Goal: Communication & Community: Answer question/provide support

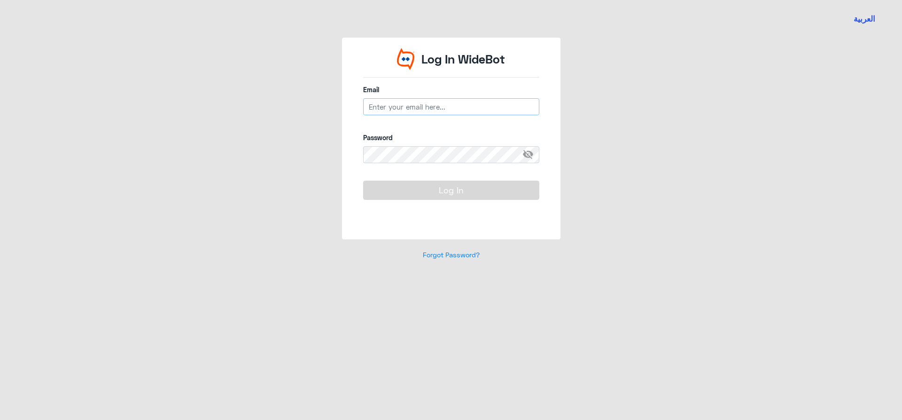
click at [401, 102] on input "email" at bounding box center [451, 106] width 176 height 17
type input "[EMAIL_ADDRESS][DOMAIN_NAME]"
click at [531, 152] on span "visibility_off" at bounding box center [531, 154] width 17 height 17
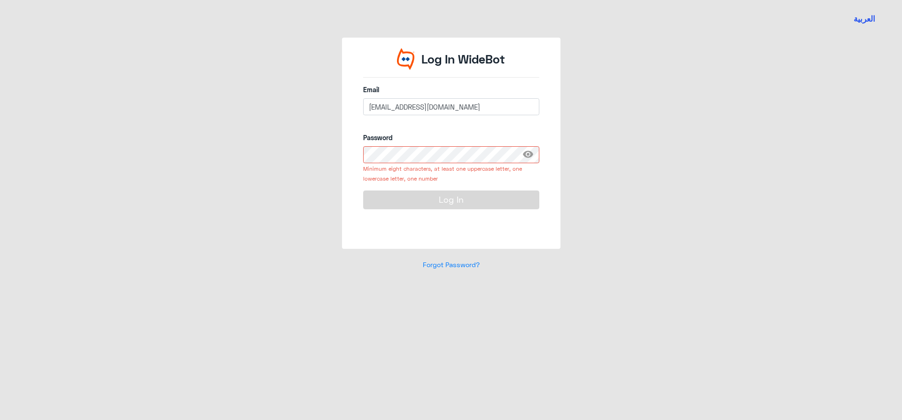
click at [405, 165] on div "Minimum eight characters, at least one uppercase letter, one lowercase letter, …" at bounding box center [451, 173] width 176 height 20
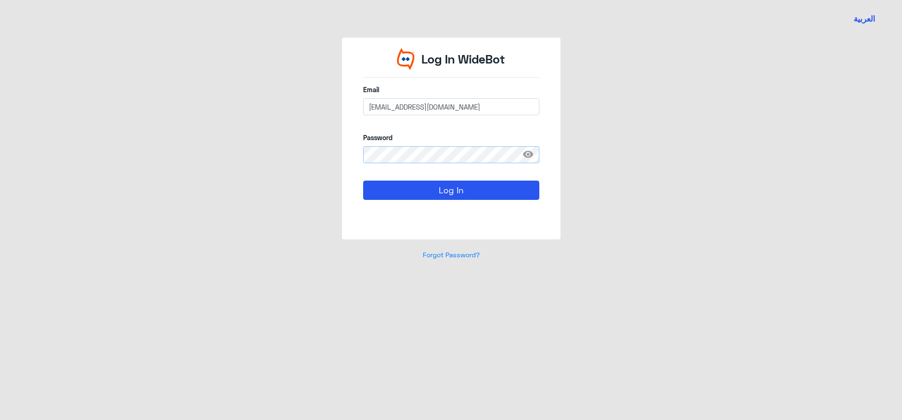
click at [363, 180] on button "Log In" at bounding box center [451, 189] width 176 height 19
click at [441, 186] on button "Log In" at bounding box center [451, 189] width 176 height 19
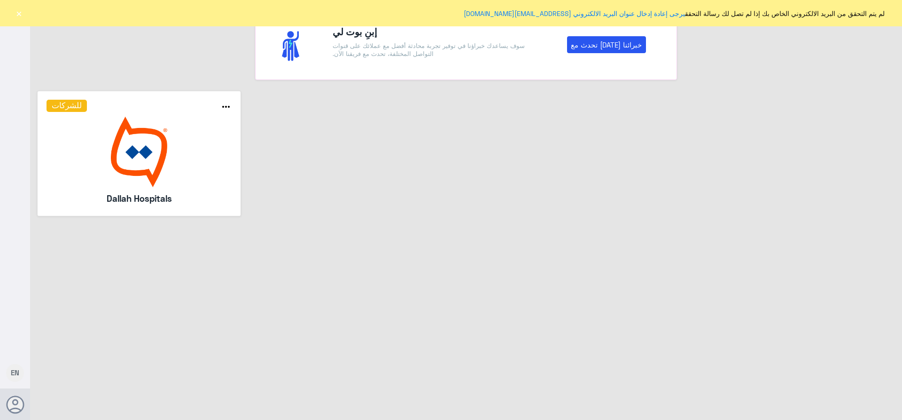
click at [20, 13] on button "×" at bounding box center [18, 12] width 9 height 9
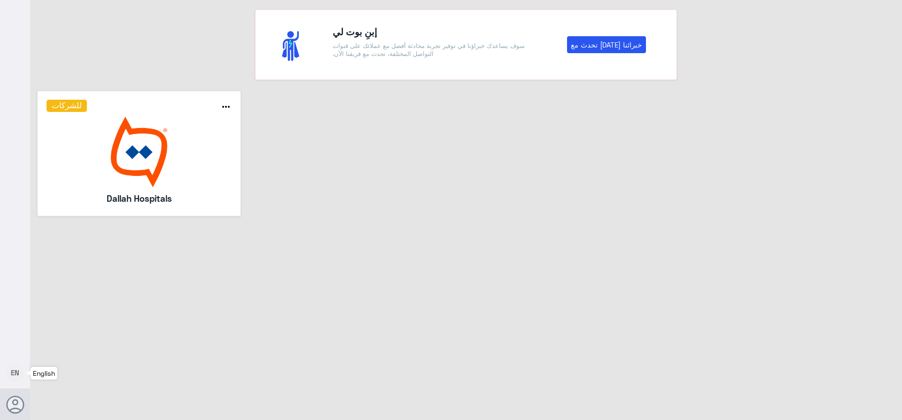
click at [14, 371] on span "EN" at bounding box center [15, 372] width 8 height 8
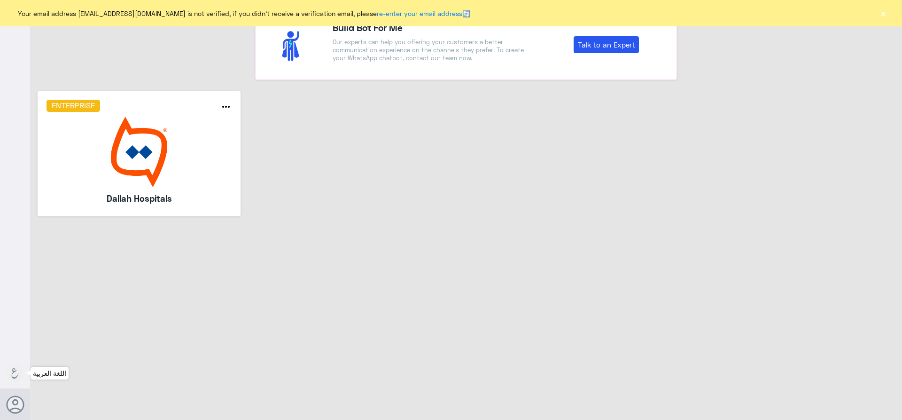
click at [120, 162] on img at bounding box center [140, 152] width 186 height 70
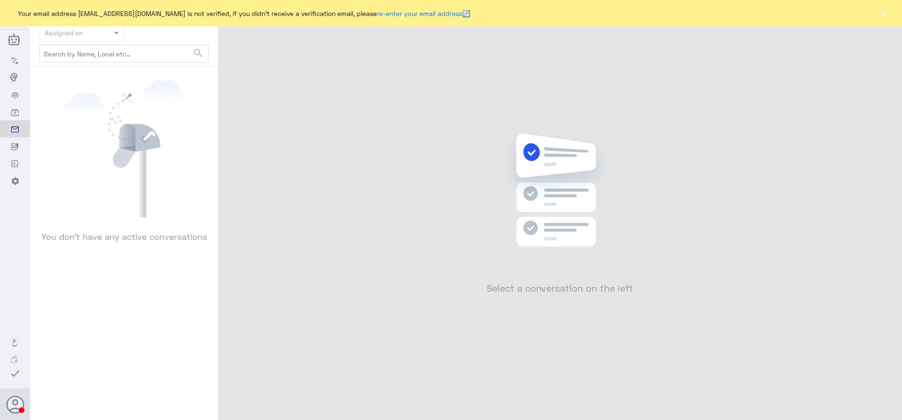
click at [882, 15] on button "×" at bounding box center [883, 12] width 9 height 9
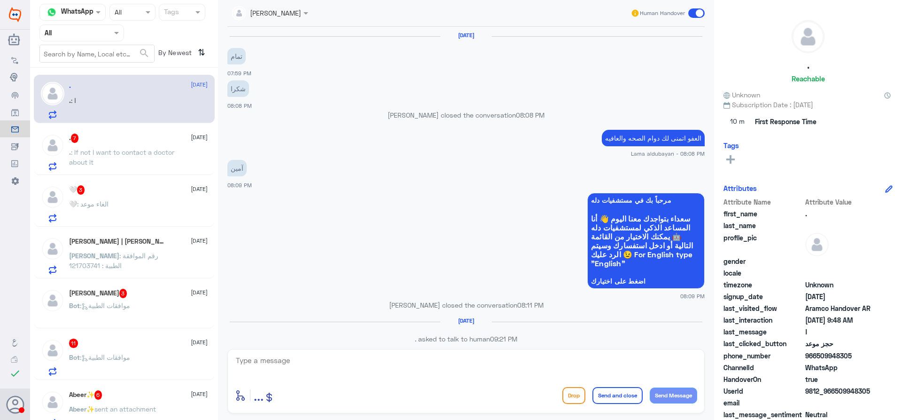
scroll to position [942, 0]
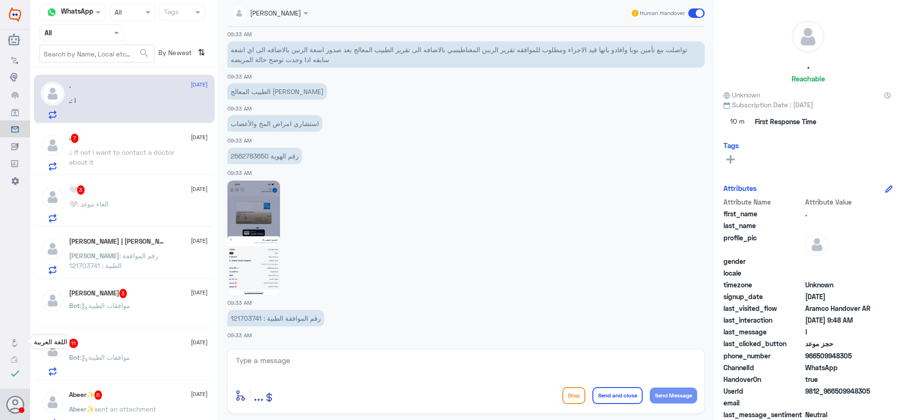
click at [15, 338] on nav-icon at bounding box center [15, 341] width 8 height 8
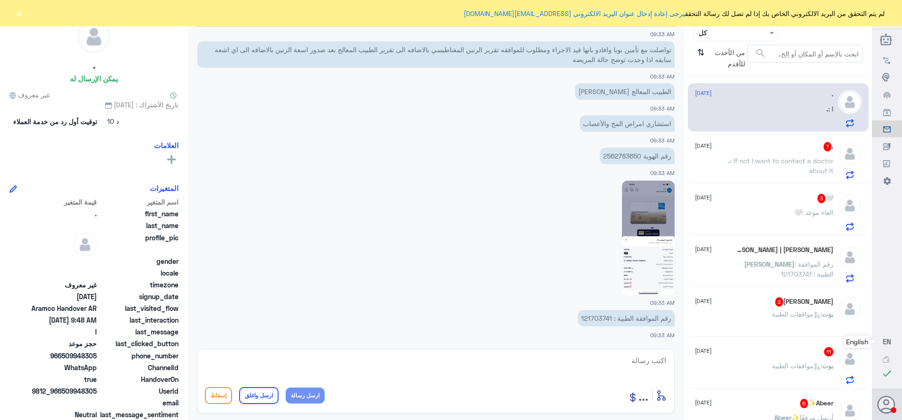
click at [16, 14] on button "×" at bounding box center [18, 12] width 9 height 9
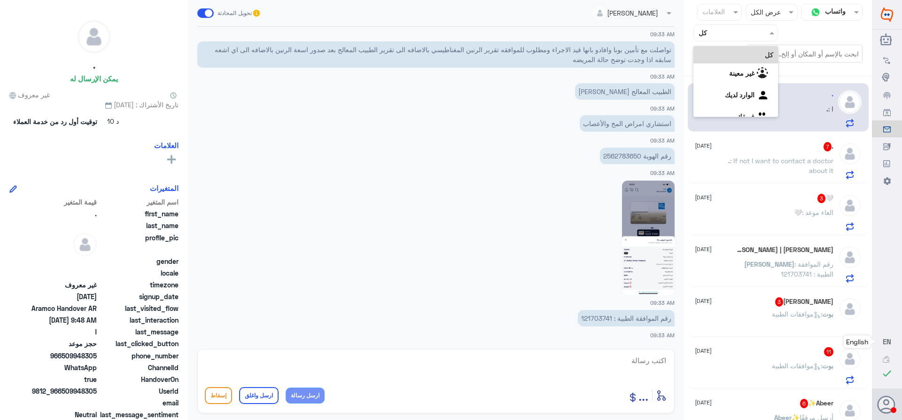
click at [705, 36] on div at bounding box center [736, 32] width 84 height 11
click at [725, 97] on لديك "الوارد لديك" at bounding box center [740, 95] width 30 height 8
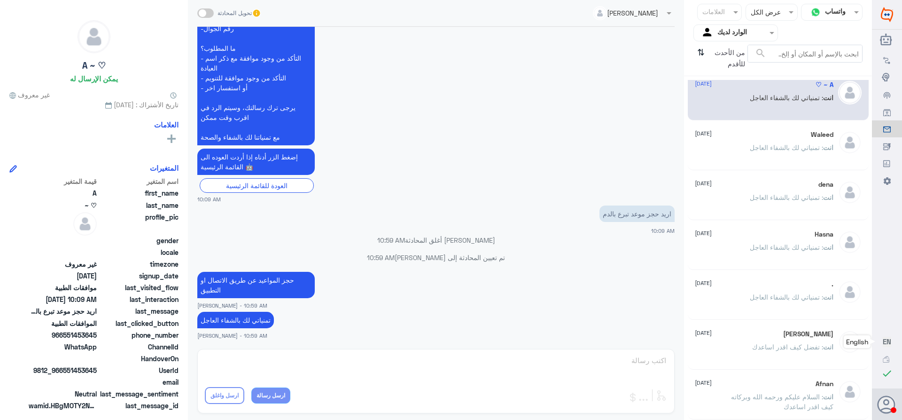
scroll to position [5, 0]
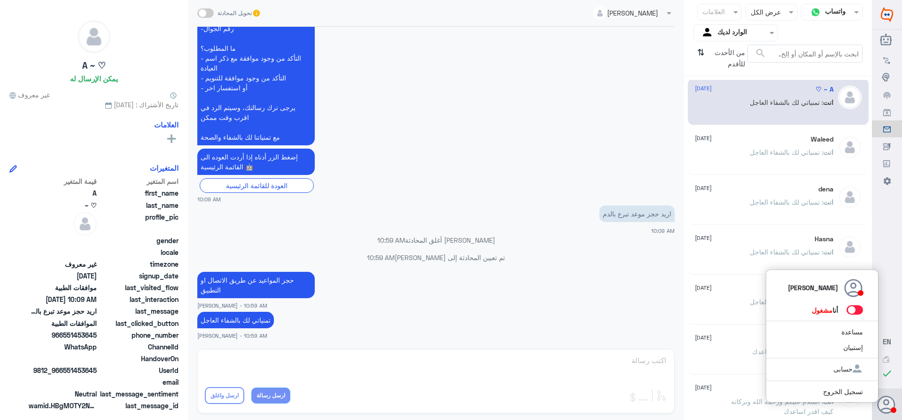
click at [850, 311] on span at bounding box center [855, 309] width 16 height 9
click at [0, 0] on input "checkbox" at bounding box center [0, 0] width 0 height 0
click at [850, 311] on span at bounding box center [855, 309] width 16 height 9
click at [0, 0] on input "checkbox" at bounding box center [0, 0] width 0 height 0
click at [850, 311] on span at bounding box center [855, 309] width 16 height 9
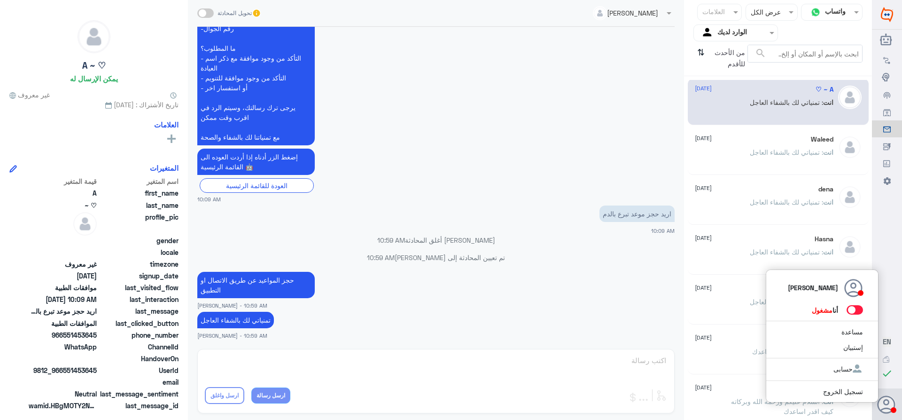
click at [0, 0] on input "checkbox" at bounding box center [0, 0] width 0 height 0
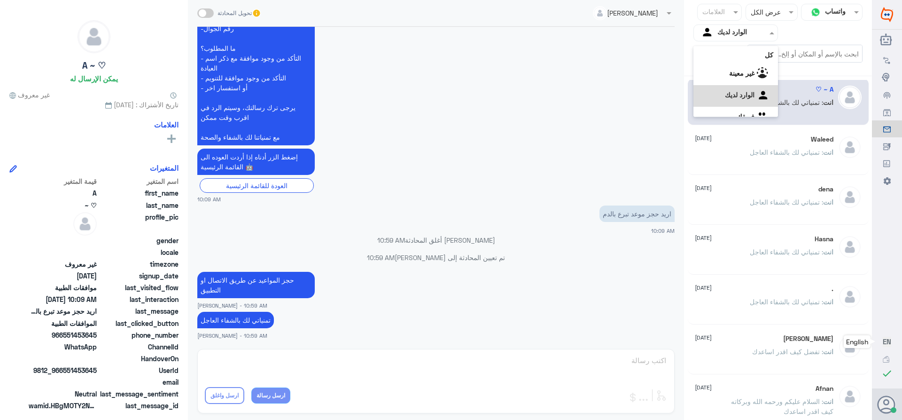
click at [712, 36] on div at bounding box center [736, 32] width 84 height 11
click at [723, 104] on div "فريقك" at bounding box center [736, 106] width 85 height 22
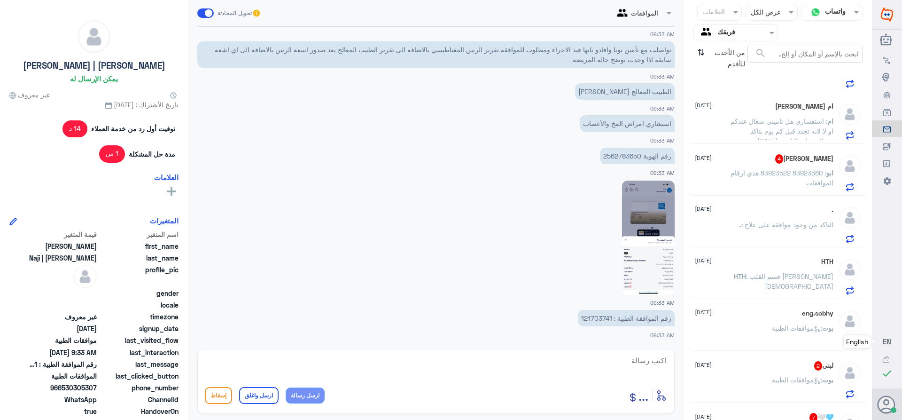
scroll to position [694, 0]
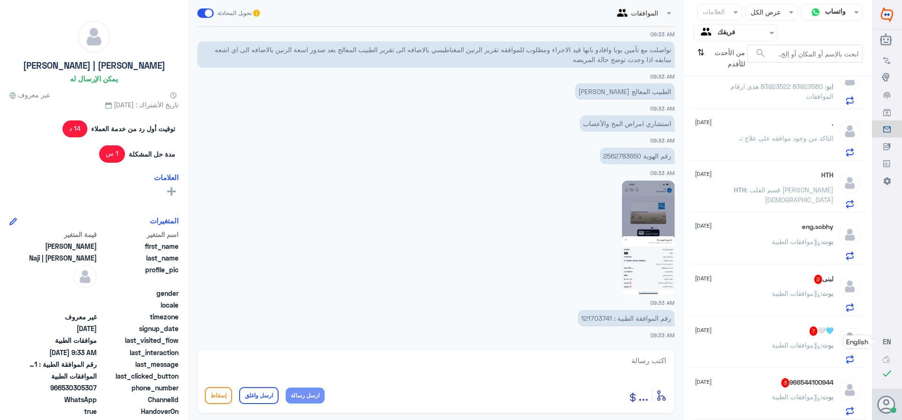
click at [779, 393] on span ": موافقات الطبية" at bounding box center [797, 396] width 50 height 8
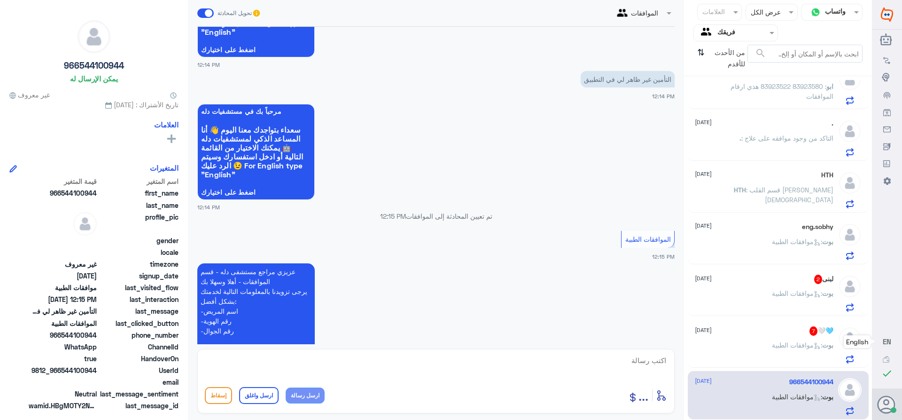
scroll to position [316, 0]
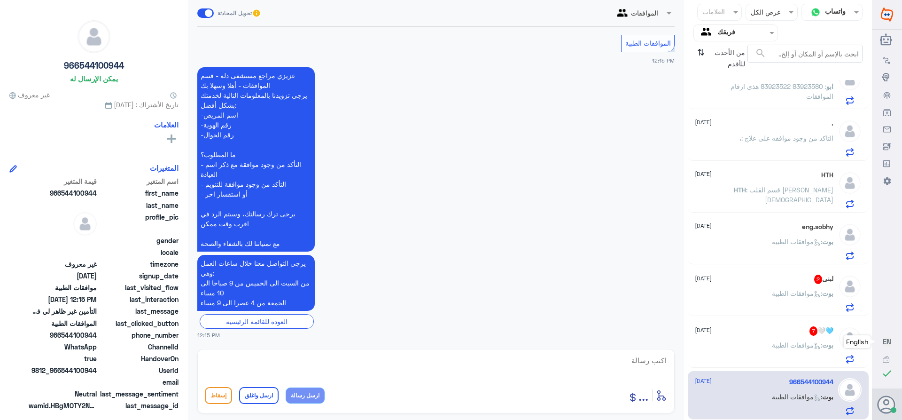
click at [647, 360] on textarea at bounding box center [436, 365] width 462 height 23
click at [729, 334] on div "🩵🤍 7 [DATE]" at bounding box center [764, 330] width 139 height 9
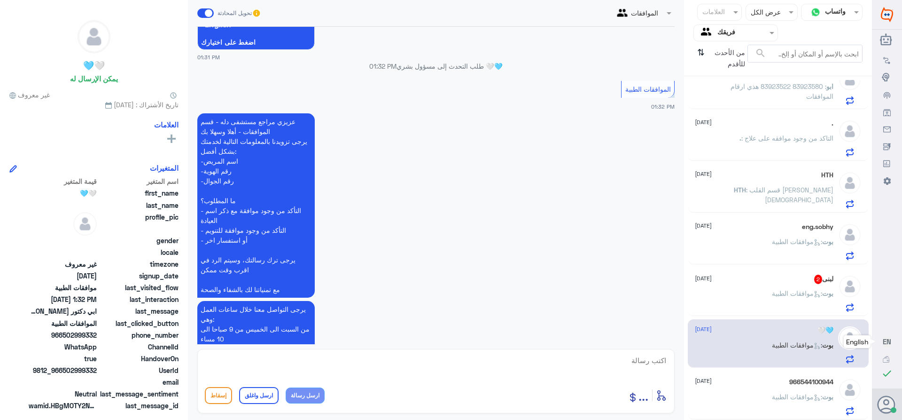
scroll to position [746, 0]
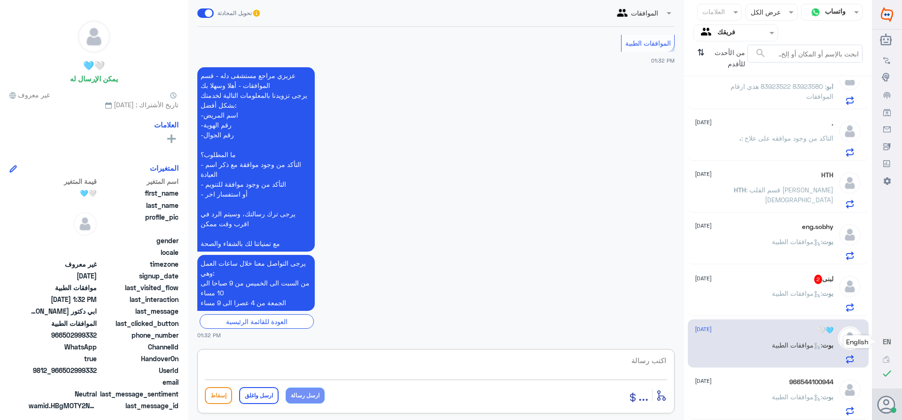
click at [636, 364] on textarea at bounding box center [436, 365] width 462 height 23
type textarea "السلام عليكم ورحمه الله وبركاته"
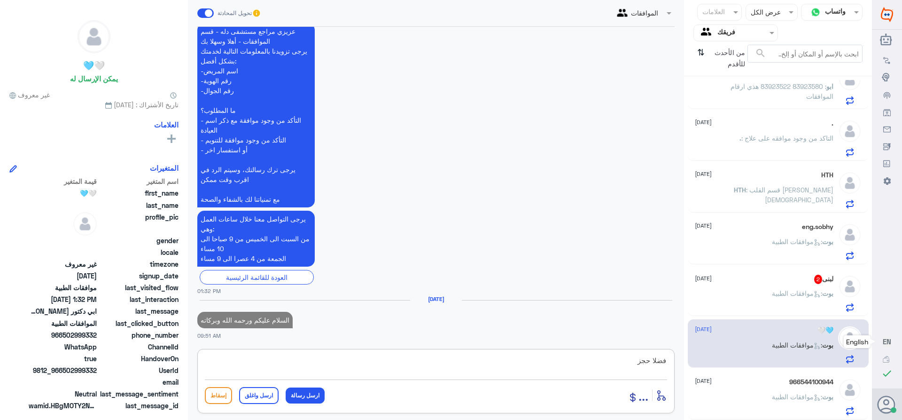
scroll to position [793, 0]
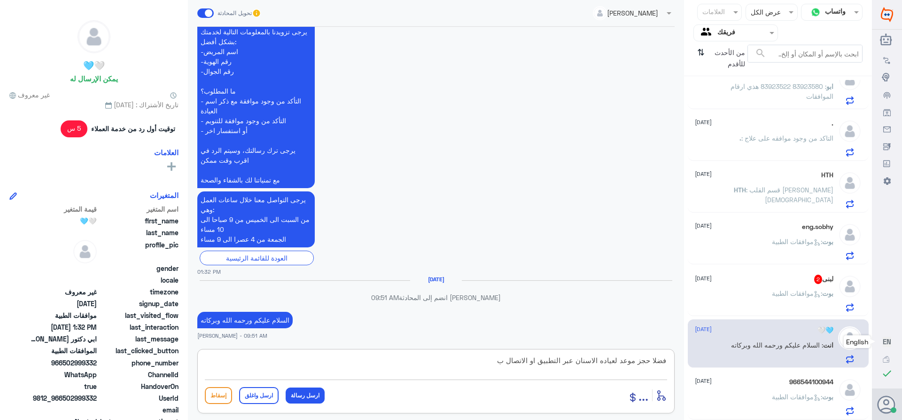
type textarea "فضلا حجز موعد لعياده الاسنان عبر التطبيق او الاتصال"
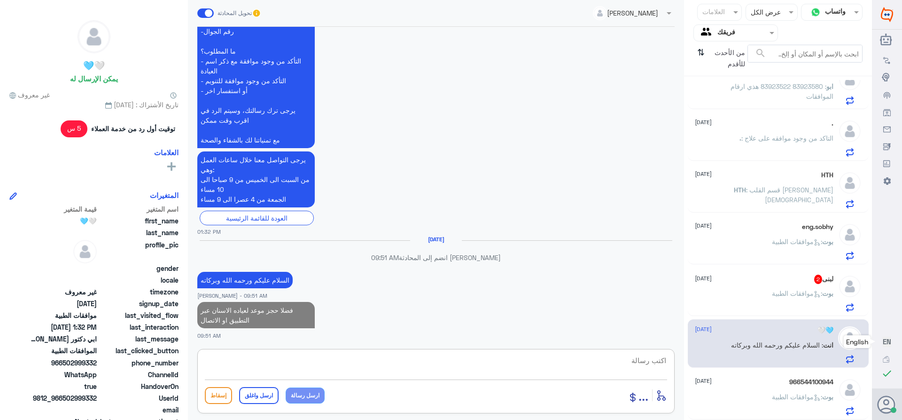
click at [786, 288] on p "بوت : موافقات الطبية" at bounding box center [803, 299] width 62 height 23
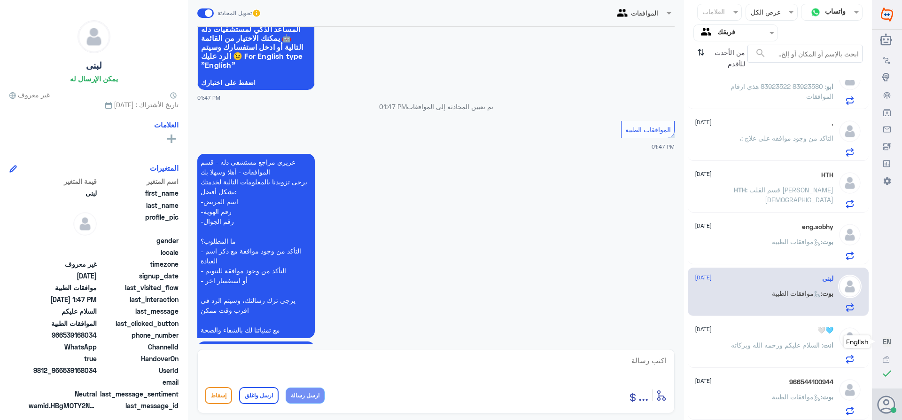
scroll to position [173, 0]
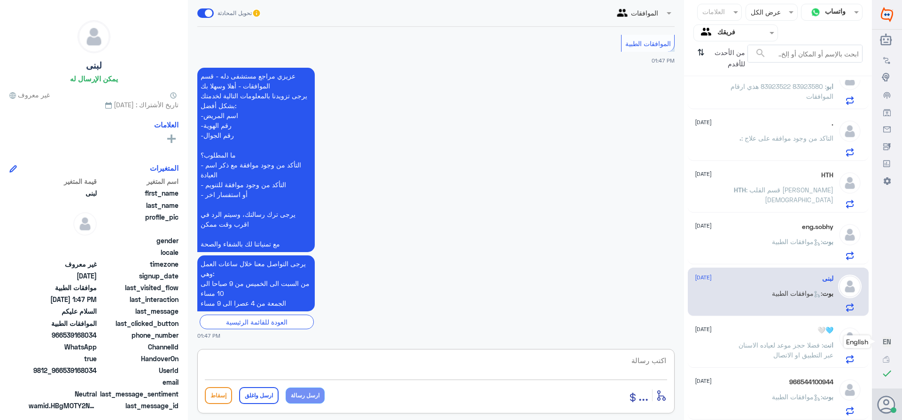
click at [640, 363] on textarea at bounding box center [436, 365] width 462 height 23
type textarea "و"
type textarea "وعليكم السلام والرحمه"
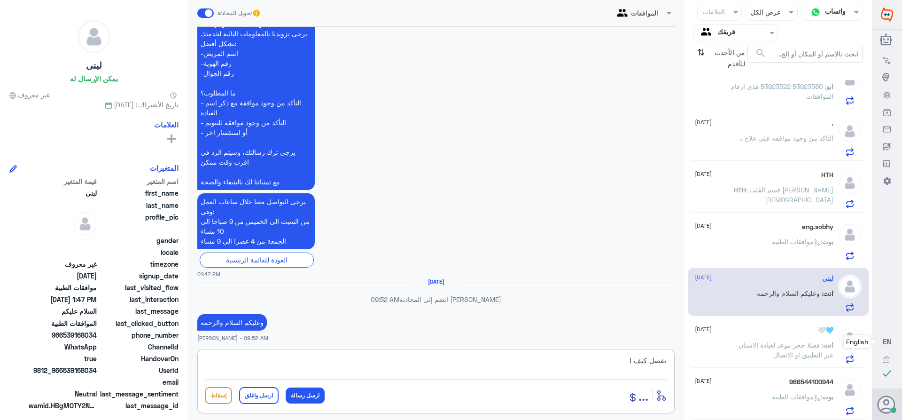
scroll to position [220, 0]
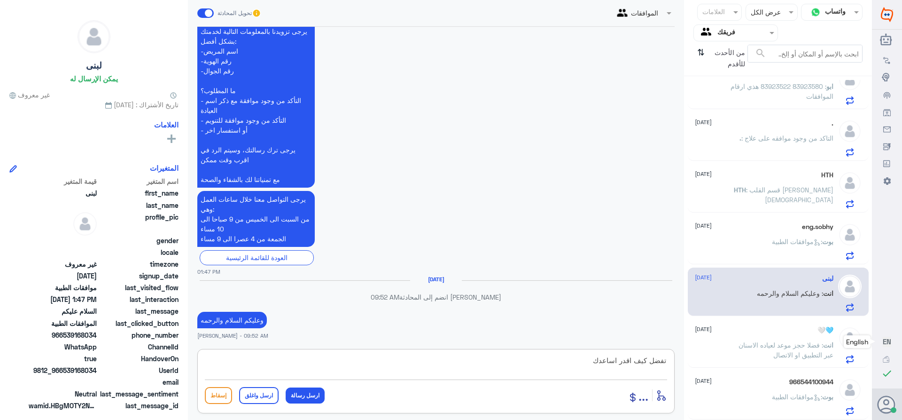
type textarea "تفضل كيف اقدر اساعدك"
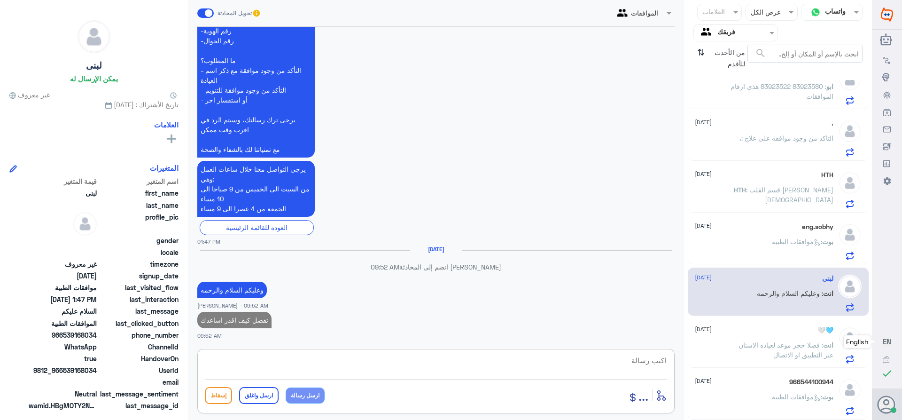
click at [724, 235] on div "eng.sobhy [DATE] بوت : موافقات الطبية" at bounding box center [764, 241] width 139 height 37
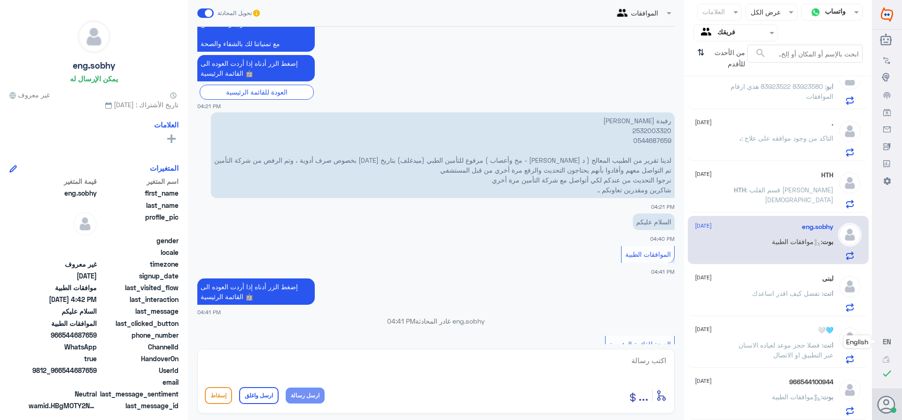
scroll to position [519, 0]
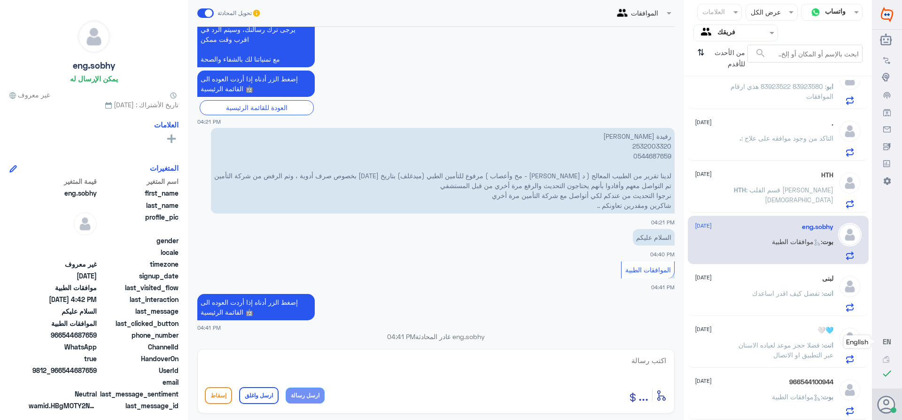
click at [641, 149] on p "رفيدة [PERSON_NAME] 2532003320 0544687659 لدينا تقرير من الطبيب المعالج ( د [PE…" at bounding box center [443, 171] width 464 height 86
copy p "2532003320"
click at [630, 368] on textarea at bounding box center [436, 365] width 462 height 23
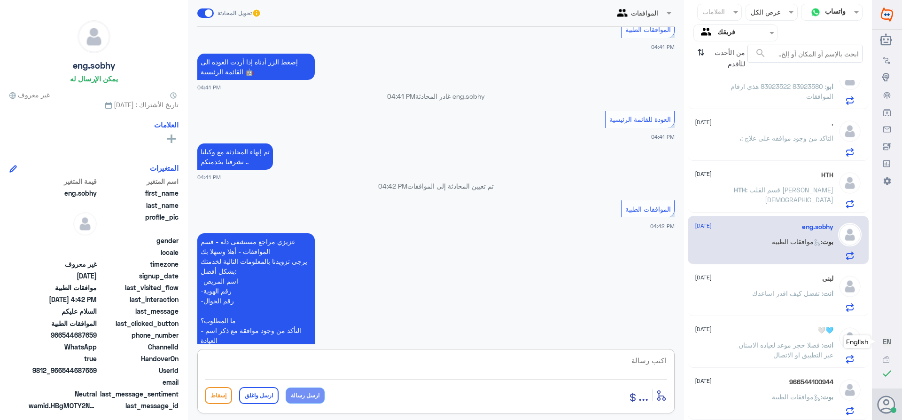
scroll to position [895, 0]
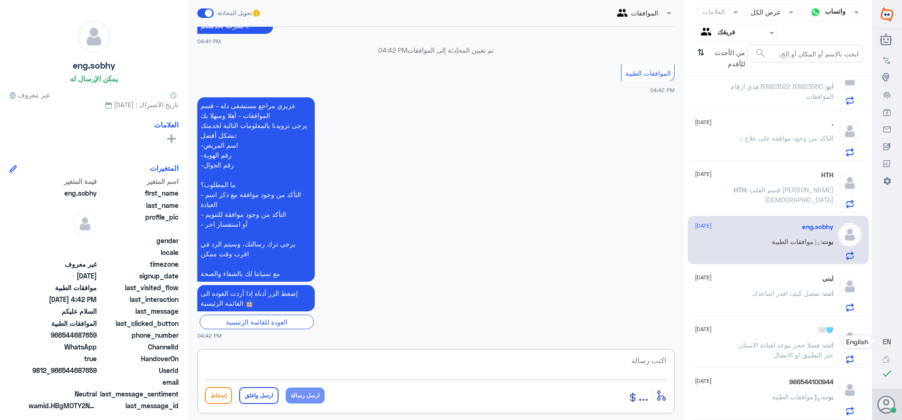
click at [657, 365] on textarea at bounding box center [436, 365] width 462 height 23
paste textarea "تمنياتي لك بالشفاء العاجل"
type textarea "السلام عليكم ورحمه الله وبركاته تم تحديث طلبك /تمنياتي لك بالشفاء العاجل"
click at [265, 398] on button "ارسل واغلق" at bounding box center [258, 395] width 39 height 17
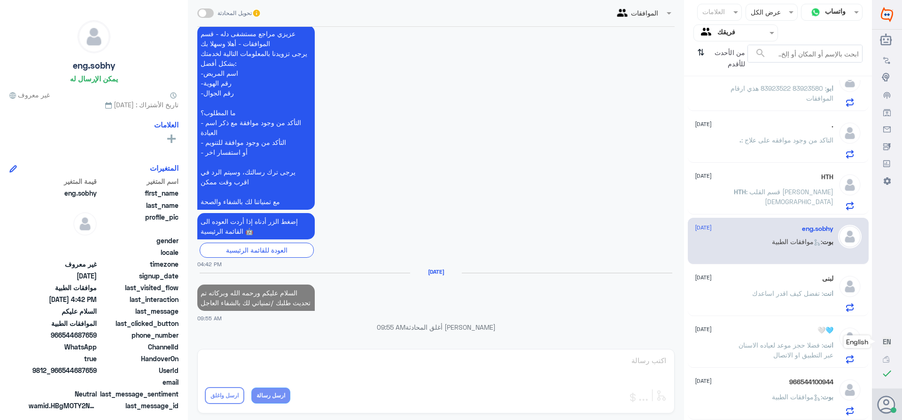
scroll to position [599, 0]
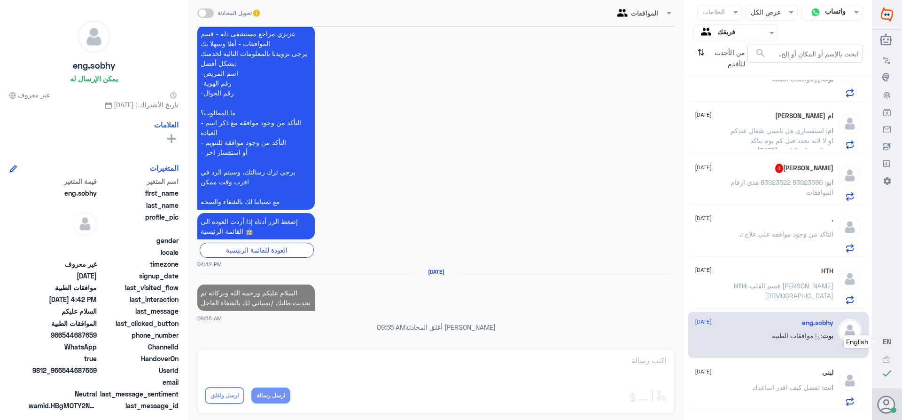
click at [741, 177] on div "[PERSON_NAME] 4 [DATE] ابو : 83923580 83923522 هذي ارقام الموافقات" at bounding box center [764, 182] width 139 height 37
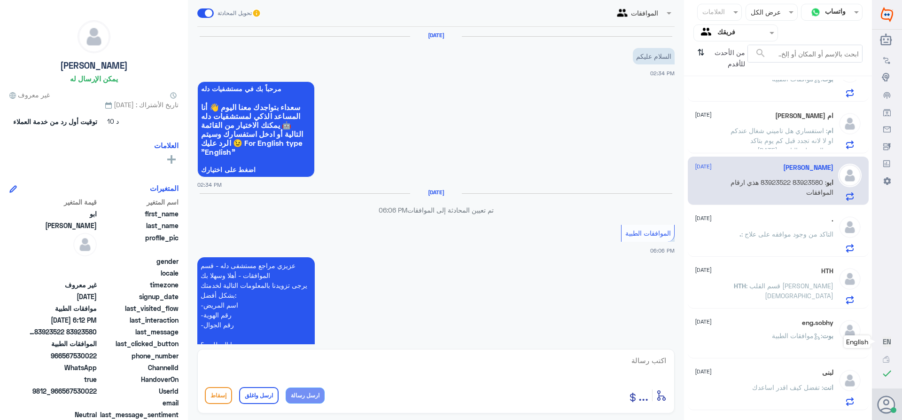
scroll to position [316, 0]
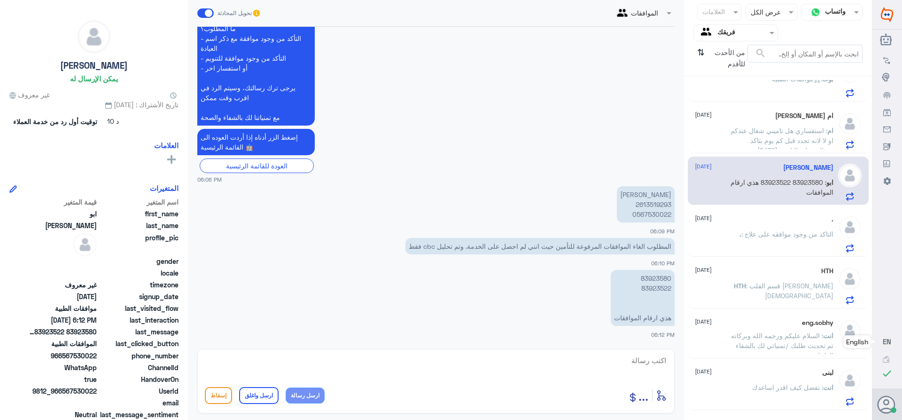
click at [648, 277] on p "83923580 83923522 هذي ارقام الموافقات" at bounding box center [643, 298] width 64 height 56
copy p "83923580"
click at [649, 204] on p "[PERSON_NAME] 2613519293 0567530022" at bounding box center [646, 204] width 58 height 36
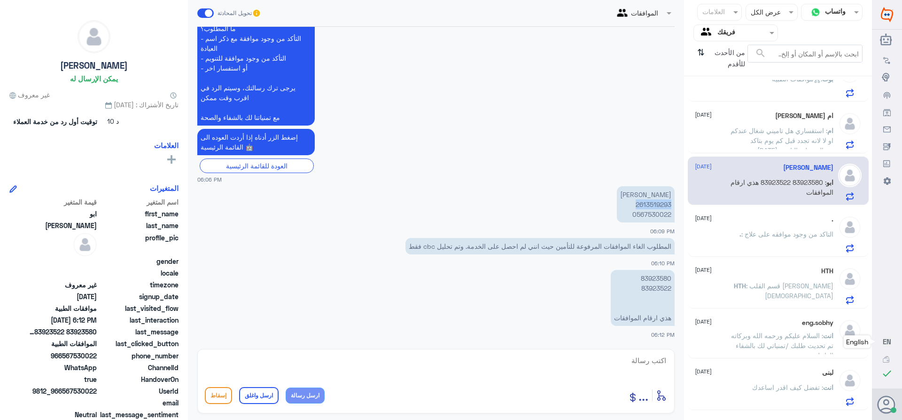
copy p "2613519293"
click at [652, 362] on textarea at bounding box center [436, 365] width 462 height 23
paste textarea "تمنياتي لك بالشفاء العاجل"
type textarea "السلام عليكم ورحمه الله وبركاته / تم الالغاء بناء على طلبك /تمنياتي لك بالشفاء …"
click at [271, 393] on button "ارسل واغلق" at bounding box center [258, 395] width 39 height 17
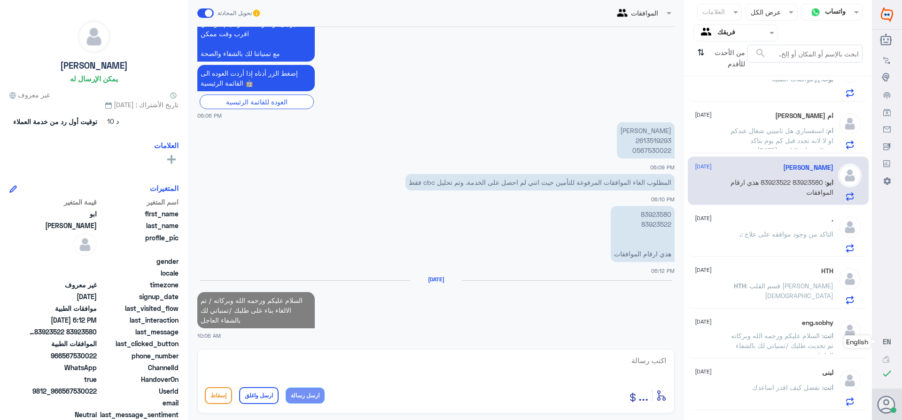
scroll to position [377, 0]
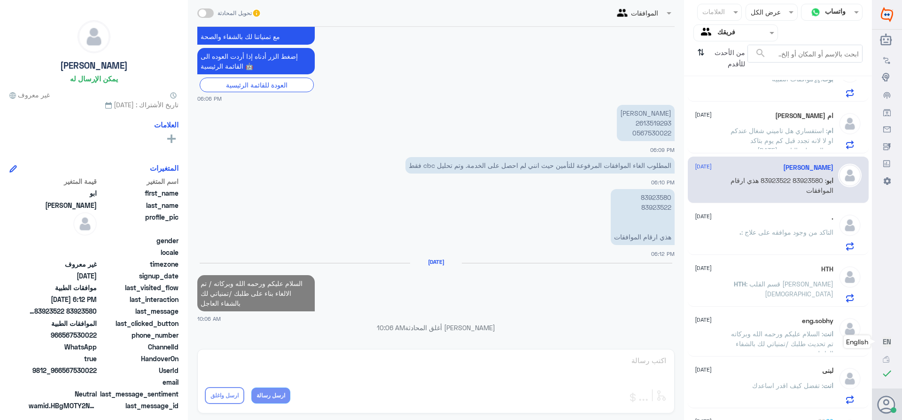
click at [757, 132] on span ": استفساري هل تاميني شغال عندكم او لا لانه تجدد قبل كم يوم بتاكد ضروري [DATE] ي…" at bounding box center [782, 149] width 103 height 47
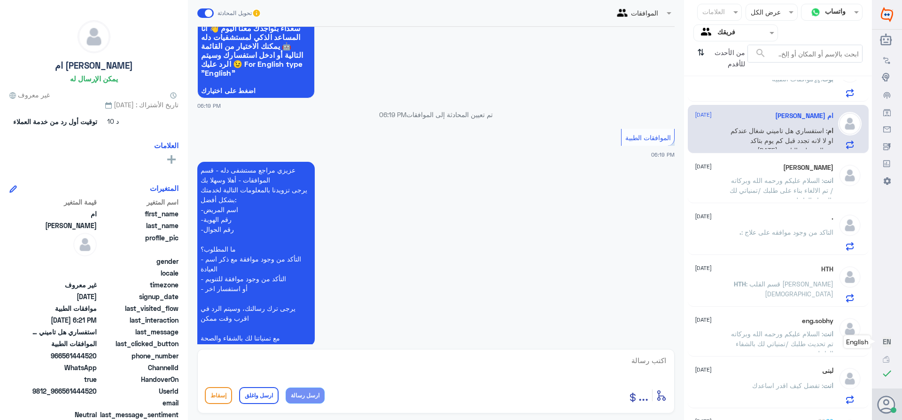
scroll to position [267, 0]
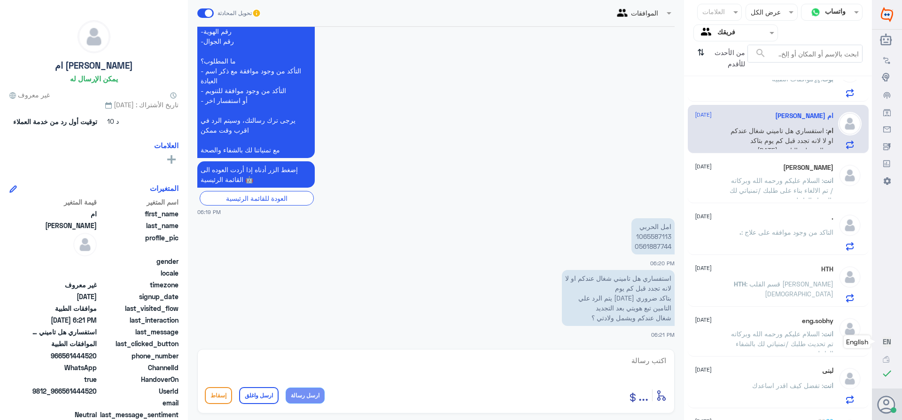
click at [657, 360] on textarea at bounding box center [436, 365] width 462 height 23
type textarea "ت"
type textarea "زوديني برقم الهويه"
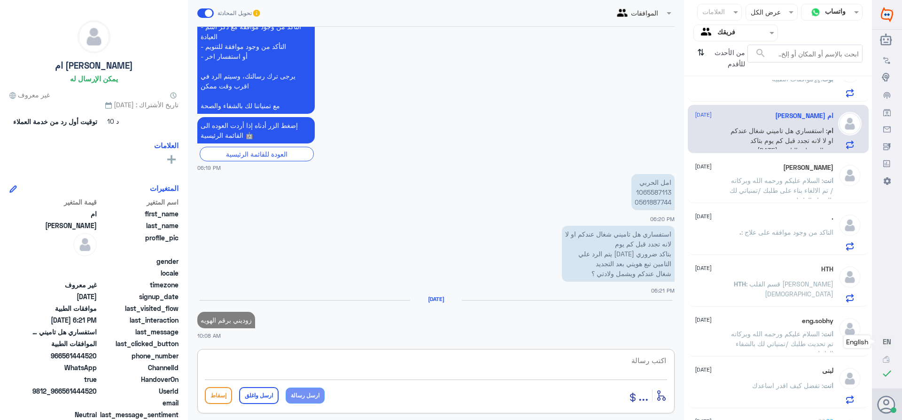
click at [745, 171] on div "[PERSON_NAME] [DATE]" at bounding box center [764, 168] width 139 height 8
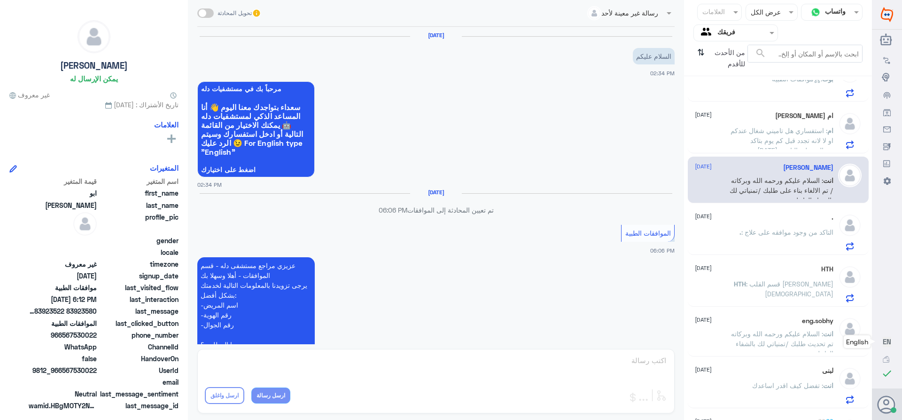
scroll to position [399, 0]
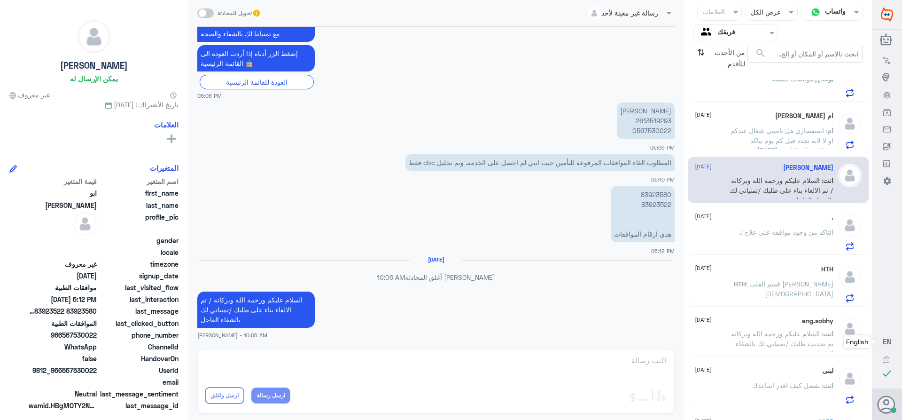
click at [738, 144] on span ": استفساري هل تاميني شغال عندكم او لا لانه تجدد قبل كم يوم بتاكد ضروري [DATE] ي…" at bounding box center [782, 149] width 103 height 47
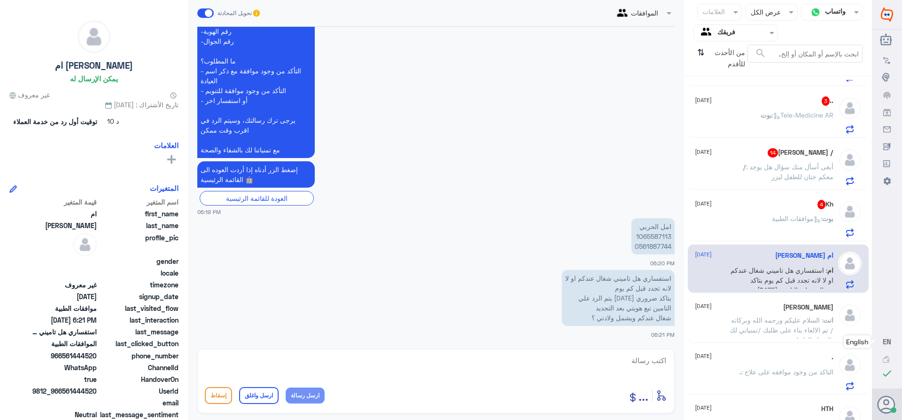
scroll to position [458, 0]
click at [747, 210] on div "Kh 4 [DATE]" at bounding box center [764, 205] width 139 height 9
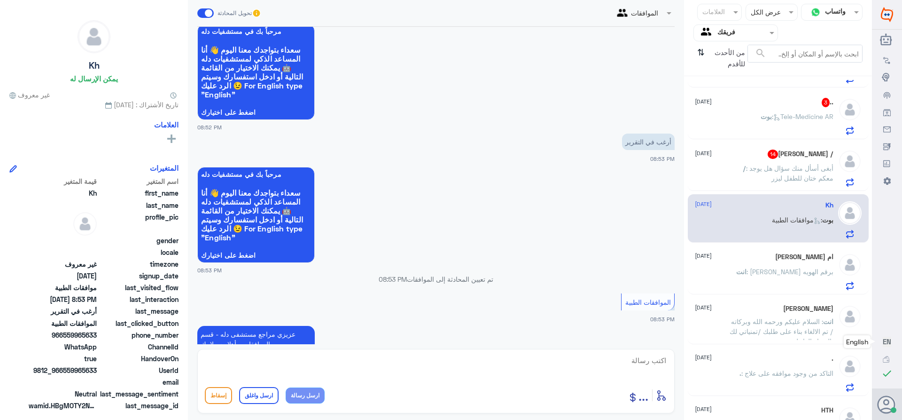
scroll to position [188, 0]
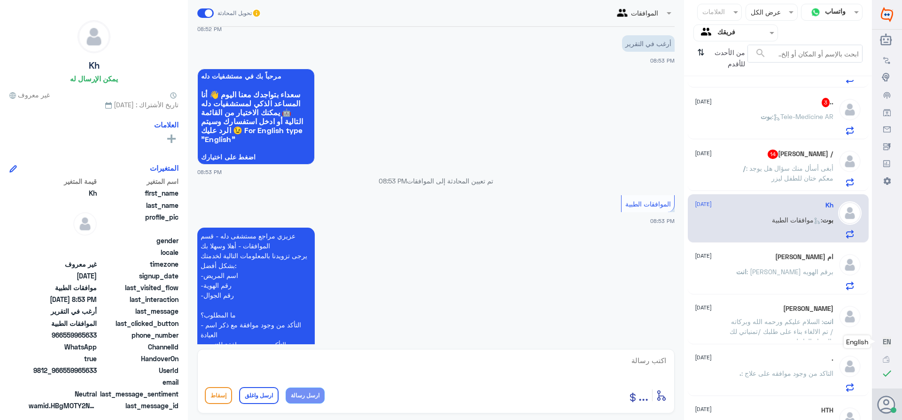
click at [762, 161] on div "/ [PERSON_NAME] 14 [DATE] / : ‏أبغى أسأل منك سؤال هل يوجد معكم ختان للطفل ليزر" at bounding box center [764, 167] width 139 height 37
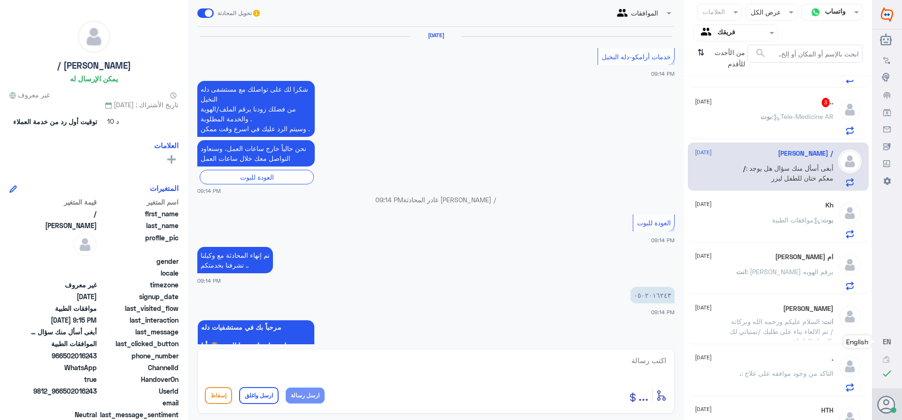
scroll to position [1016, 0]
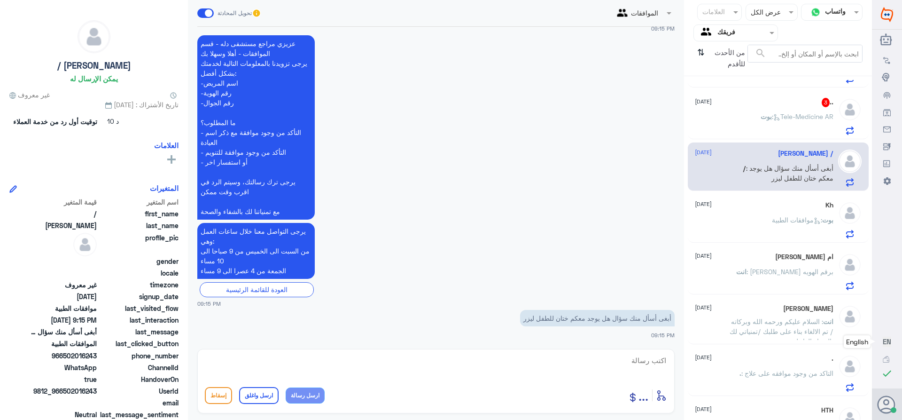
click at [761, 117] on span "بوت" at bounding box center [766, 116] width 11 height 8
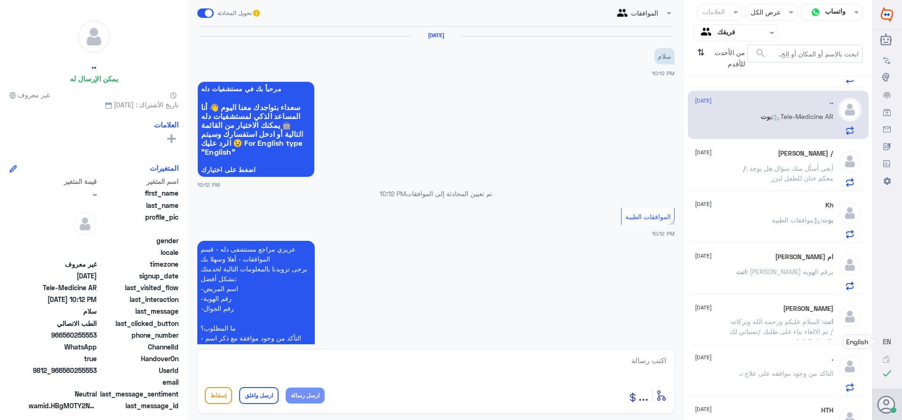
scroll to position [322, 0]
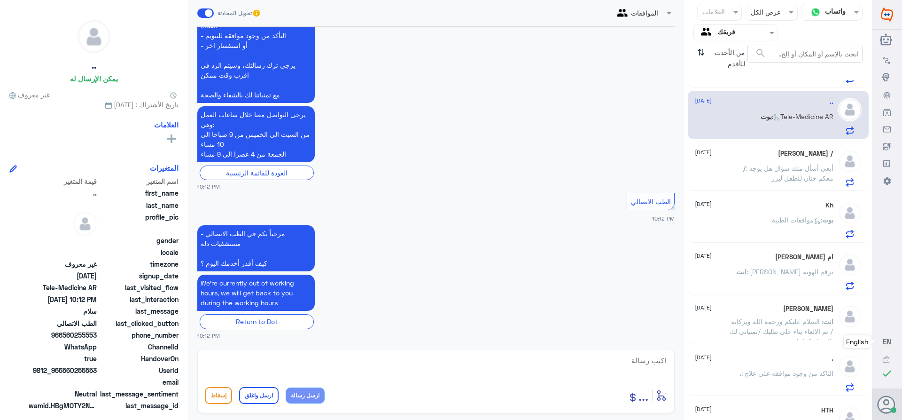
click at [761, 156] on div "/ [PERSON_NAME] [DATE]" at bounding box center [764, 153] width 139 height 8
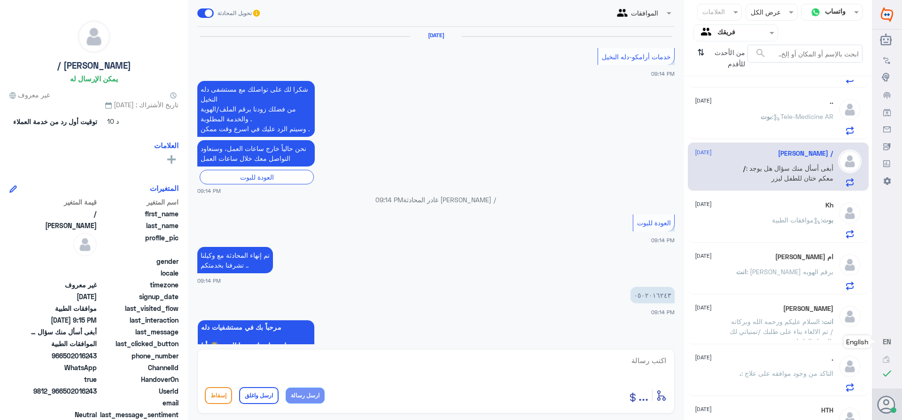
scroll to position [1016, 0]
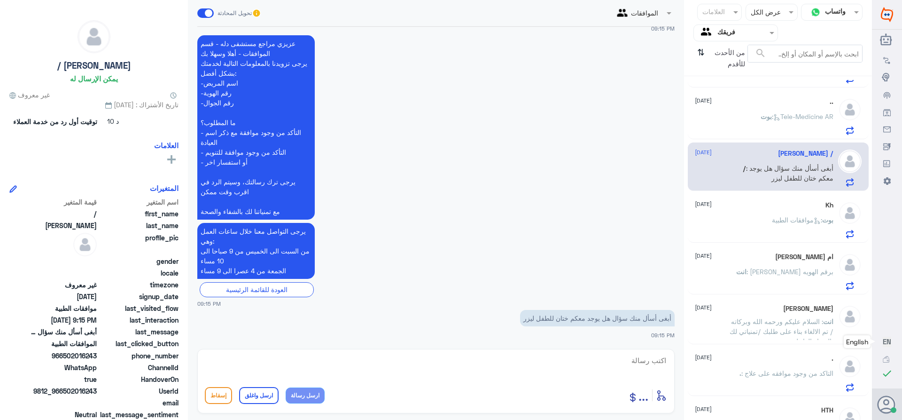
click at [802, 108] on div ".. [DATE] بوت : Tele-Medicine AR" at bounding box center [764, 116] width 139 height 37
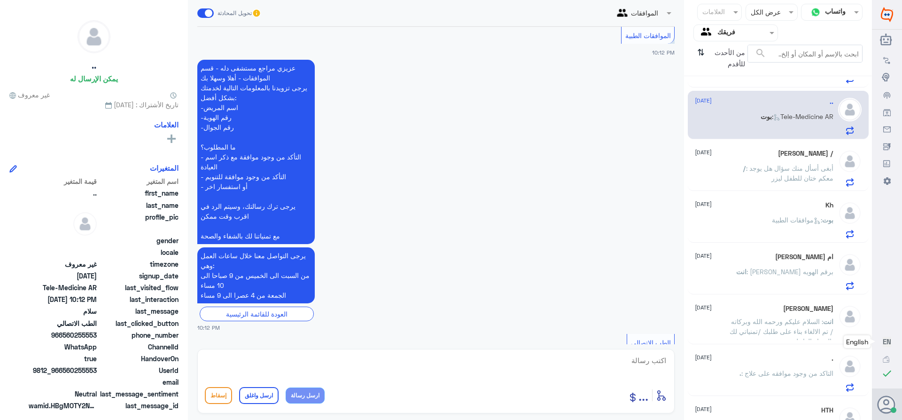
scroll to position [223, 0]
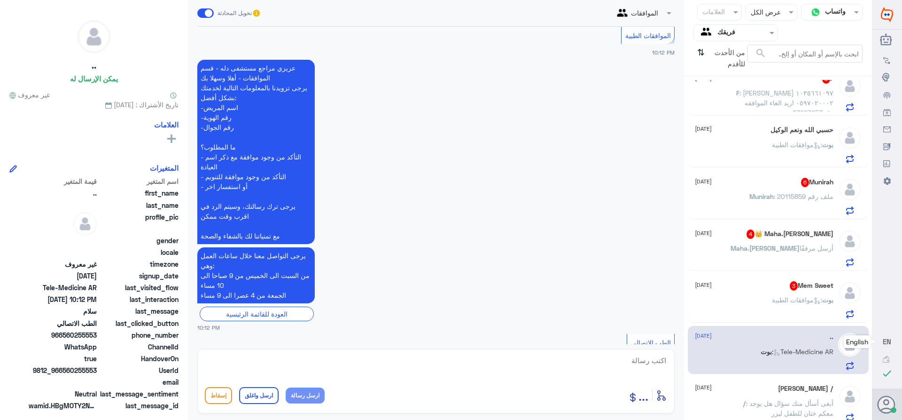
click at [790, 284] on span "3" at bounding box center [794, 285] width 8 height 9
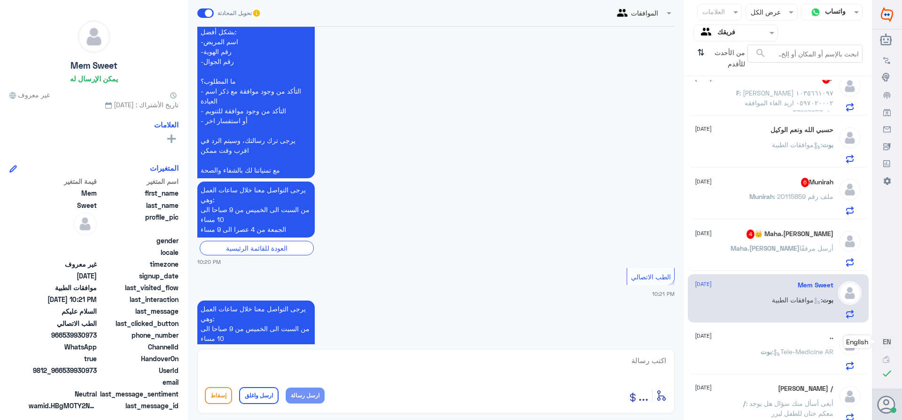
scroll to position [275, 0]
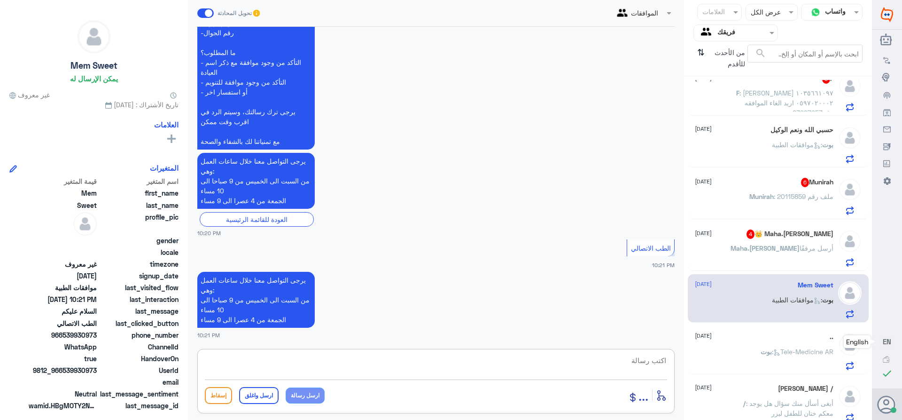
click at [651, 364] on textarea at bounding box center [436, 365] width 462 height 23
type textarea "تفضل كيف اقدر اساعدك"
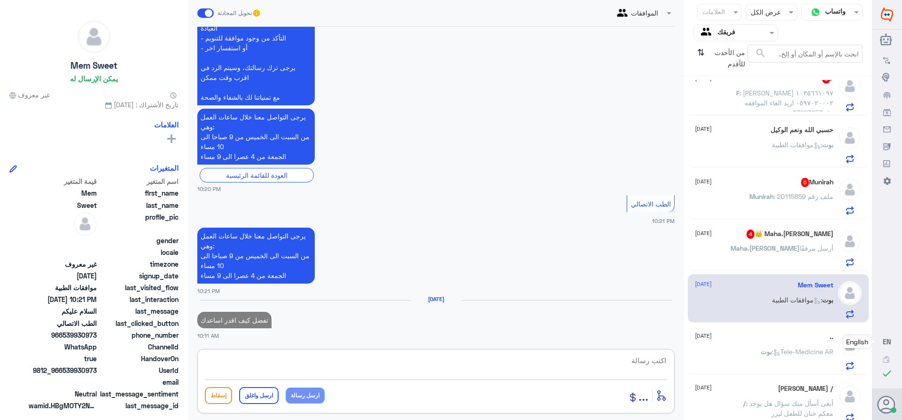
scroll to position [322, 0]
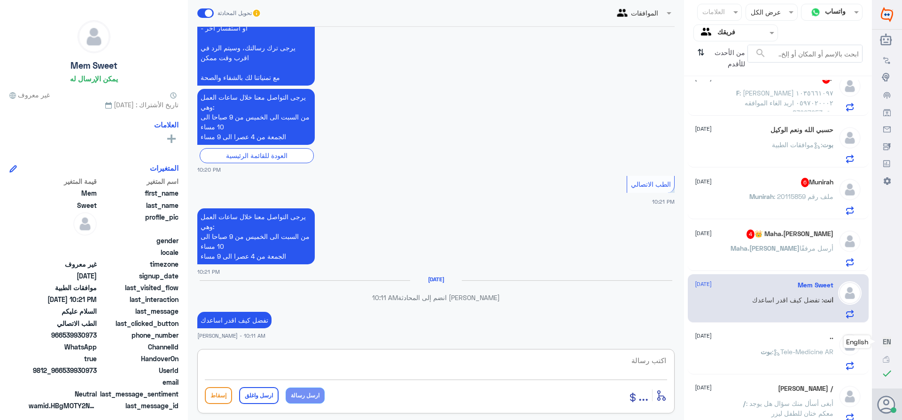
click at [753, 243] on p "Maha.[PERSON_NAME] أرسل مرفقًا" at bounding box center [782, 254] width 103 height 23
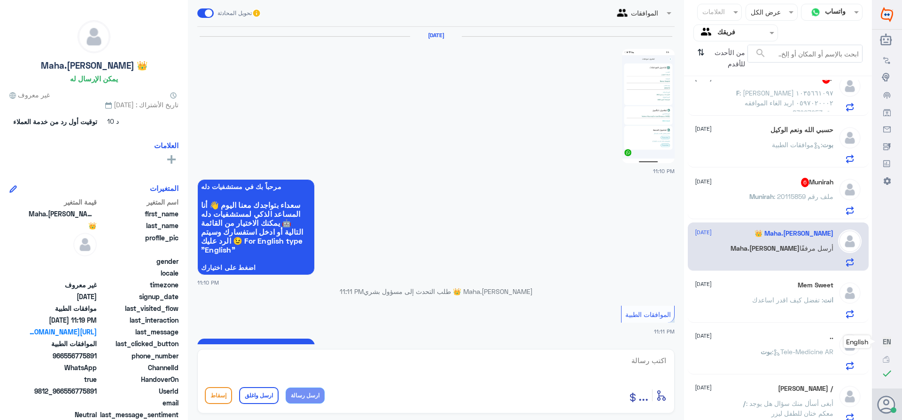
scroll to position [482, 0]
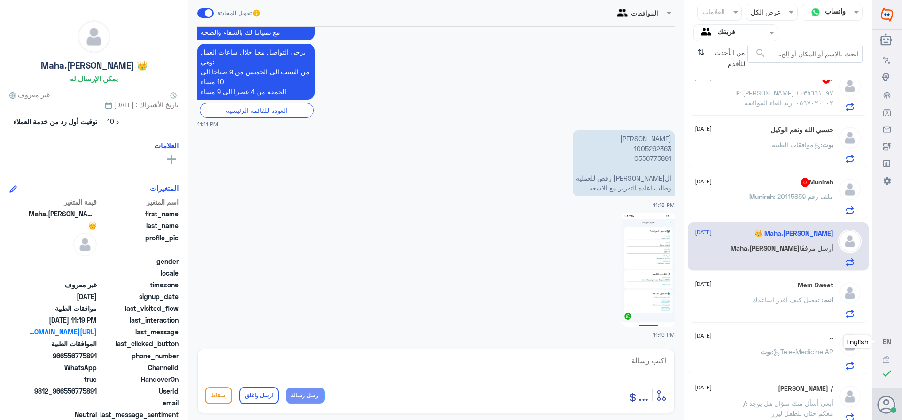
click at [641, 147] on p "[PERSON_NAME] 1005262363 0556775891 ال[PERSON_NAME] رفض للعمليه وطلب اعاده التق…" at bounding box center [624, 163] width 102 height 66
copy p "1005262363"
click at [644, 289] on img at bounding box center [648, 269] width 53 height 114
click at [656, 361] on textarea at bounding box center [436, 365] width 462 height 23
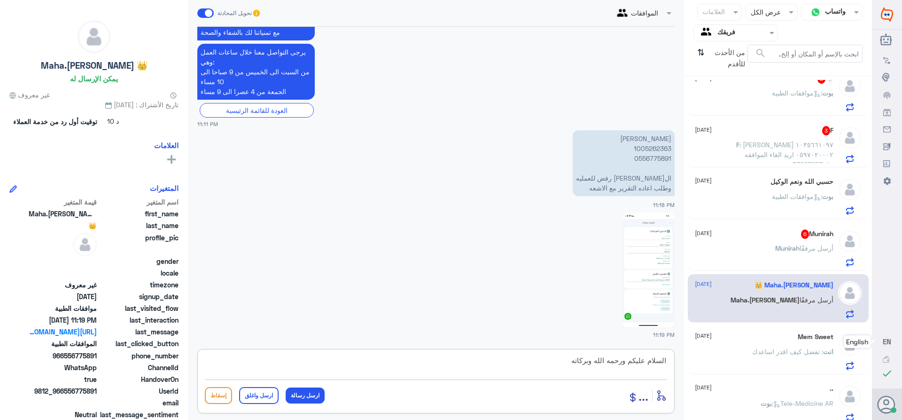
type textarea "السلام عليكم ورحمه الله وبركاته"
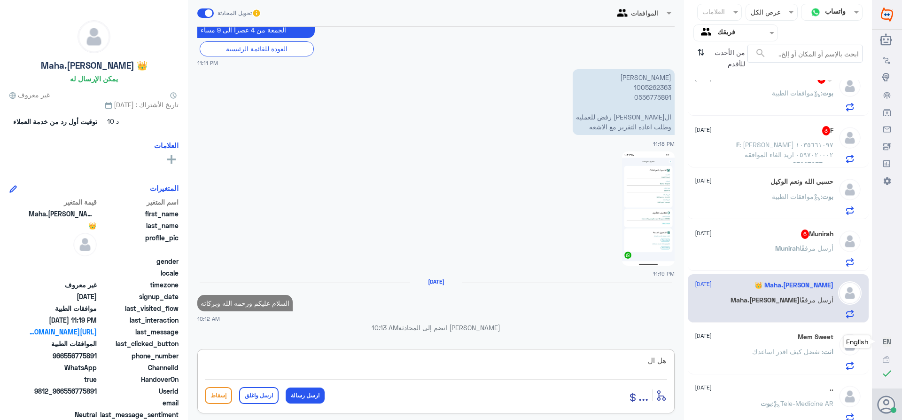
scroll to position [529, 0]
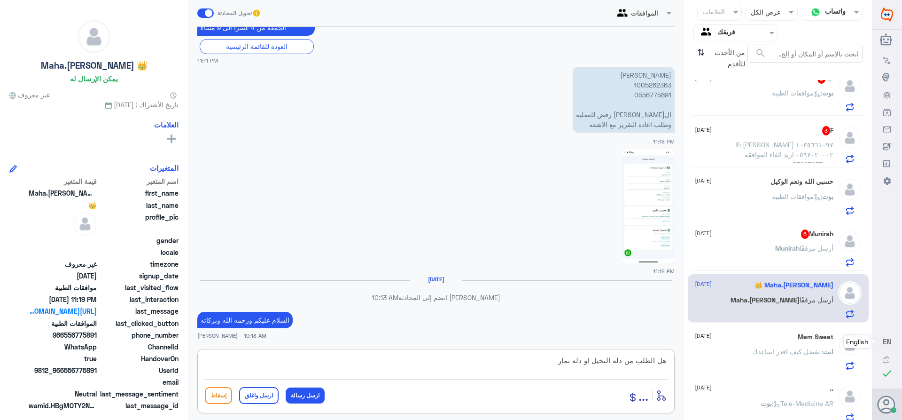
type textarea "هل الطلب من دله النخيل او دله نمار"
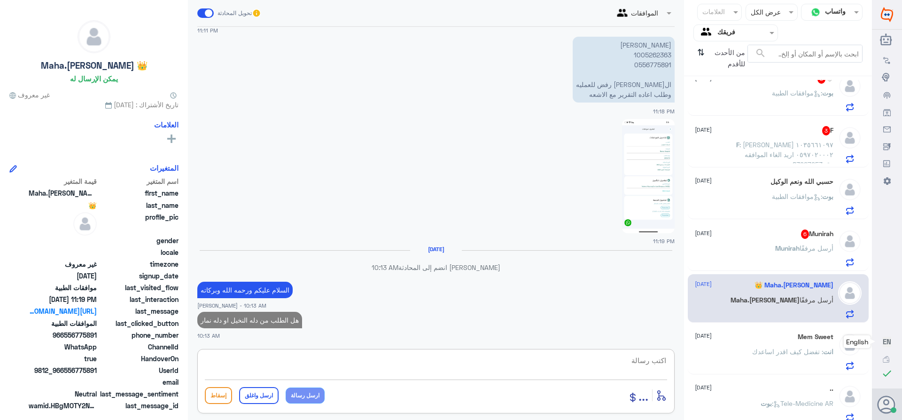
click at [749, 239] on div "Munirah 6 [DATE] [PERSON_NAME] أرسل مرفقًا" at bounding box center [764, 247] width 139 height 37
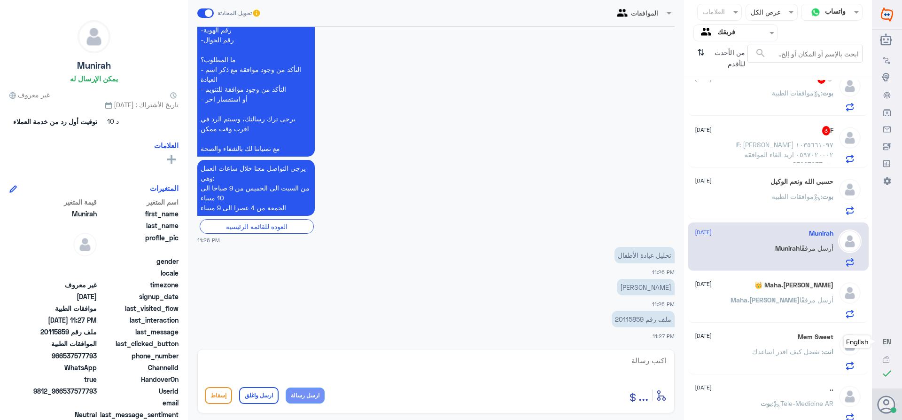
scroll to position [412, 0]
click at [628, 317] on p "ملف رقم 20115859" at bounding box center [643, 317] width 63 height 16
copy p "20115859"
click at [642, 363] on textarea at bounding box center [436, 365] width 462 height 23
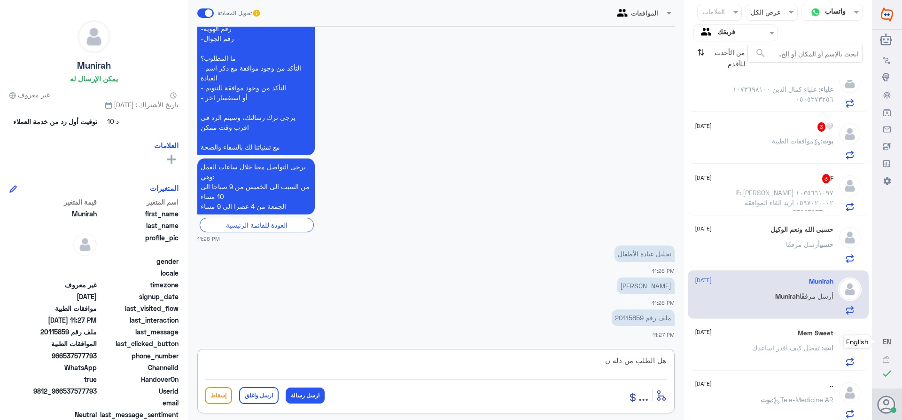
scroll to position [223, 0]
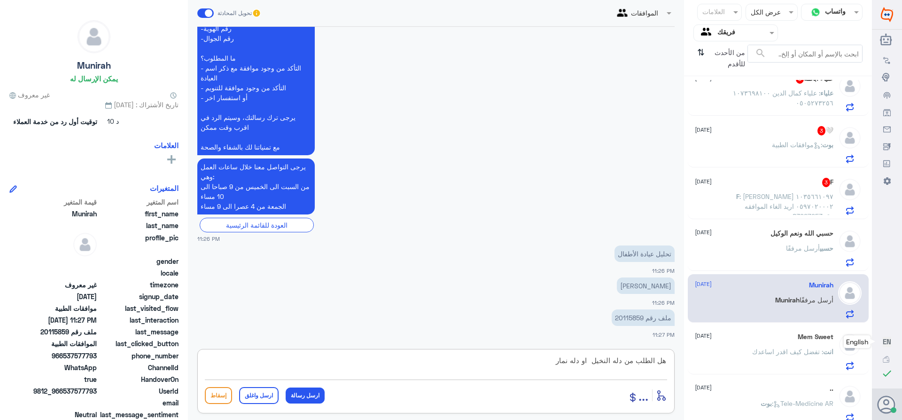
type textarea "هل الطلب من دله النخيل او دله نمار"
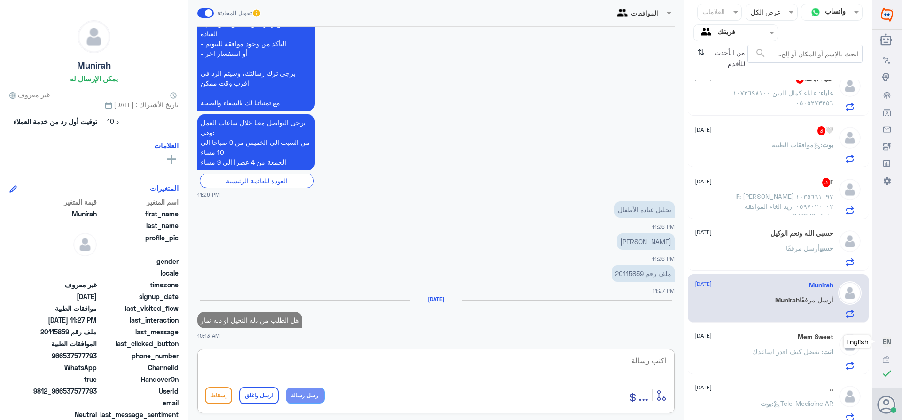
click at [799, 149] on p "بوت : موافقات الطبية" at bounding box center [803, 151] width 62 height 23
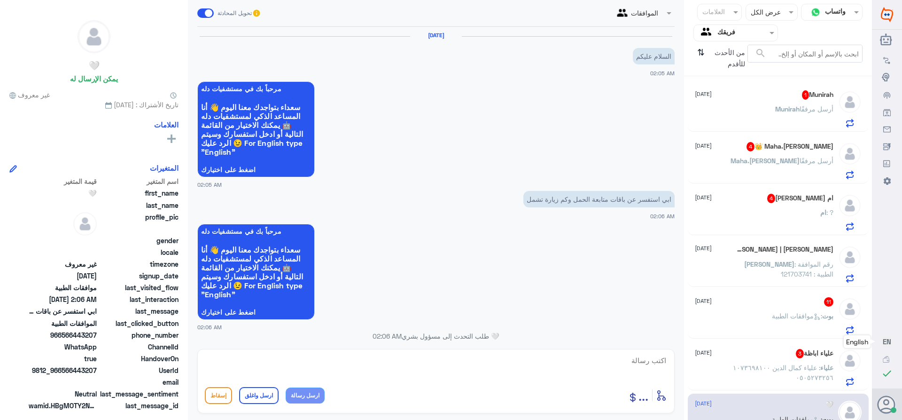
click at [778, 105] on span "Munirah" at bounding box center [787, 109] width 24 height 8
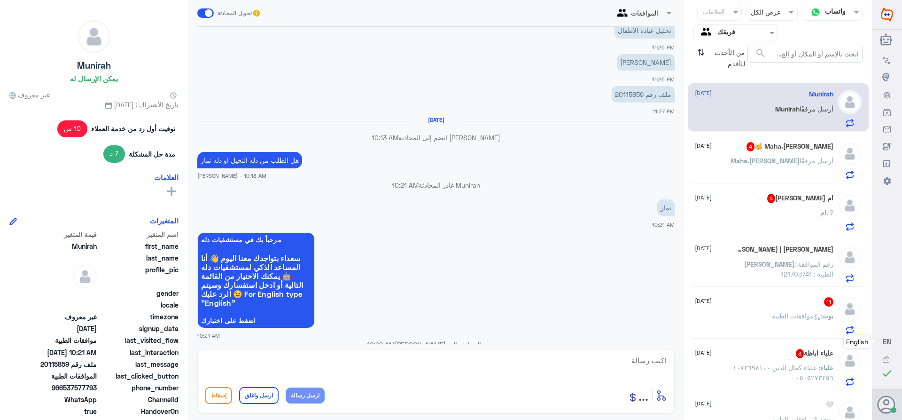
scroll to position [947, 0]
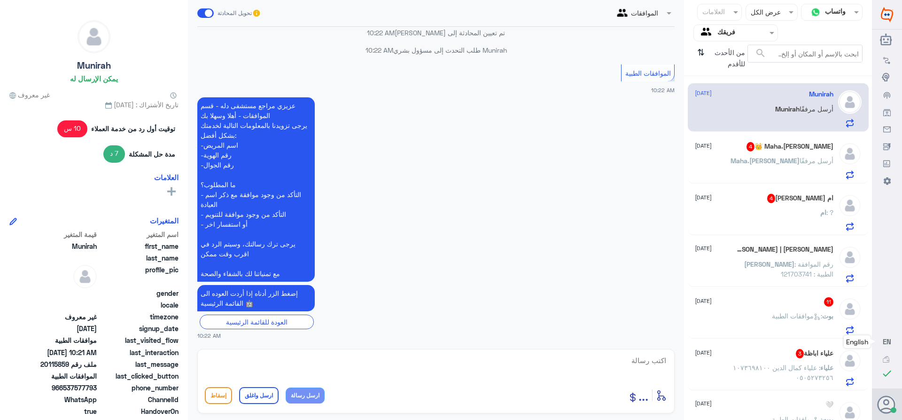
click at [651, 365] on textarea at bounding box center [436, 365] width 462 height 23
paste textarea "0546022896"
type textarea "التواصل مع دله نمار للافاده /0546022896"
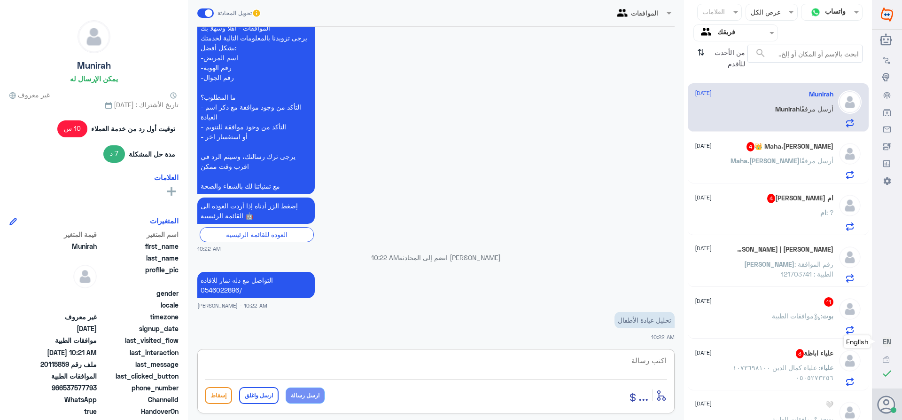
scroll to position [1116, 0]
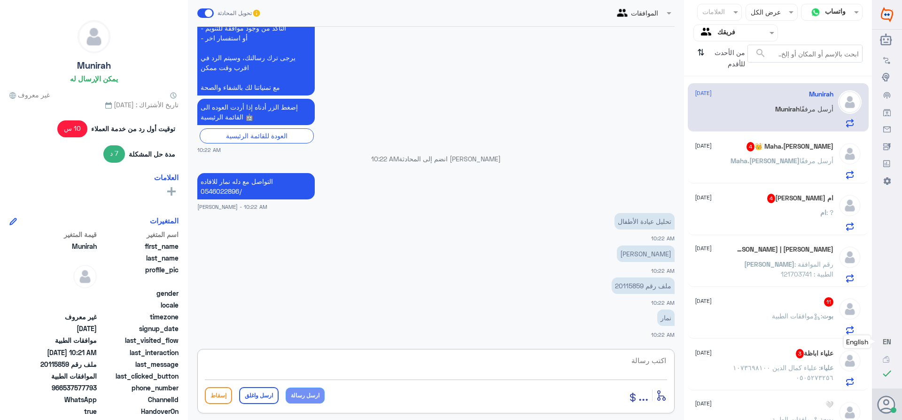
click at [641, 360] on textarea at bounding box center [436, 365] width 462 height 23
paste textarea "تمنياتي لك بالشفاء العاجل"
type textarea "تمنياتي لك بالشفاء العاجل"
click at [260, 393] on button "ارسل واغلق" at bounding box center [258, 395] width 39 height 17
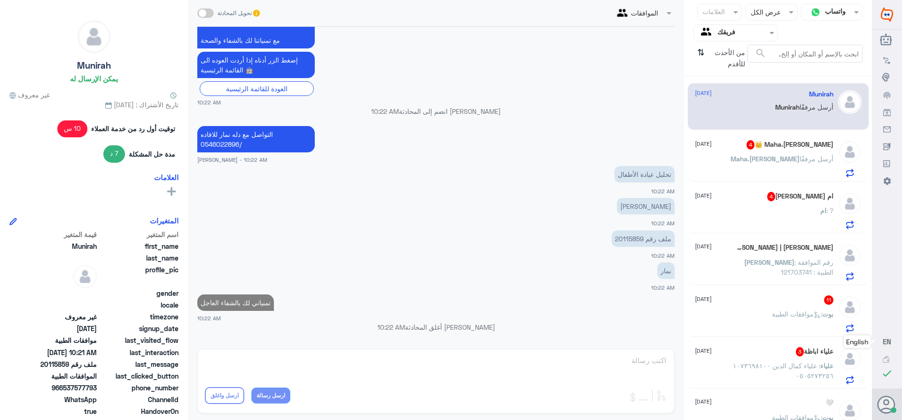
scroll to position [1143, 0]
click at [773, 143] on h5 "Maha.[PERSON_NAME] 👑 4" at bounding box center [790, 144] width 87 height 9
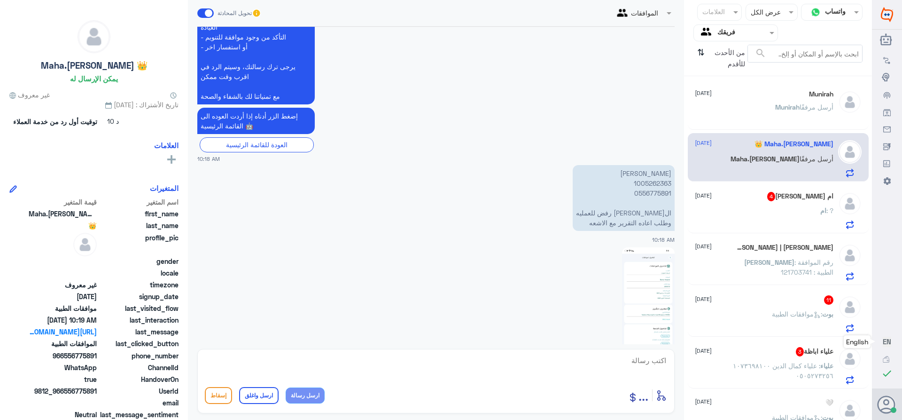
scroll to position [1241, 0]
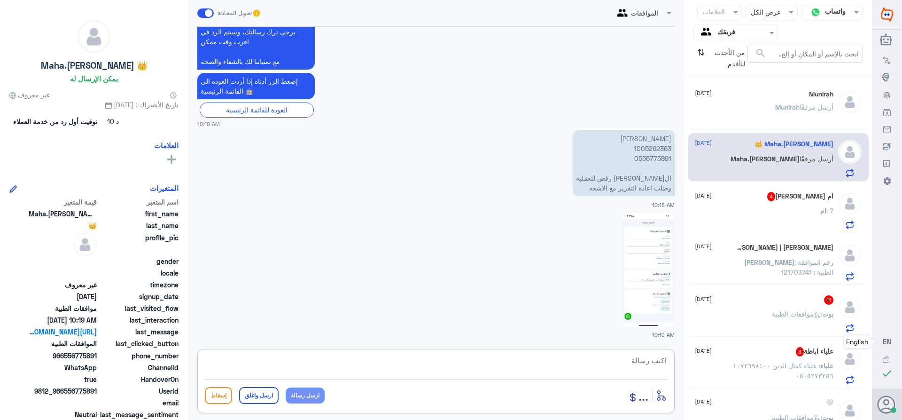
click at [656, 358] on textarea at bounding box center [436, 365] width 462 height 23
paste textarea "0546022896"
type textarea "التواصل مع دله نمار للافاده /0546022896"
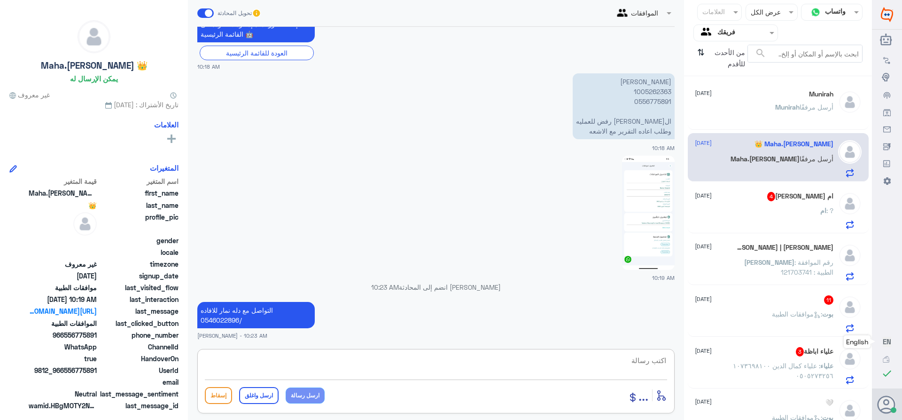
click at [632, 366] on textarea at bounding box center [436, 365] width 462 height 23
paste textarea "تمنياتي لك بالشفاء العاجل"
type textarea "تمنياتي لك بالشفاء العاجل"
click at [252, 401] on button "ارسل واغلق" at bounding box center [258, 395] width 39 height 17
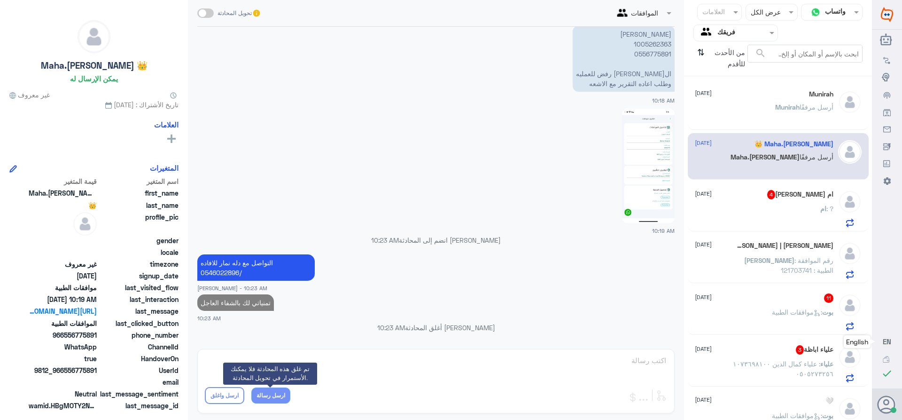
scroll to position [1309, 0]
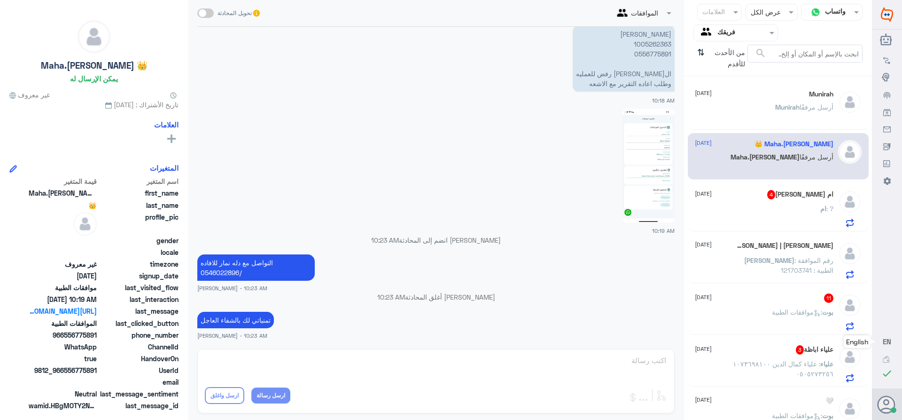
click at [771, 205] on div "ام [PERSON_NAME] 4 [DATE] ام : ?" at bounding box center [764, 208] width 139 height 37
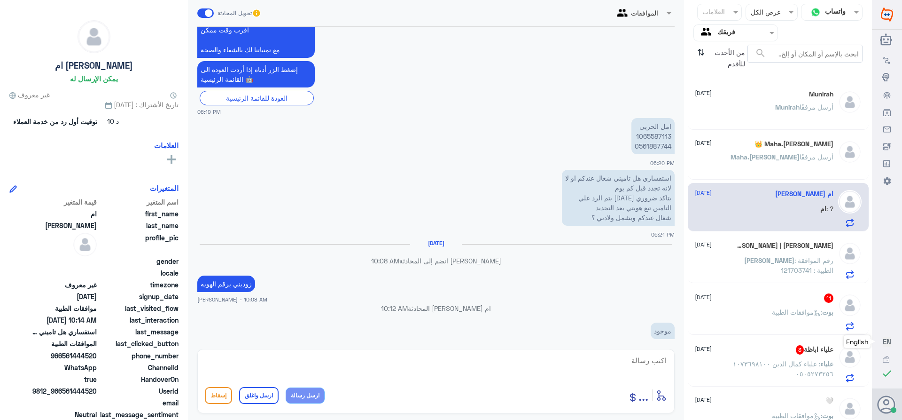
scroll to position [359, 0]
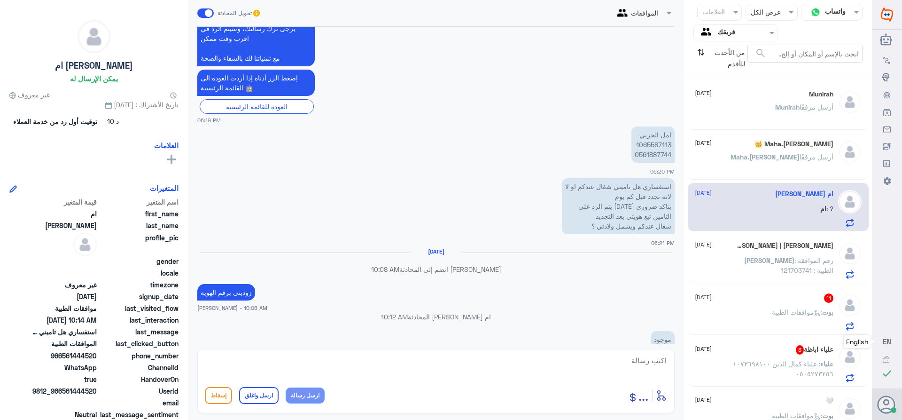
click at [646, 141] on p "امل الحربي 1065587113 0561887744" at bounding box center [653, 144] width 43 height 36
copy p "1065587113"
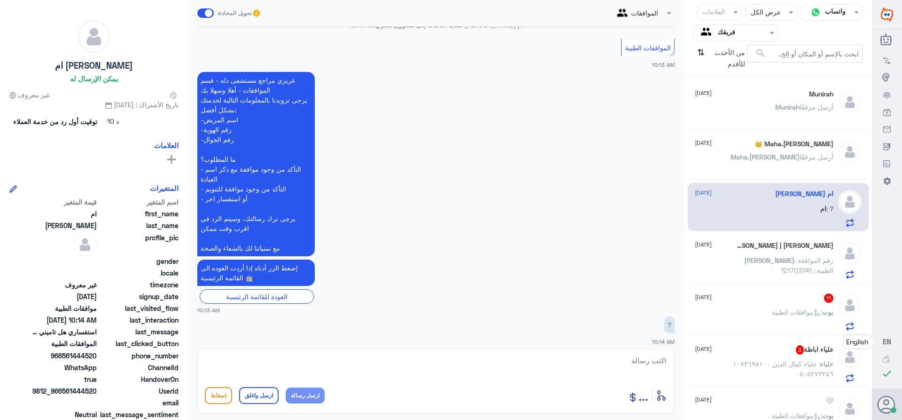
scroll to position [969, 0]
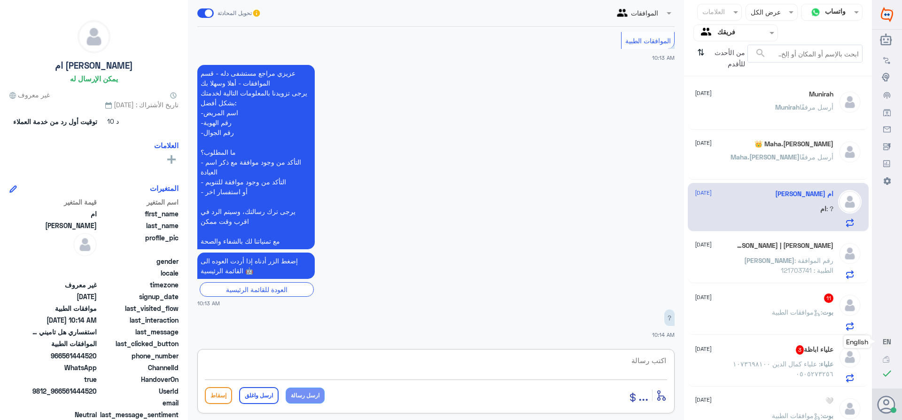
click at [639, 363] on textarea at bounding box center [436, 365] width 462 height 23
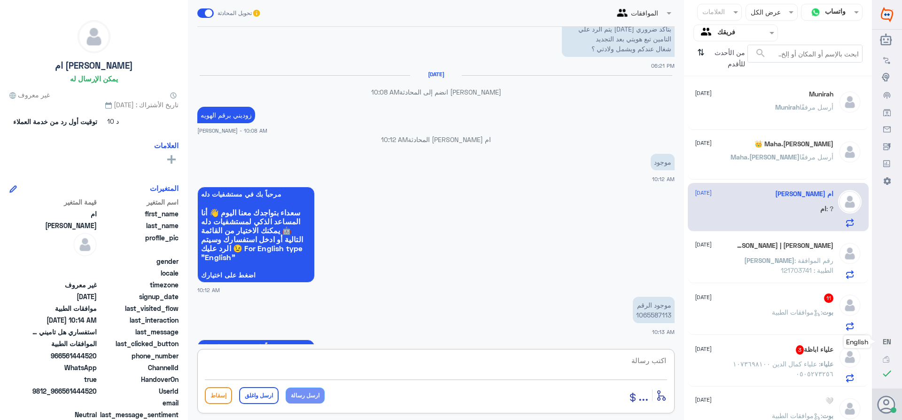
scroll to position [546, 0]
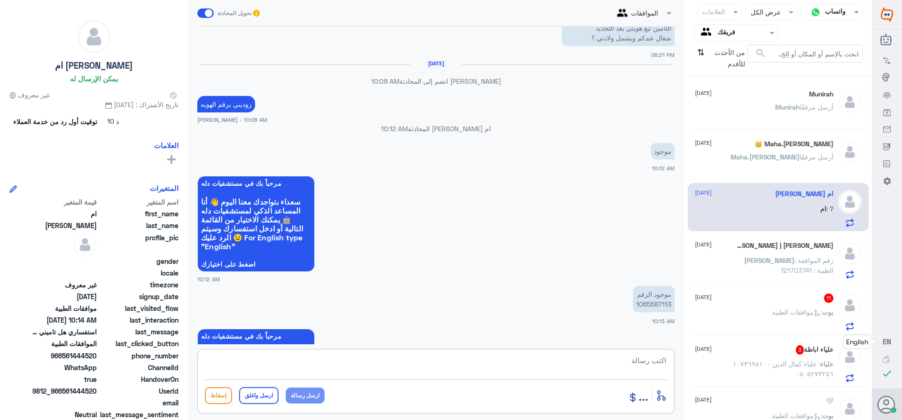
click at [656, 359] on textarea at bounding box center [436, 365] width 462 height 23
type textarea "ص"
type textarea "نعم اختي التامين فعال لدينا"
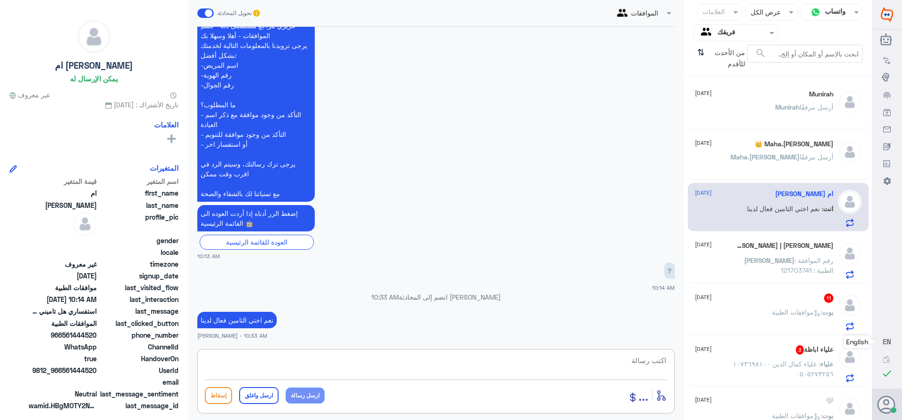
click at [635, 366] on textarea at bounding box center [436, 365] width 462 height 23
paste textarea "تمنياتي لك بالشفاء العاجل"
type textarea "تمنياتي لك بالشفاء العاجل"
click at [250, 388] on button "ارسل واغلق" at bounding box center [258, 395] width 39 height 17
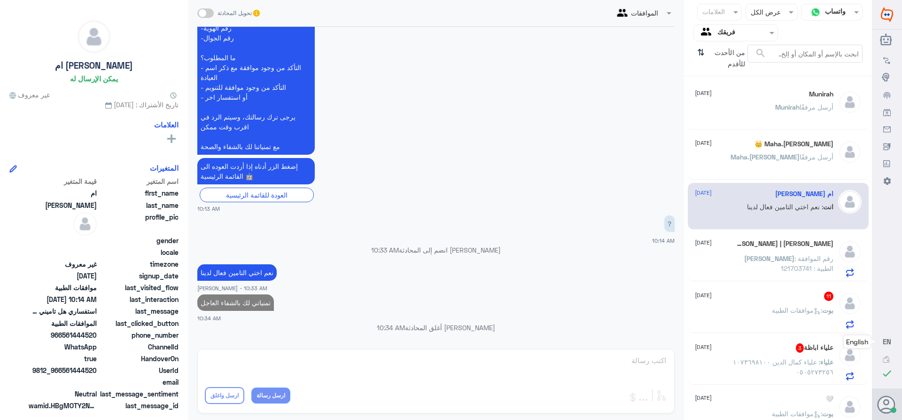
scroll to position [1027, 0]
click at [762, 304] on div "ً 11 [DATE] بوت : موافقات الطبية" at bounding box center [764, 309] width 139 height 37
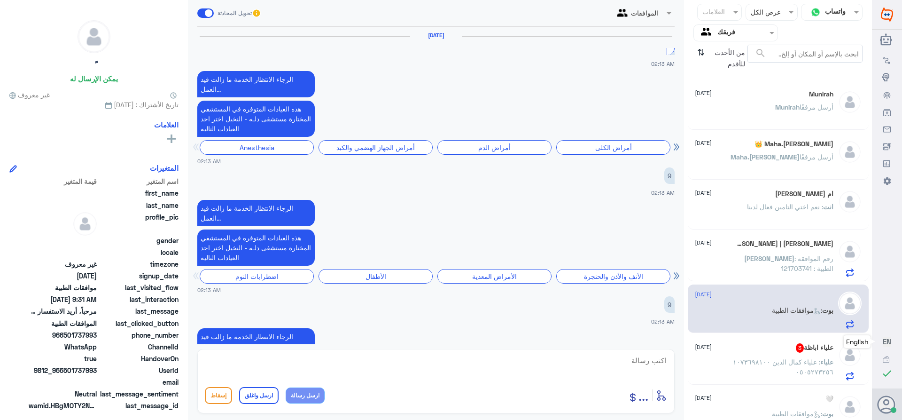
scroll to position [1398, 0]
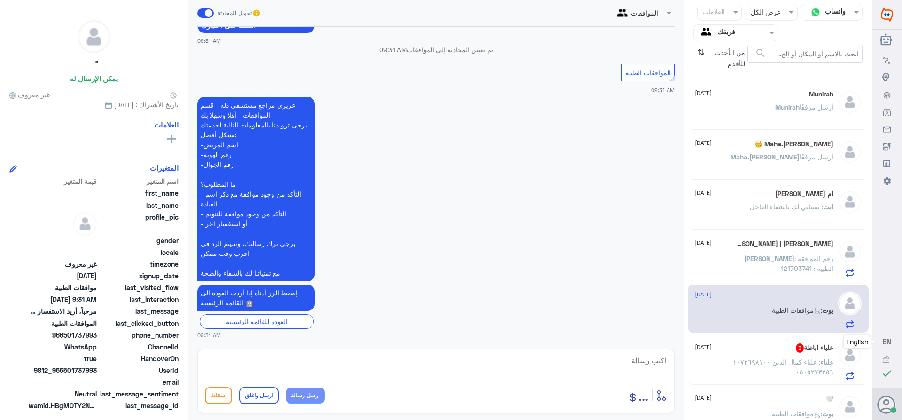
click at [655, 360] on textarea at bounding box center [436, 365] width 462 height 23
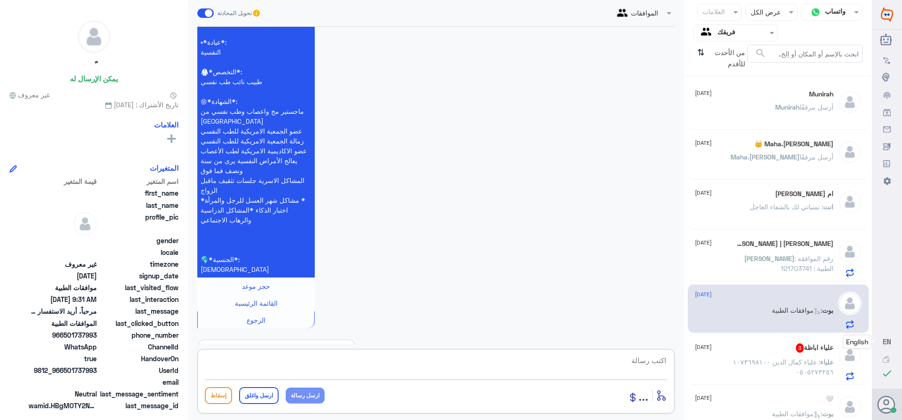
scroll to position [94, 0]
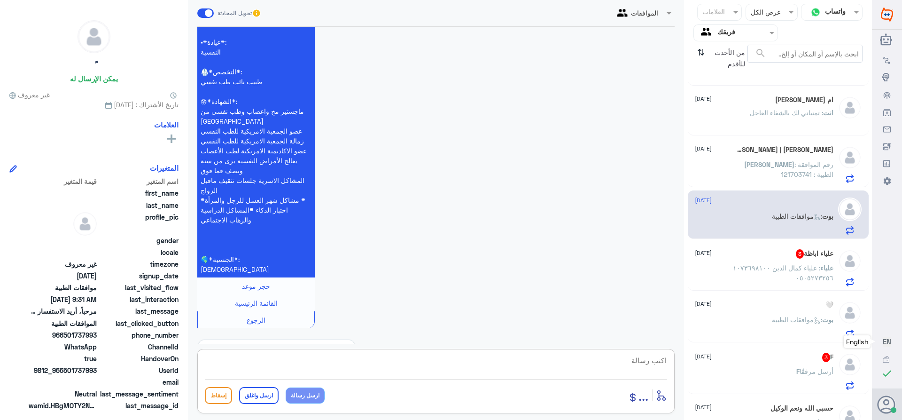
click at [787, 266] on span ": علياء كمال الدين ١٠٧٣٦٩٨١٠٠ ٠٥٠٥٢٧٣٢٥٦" at bounding box center [783, 273] width 101 height 18
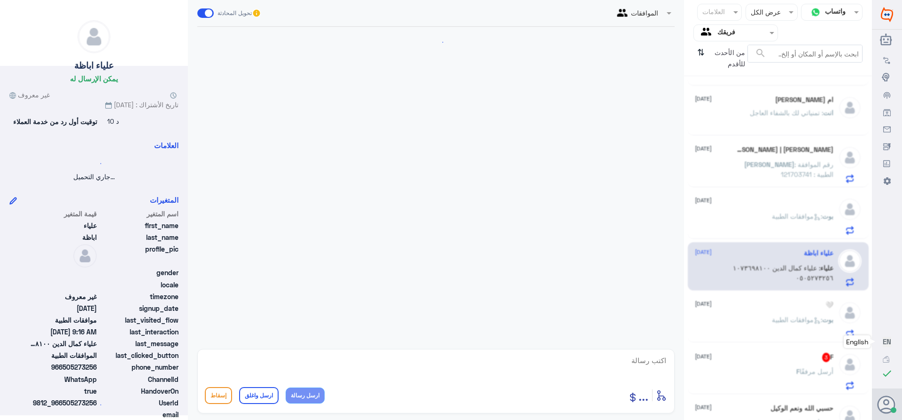
scroll to position [195, 0]
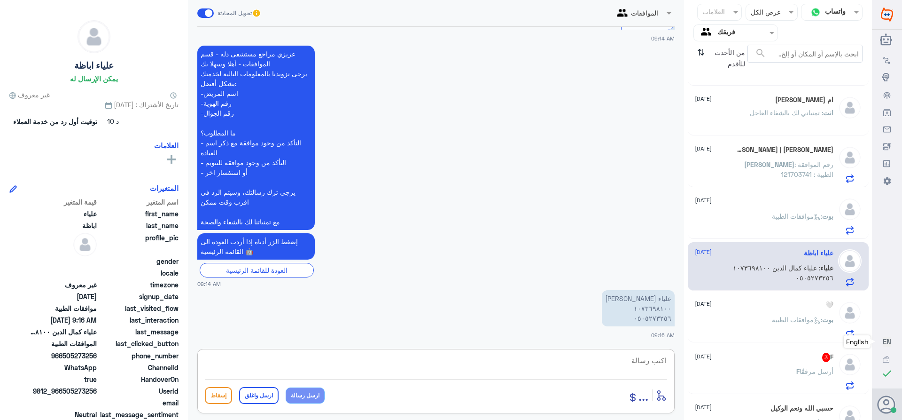
click at [642, 363] on textarea at bounding box center [436, 365] width 462 height 23
type textarea "تفضل كيف اقدر اساعدك"
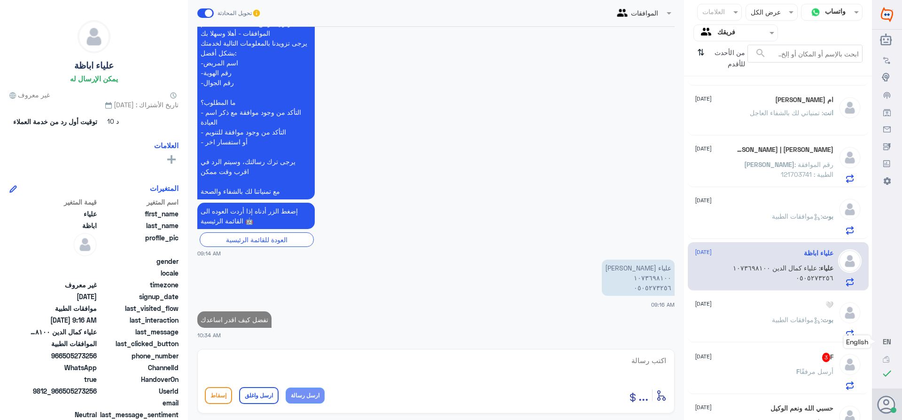
click at [803, 364] on div "F 3 [DATE] F أرسل مرفقًا" at bounding box center [764, 370] width 139 height 37
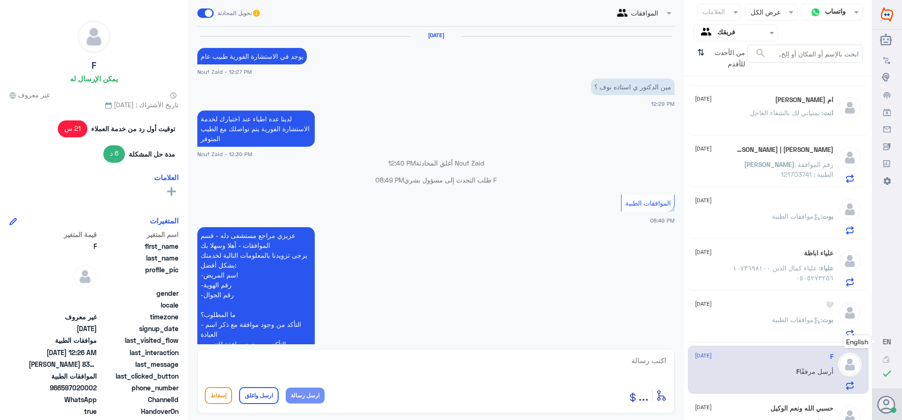
scroll to position [845, 0]
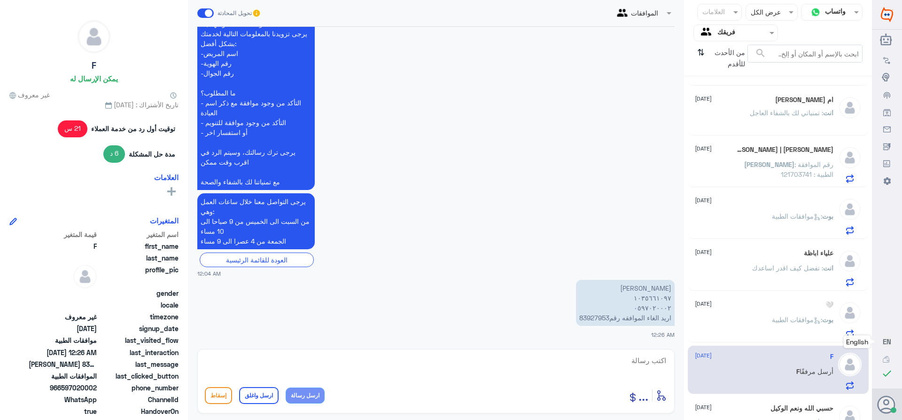
click at [581, 317] on p "[PERSON_NAME] ١٠٣٥٦٦١٠٩٧ ٠٥٩٧٠٢٠٠٠٢ اريد الغاء الموافقه رقم83927953" at bounding box center [625, 303] width 99 height 46
click at [604, 321] on p "[PERSON_NAME] ١٠٣٥٦٦١٠٩٧ ٠٥٩٧٠٢٠٠٠٢ اريد الغاء الموافقه رقم83927953" at bounding box center [625, 303] width 99 height 46
click at [605, 319] on p "[PERSON_NAME] ١٠٣٥٦٦١٠٩٧ ٠٥٩٧٠٢٠٠٠٢ اريد الغاء الموافقه رقم83927953" at bounding box center [625, 303] width 99 height 46
drag, startPoint x: 605, startPoint y: 317, endPoint x: 574, endPoint y: 317, distance: 31.5
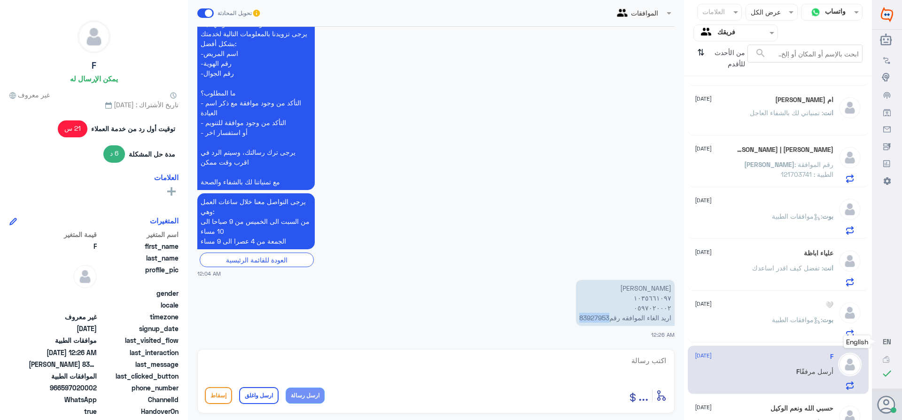
click at [576, 317] on p "[PERSON_NAME] ١٠٣٥٦٦١٠٩٧ ٠٥٩٧٠٢٠٠٠٢ اريد الغاء الموافقه رقم83927953" at bounding box center [625, 303] width 99 height 46
copy p "83927953"
click at [642, 362] on textarea at bounding box center [436, 365] width 462 height 23
type textarea "سبب الالغاء"
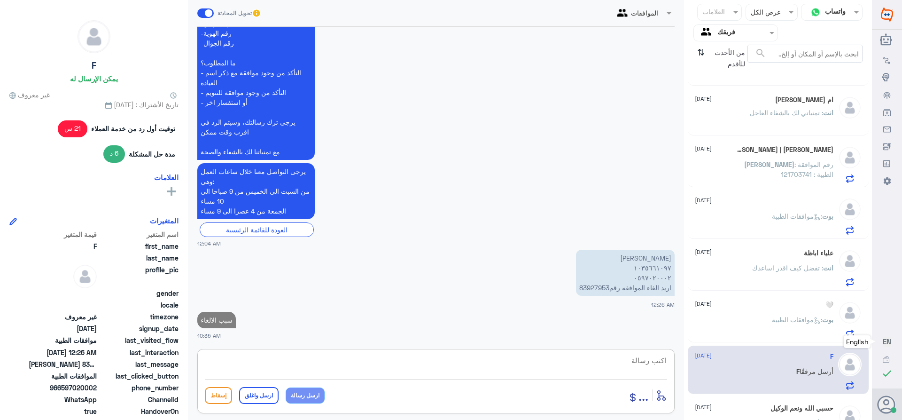
scroll to position [0, 0]
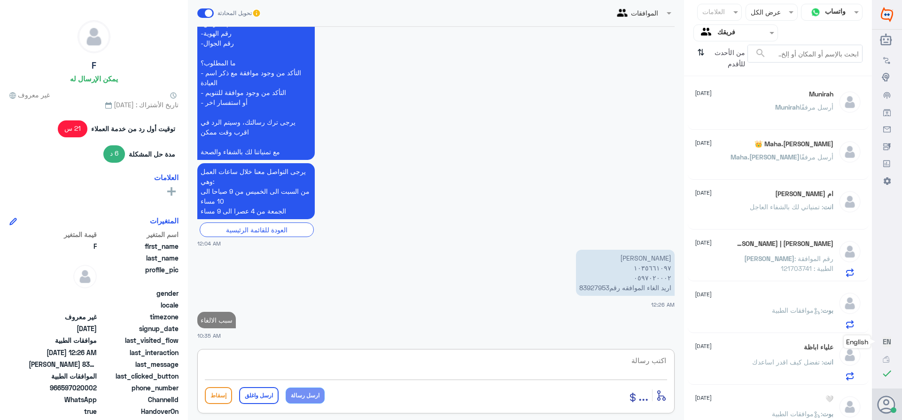
click at [744, 96] on div "Munirah [DATE]" at bounding box center [764, 94] width 139 height 8
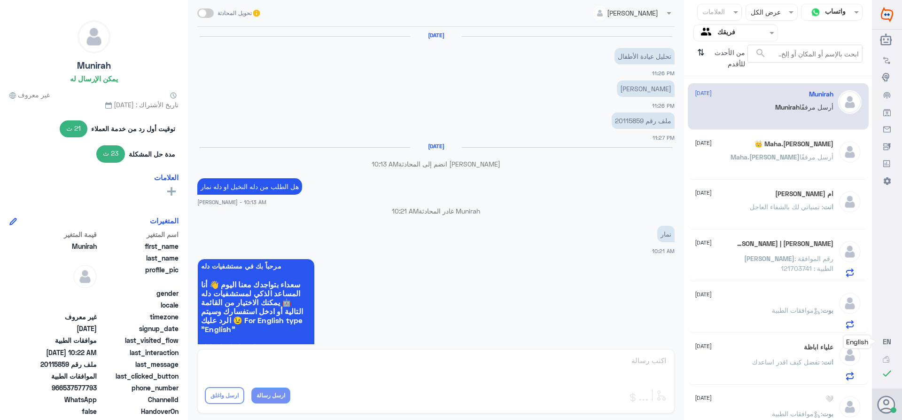
scroll to position [554, 0]
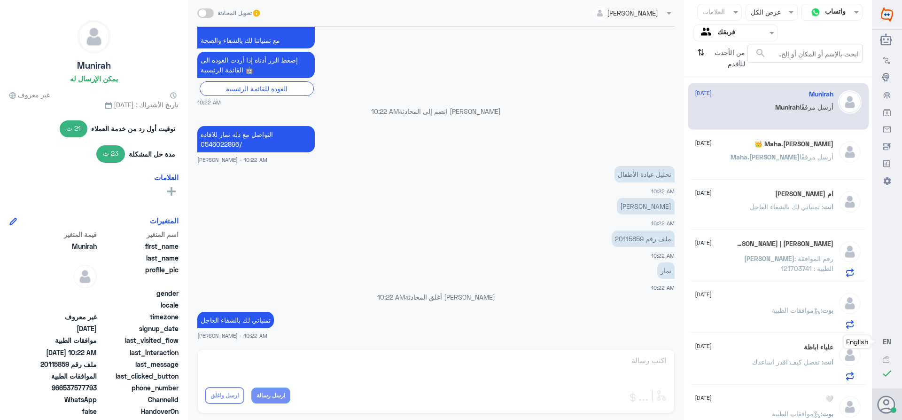
click at [762, 144] on div "Maha.[PERSON_NAME] 👑 [DATE]" at bounding box center [764, 144] width 139 height 8
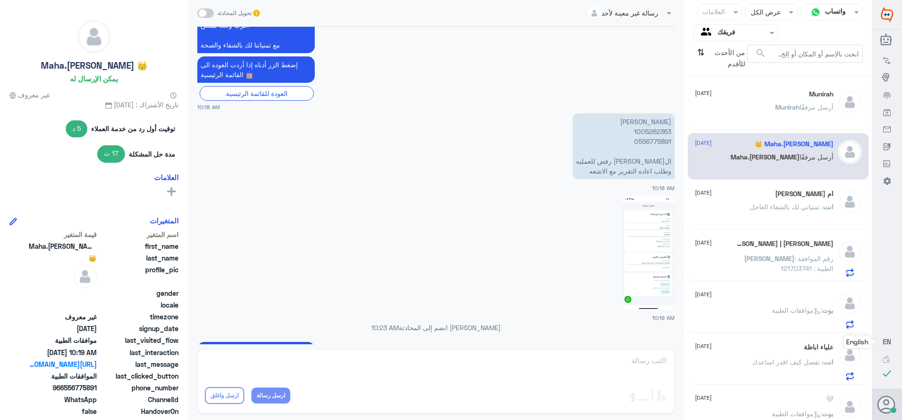
scroll to position [1041, 0]
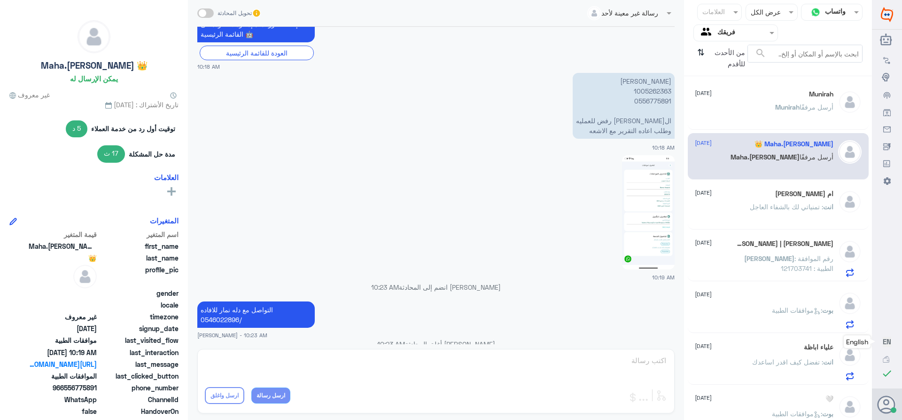
click at [783, 205] on span ": تمنياتي لك بالشفاء العاجل" at bounding box center [786, 207] width 73 height 8
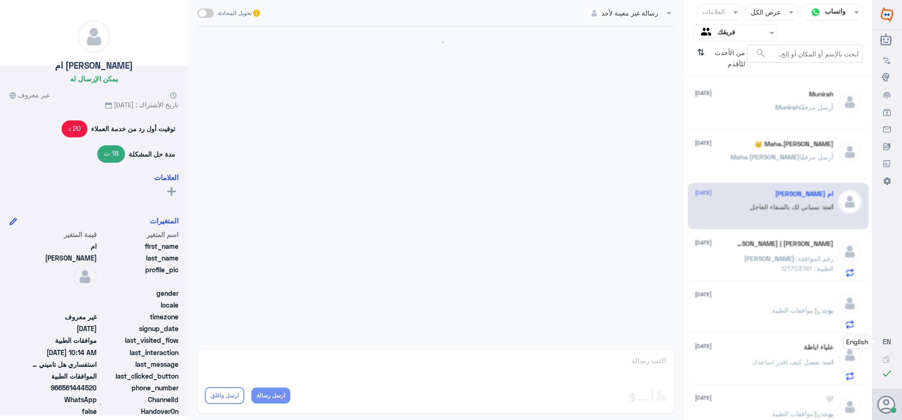
scroll to position [904, 0]
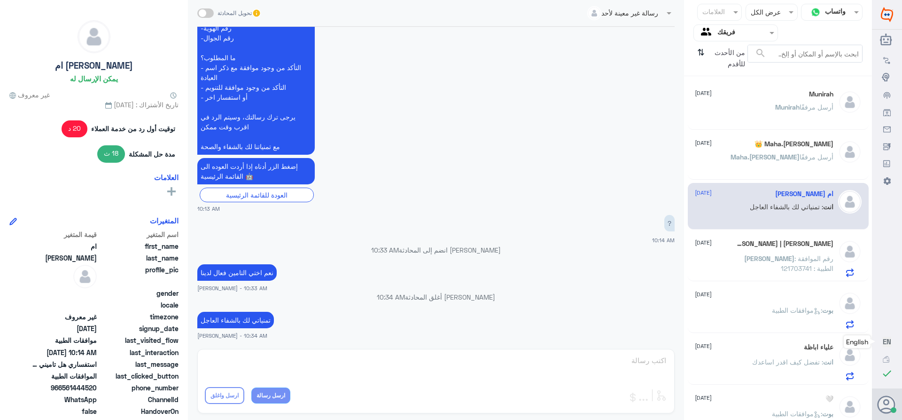
click at [781, 262] on span ": رقم الموافقة الطبية : 121703741" at bounding box center [807, 263] width 53 height 18
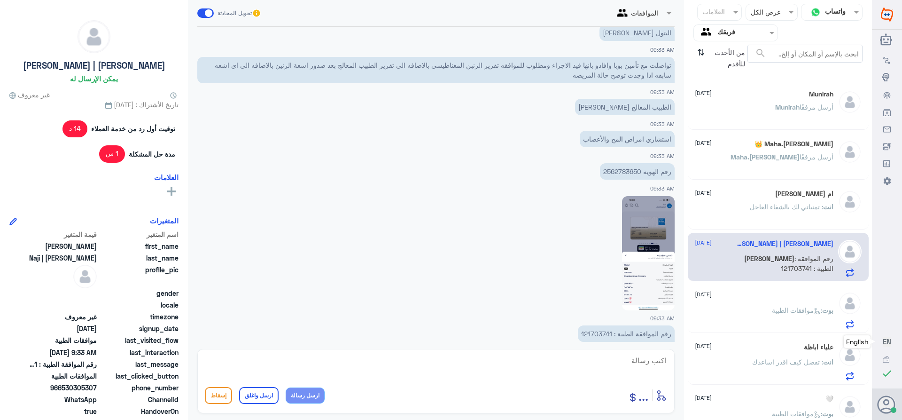
scroll to position [942, 0]
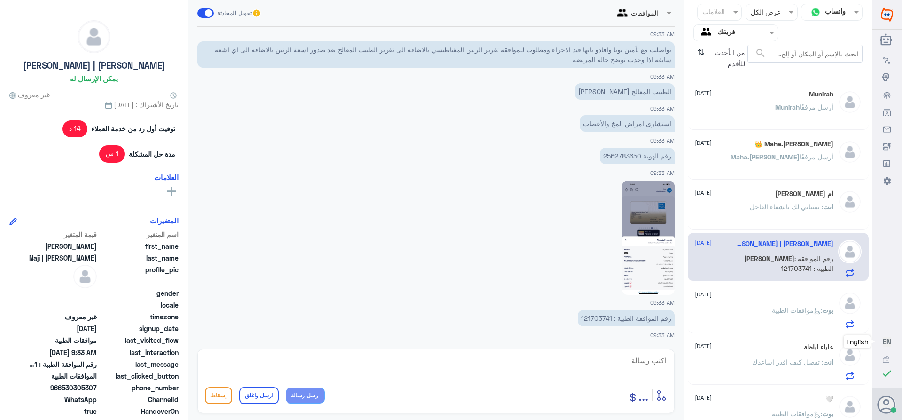
click at [594, 317] on p "رقم الموافقة الطبية : 121703741" at bounding box center [626, 318] width 97 height 16
copy p "121703741"
click at [597, 318] on p "رقم الموافقة الطبية : 121703741" at bounding box center [626, 318] width 97 height 16
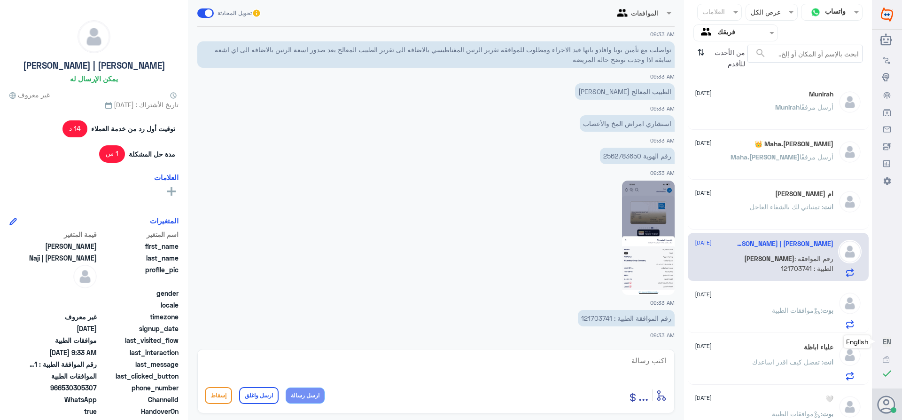
click at [630, 352] on div "أدخل اسم مجموعة الرسائل ... إسقاط ارسل واغلق ارسل رسالة" at bounding box center [435, 381] width 477 height 64
click at [634, 362] on textarea at bounding box center [436, 365] width 462 height 23
type textarea "السلام عليكم ورحمه الله وبركاته"
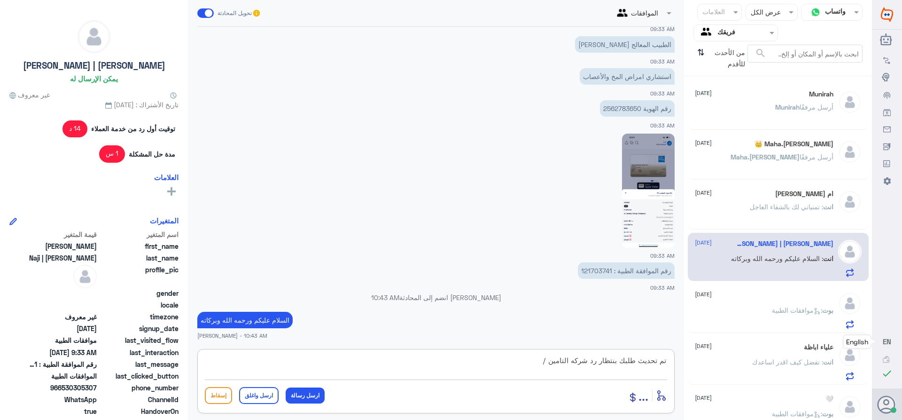
paste textarea "تمنياتي لك بالشفاء العاجل"
type textarea "تم تحديث طلبك بنتظار رد شركه التامين /تمنياتي لك بالشفاء العاجل"
click at [257, 392] on button "ارسل واغلق" at bounding box center [258, 395] width 39 height 17
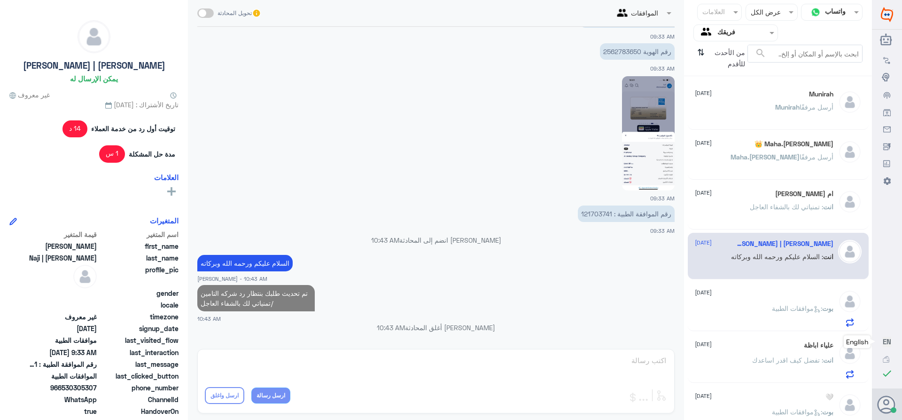
click at [781, 212] on p "انت : تمنياتي لك بالشفاء العاجل" at bounding box center [792, 213] width 84 height 23
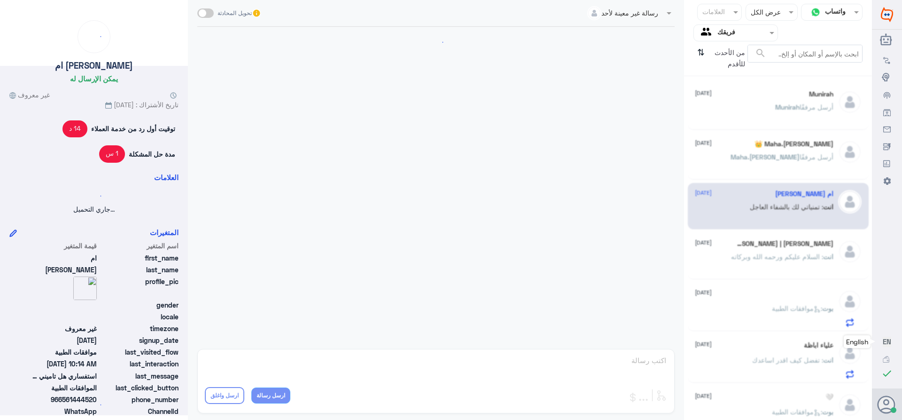
click at [727, 152] on div "Maha.[PERSON_NAME] 👑 [DATE] Maha.[PERSON_NAME] أرسل مرفقًا" at bounding box center [764, 157] width 139 height 35
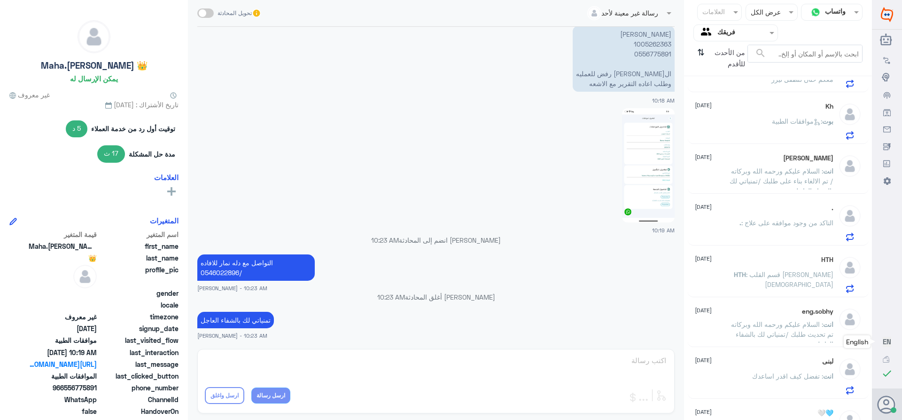
scroll to position [495, 0]
drag, startPoint x: 716, startPoint y: 31, endPoint x: 716, endPoint y: 42, distance: 11.3
click at [716, 31] on div at bounding box center [736, 32] width 84 height 11
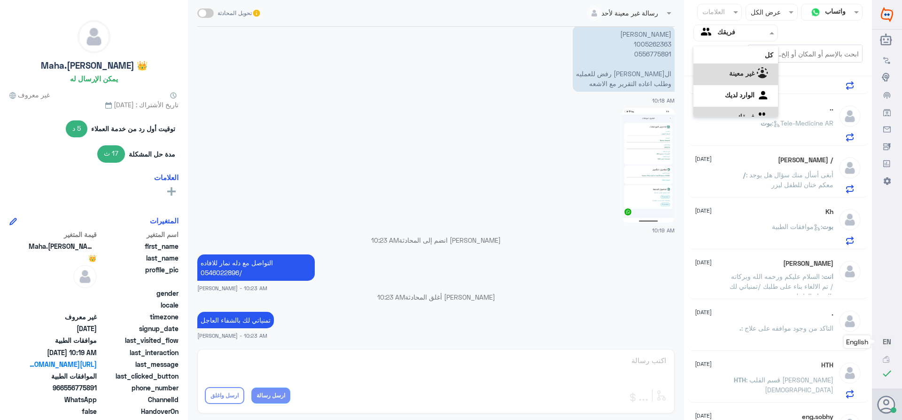
scroll to position [12, 0]
click at [720, 81] on div "الوارد لديك" at bounding box center [736, 84] width 85 height 22
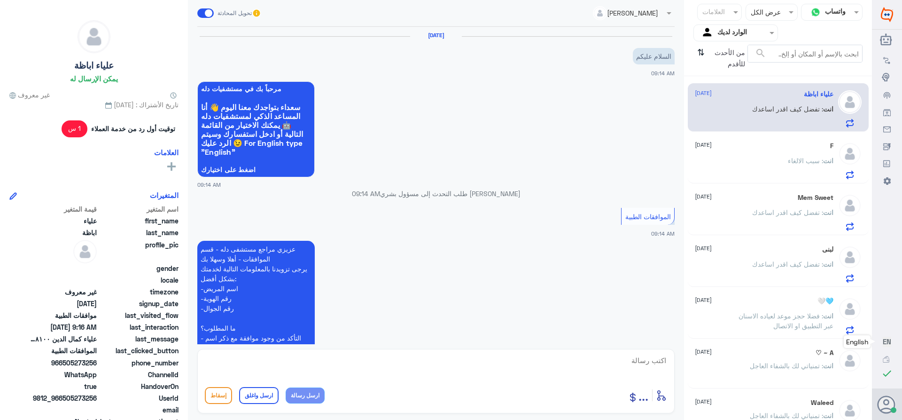
scroll to position [242, 0]
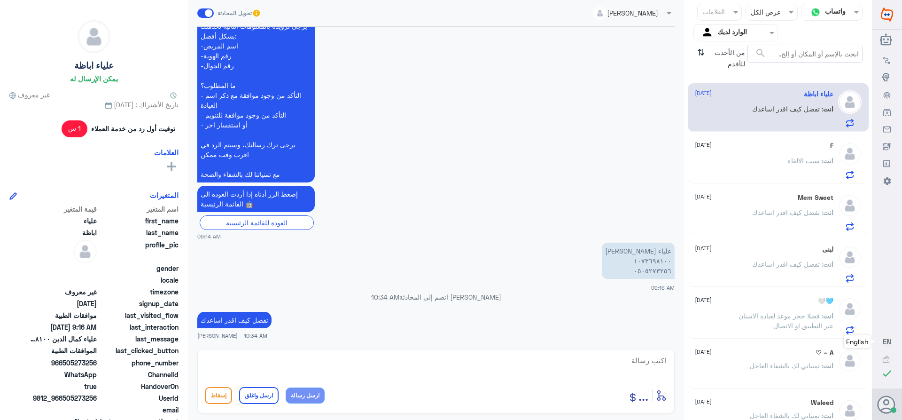
click at [748, 164] on div "انت : سبب الالغاء" at bounding box center [764, 168] width 139 height 21
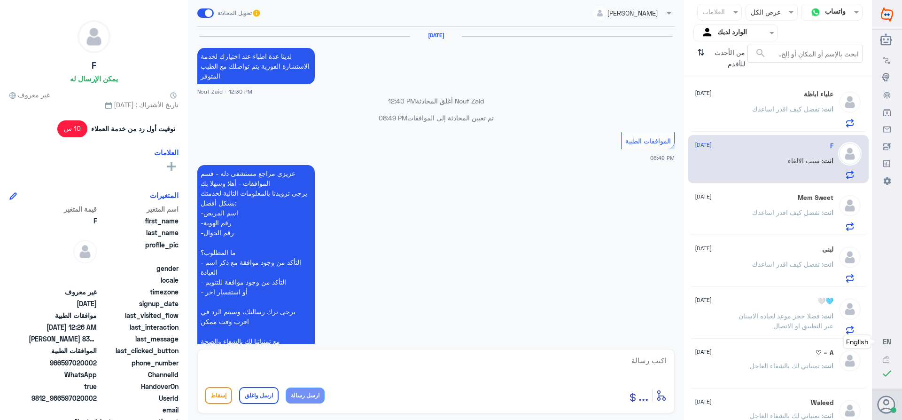
scroll to position [830, 0]
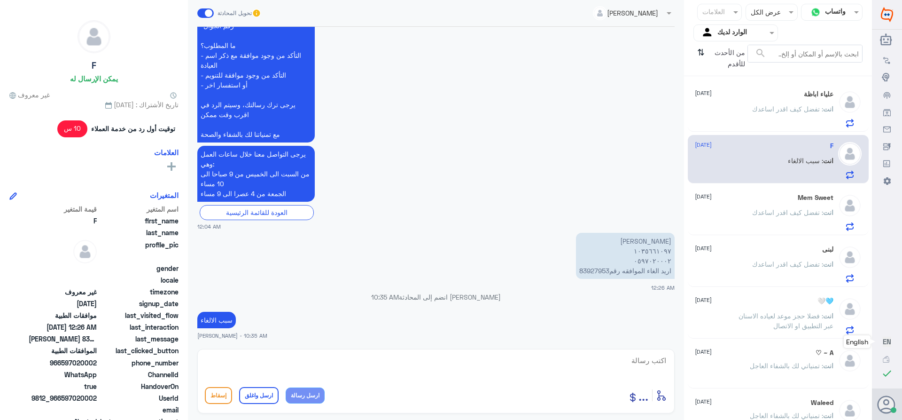
click at [759, 211] on span ": تفضل كيف اقدر اساعدك" at bounding box center [787, 212] width 71 height 8
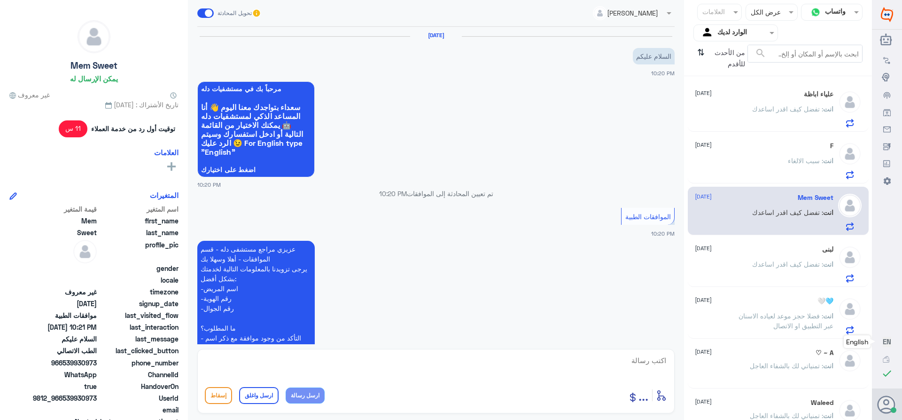
scroll to position [339, 0]
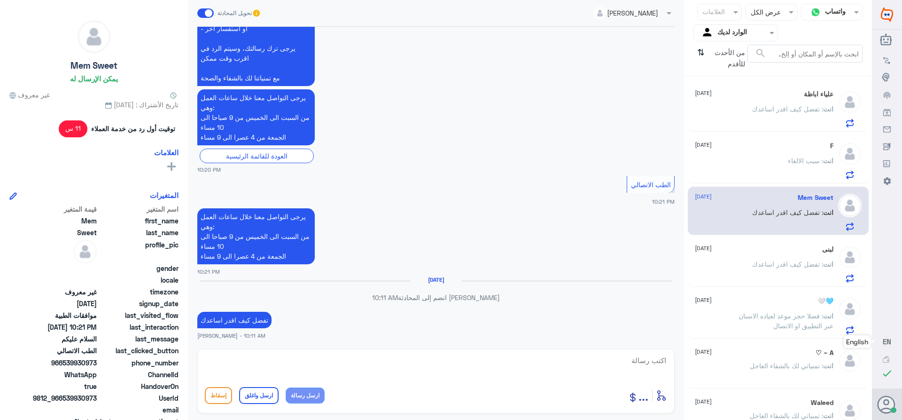
click at [770, 265] on span ": تفضل كيف اقدر اساعدك" at bounding box center [787, 264] width 71 height 8
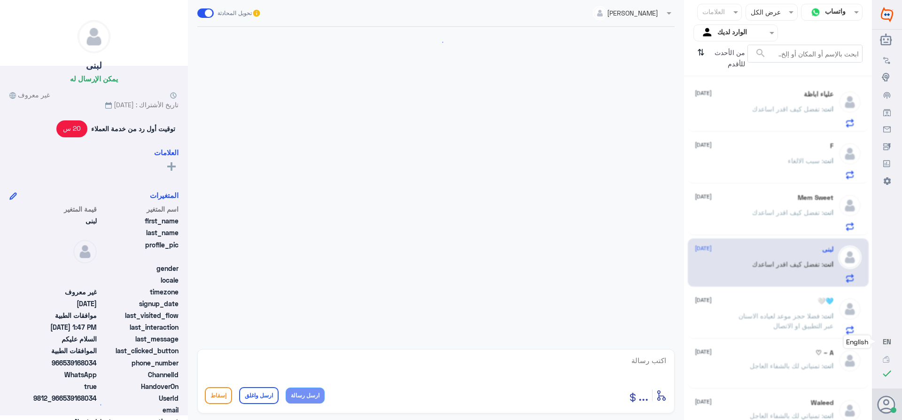
scroll to position [267, 0]
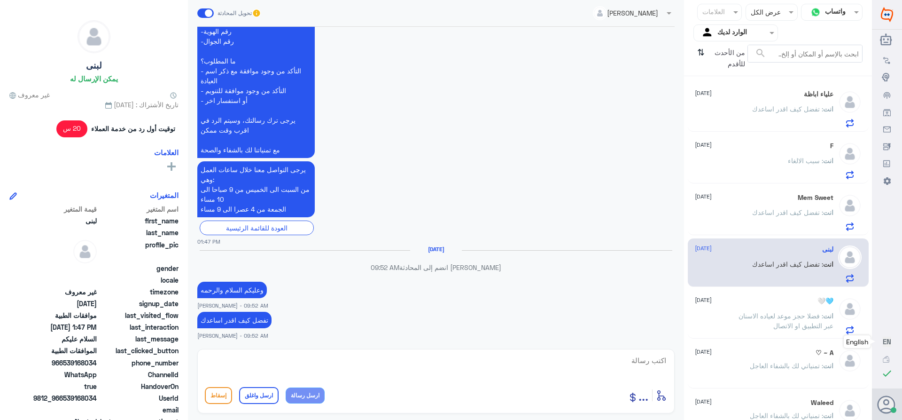
click at [771, 312] on span ": فضلا حجز موعد لعياده الاسنان عبر التطبيق او الاتصال" at bounding box center [786, 321] width 95 height 18
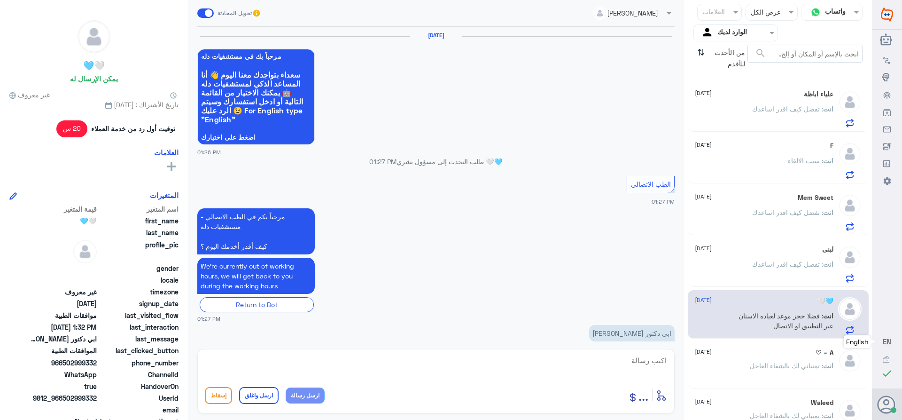
scroll to position [818, 0]
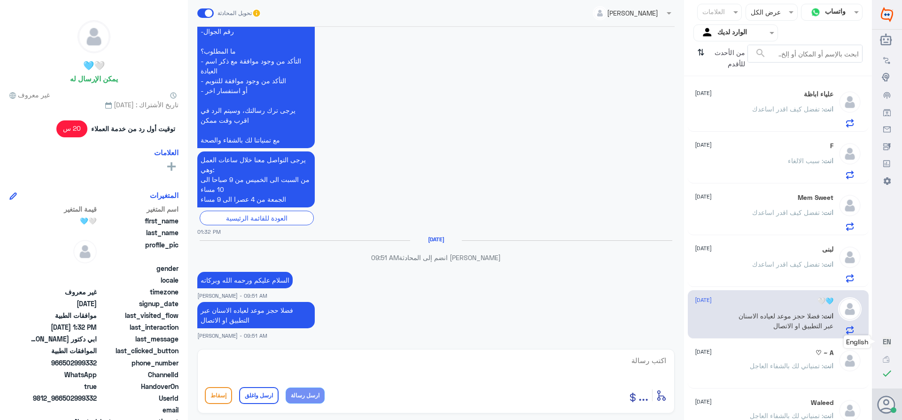
click at [637, 359] on textarea at bounding box center [436, 365] width 462 height 23
paste textarea "تمنياتي لك بالشفاء العاجل"
type textarea "تمنياتي لك بالشفاء العاجل"
click at [249, 390] on button "ارسل واغلق" at bounding box center [258, 395] width 39 height 17
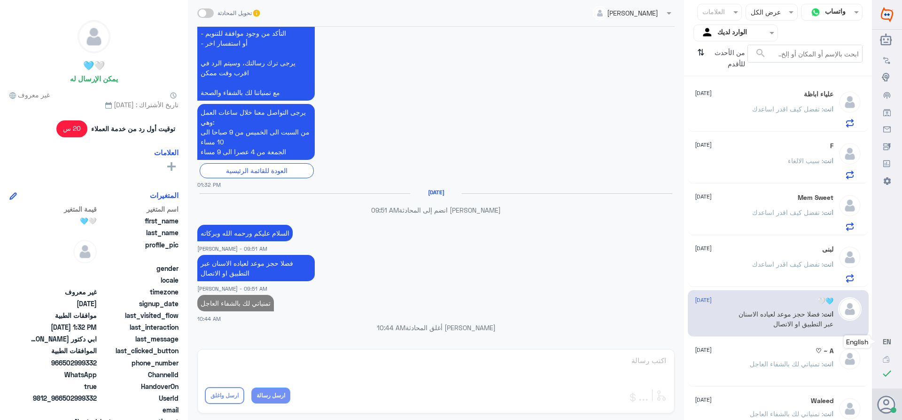
click at [803, 358] on div "A ~ ♡ [DATE] انت : تمنياتي لك بالشفاء العاجل" at bounding box center [764, 364] width 139 height 35
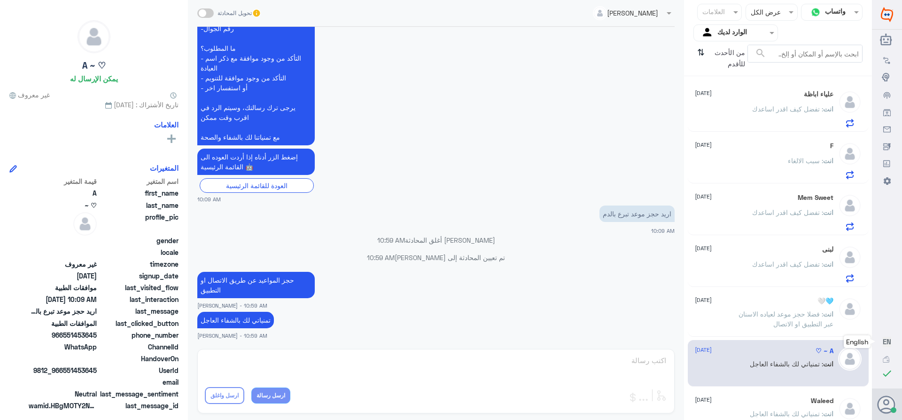
scroll to position [94, 0]
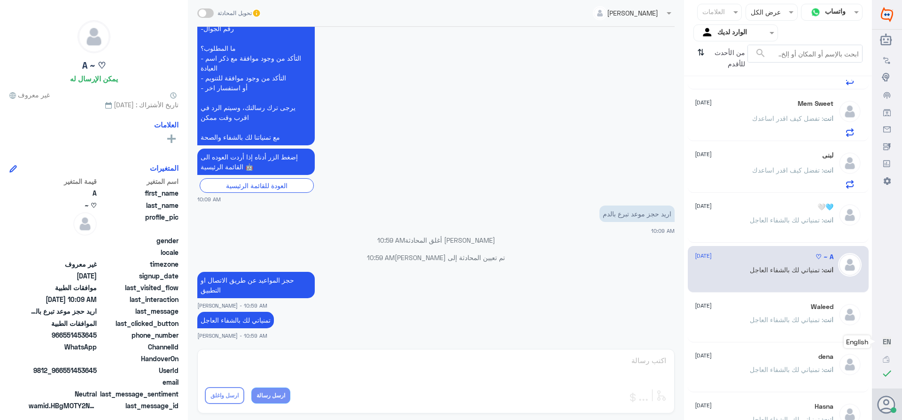
click at [758, 320] on span ": تمنياتي لك بالشفاء العاجل" at bounding box center [786, 319] width 73 height 8
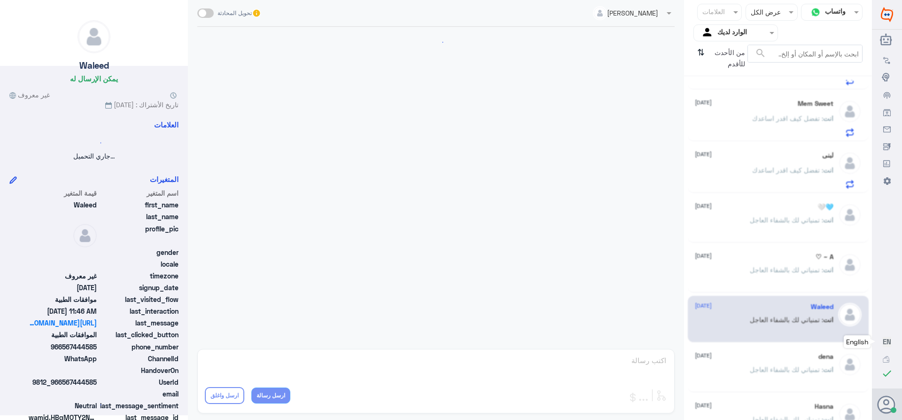
scroll to position [479, 0]
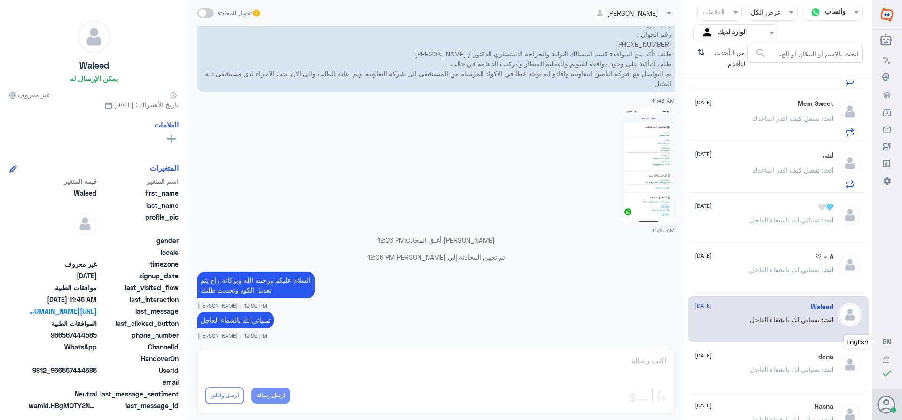
click at [759, 361] on div "dena [DATE] انت : تمنياتي لك بالشفاء العاجل" at bounding box center [764, 369] width 139 height 35
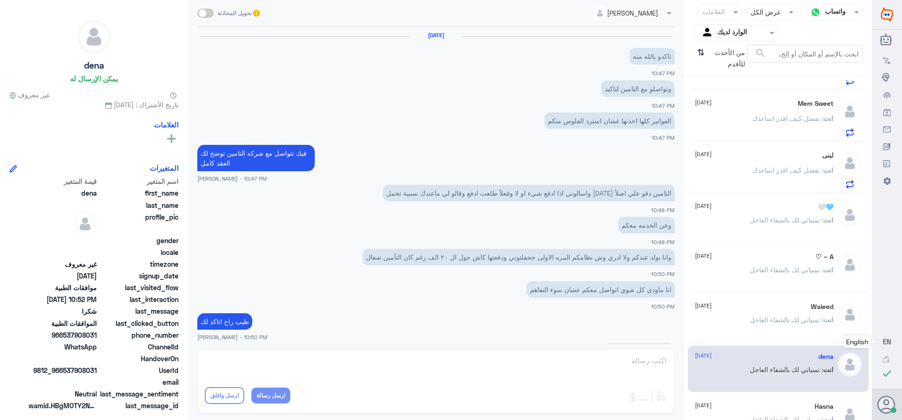
scroll to position [315, 0]
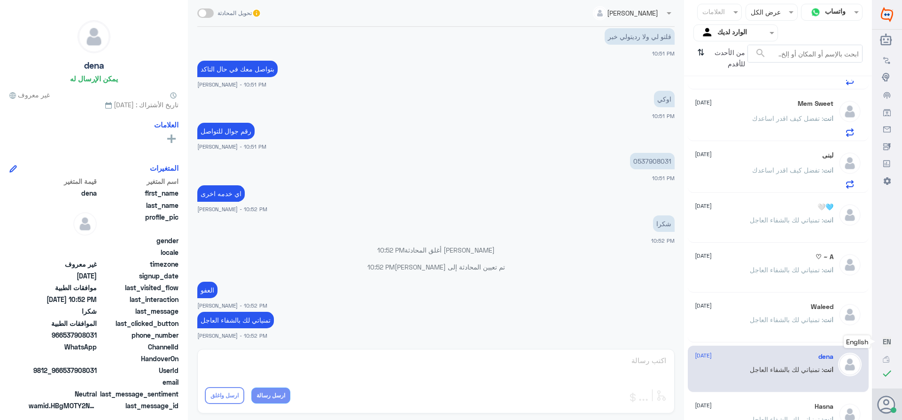
click at [760, 398] on div "Hasna [DATE] انت : تمنياتي لك بالشفاء العاجل" at bounding box center [778, 418] width 181 height 47
click at [785, 165] on p "انت : تفضل كيف اقدر اساعدك" at bounding box center [792, 176] width 81 height 23
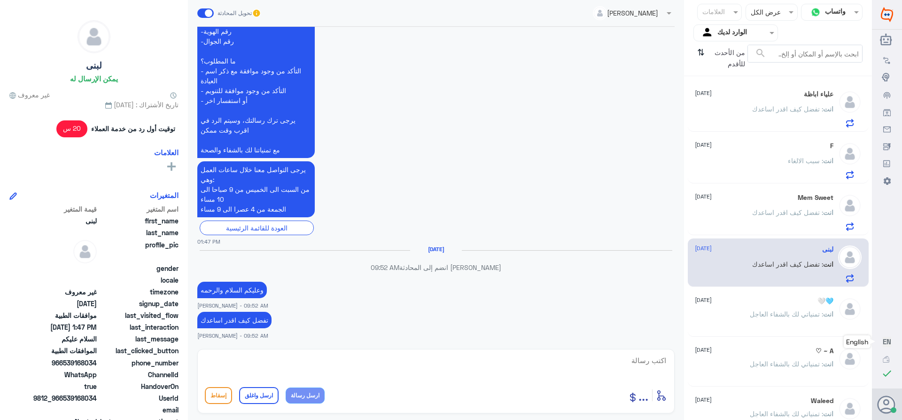
click at [745, 164] on div "انت : سبب الالغاء" at bounding box center [764, 168] width 139 height 21
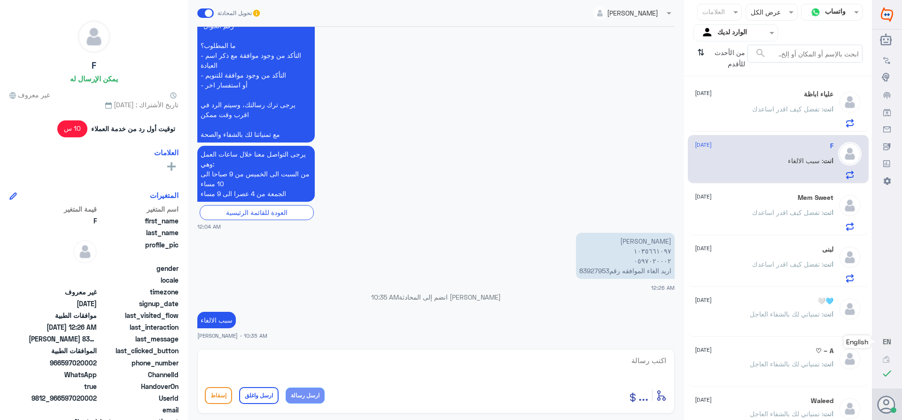
click at [695, 52] on div "من الأحدث للأقدم ⇅" at bounding box center [721, 58] width 54 height 27
click at [700, 54] on icon "⇅" at bounding box center [701, 57] width 8 height 24
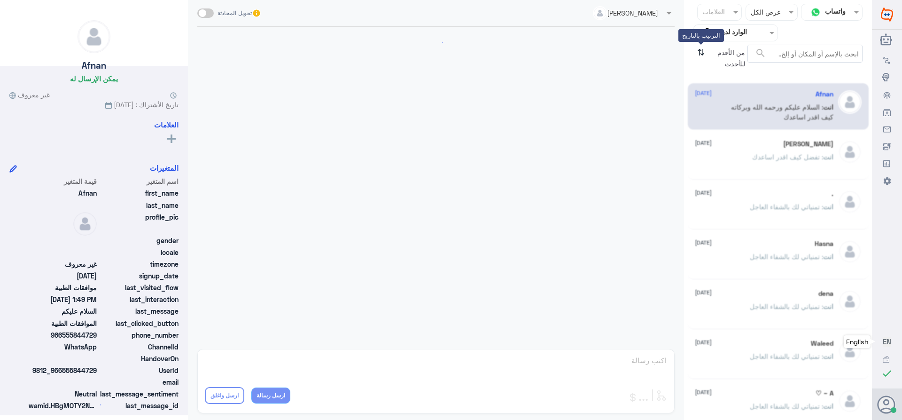
click at [700, 54] on icon "⇅" at bounding box center [701, 57] width 8 height 24
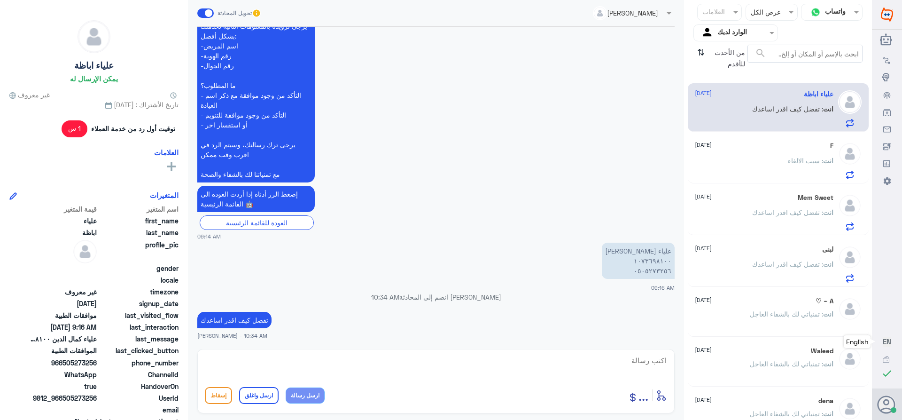
click at [796, 152] on div "F [DATE] انت : سبب الالغاء" at bounding box center [764, 160] width 139 height 37
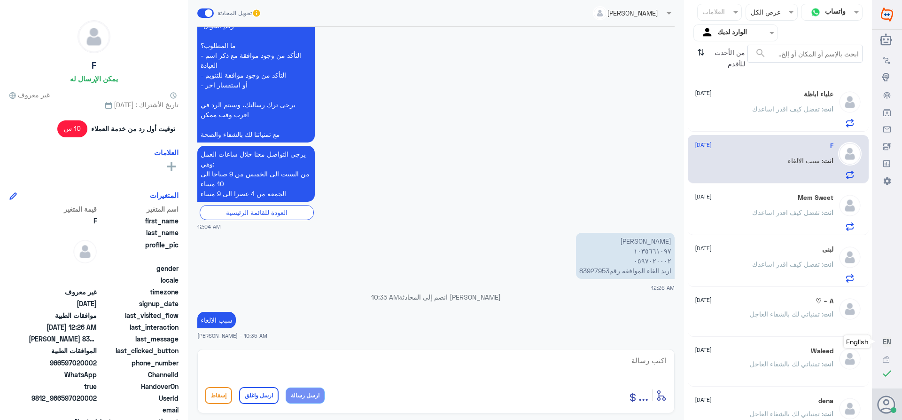
click at [588, 272] on p "[PERSON_NAME] ١٠٣٥٦٦١٠٩٧ ٠٥٩٧٠٢٠٠٠٢ اريد الغاء الموافقه رقم83927953" at bounding box center [625, 256] width 99 height 46
click at [607, 270] on p "[PERSON_NAME] ١٠٣٥٦٦١٠٩٧ ٠٥٩٧٠٢٠٠٠٢ اريد الغاء الموافقه رقم83927953" at bounding box center [625, 256] width 99 height 46
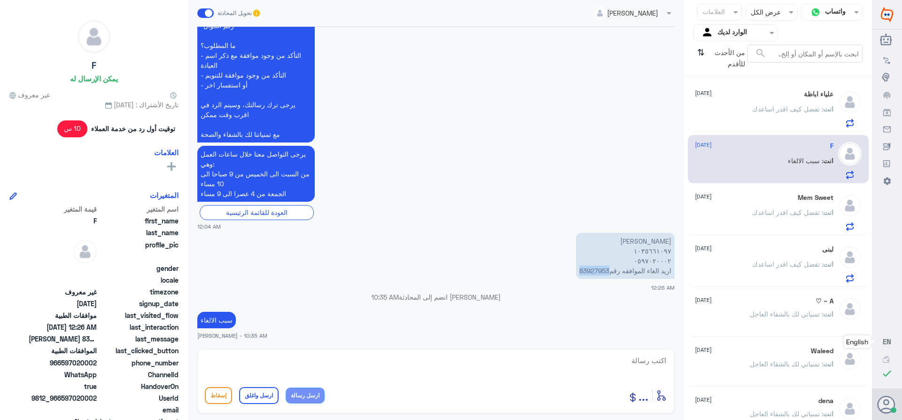
drag, startPoint x: 606, startPoint y: 269, endPoint x: 568, endPoint y: 268, distance: 38.6
click at [568, 268] on app-msgs-text "[PERSON_NAME] ١٠٣٥٦٦١٠٩٧ ٠٥٩٧٠٢٠٠٠٢ اريد الغاء الموافقه رقم83927953" at bounding box center [435, 256] width 477 height 47
copy p "83927953"
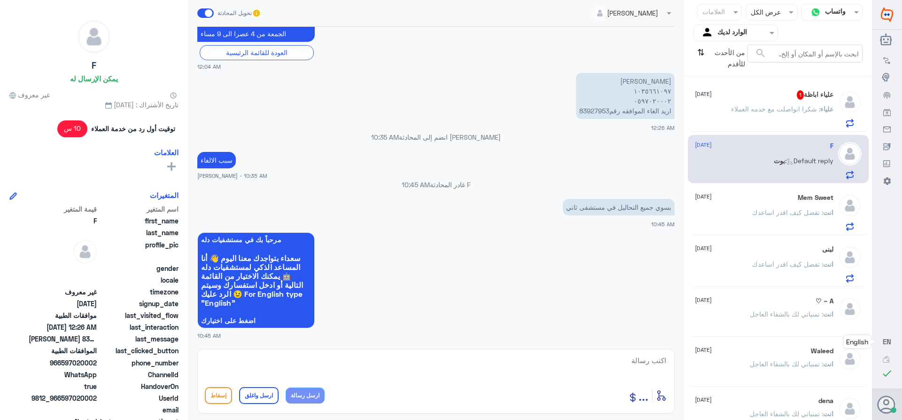
click at [791, 104] on p "علياء : شكرا اتواصلت مع خدمه العملاء" at bounding box center [782, 115] width 102 height 23
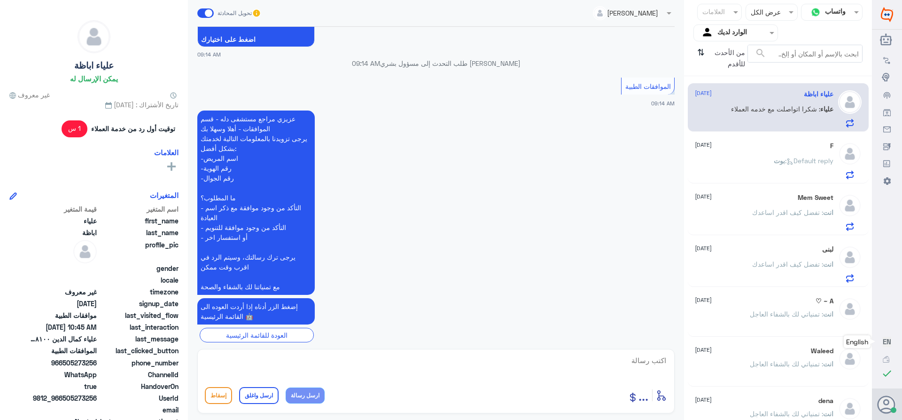
scroll to position [274, 0]
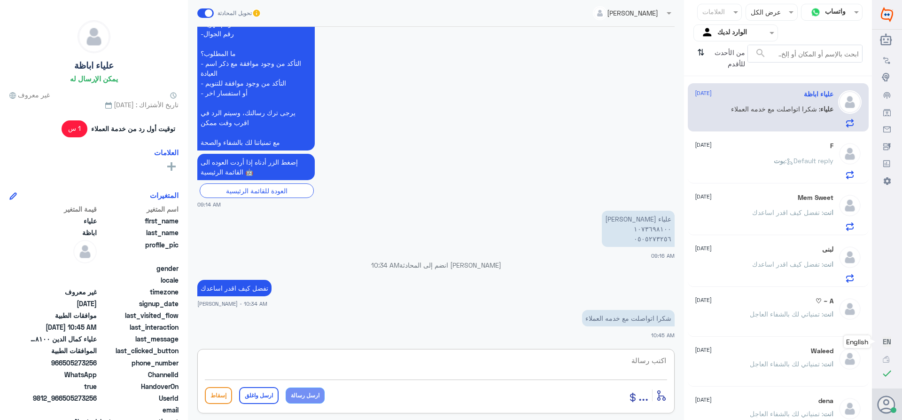
click at [644, 361] on textarea at bounding box center [436, 365] width 462 height 23
click at [617, 355] on textarea at bounding box center [436, 365] width 462 height 23
paste textarea "تمنياتي لك بالشفاء العاجل"
type textarea "تمنياتي لك بالشفاء العاجل"
click at [269, 393] on button "ارسل واغلق" at bounding box center [258, 395] width 39 height 17
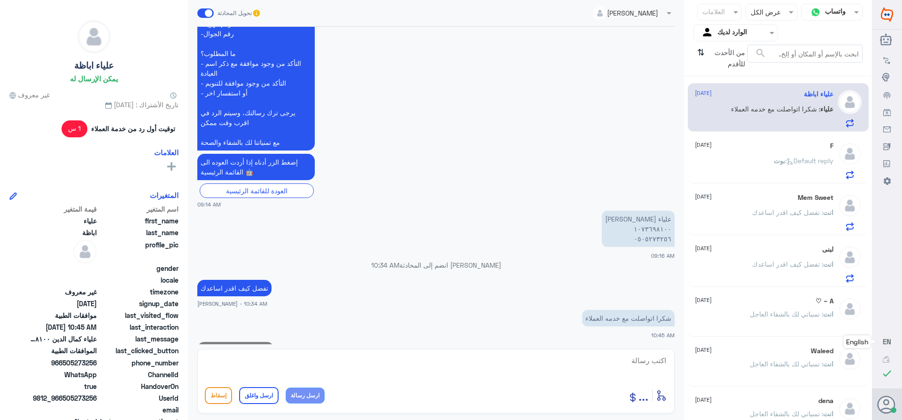
scroll to position [304, 0]
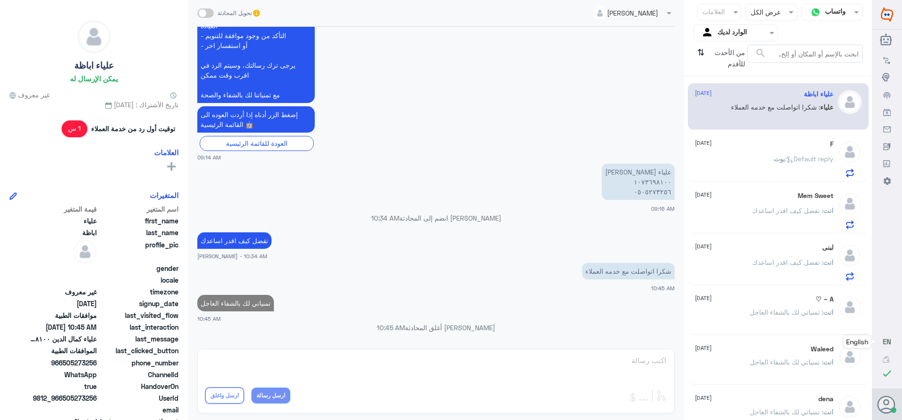
click at [745, 199] on div "Mem Sweet [DATE]" at bounding box center [764, 196] width 139 height 8
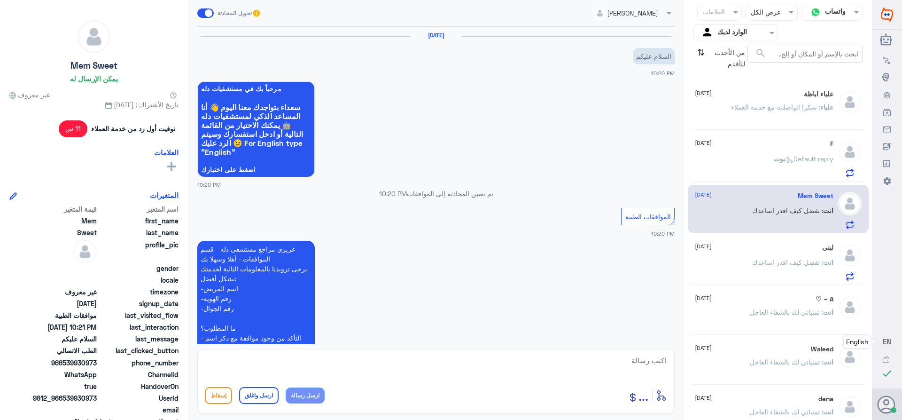
scroll to position [339, 0]
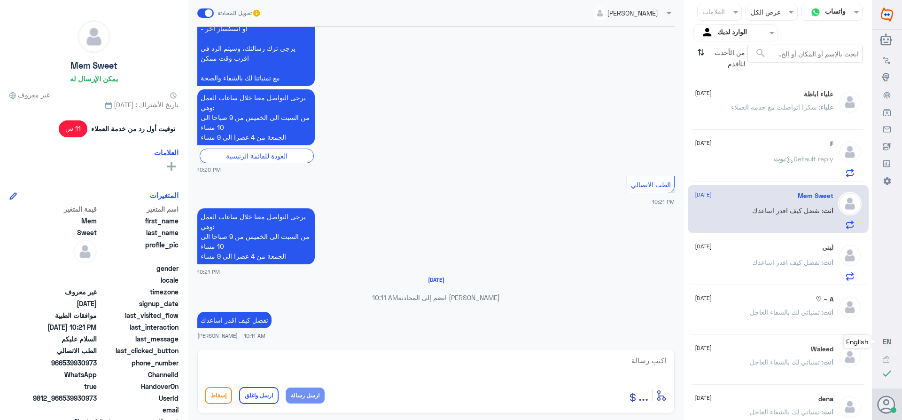
click at [743, 257] on div "لبنى [DATE] انت : تفضل كيف اقدر اساعدك" at bounding box center [764, 261] width 139 height 37
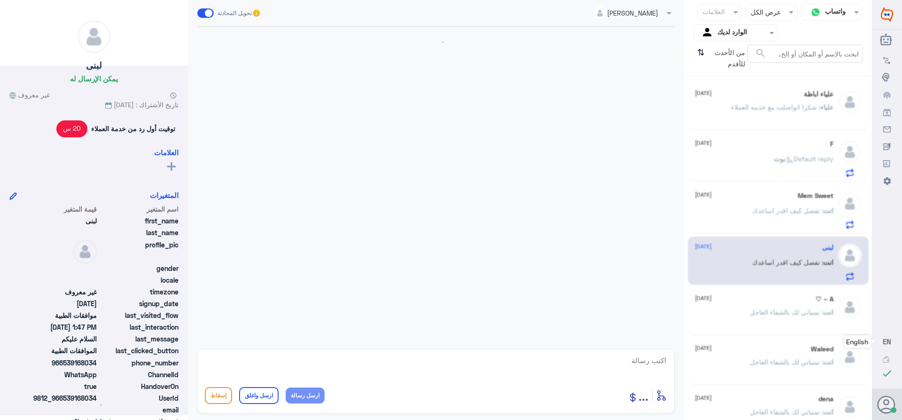
scroll to position [267, 0]
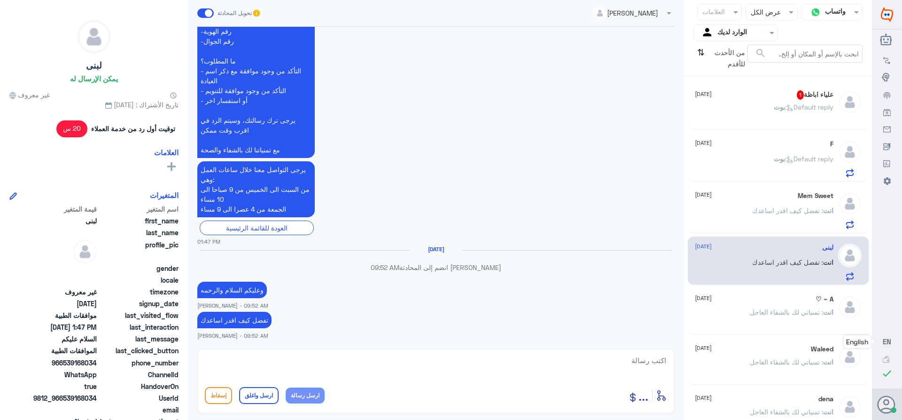
click at [774, 104] on span "بوت" at bounding box center [779, 107] width 11 height 8
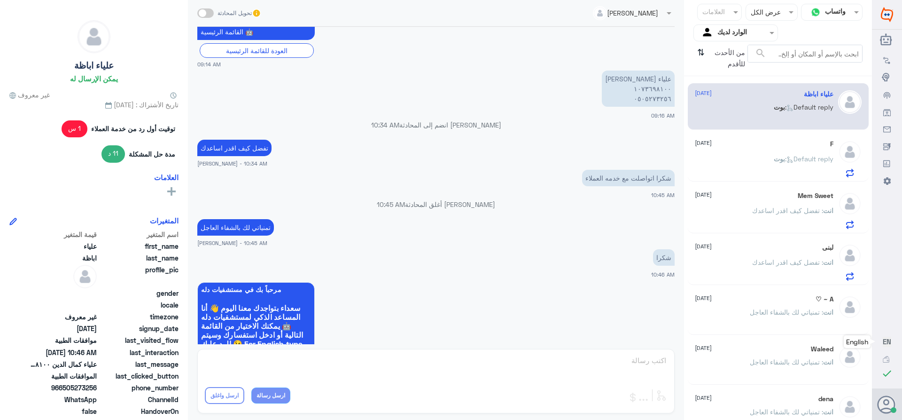
scroll to position [276, 0]
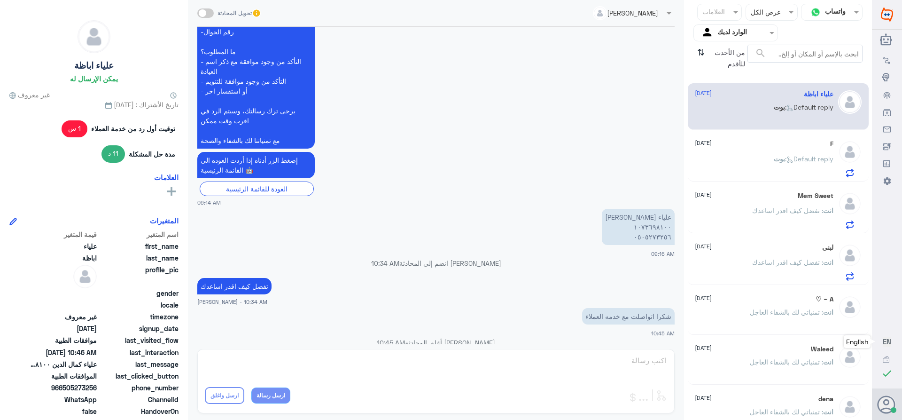
click at [707, 51] on div "من الأحدث للأقدم ⇅" at bounding box center [721, 58] width 54 height 27
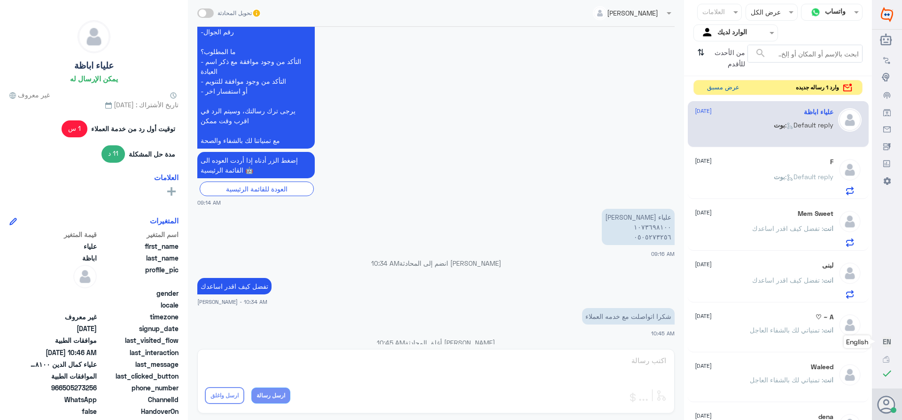
click at [706, 88] on button "عرض مسبق" at bounding box center [722, 87] width 39 height 15
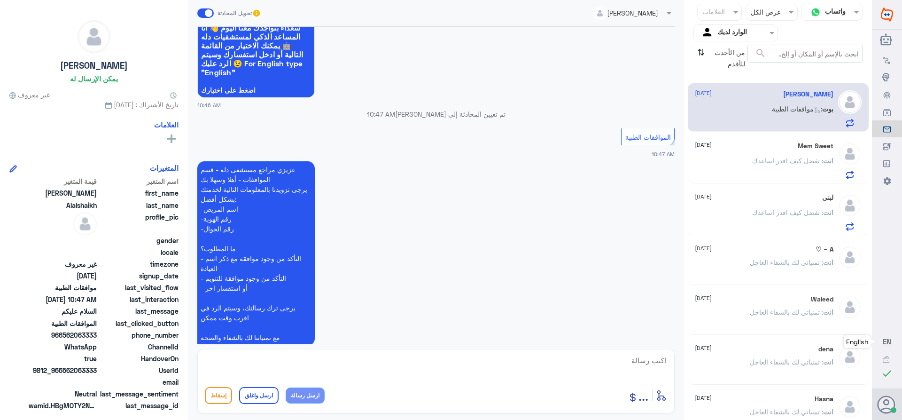
scroll to position [143, 0]
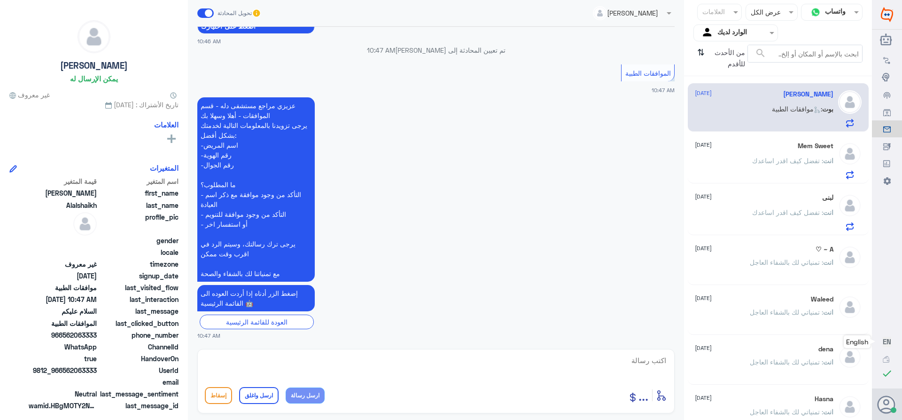
click at [661, 362] on textarea at bounding box center [436, 365] width 462 height 23
type textarea "وعليكم السلام والرحمه"
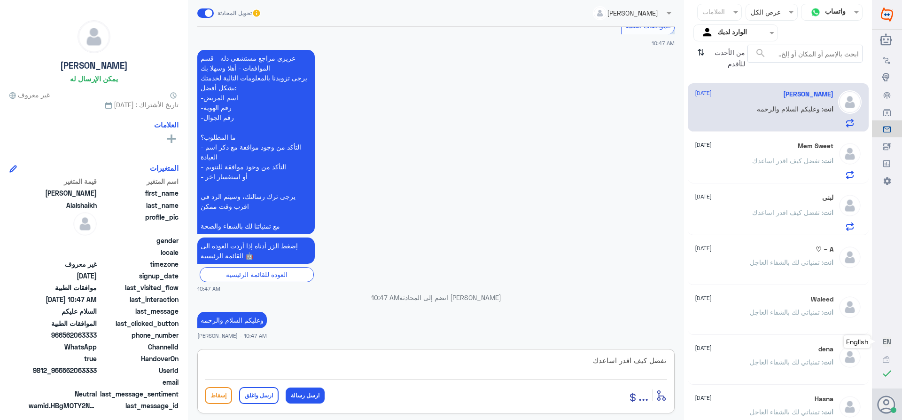
type textarea "تفضل كيف اقدر اساعدك"
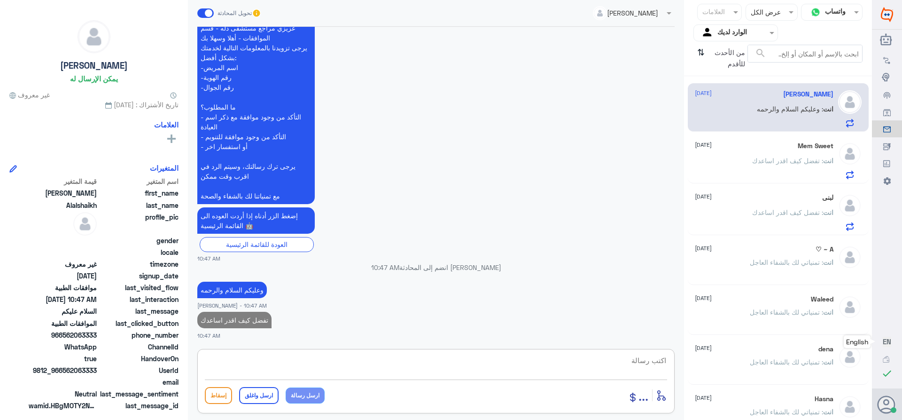
click at [762, 161] on span ": تفضل كيف اقدر اساعدك" at bounding box center [787, 160] width 71 height 8
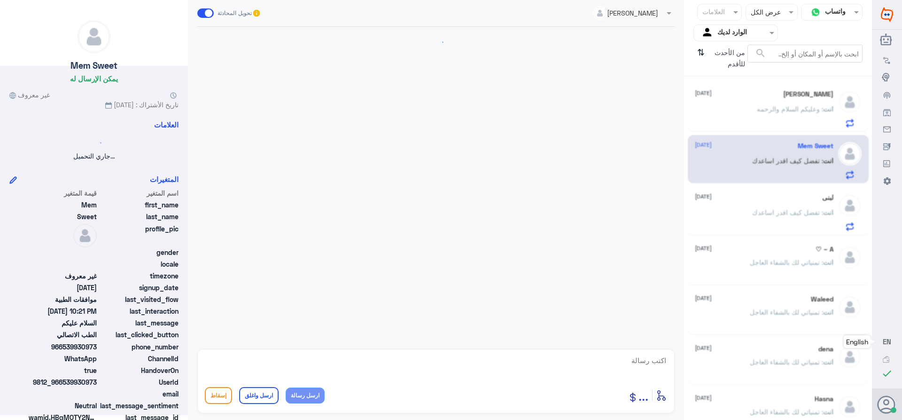
scroll to position [339, 0]
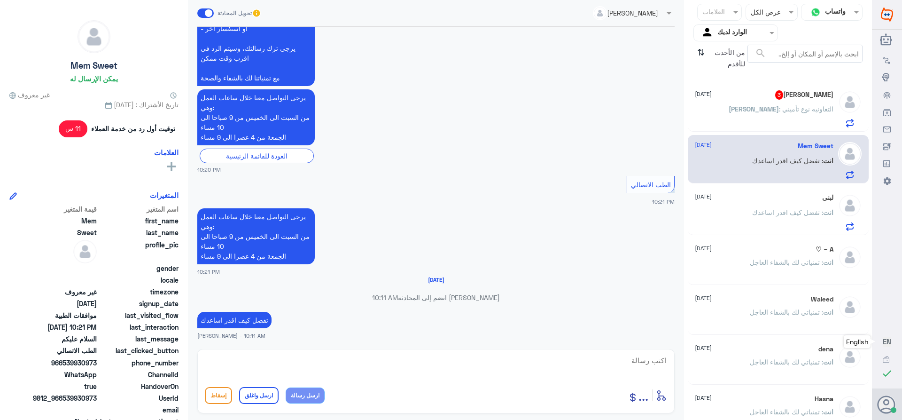
click at [768, 113] on span "[PERSON_NAME]" at bounding box center [754, 109] width 50 height 8
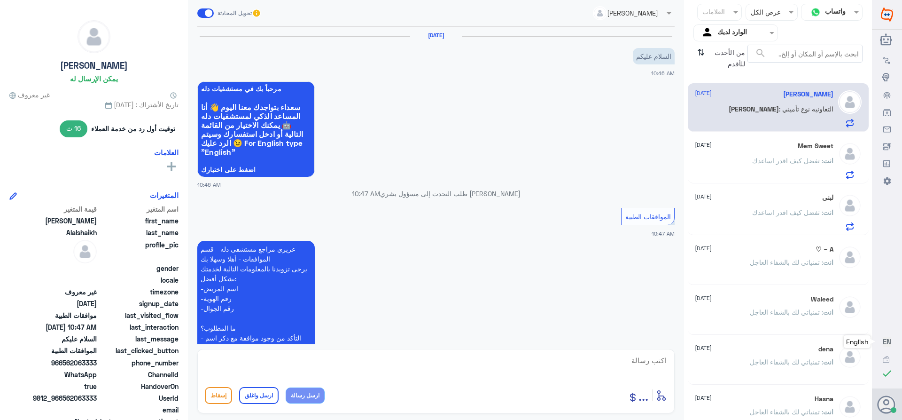
scroll to position [337, 0]
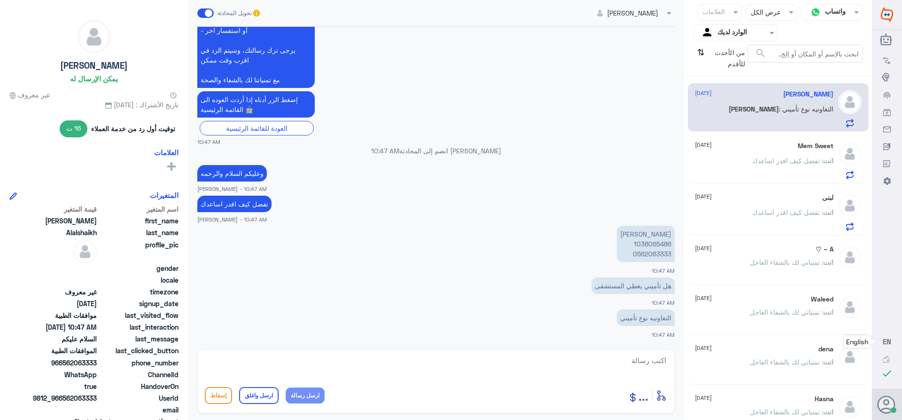
click at [644, 244] on p "[PERSON_NAME] 1038065486 0562063333" at bounding box center [646, 244] width 58 height 36
copy p "1038065486"
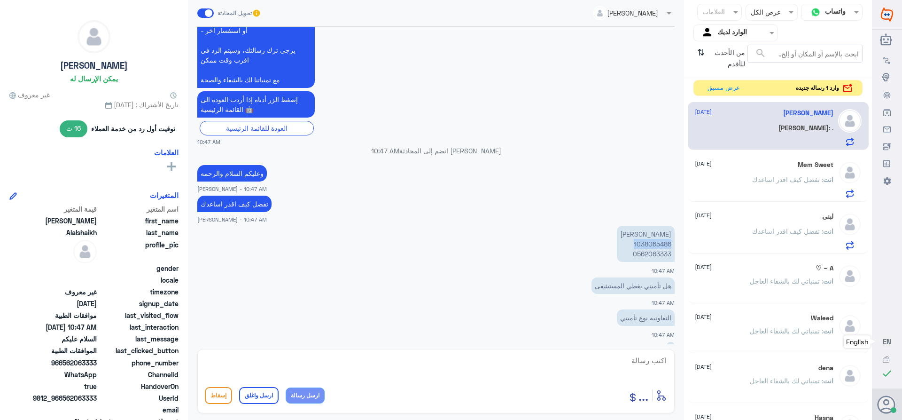
scroll to position [369, 0]
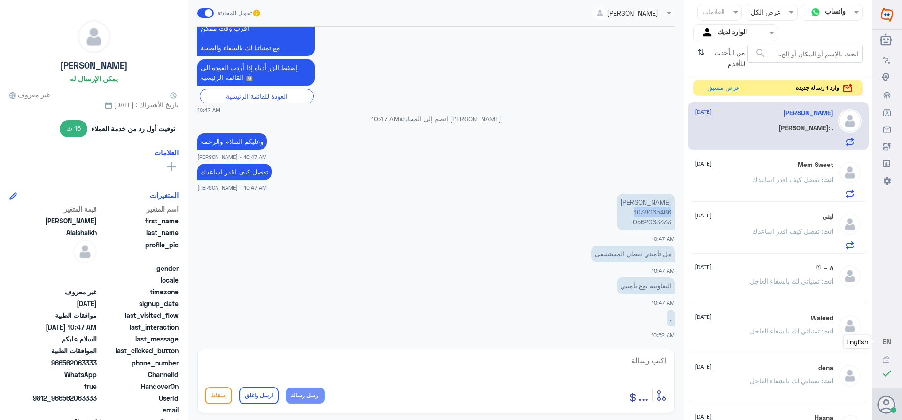
click at [647, 212] on p "[PERSON_NAME] 1038065486 0562063333" at bounding box center [646, 212] width 58 height 36
click at [638, 213] on p "[PERSON_NAME] 1038065486 0562063333" at bounding box center [646, 212] width 58 height 36
click at [661, 362] on textarea at bounding box center [436, 365] width 462 height 23
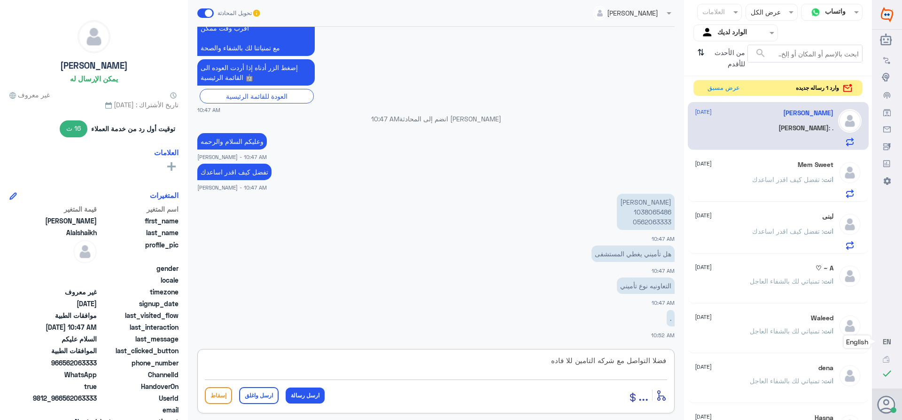
type textarea "فضلا التواصل مع شركه التامين للا فاده"
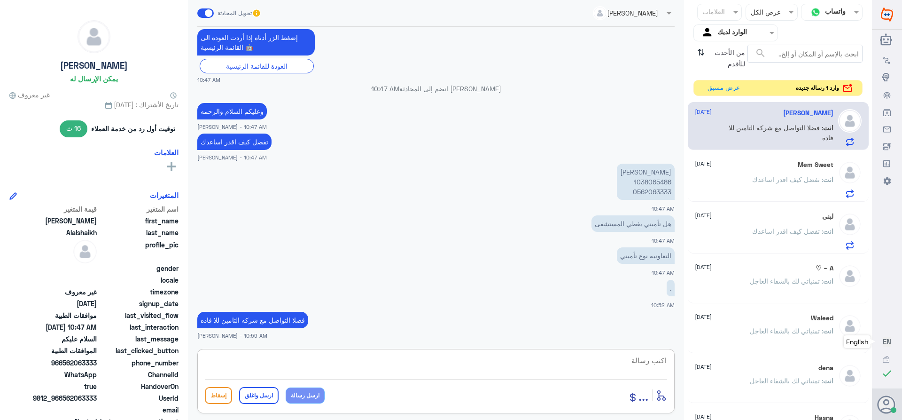
click at [622, 354] on textarea at bounding box center [436, 365] width 462 height 23
paste textarea "تمنياتي لك بالشفاء العاجل"
type textarea "تمنياتي لك بالشفاء العاجل"
click at [256, 394] on button "ارسل واغلق" at bounding box center [258, 395] width 39 height 17
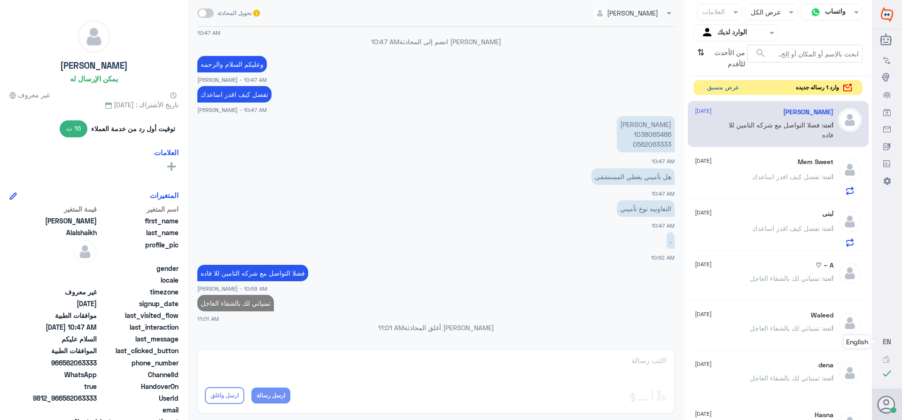
click at [716, 88] on button "عرض مسبق" at bounding box center [722, 87] width 39 height 15
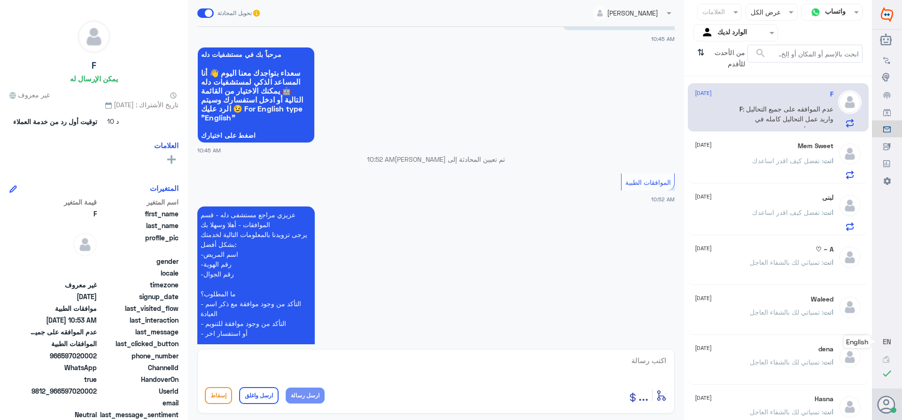
scroll to position [859, 0]
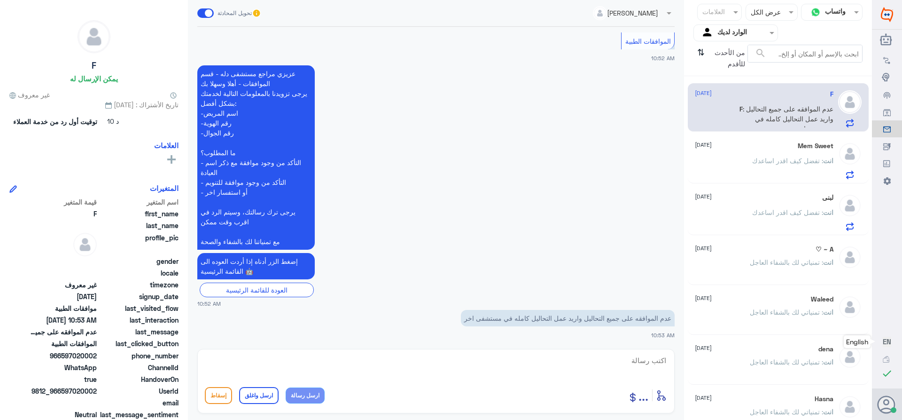
click at [611, 364] on textarea at bounding box center [436, 365] width 462 height 23
paste textarea "تمنياتي لك بالشفاء العاجل"
type textarea "تمنياتي لك بالشفاء العاجل"
click at [260, 388] on button "ارسل واغلق" at bounding box center [258, 395] width 39 height 17
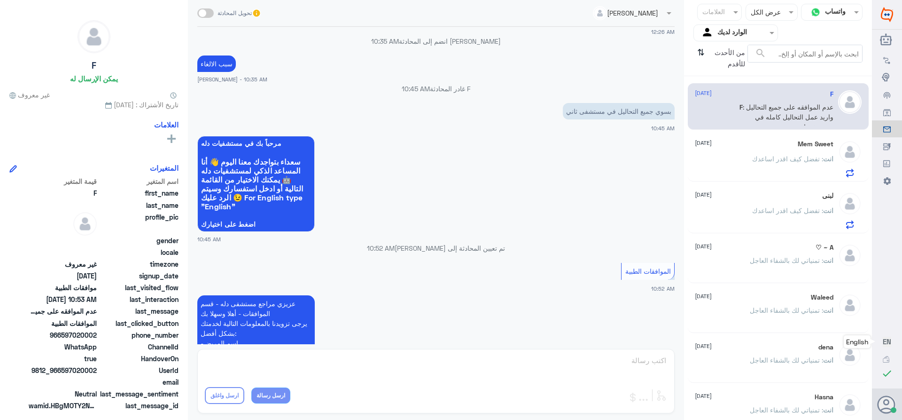
scroll to position [561, 0]
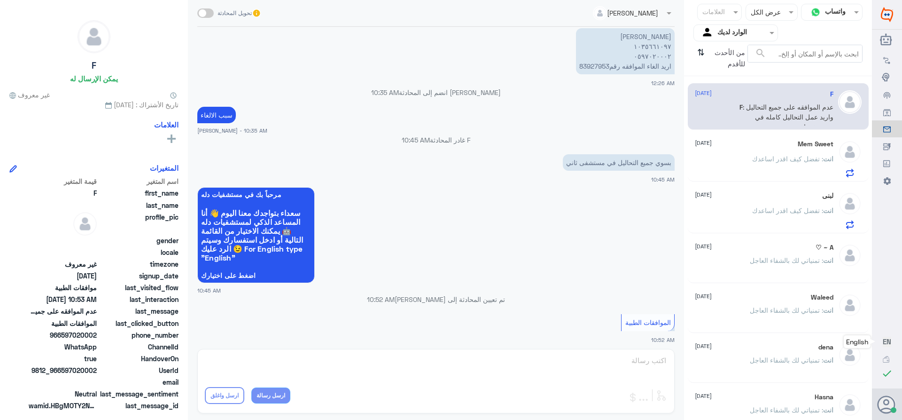
click at [587, 65] on p "[PERSON_NAME] ١٠٣٥٦٦١٠٩٧ ٠٥٩٧٠٢٠٠٠٢ اريد الغاء الموافقه رقم83927953" at bounding box center [625, 51] width 99 height 46
click at [587, 65] on div "[DATE] تم الالغاء بناء على طلبك Lama aldubayan - 06:30 PM اتمنى لك دوام الصحه و…" at bounding box center [436, 185] width 487 height 317
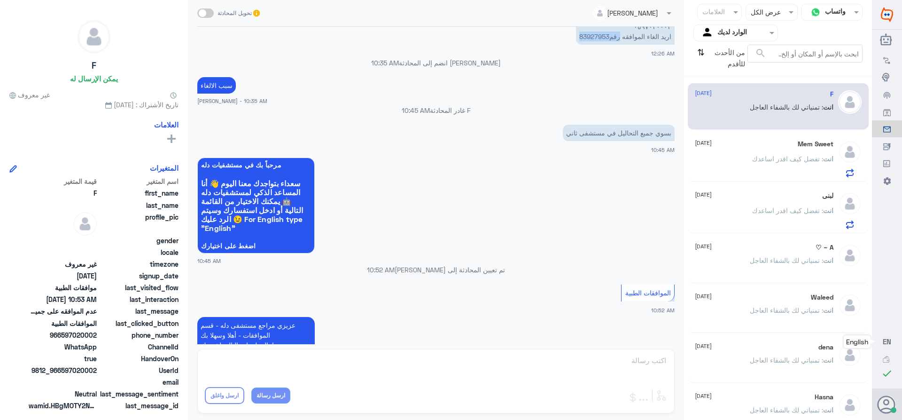
scroll to position [467, 0]
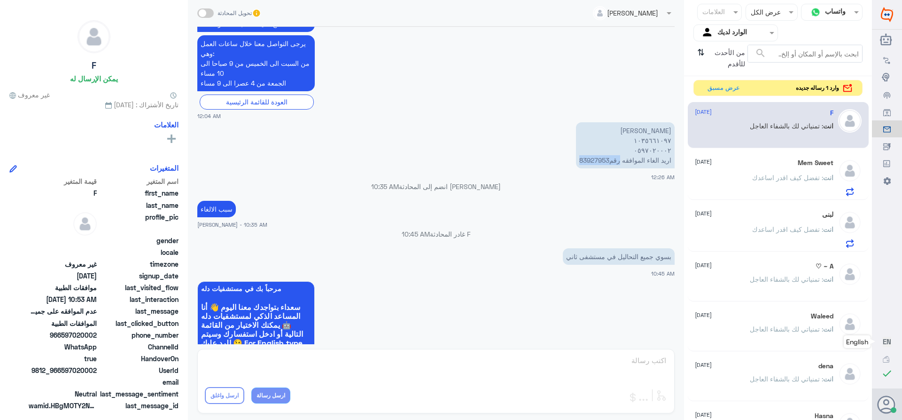
click at [599, 157] on p "[PERSON_NAME] ١٠٣٥٦٦١٠٩٧ ٠٥٩٧٠٢٠٠٠٢ اريد الغاء الموافقه رقم83927953" at bounding box center [625, 145] width 99 height 46
drag, startPoint x: 606, startPoint y: 162, endPoint x: 543, endPoint y: 163, distance: 63.5
click at [543, 163] on app-msgs-text "[PERSON_NAME] ١٠٣٥٦٦١٠٩٧ ٠٥٩٧٠٢٠٠٠٢ اريد الغاء الموافقه رقم83927953" at bounding box center [435, 145] width 477 height 47
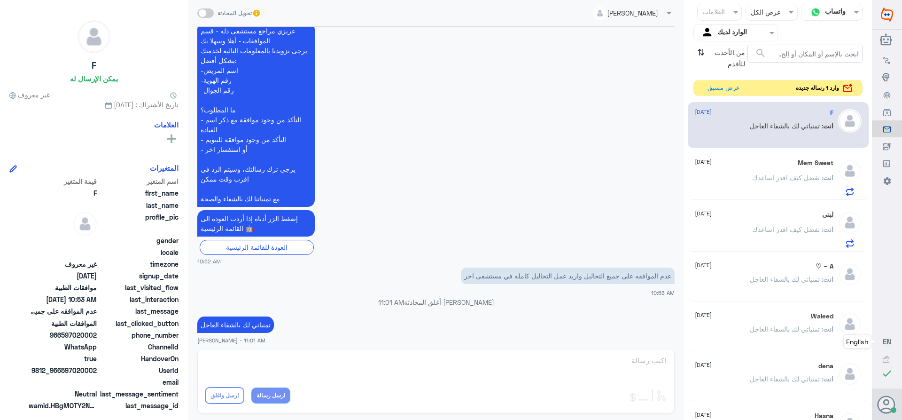
scroll to position [890, 0]
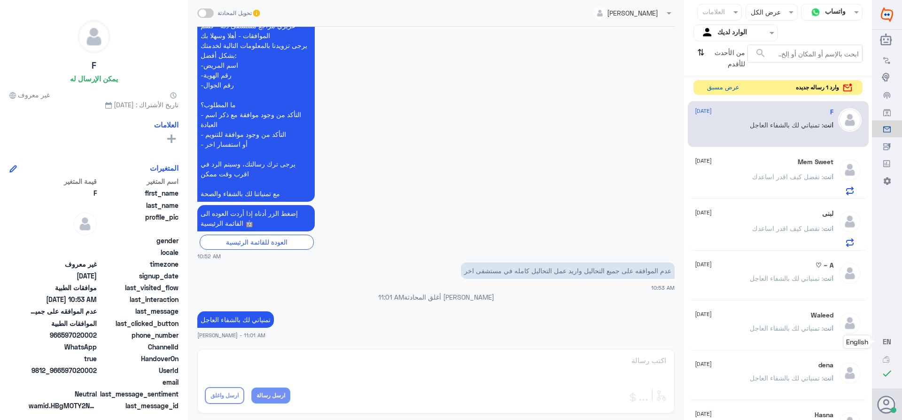
click at [715, 85] on button "عرض مسبق" at bounding box center [722, 87] width 39 height 15
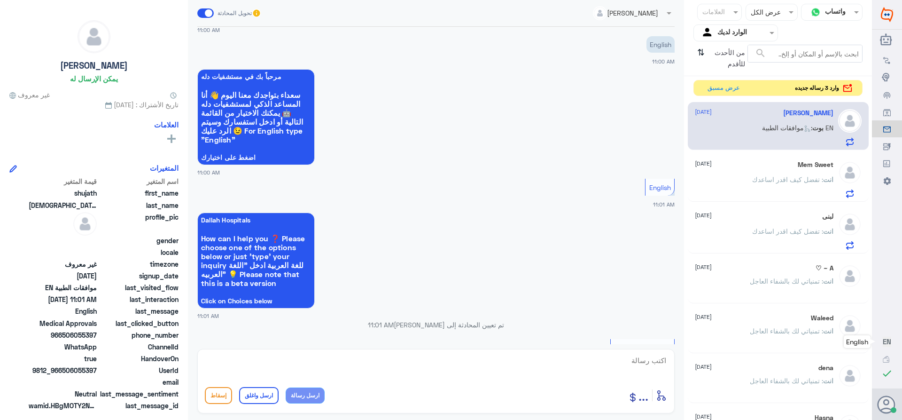
scroll to position [0, 0]
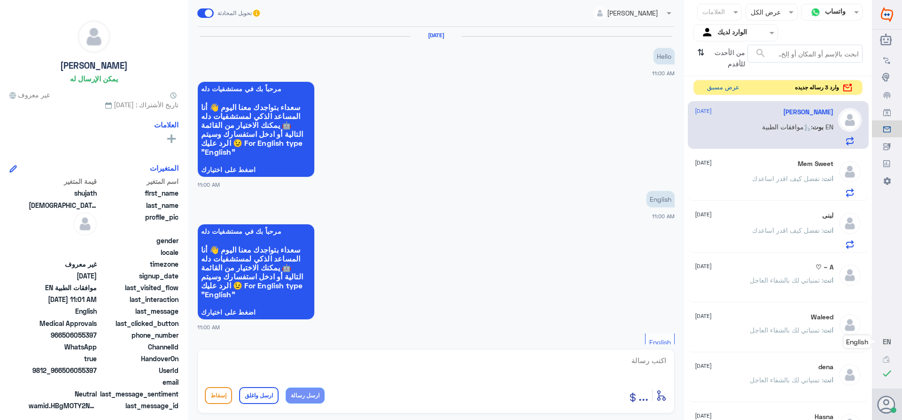
click at [713, 87] on button "عرض مسبق" at bounding box center [722, 87] width 39 height 15
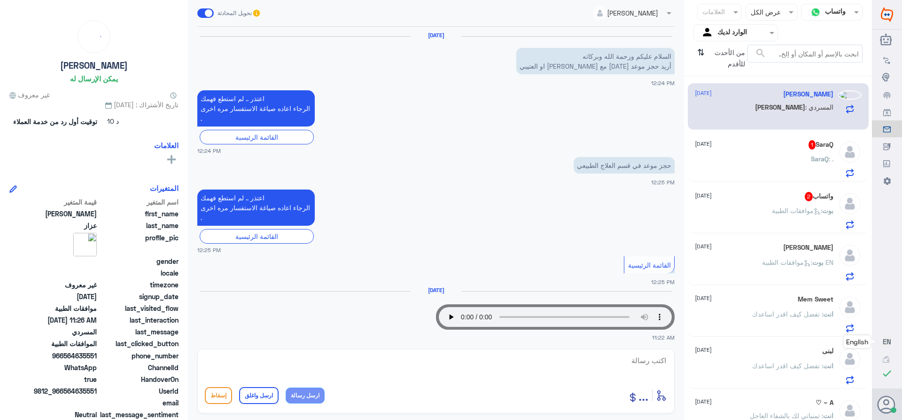
scroll to position [526, 0]
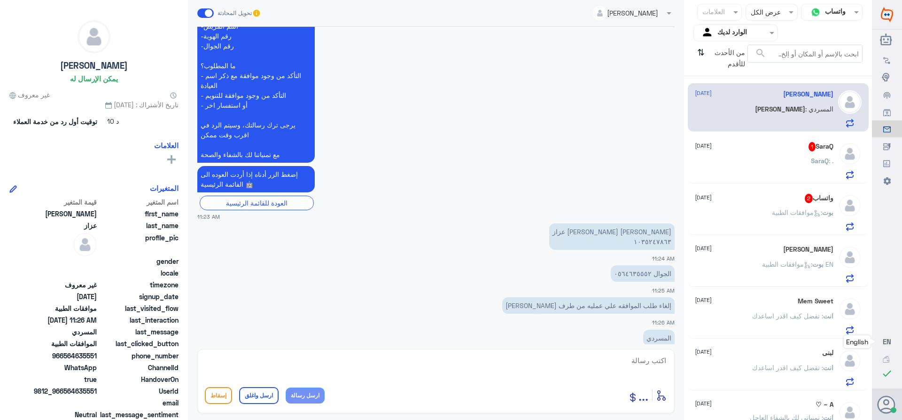
click at [642, 363] on textarea at bounding box center [436, 365] width 462 height 23
click at [757, 390] on div "قناة واتساب Status × عرض الكل العلامات Agent Filter الوارد لديك search من الأحد…" at bounding box center [436, 211] width 872 height 422
type textarea "1035247863"
click at [648, 361] on textarea at bounding box center [436, 365] width 462 height 23
type textarea "السلام عليكم ورحمه الله وبركاته"
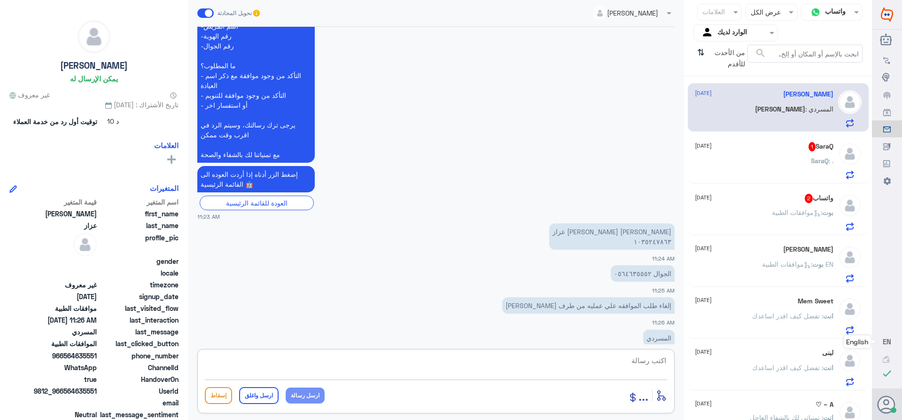
scroll to position [556, 0]
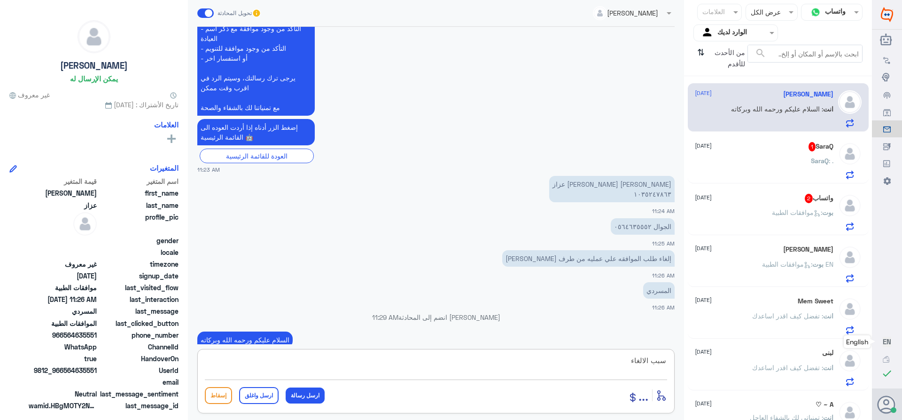
type textarea "سبب الالغاء"
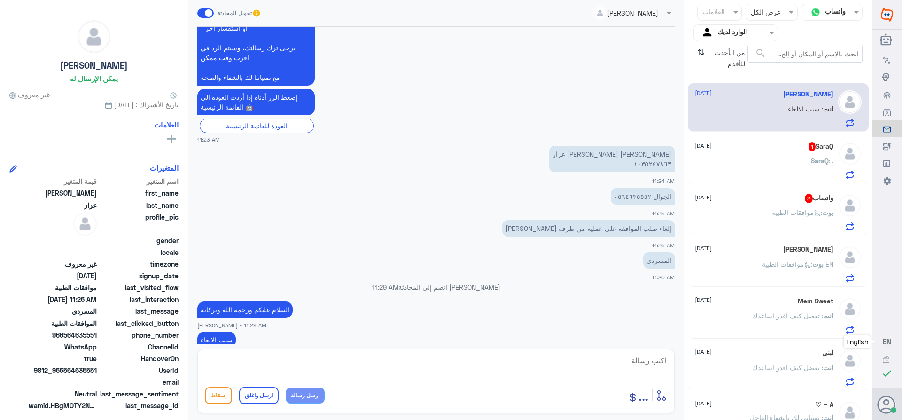
click at [754, 151] on div "SaraQ 1 [DATE]" at bounding box center [764, 146] width 139 height 9
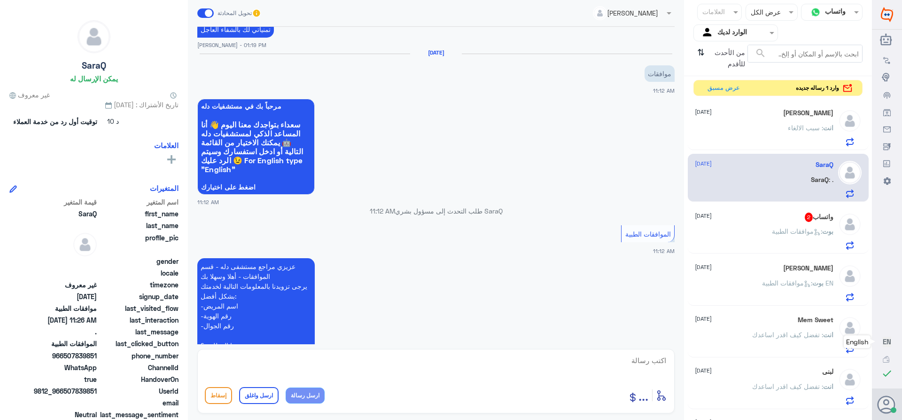
scroll to position [873, 0]
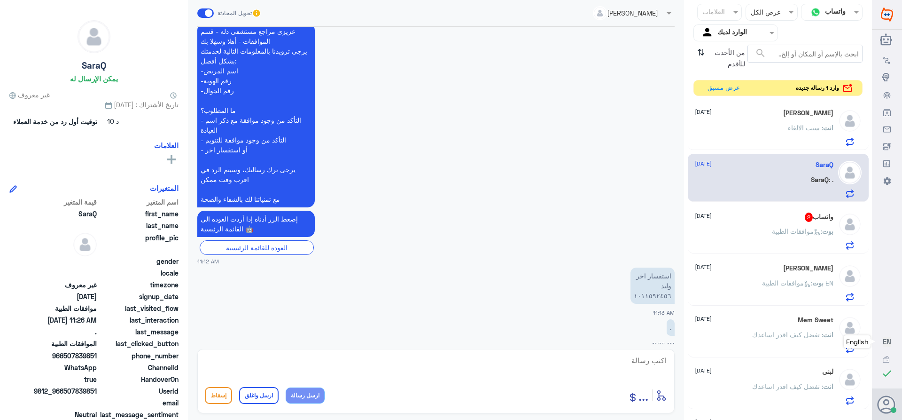
click at [655, 363] on textarea at bounding box center [436, 365] width 462 height 23
type textarea "تفضل كيف اقدر اساعدك"
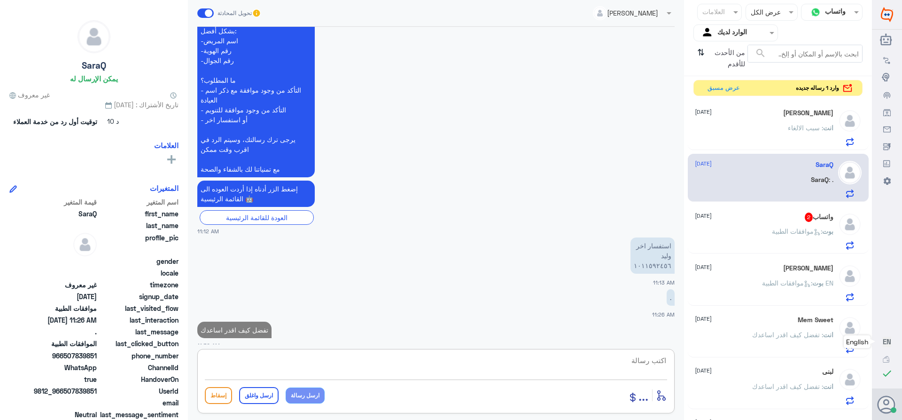
click at [785, 229] on span ": موافقات الطبية" at bounding box center [797, 231] width 50 height 8
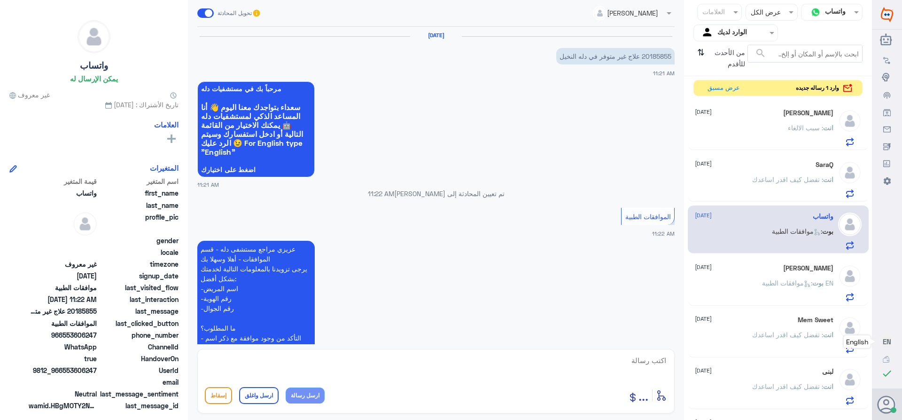
click at [648, 59] on p "20185855 علاج غير متوفر في دله النخيل" at bounding box center [615, 56] width 118 height 16
click at [657, 361] on textarea at bounding box center [436, 365] width 462 height 23
type textarea "تم التحويل"
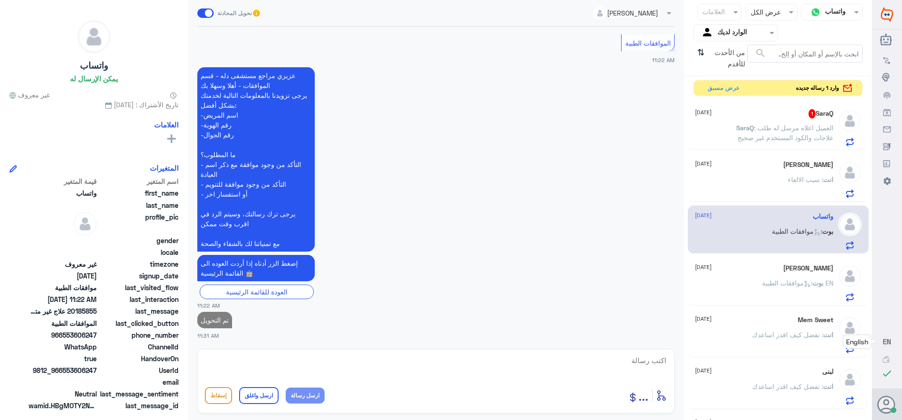
click at [773, 136] on span ": العميل اعلاه مرسل له طلب علاجات والكود المستخدم غير صحيح" at bounding box center [786, 133] width 96 height 18
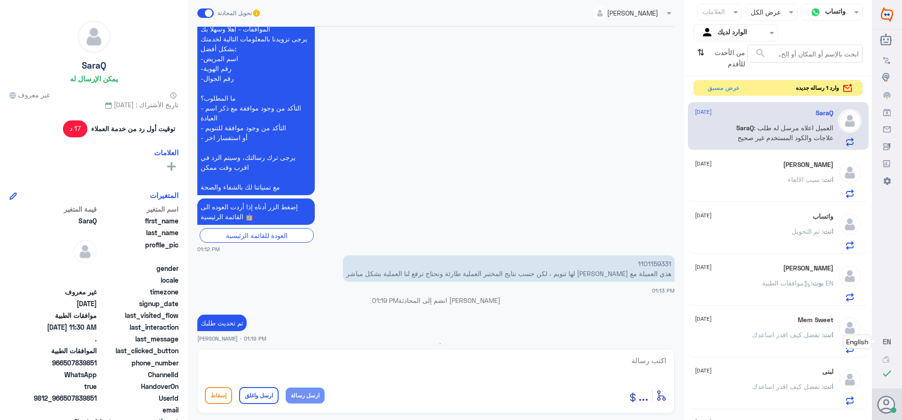
scroll to position [1154, 0]
click at [650, 255] on p "1101159331 هذي العميلة مع [PERSON_NAME] لها تنويم ، لكن حسب نتايج المختبر العمل…" at bounding box center [509, 268] width 332 height 26
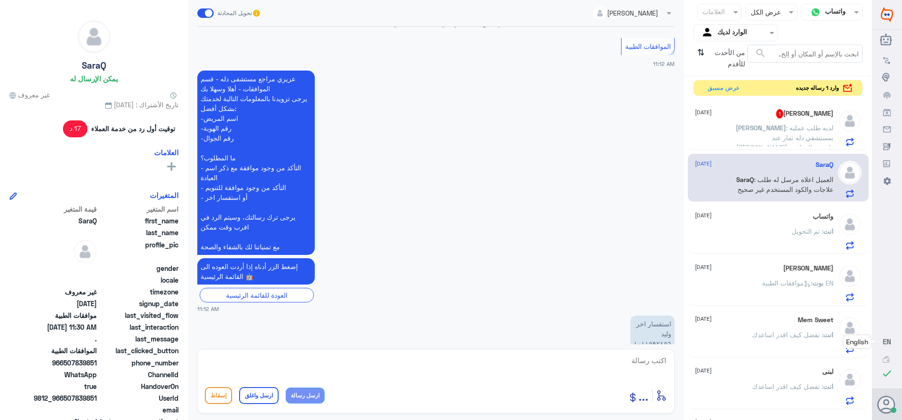
scroll to position [1788, 0]
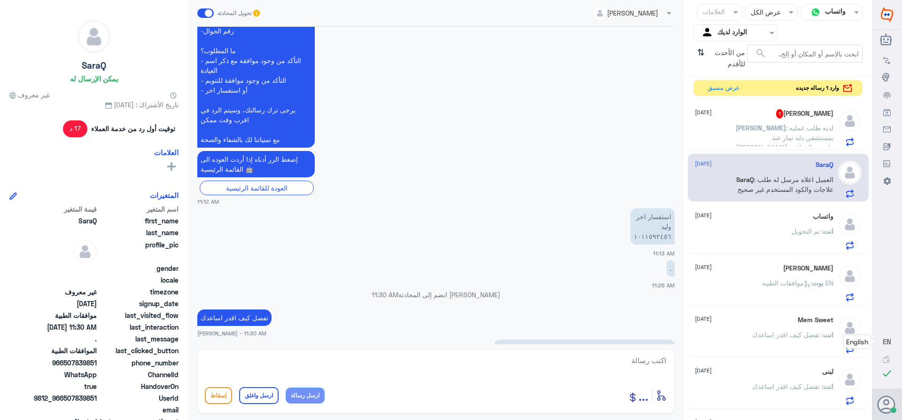
click at [655, 359] on textarea at bounding box center [436, 365] width 462 height 23
type textarea "ظاهر لي تمت الموافقه"
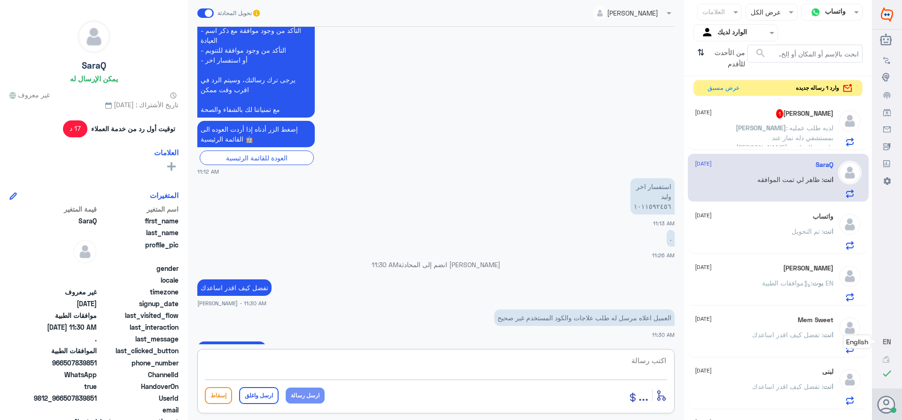
click at [772, 131] on span ": لديه طلب عمليه بمستشفي دله نمار عند [PERSON_NAME] ولم يتم الموافقه من التامين…" at bounding box center [784, 152] width 97 height 57
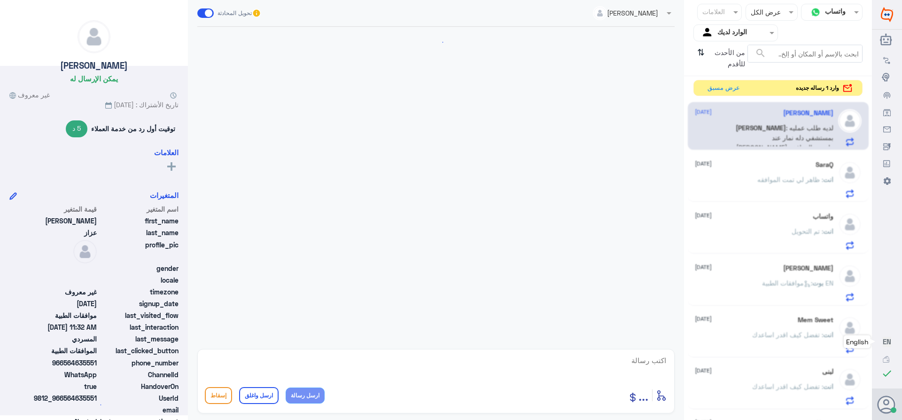
scroll to position [635, 0]
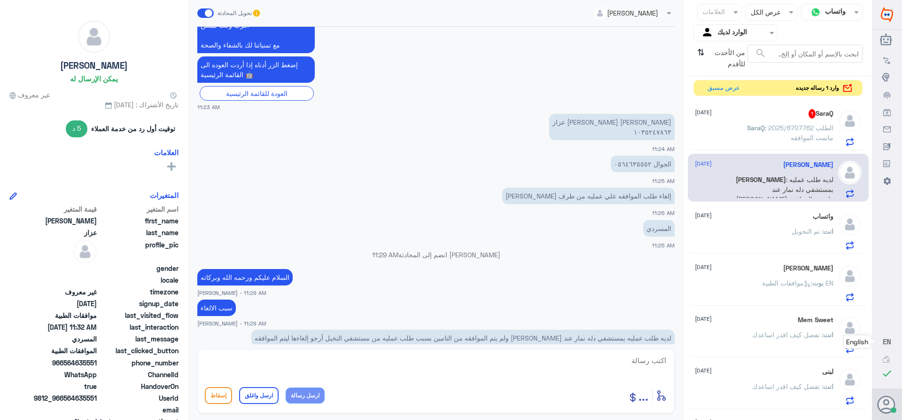
click at [559, 329] on p "لديه طلب عمليه بمستشفي دله نمار عند [PERSON_NAME] ولم يتم الموافقه من التامين ب…" at bounding box center [462, 337] width 423 height 16
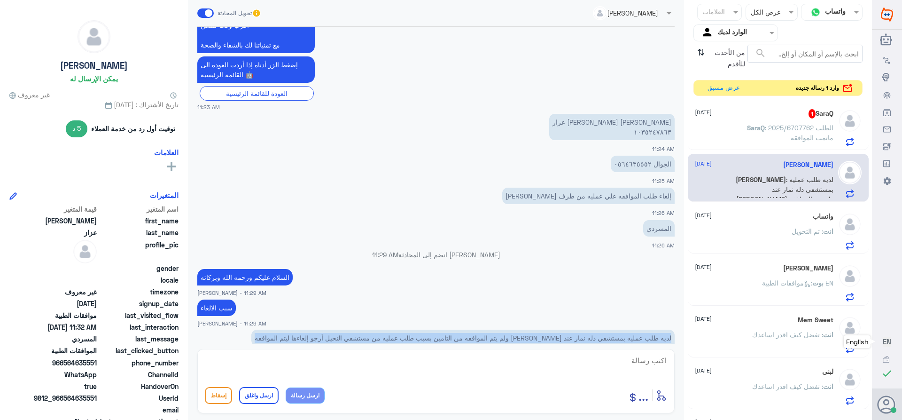
click at [559, 329] on p "لديه طلب عمليه بمستشفي دله نمار عند [PERSON_NAME] ولم يتم الموافقه من التامين ب…" at bounding box center [462, 337] width 423 height 16
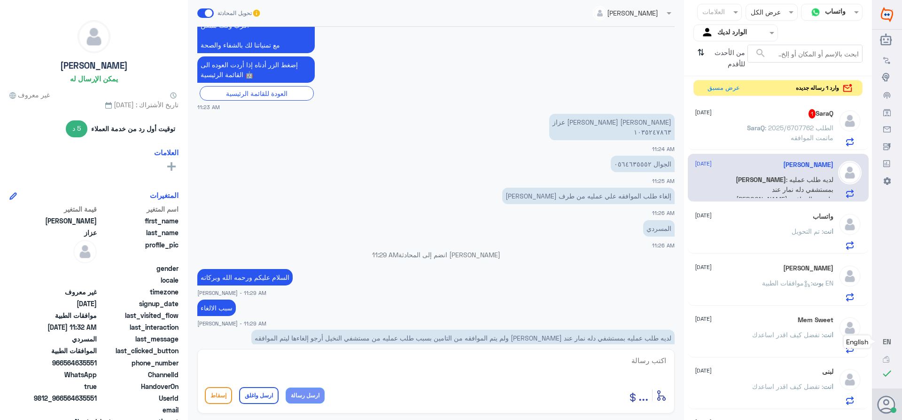
click at [765, 131] on span ": الطلب 2025/6707762 ماتمت الموافقه" at bounding box center [799, 133] width 69 height 18
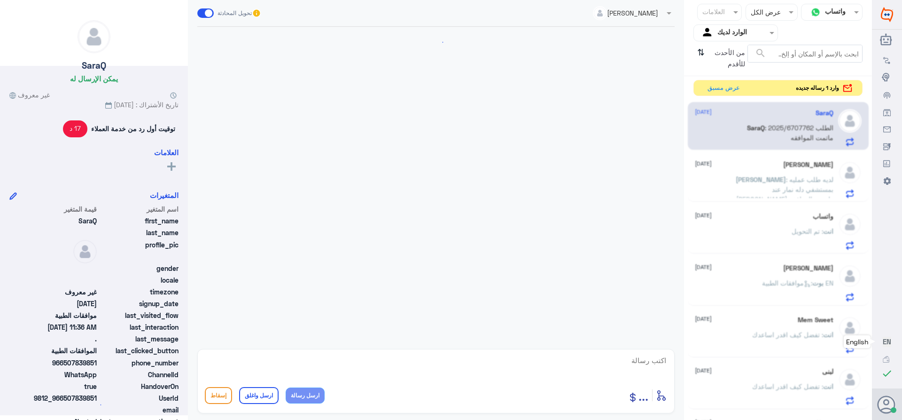
scroll to position [797, 0]
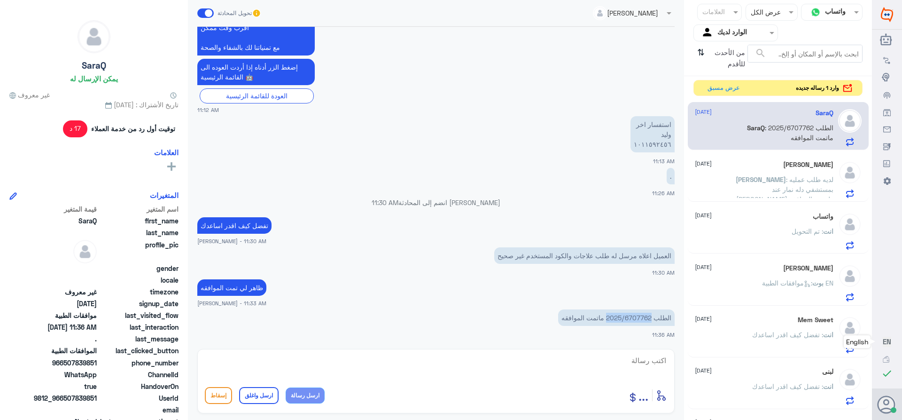
drag, startPoint x: 609, startPoint y: 317, endPoint x: 653, endPoint y: 323, distance: 44.6
click at [653, 323] on p "الطلب 2025/6707762 ماتمت الموافقه" at bounding box center [616, 317] width 117 height 16
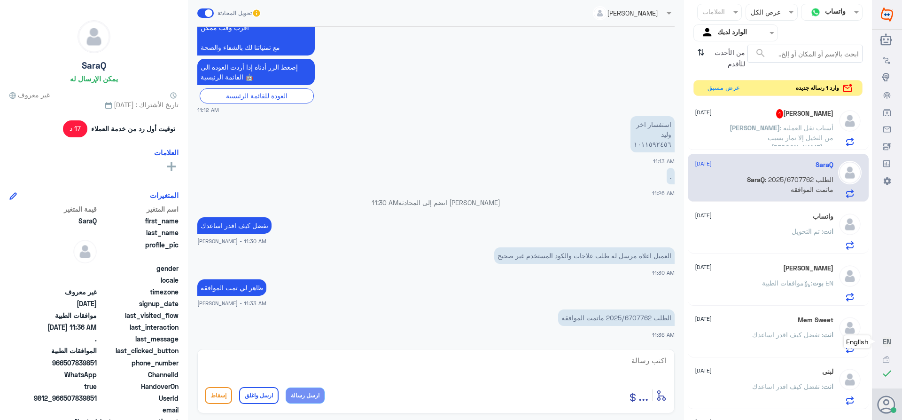
click at [646, 357] on textarea at bounding box center [436, 365] width 462 height 23
click at [648, 361] on textarea at bounding box center [436, 365] width 462 height 23
drag, startPoint x: 613, startPoint y: 362, endPoint x: 628, endPoint y: 362, distance: 15.0
click at [628, 362] on textarea "الطلب تحويل لدواؤ غير متوفر وتم التحديث في حال التحويل ال" at bounding box center [436, 365] width 462 height 23
click at [488, 362] on textarea "الطلب تحويل دواء غير متوفر وتم التحديث في حال التحويل ال" at bounding box center [436, 365] width 462 height 23
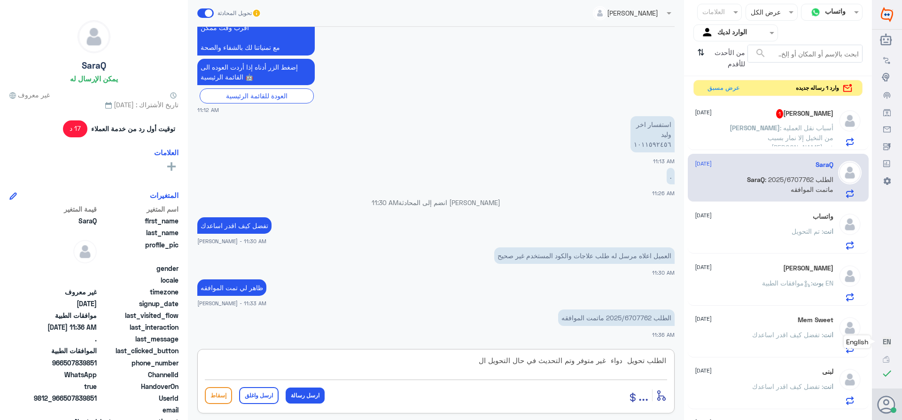
drag, startPoint x: 485, startPoint y: 361, endPoint x: 496, endPoint y: 361, distance: 10.8
click at [496, 361] on textarea "الطلب تحويل دواء غير متوفر وتم التحديث في حال التحويل ال" at bounding box center [436, 365] width 462 height 23
type textarea "الطلب تحويل دواء غير متوفر وتم التحديث في حال التحويل سوف تصلك رساله"
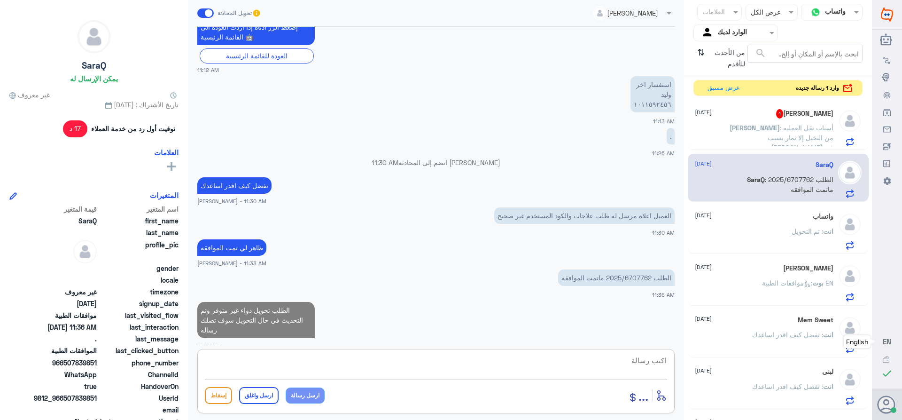
click at [728, 136] on span ": أسباب نقل العمليه من النخيل إلا نمار بسبب [PERSON_NAME] في [GEOGRAPHIC_DATA]ه…" at bounding box center [780, 152] width 105 height 57
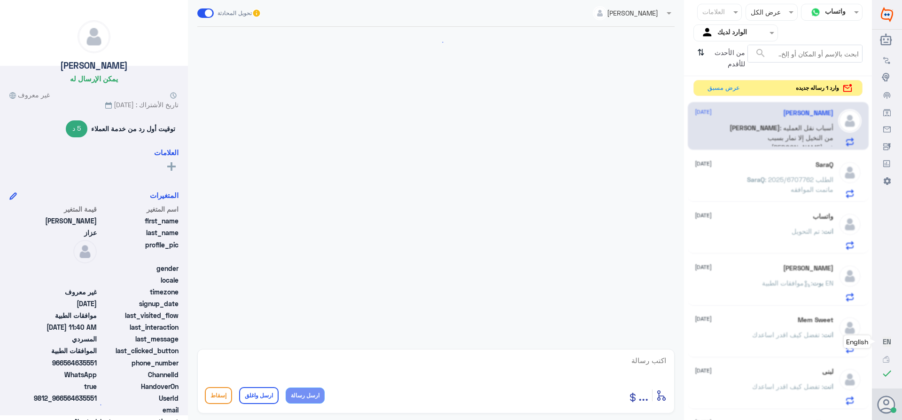
scroll to position [667, 0]
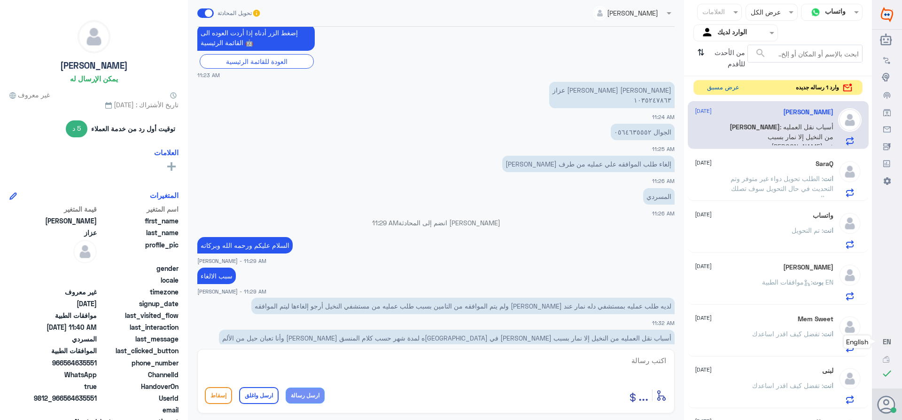
click at [710, 87] on button "عرض مسبق" at bounding box center [722, 87] width 39 height 15
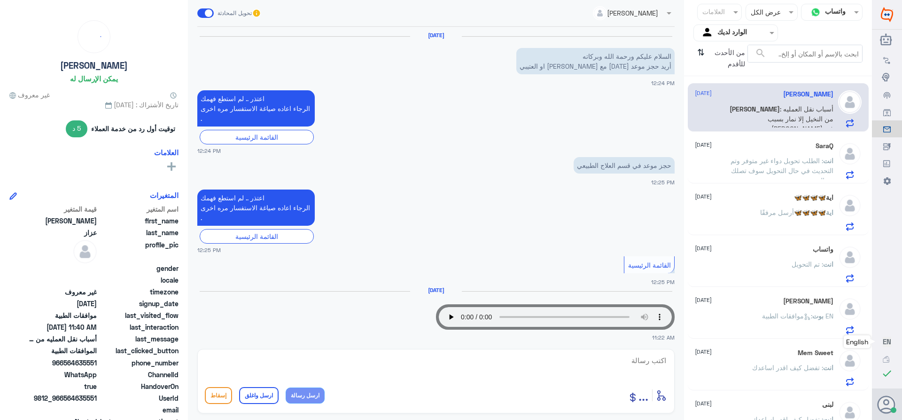
scroll to position [667, 0]
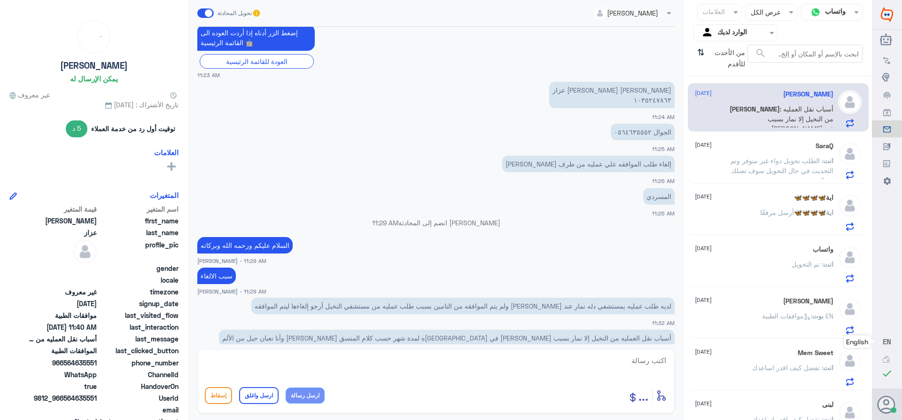
click at [767, 164] on span ": الطلب تحويل دواء غير متوفر وتم التحديث في حال التحويل سوف تصلك رساله" at bounding box center [782, 170] width 103 height 28
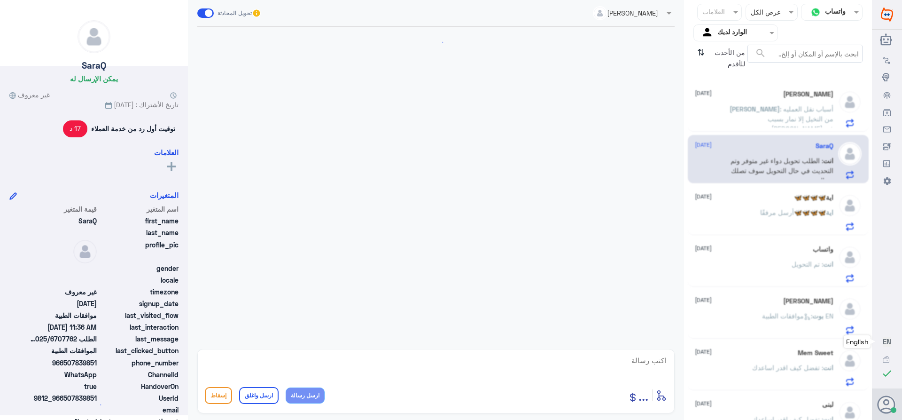
scroll to position [804, 0]
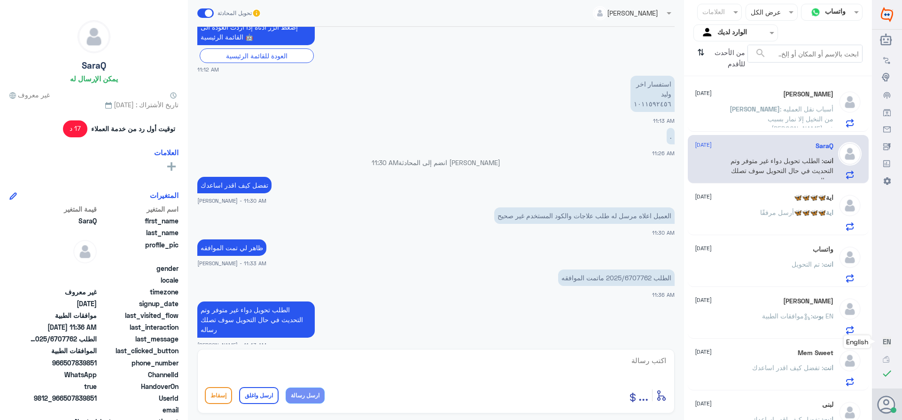
click at [765, 263] on div "انت : تم التحويل" at bounding box center [764, 271] width 139 height 21
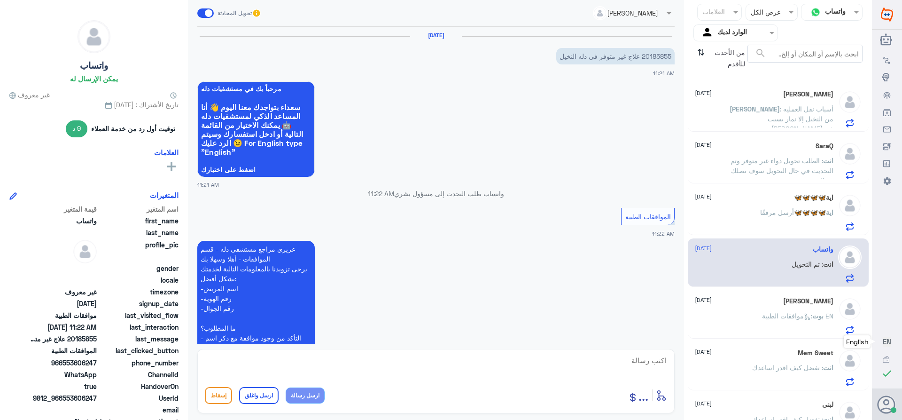
click at [764, 217] on p "اية🦋🦋🦋🦋 أرسل مرفقًا" at bounding box center [796, 218] width 73 height 23
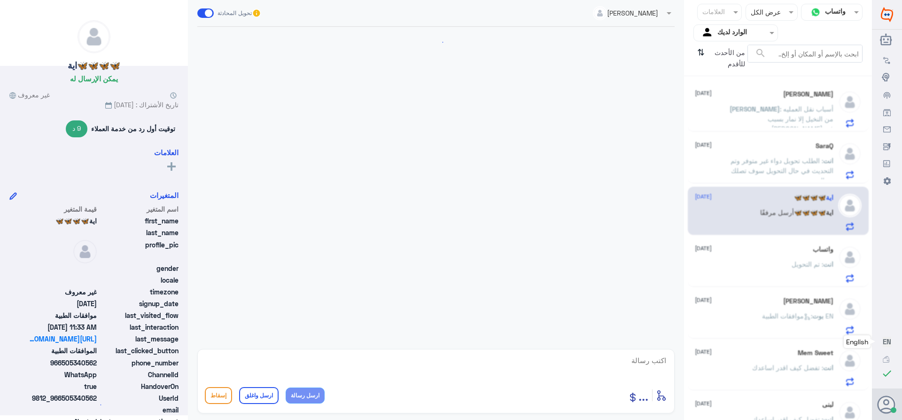
scroll to position [434, 0]
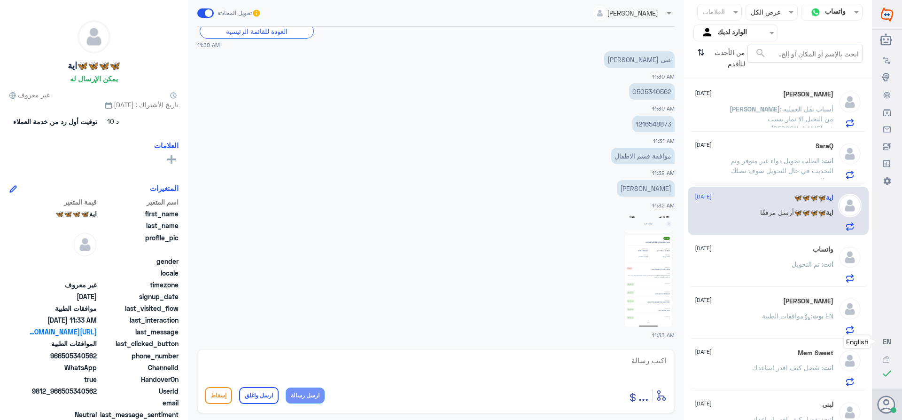
click at [644, 92] on p "0505340562" at bounding box center [652, 91] width 46 height 16
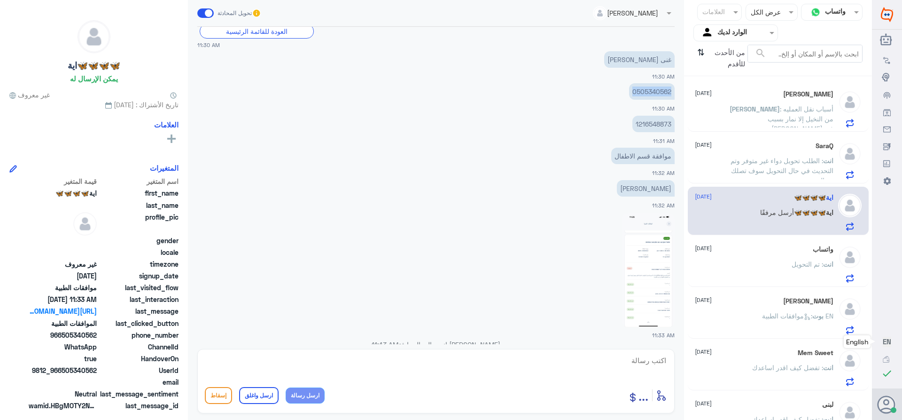
scroll to position [481, 0]
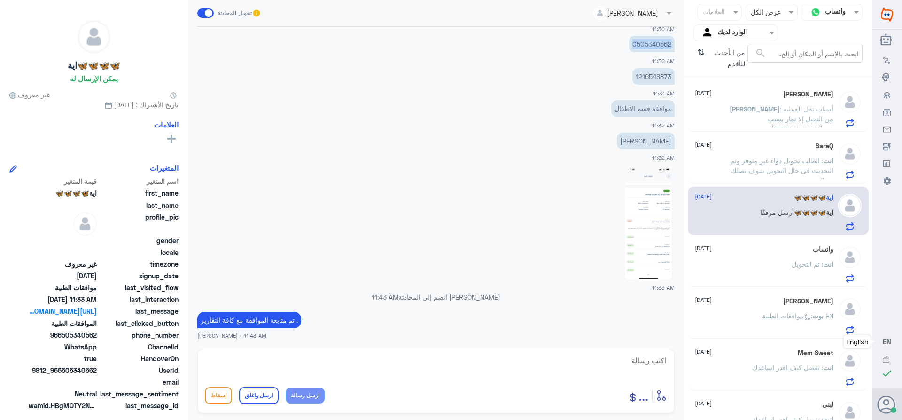
click at [647, 206] on img at bounding box center [648, 222] width 53 height 114
click at [636, 359] on textarea at bounding box center [436, 365] width 462 height 23
type textarea "تمت الموافقه ما عدا الحليب وتم تحديث الطلب"
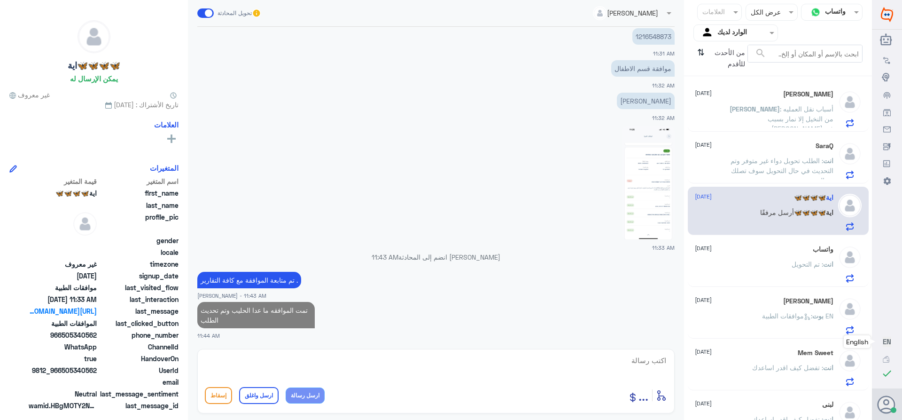
click at [752, 119] on span ": أسباب نقل العمليه من النخيل إلا نمار بسبب [PERSON_NAME] في [GEOGRAPHIC_DATA]ه…" at bounding box center [780, 133] width 105 height 57
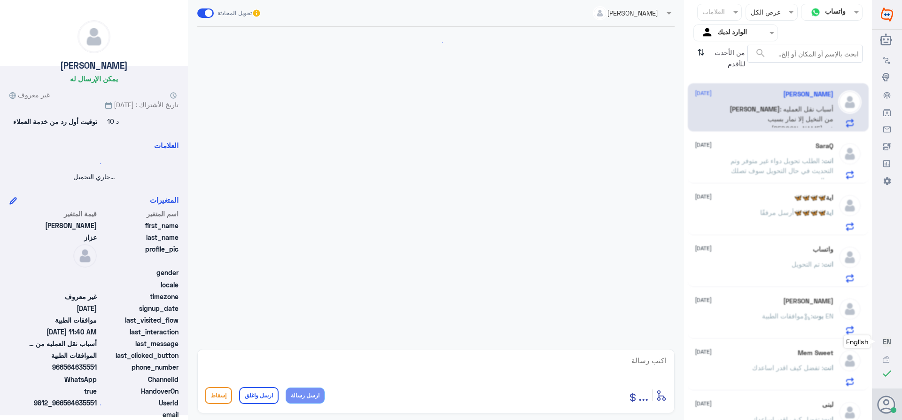
click at [749, 147] on div "SaraQ [DATE]" at bounding box center [764, 146] width 139 height 8
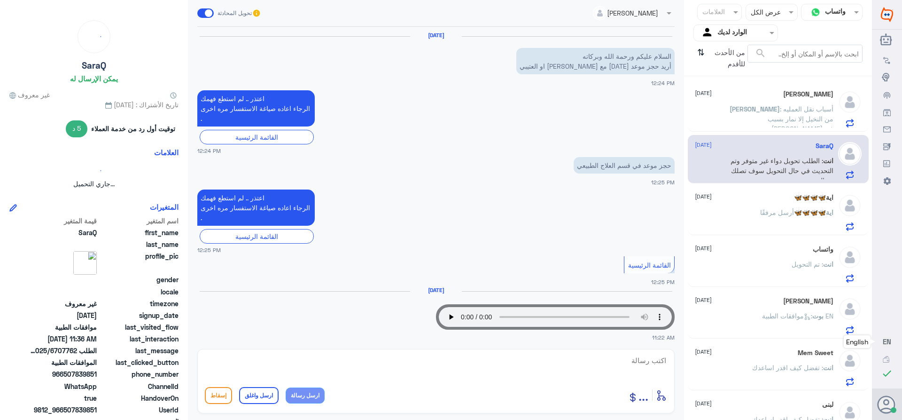
scroll to position [667, 0]
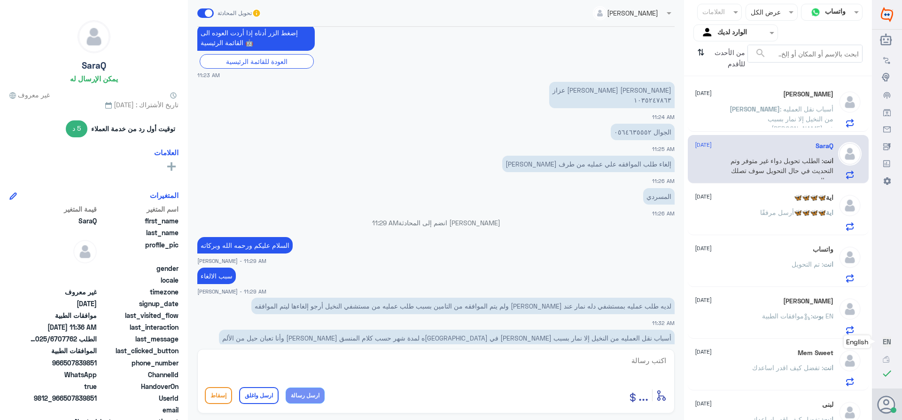
click at [771, 210] on span "أرسل مرفقًا" at bounding box center [777, 212] width 34 height 8
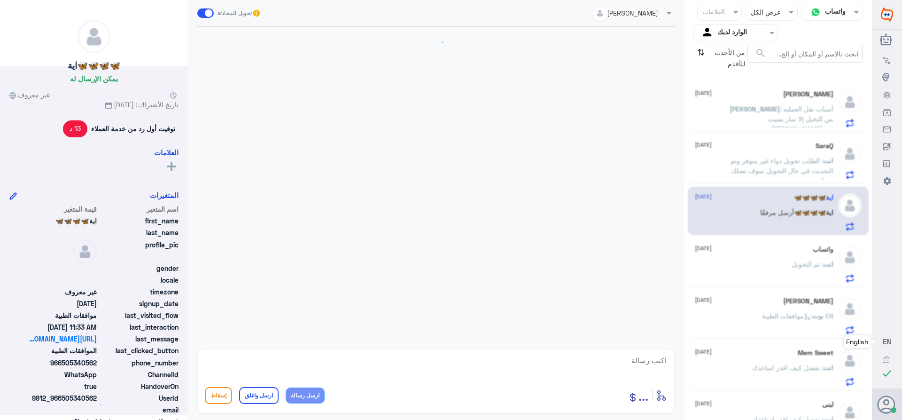
scroll to position [538, 0]
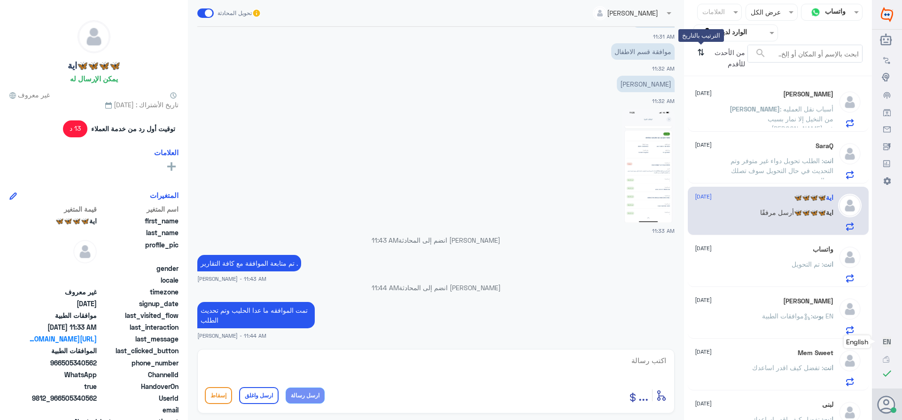
click at [700, 52] on icon "⇅" at bounding box center [701, 57] width 8 height 24
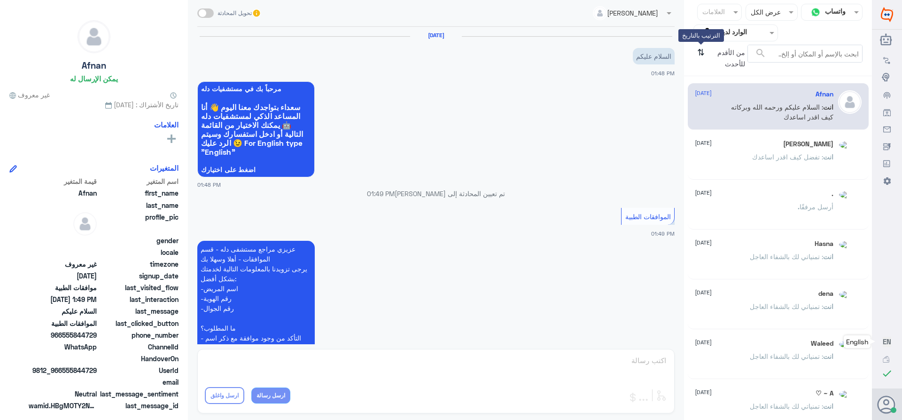
scroll to position [183, 0]
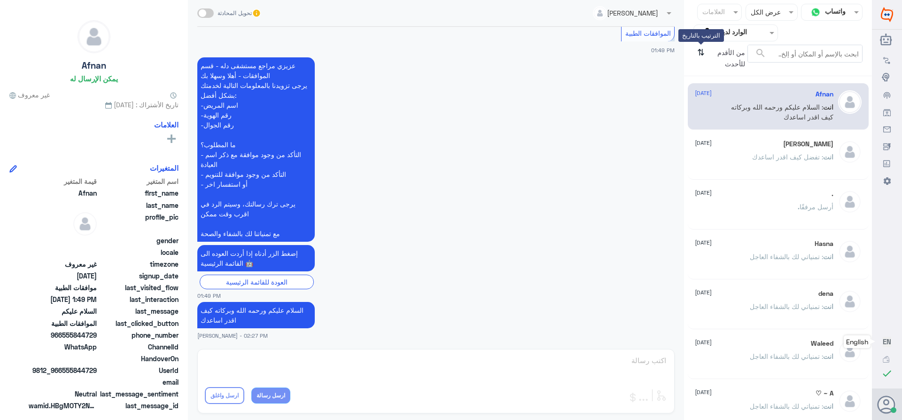
click at [700, 52] on icon "⇅" at bounding box center [701, 57] width 8 height 24
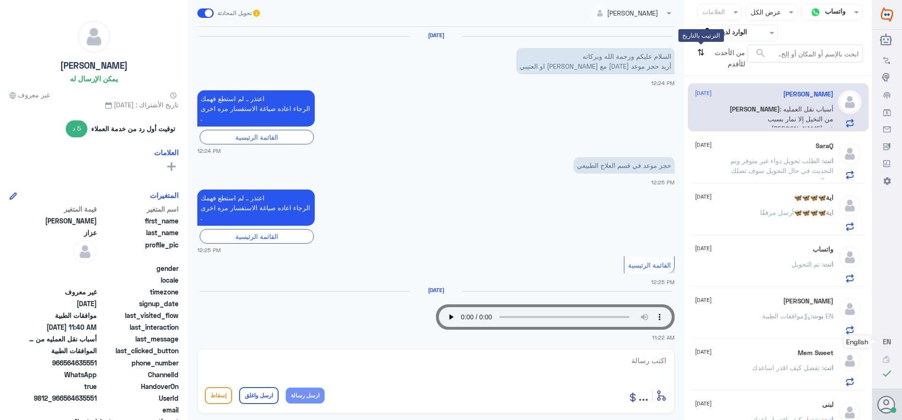
scroll to position [667, 0]
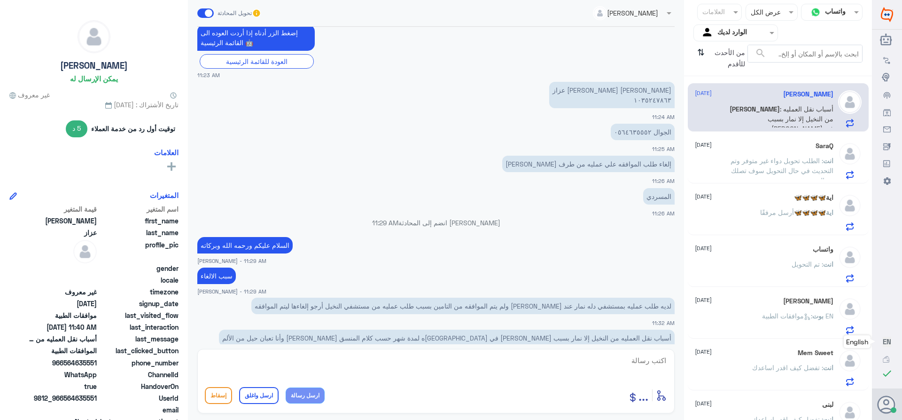
click at [742, 154] on div "SaraQ [DATE] انت : الطلب تحويل دواء غير متوفر وتم التحديث في حال التحويل سوف تص…" at bounding box center [764, 160] width 139 height 37
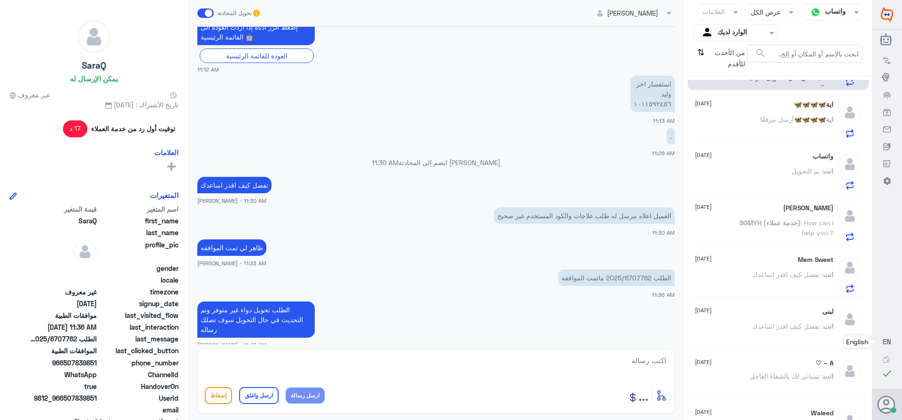
scroll to position [188, 0]
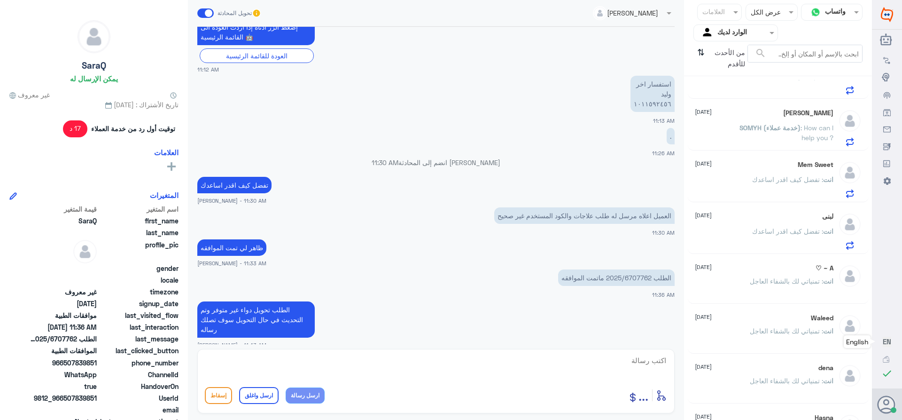
click at [745, 129] on span "SOMYH (خدمة عملاء)" at bounding box center [770, 128] width 61 height 8
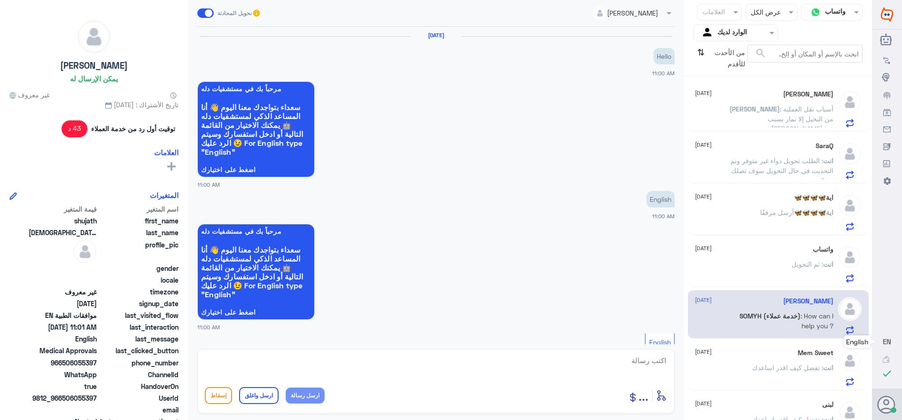
click at [748, 150] on div "SaraQ [DATE] انت : الطلب تحويل دواء غير متوفر وتم التحديث في حال التحويل سوف تص…" at bounding box center [764, 160] width 139 height 37
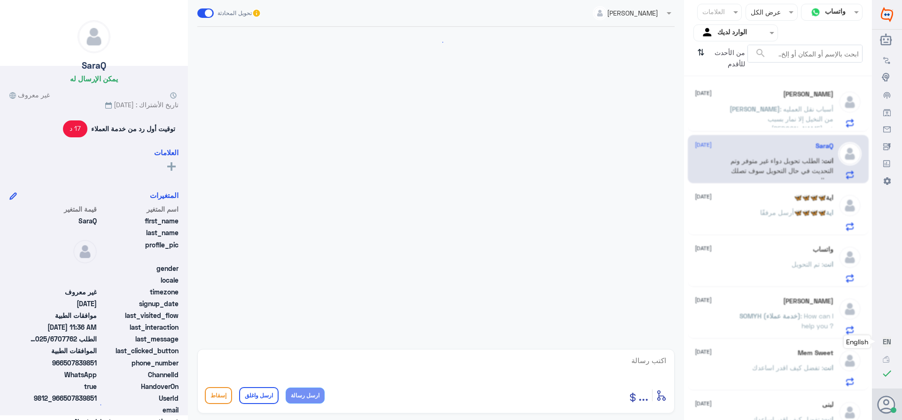
click at [756, 198] on div "اية🦋🦋🦋🦋 [DATE]" at bounding box center [764, 198] width 139 height 8
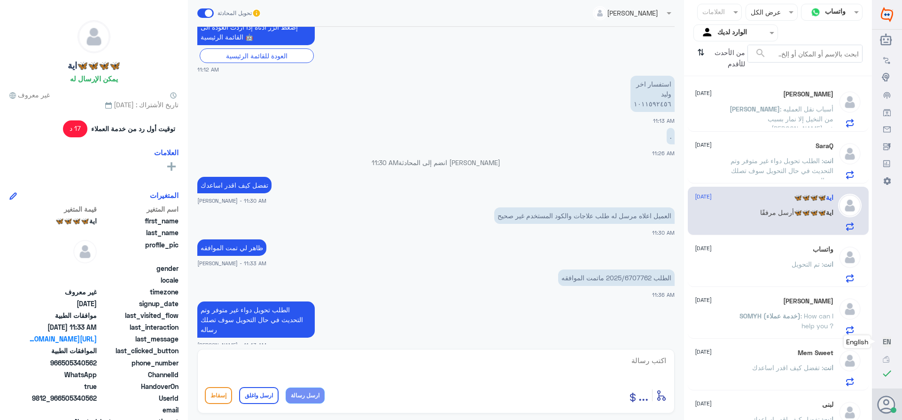
click at [750, 306] on div "[PERSON_NAME] [DATE] SOMYH (خدمة عملاء) : How can I help you ?" at bounding box center [764, 315] width 139 height 37
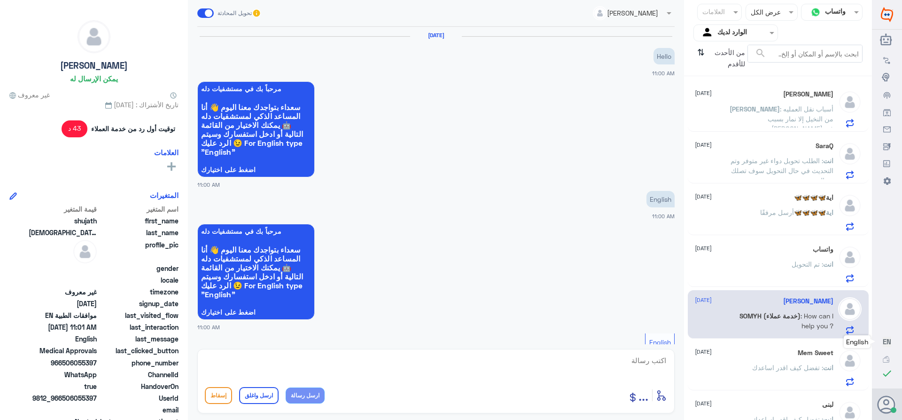
scroll to position [437, 0]
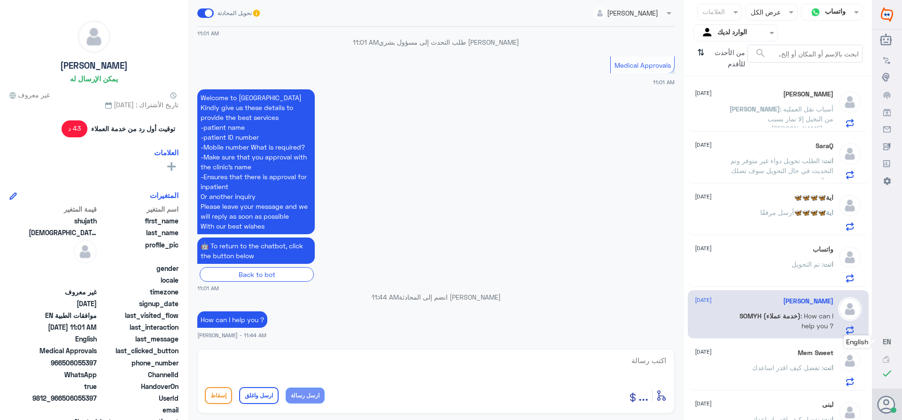
click at [777, 358] on div "Mem Sweet [DATE] انت : تفضل كيف اقدر اساعدك" at bounding box center [764, 367] width 139 height 37
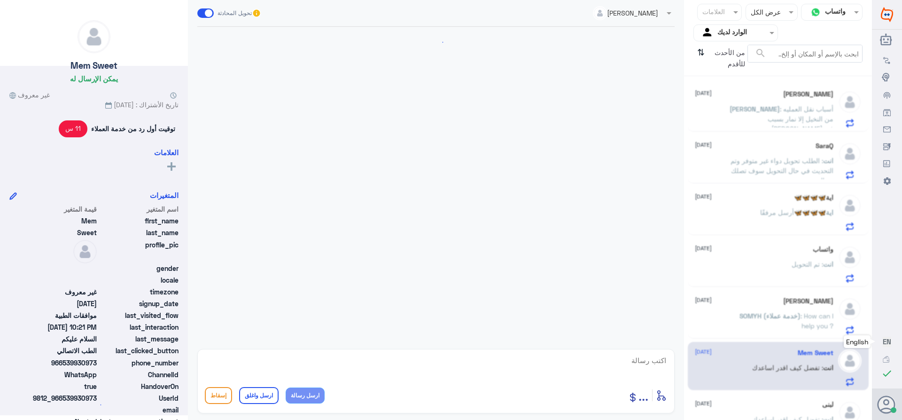
scroll to position [339, 0]
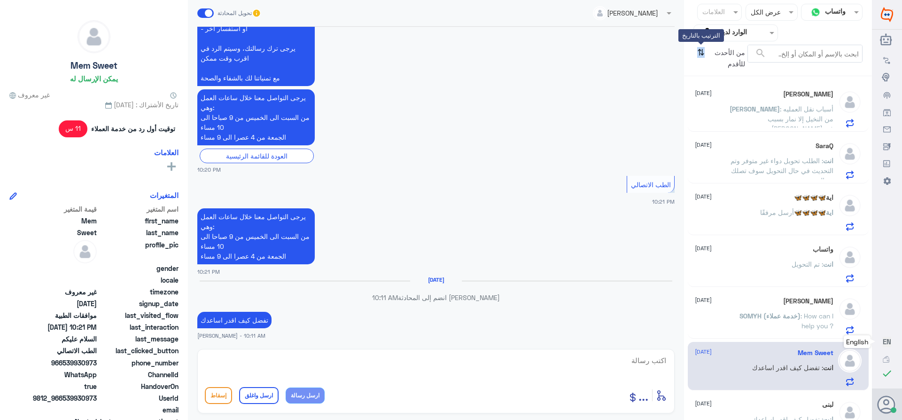
click at [700, 49] on icon "⇅" at bounding box center [701, 57] width 8 height 24
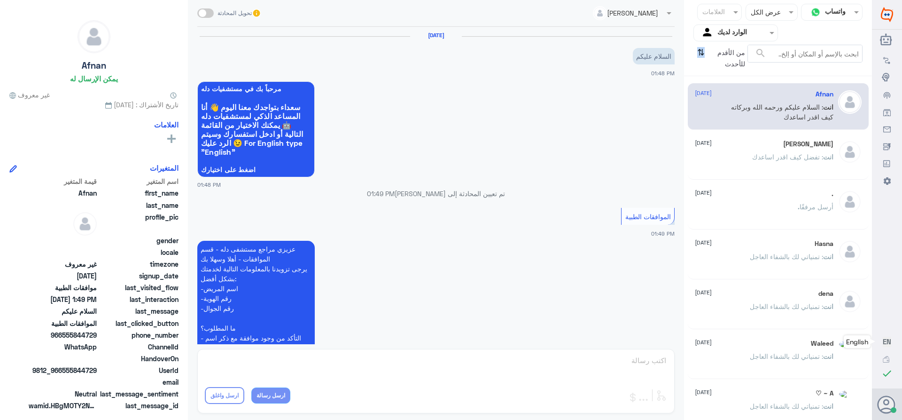
scroll to position [183, 0]
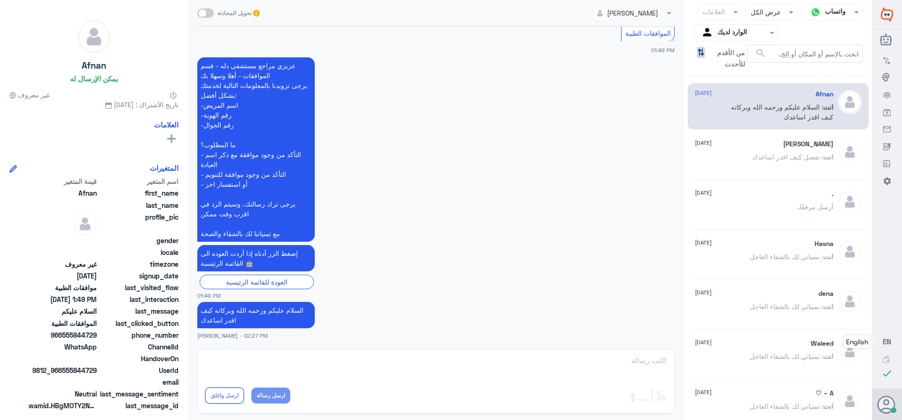
click at [696, 53] on div "من الأقدم للأحدث ⇅" at bounding box center [721, 58] width 54 height 27
click at [701, 53] on icon "⇅" at bounding box center [701, 57] width 8 height 24
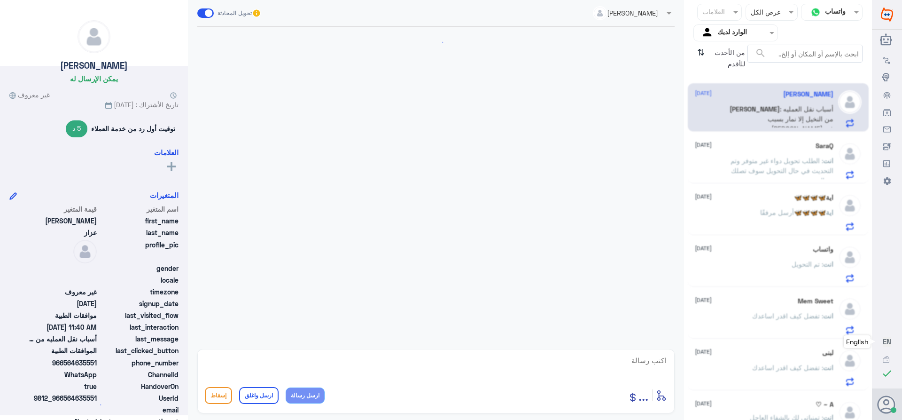
scroll to position [667, 0]
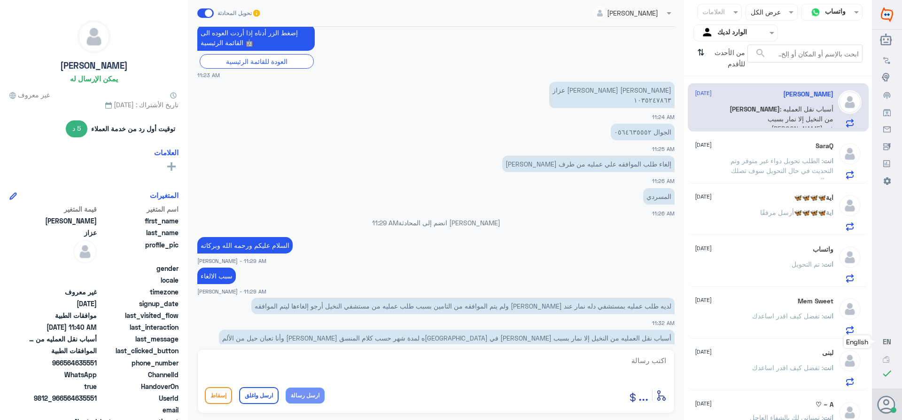
click at [654, 356] on textarea at bounding box center [436, 365] width 462 height 23
paste textarea "تمنياتي لك بالشفاء العاجل"
type textarea "تم الالغاء بناء على طلبك /تمنياتي لك بالشفاء العاجل"
click at [265, 393] on button "ارسل واغلق" at bounding box center [258, 395] width 39 height 17
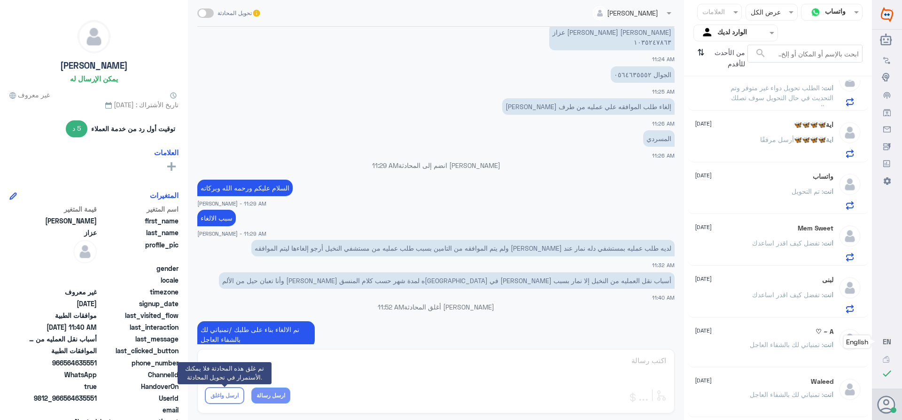
scroll to position [0, 0]
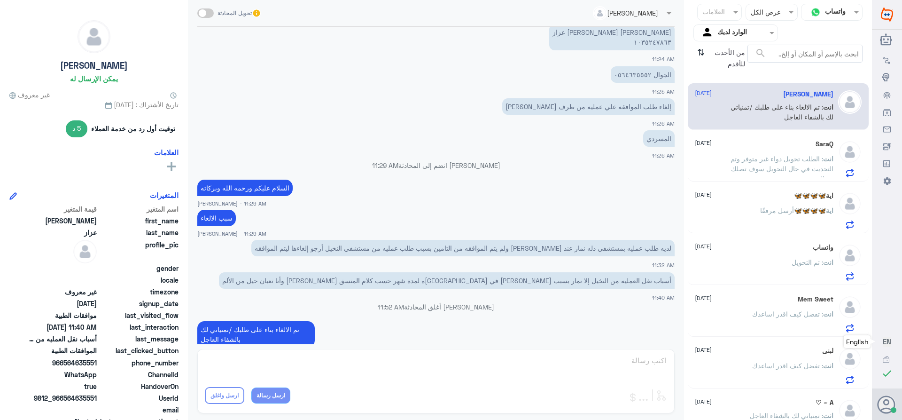
click at [712, 194] on span "[DATE]" at bounding box center [703, 194] width 17 height 8
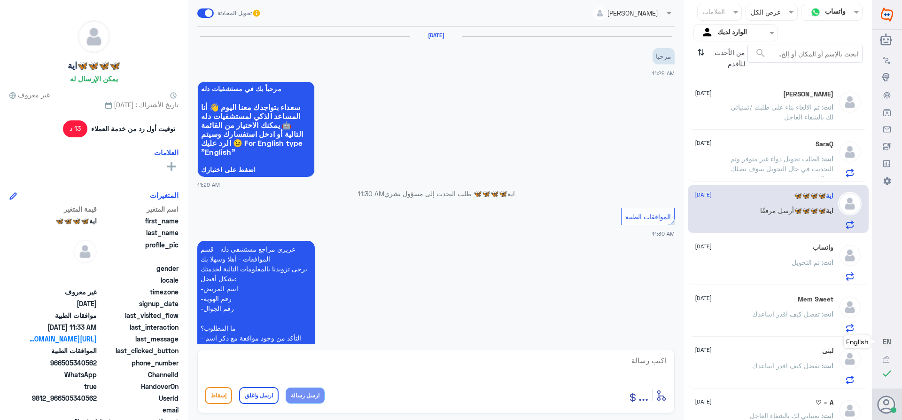
scroll to position [538, 0]
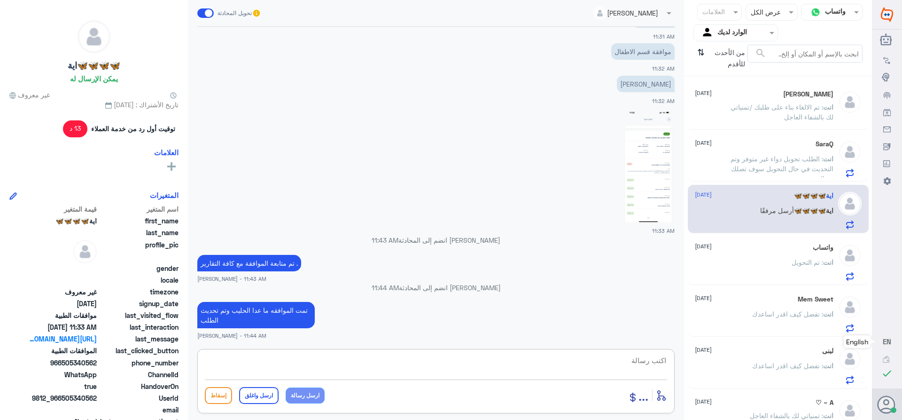
click at [621, 362] on textarea at bounding box center [436, 365] width 462 height 23
type textarea "j"
click at [664, 358] on textarea at bounding box center [436, 365] width 462 height 23
drag, startPoint x: 569, startPoint y: 365, endPoint x: 591, endPoint y: 365, distance: 22.1
click at [591, 365] on textarea "تمت الموافقه على جميع الخمدام" at bounding box center [436, 365] width 462 height 23
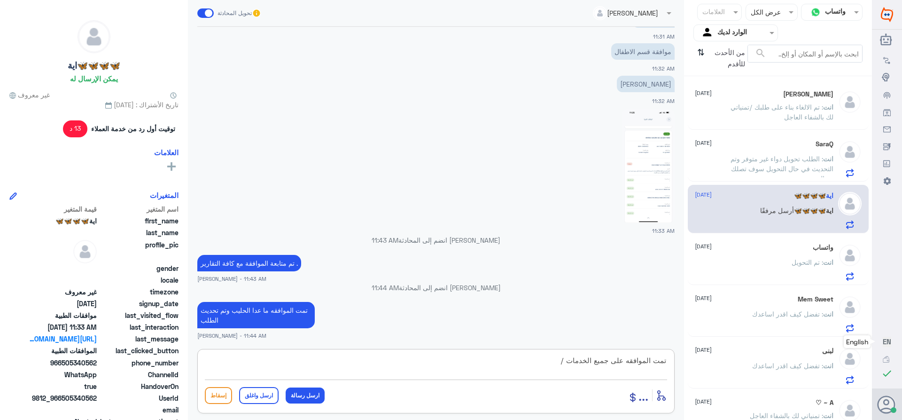
paste textarea "تمنياتي لك بالشفاء العاجل"
type textarea "تمت الموافقه على جميع الخدمات /تمنياتي لك بالشفاء العاجل"
click at [260, 399] on button "ارسل واغلق" at bounding box center [258, 395] width 39 height 17
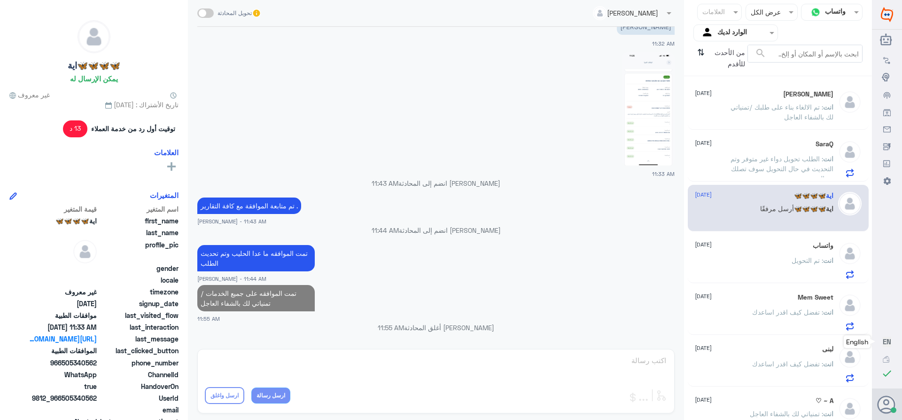
click at [755, 164] on p "انت : الطلب تحويل دواء غير متوفر وتم التحديث في حال التحويل سوف تصلك رساله" at bounding box center [781, 165] width 106 height 23
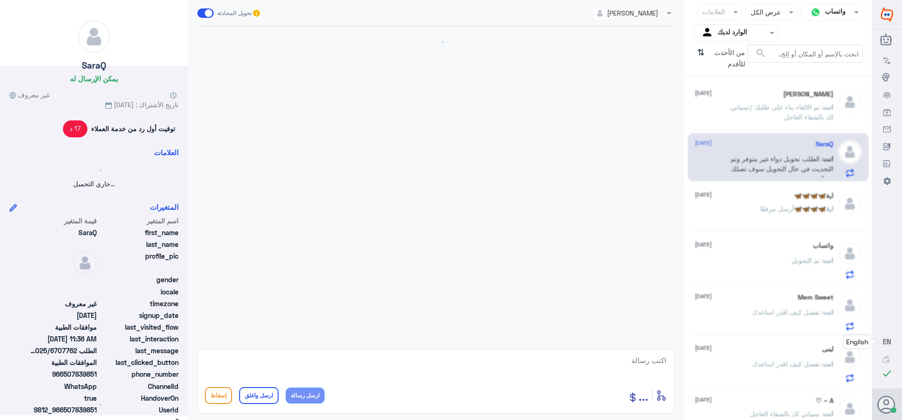
scroll to position [804, 0]
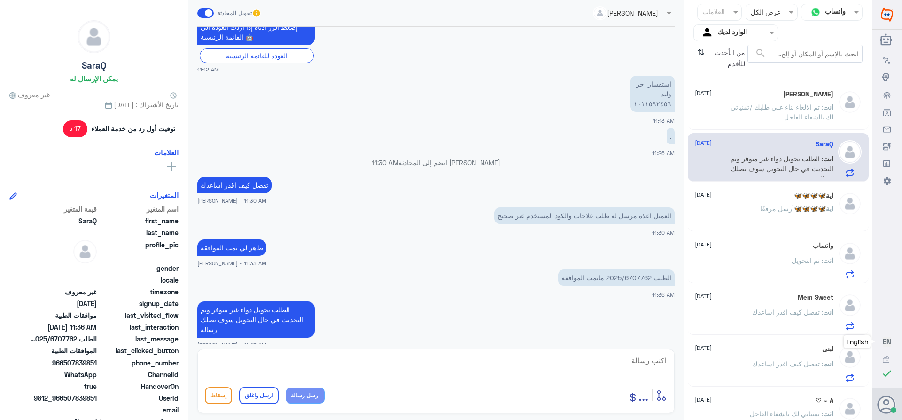
click at [781, 107] on span ": تم الالغاء بناء على طلبك /تمنياتي لك بالشفاء العاجل" at bounding box center [782, 112] width 103 height 18
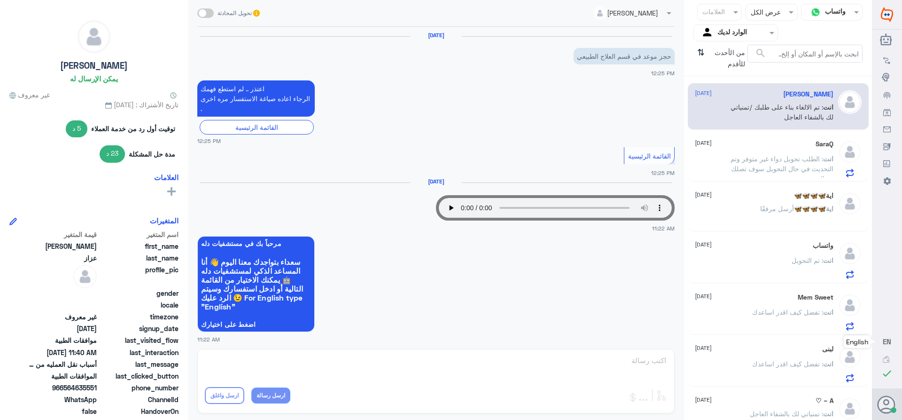
scroll to position [625, 0]
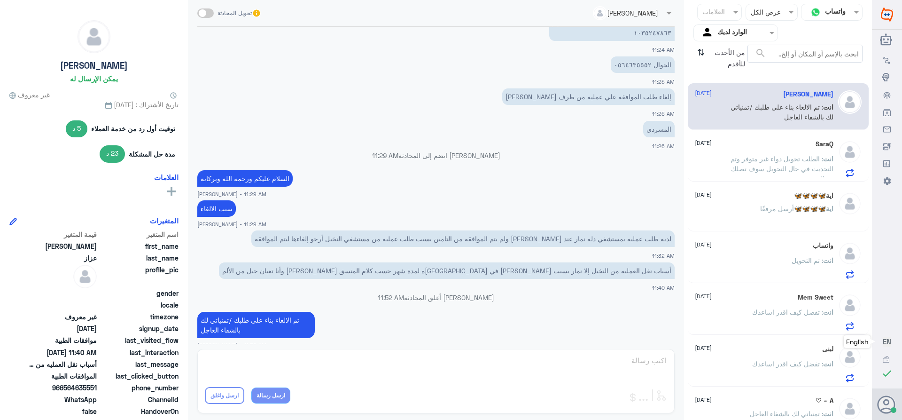
click at [753, 165] on span ": الطلب تحويل دواء غير متوفر وتم التحديث في حال التحويل سوف تصلك رساله" at bounding box center [782, 169] width 103 height 28
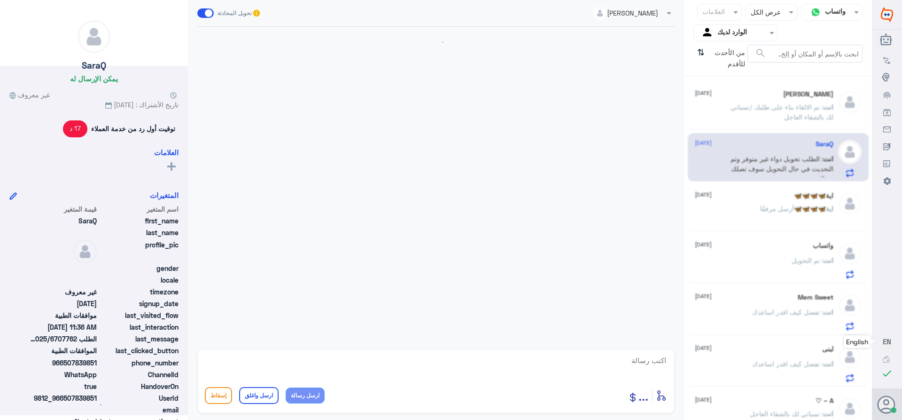
scroll to position [804, 0]
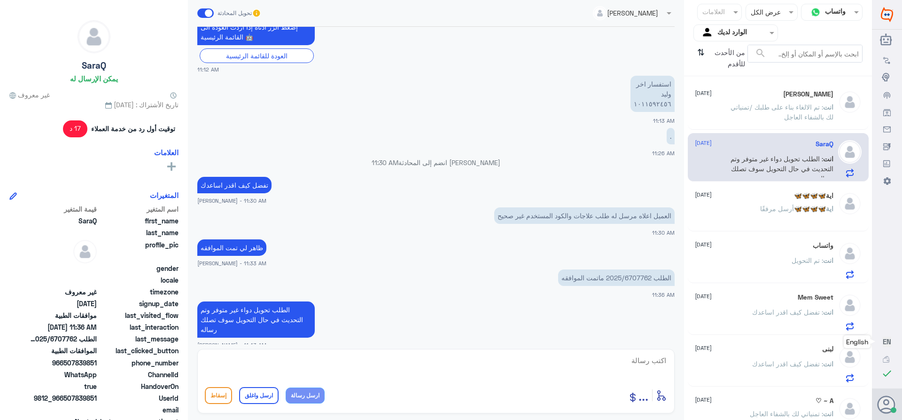
click at [741, 209] on div "اية🦋🦋🦋🦋 أرسل مرفقًا" at bounding box center [764, 216] width 139 height 21
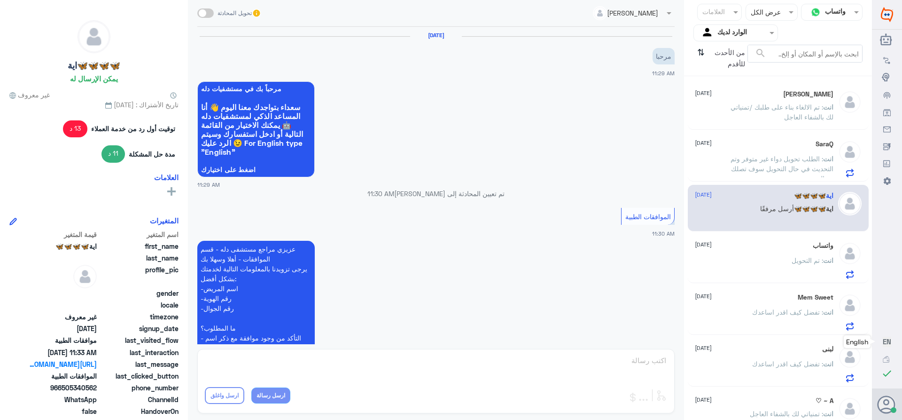
scroll to position [595, 0]
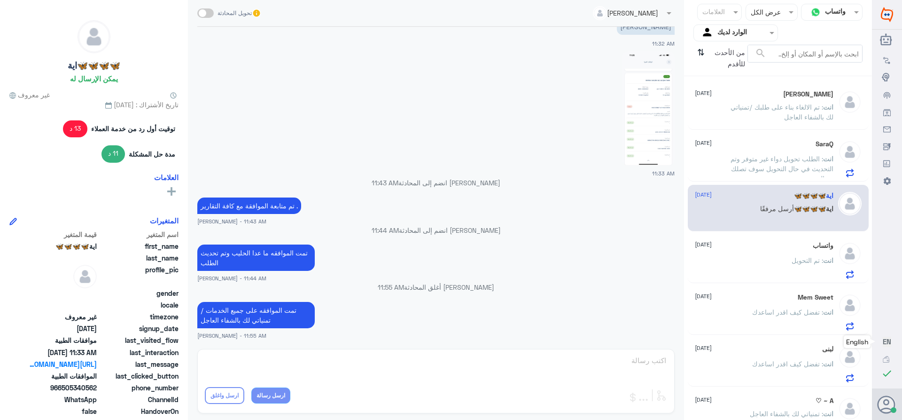
click at [768, 247] on div "واتساب [DATE]" at bounding box center [764, 246] width 139 height 8
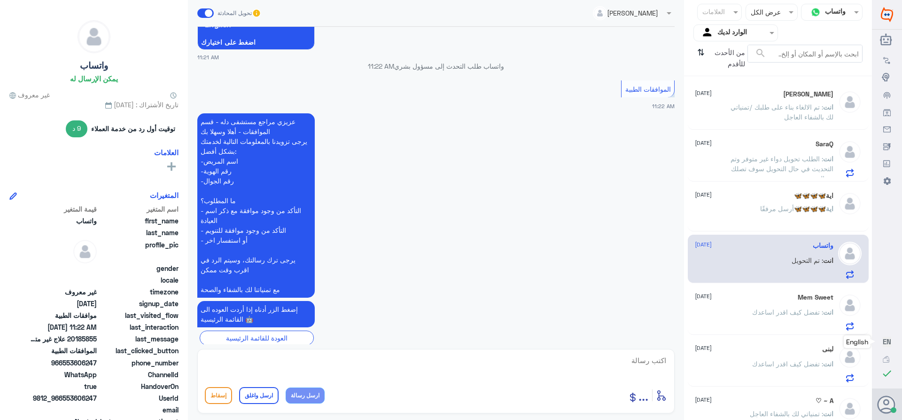
scroll to position [191, 0]
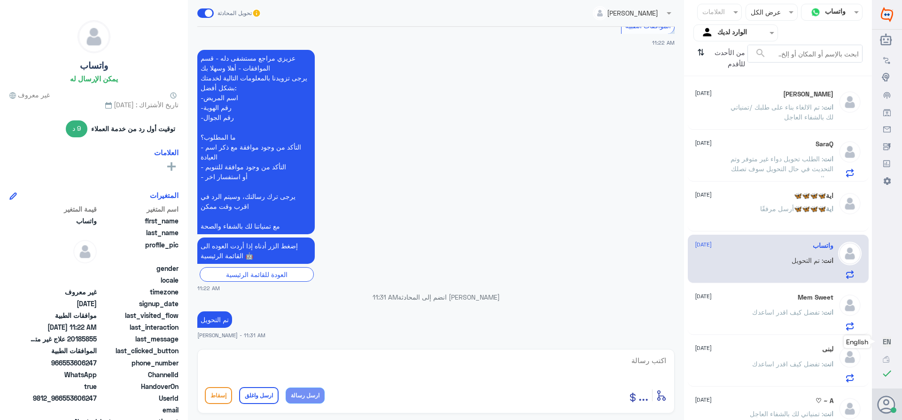
click at [647, 359] on textarea at bounding box center [436, 365] width 462 height 23
paste textarea "تمنياتي لك بالشفاء العاجل"
type textarea "تمنياتي لك بالشفاء العاجل"
click at [260, 389] on button "ارسل واغلق" at bounding box center [258, 395] width 39 height 17
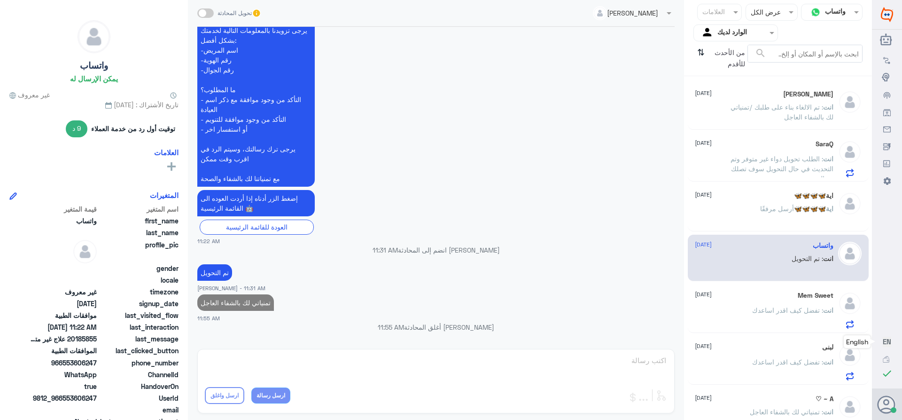
click at [702, 300] on div "Mem Sweet [DATE] انت : تفضل كيف اقدر اساعدك" at bounding box center [764, 309] width 139 height 37
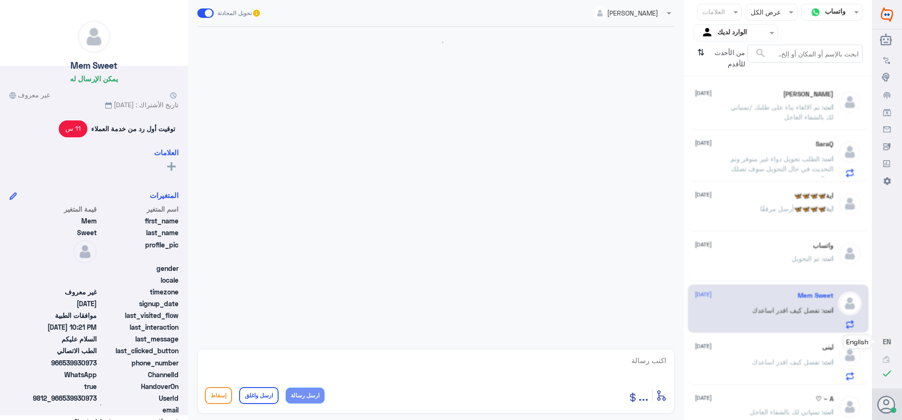
scroll to position [339, 0]
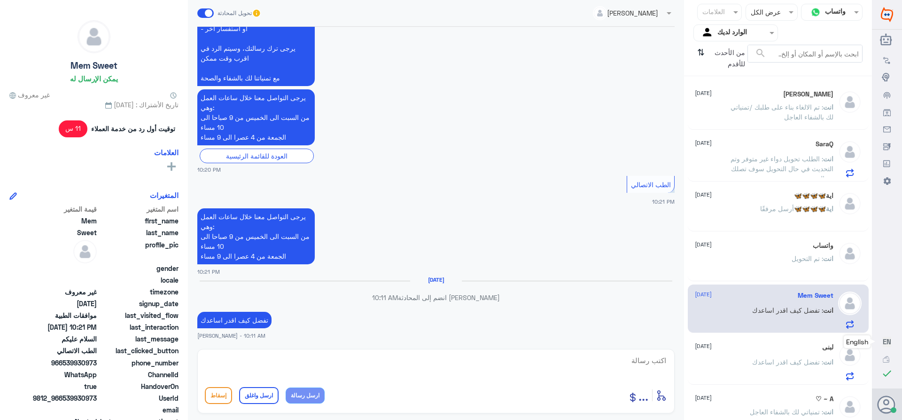
click at [743, 372] on div "انت : تفضل كيف اقدر اساعدك" at bounding box center [764, 369] width 139 height 21
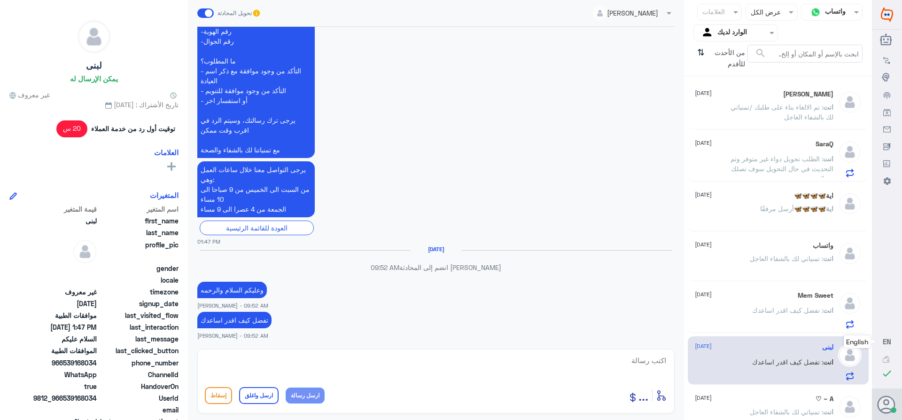
click at [733, 37] on input "text" at bounding box center [744, 32] width 52 height 11
click at [725, 108] on div "فريقك" at bounding box center [736, 106] width 85 height 22
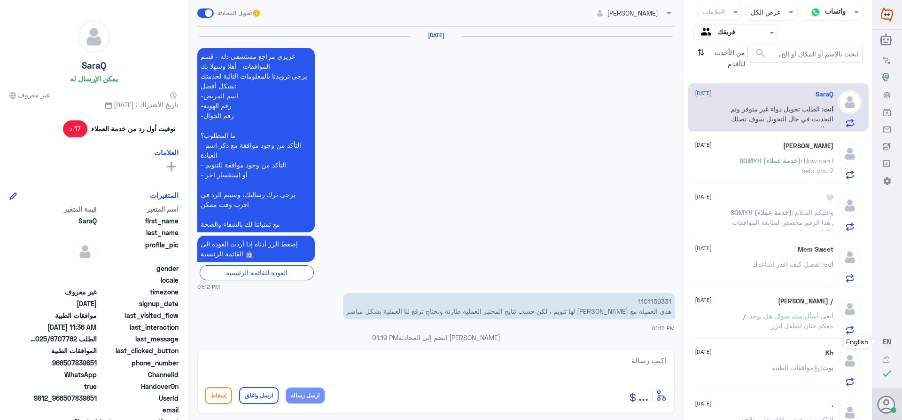
scroll to position [804, 0]
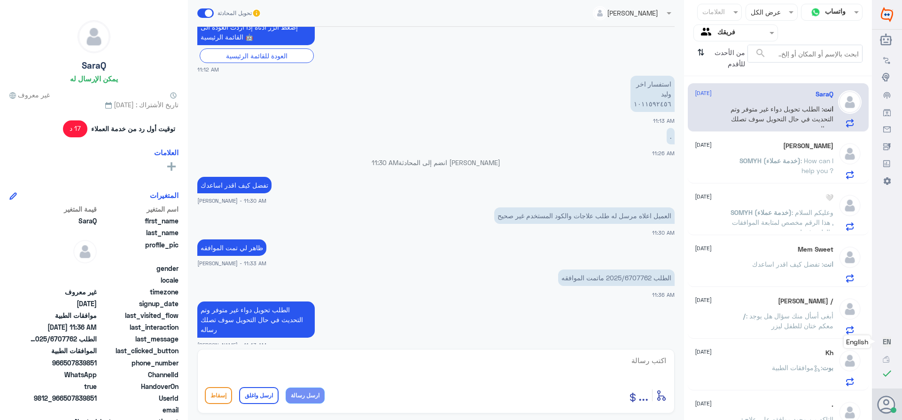
click at [740, 160] on span "SOMYH (خدمة عملاء)" at bounding box center [770, 160] width 61 height 8
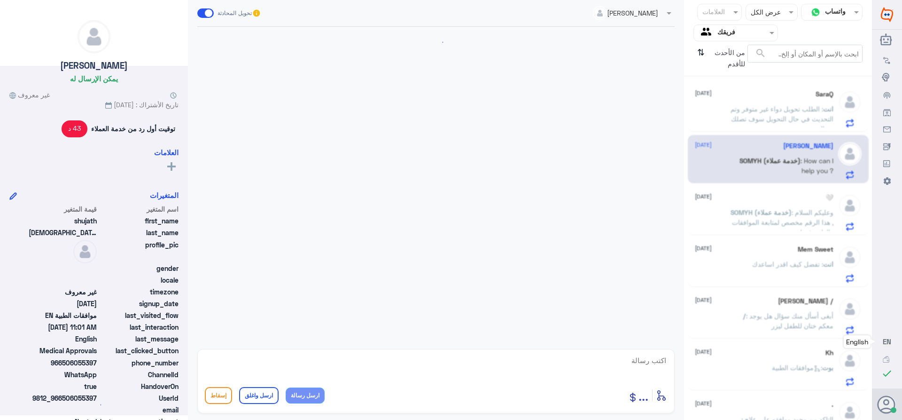
scroll to position [437, 0]
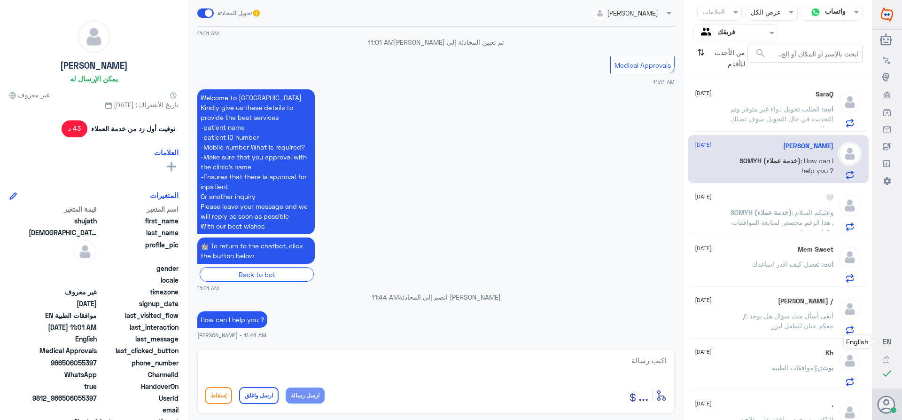
click at [757, 207] on div "🤍 [DATE] SOMYH (خدمة عملاء) : وعليكم السلام , هذا الرقم مخصص لمتابعة الموافقات …" at bounding box center [764, 212] width 139 height 37
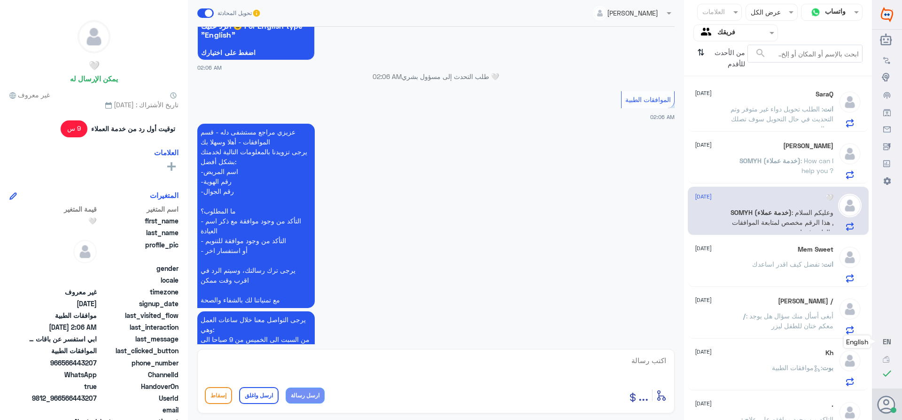
scroll to position [373, 0]
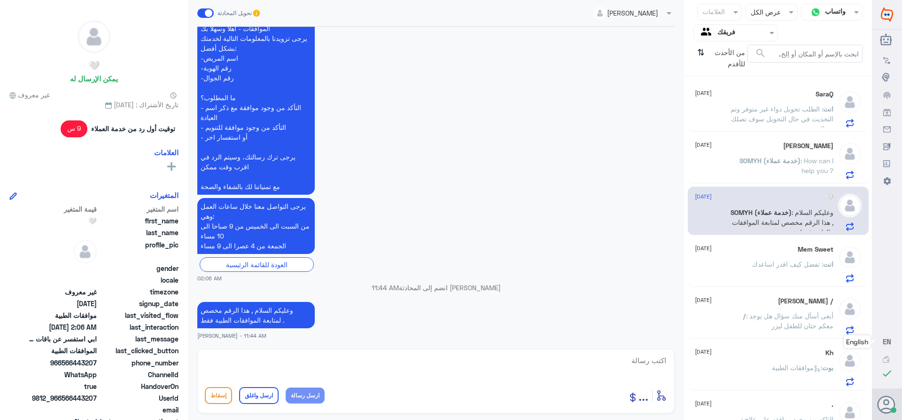
click at [732, 255] on div "Mem Sweet [DATE] انت : تفضل كيف اقدر اساعدك" at bounding box center [764, 263] width 139 height 37
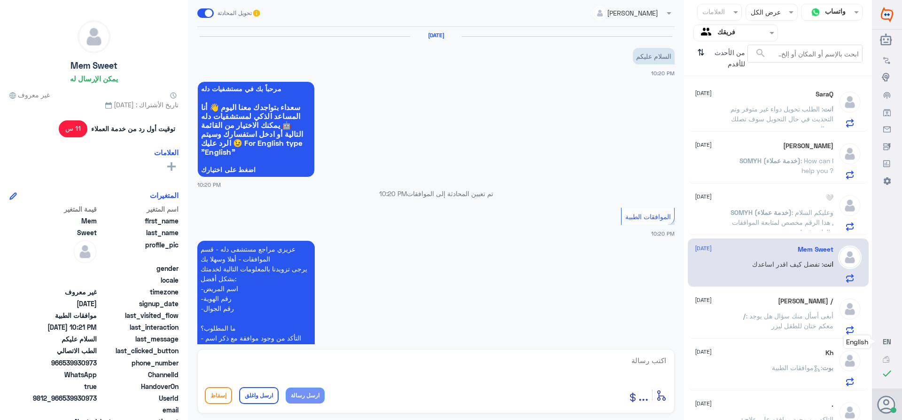
scroll to position [339, 0]
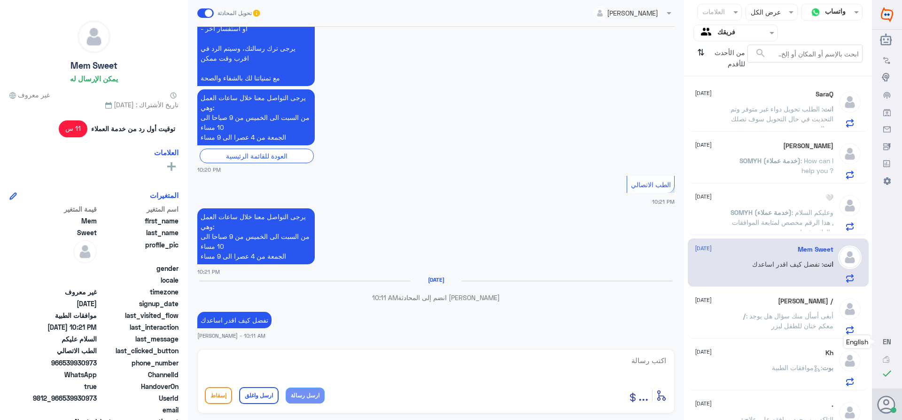
click at [775, 312] on span ": ‏أبغى أسأل منك سؤال هل يوجد معكم ختان للطفل ليزر" at bounding box center [789, 321] width 87 height 18
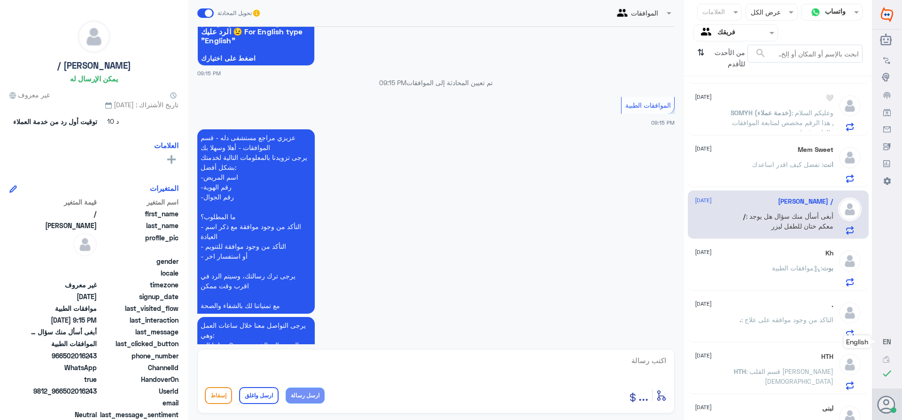
scroll to position [178, 0]
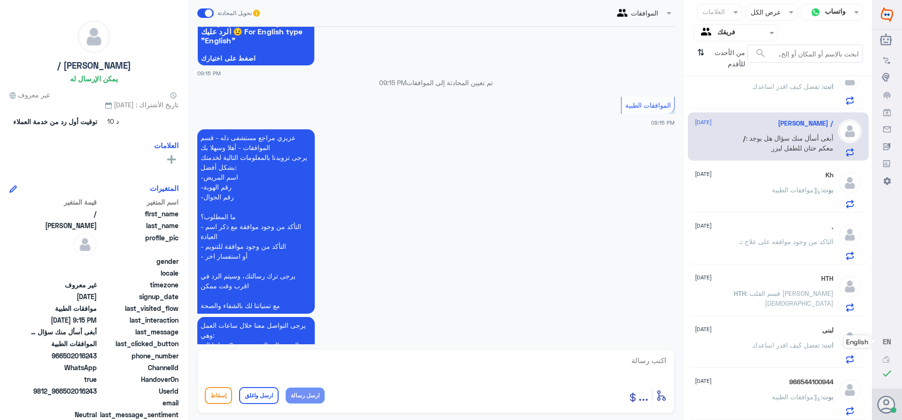
click at [758, 200] on div "بوت : موافقات الطبية" at bounding box center [764, 197] width 139 height 21
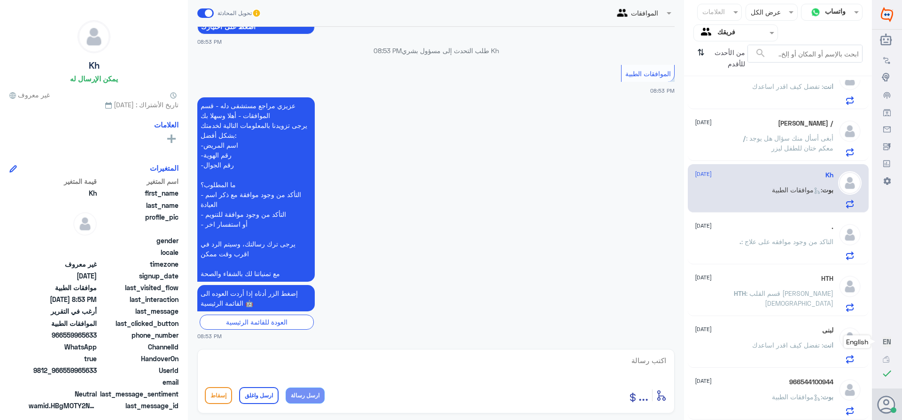
scroll to position [319, 0]
click at [781, 297] on p "HTH : قسم القلب [PERSON_NAME][DEMOGRAPHIC_DATA]" at bounding box center [781, 299] width 106 height 23
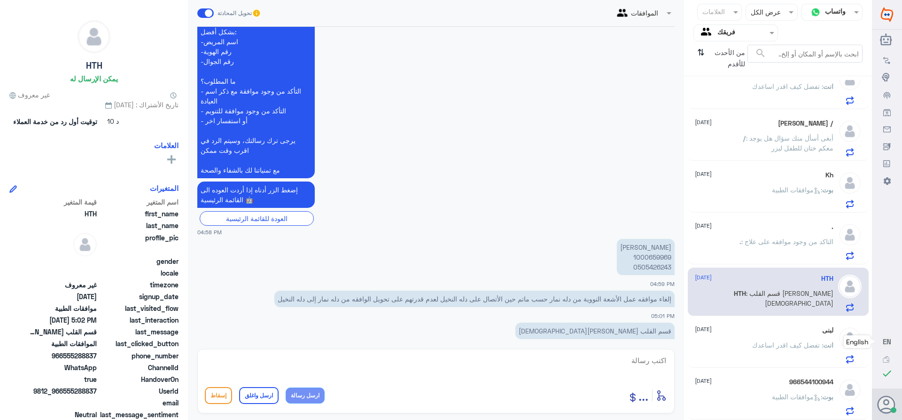
scroll to position [276, 0]
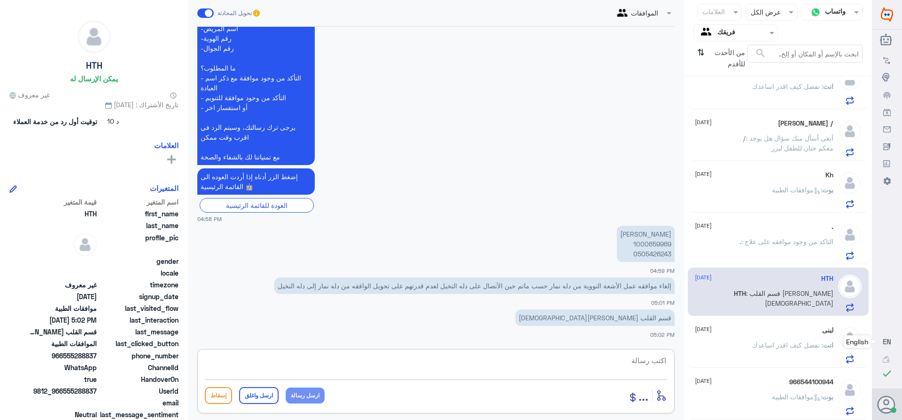
click at [644, 360] on textarea at bounding box center [436, 365] width 462 height 23
type textarea "1000659969"
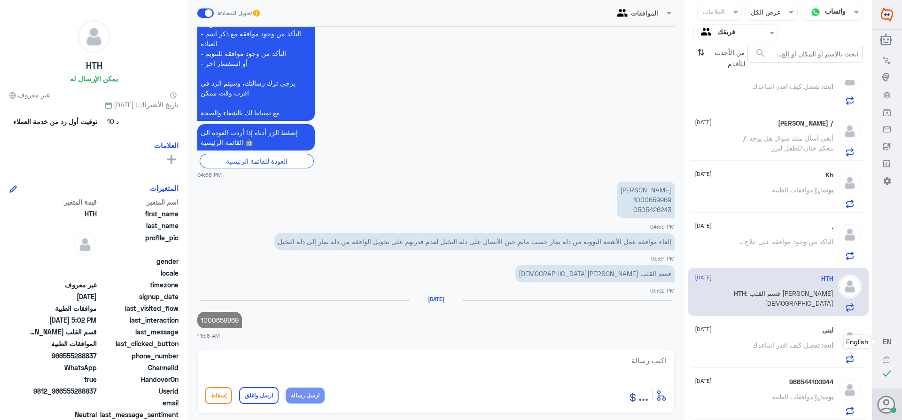
click at [651, 198] on p "[PERSON_NAME] 1000659969 0505426243" at bounding box center [646, 199] width 58 height 36
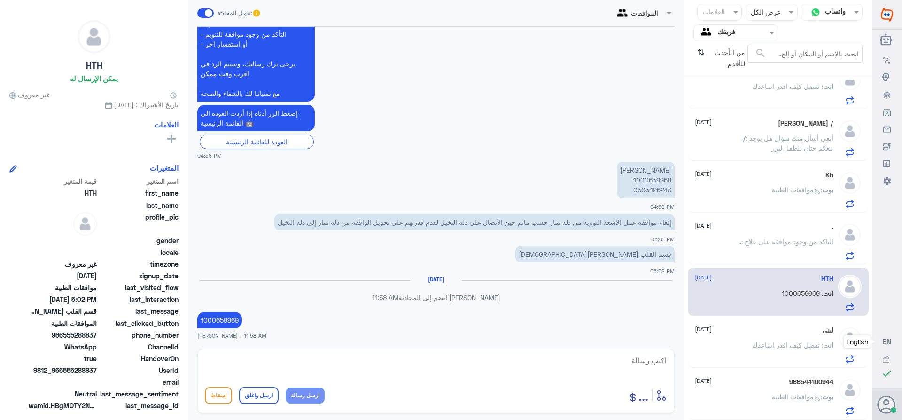
click at [221, 320] on p "1000659969" at bounding box center [219, 320] width 45 height 16
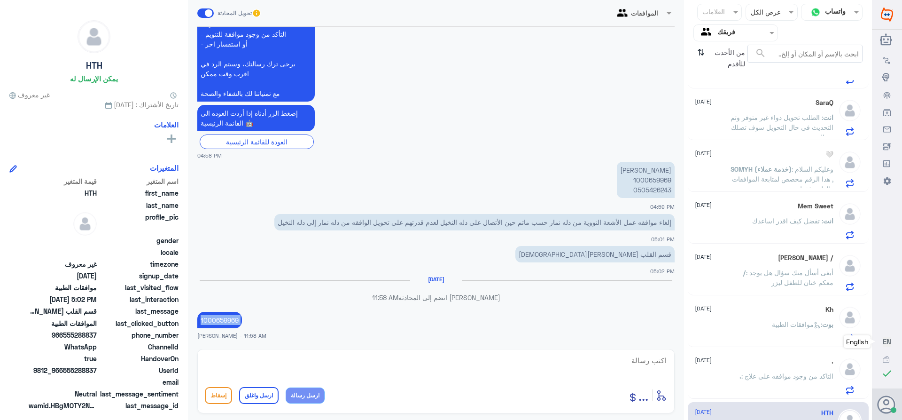
scroll to position [0, 0]
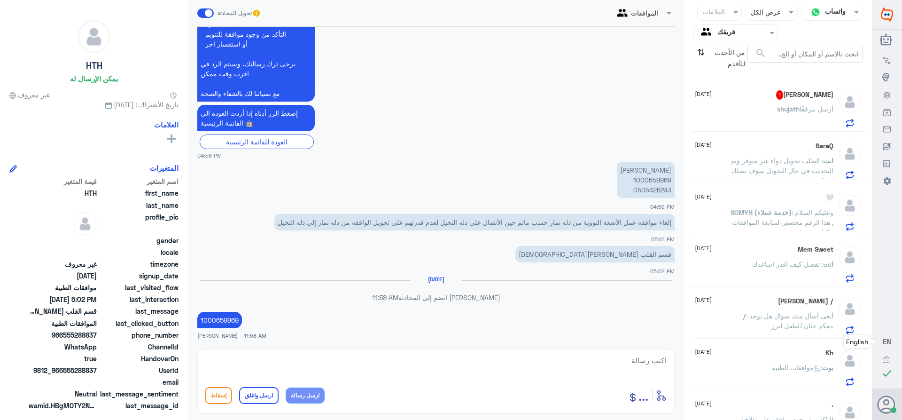
click at [776, 97] on span "1" at bounding box center [779, 94] width 7 height 9
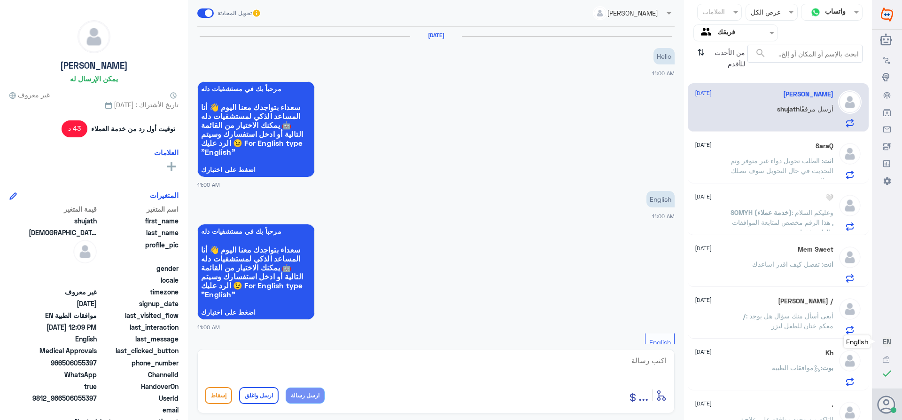
scroll to position [517, 0]
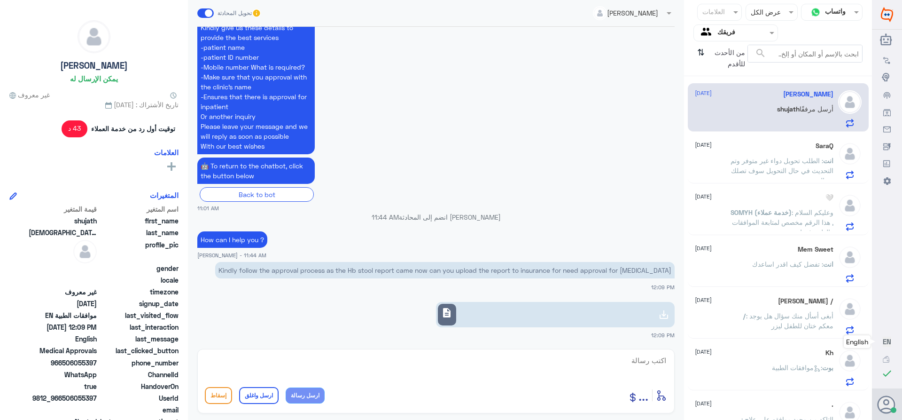
drag, startPoint x: 743, startPoint y: 158, endPoint x: 743, endPoint y: 165, distance: 7.0
click at [743, 158] on span ": الطلب تحويل دواء غير متوفر وتم التحديث في حال التحويل سوف تصلك رساله" at bounding box center [782, 170] width 103 height 28
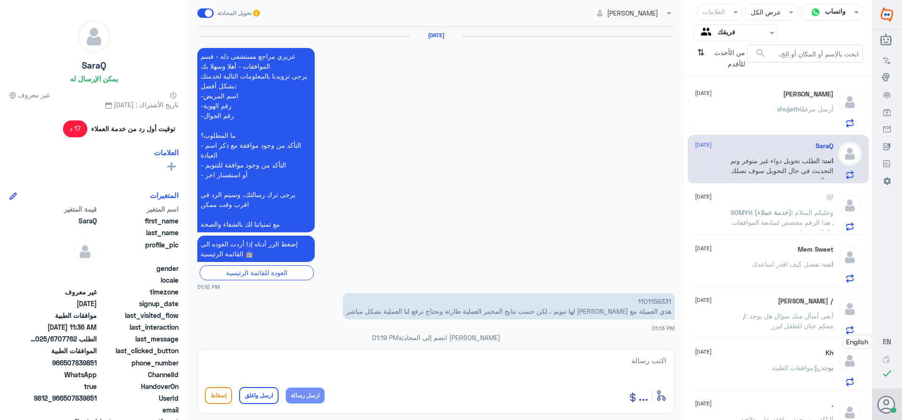
scroll to position [804, 0]
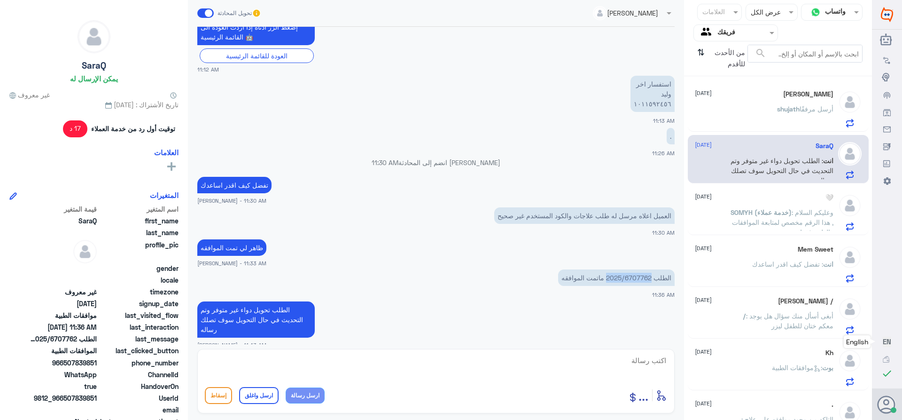
drag, startPoint x: 609, startPoint y: 279, endPoint x: 653, endPoint y: 285, distance: 44.2
click at [653, 285] on p "الطلب 2025/6707762 ماتمت الموافقه" at bounding box center [616, 277] width 117 height 16
click at [642, 366] on textarea at bounding box center [436, 365] width 462 height 23
type textarea "الدواء غير مغطى على التامين"
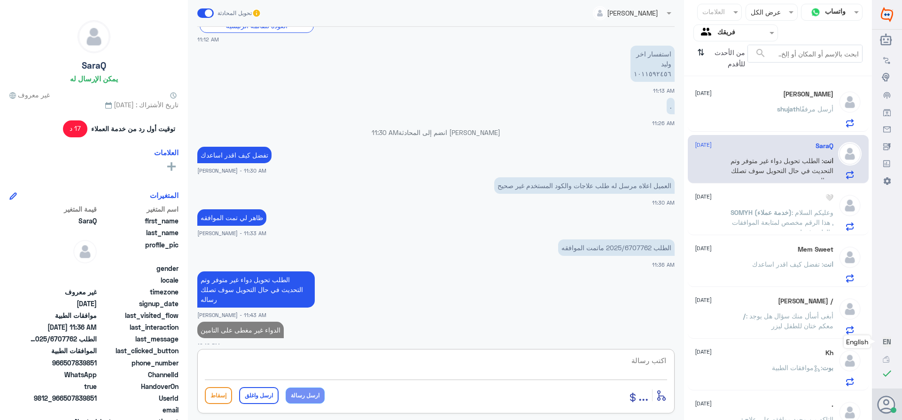
paste textarea "تمنياتي لك بالشفاء العاجل"
type textarea "تمنياتي لك بالشفاء العاجل"
click at [247, 388] on button "ارسل واغلق" at bounding box center [258, 395] width 39 height 17
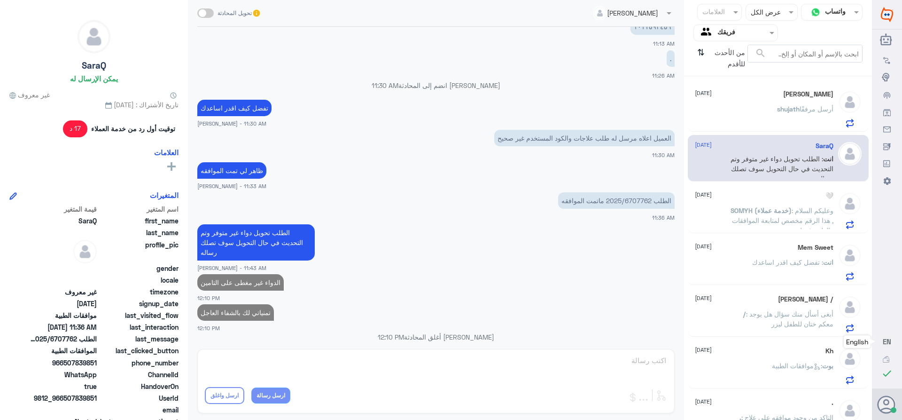
click at [728, 217] on p "SOMYH (خدمة عملاء) : وعليكم السلام , هذا الرقم مخصص لمتابعة الموافقات الطبية فق…" at bounding box center [781, 216] width 106 height 23
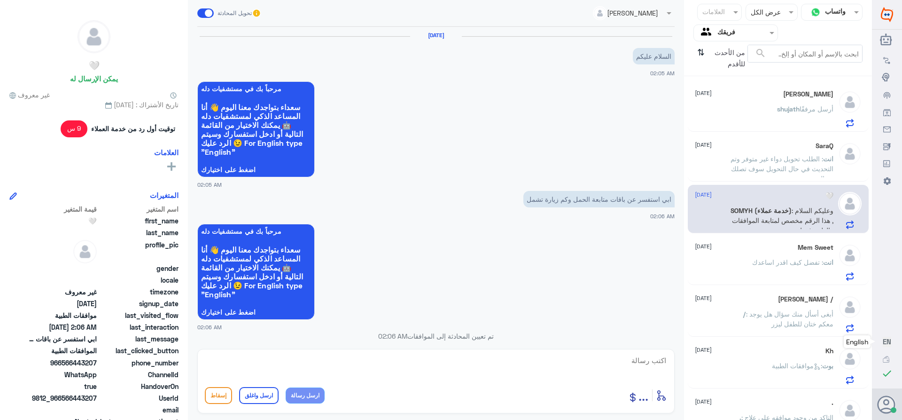
scroll to position [373, 0]
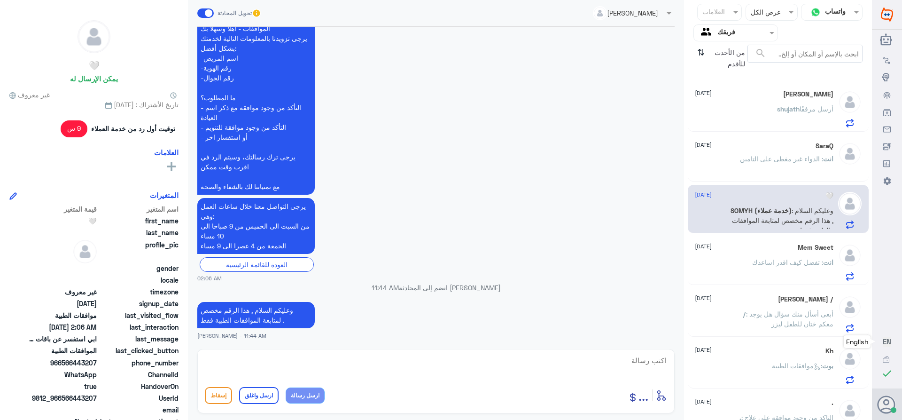
click at [260, 311] on p "وعليكم السلام , هذا الرقم مخصص لمتابعة الموافقات الطبية فقط ." at bounding box center [255, 315] width 117 height 26
click at [768, 258] on span ": تفضل كيف اقدر اساعدك" at bounding box center [787, 262] width 71 height 8
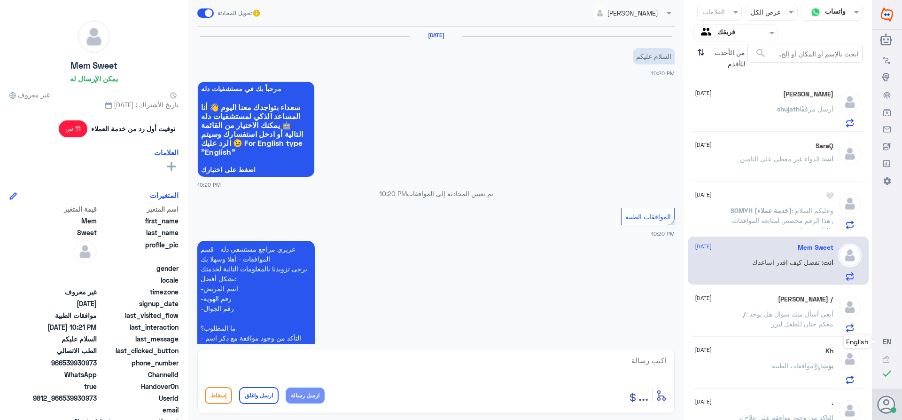
scroll to position [339, 0]
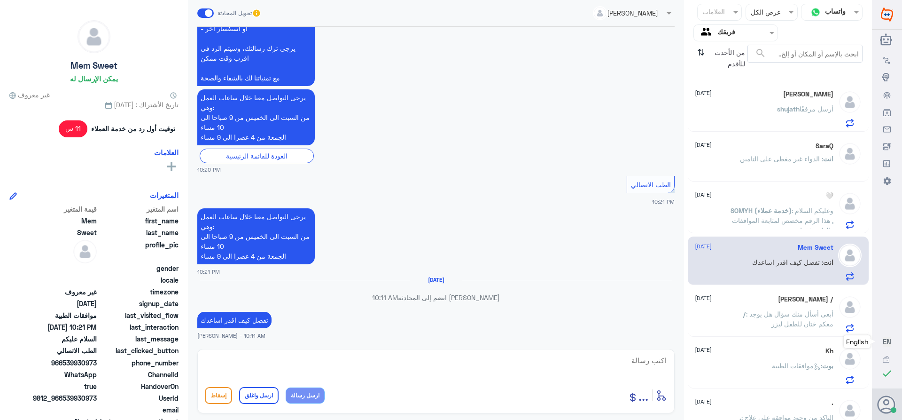
click at [794, 315] on span ": ‏أبغى أسأل منك سؤال هل يوجد معكم ختان للطفل ليزر" at bounding box center [789, 319] width 87 height 18
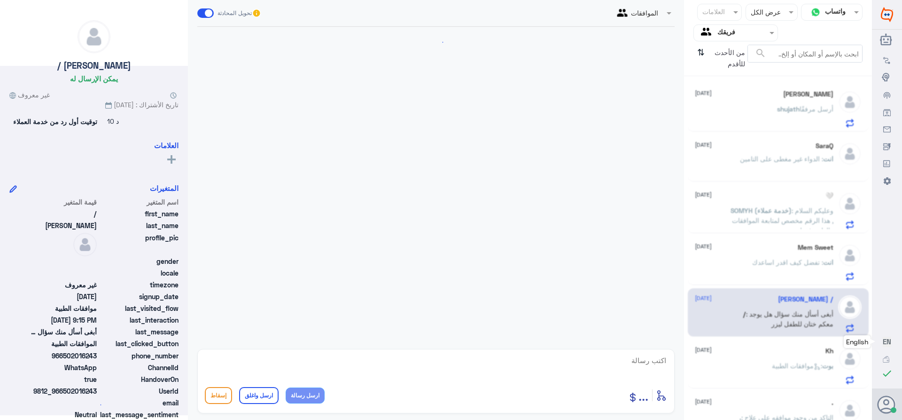
scroll to position [1016, 0]
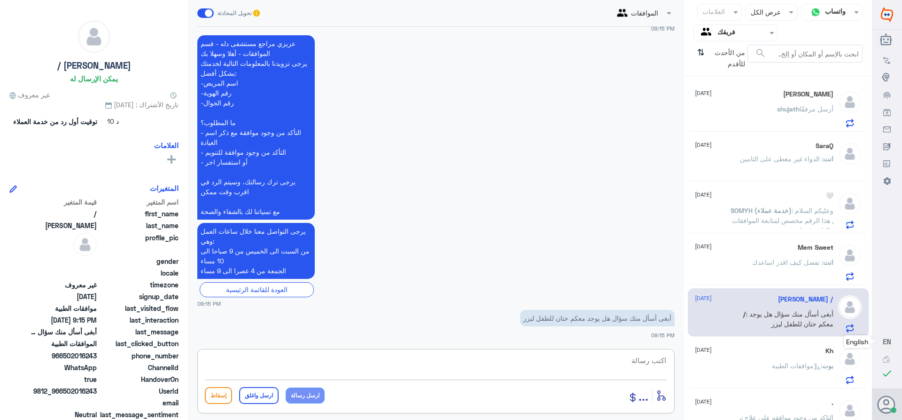
click at [632, 361] on textarea at bounding box center [436, 365] width 462 height 23
paste textarea "وعليكم السلام , هذا الرقم مخصص لمتابعة الموافقات الطبية فقط ."
drag, startPoint x: 623, startPoint y: 364, endPoint x: 706, endPoint y: 328, distance: 90.5
click at [706, 328] on div "قناة واتساب Status × عرض الكل العلامات Agent Filter فريقك search من الأحدث للأق…" at bounding box center [436, 211] width 872 height 422
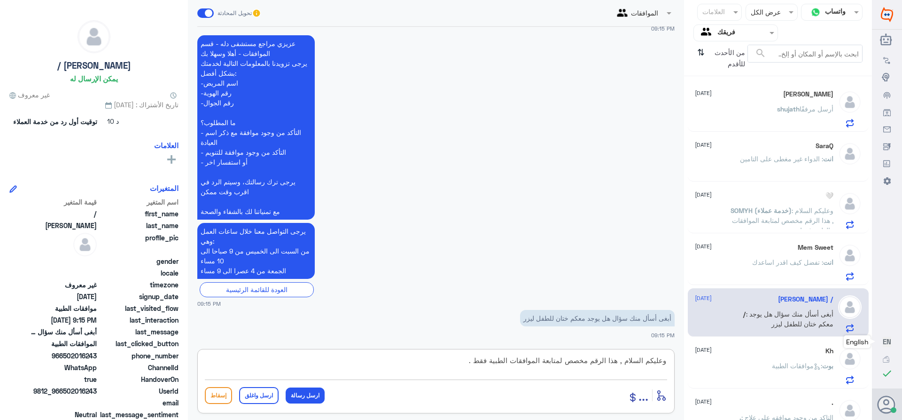
type textarea ", هذا الرقم مخصص لمتابعة الموافقات الطبية فقط ."
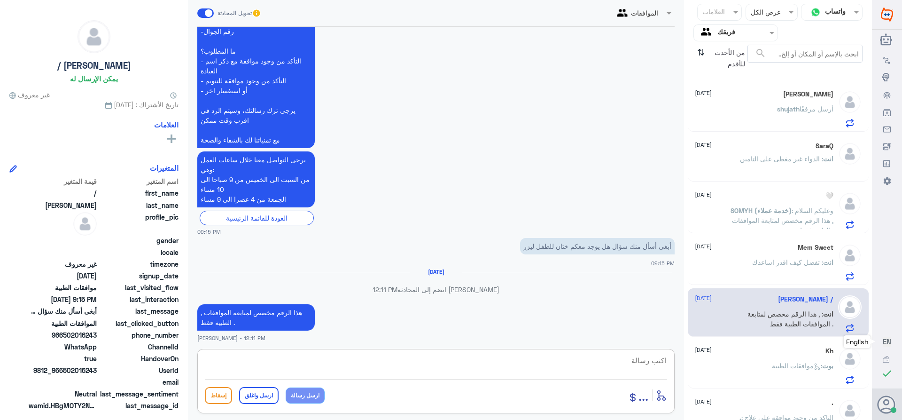
scroll to position [1073, 0]
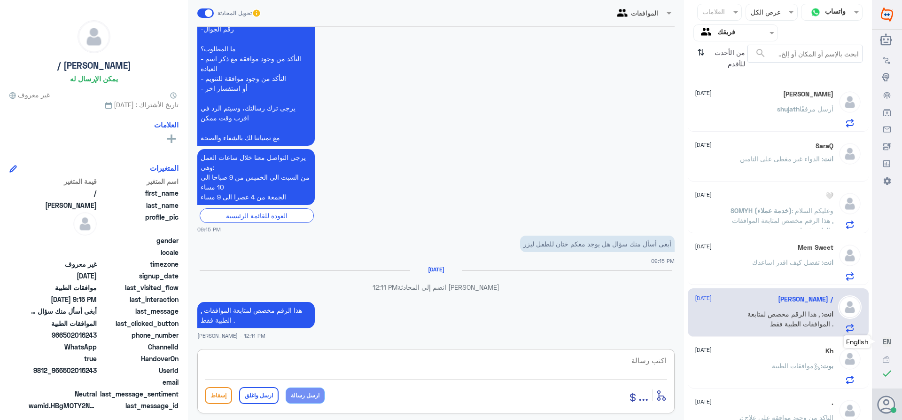
click at [639, 361] on textarea at bounding box center [436, 365] width 462 height 23
paste textarea "تمنياتي لك بالشفاء العاجل"
type textarea "تمنياتي لك بالشفاء العاجل"
click at [266, 394] on button "ارسل واغلق" at bounding box center [258, 395] width 39 height 17
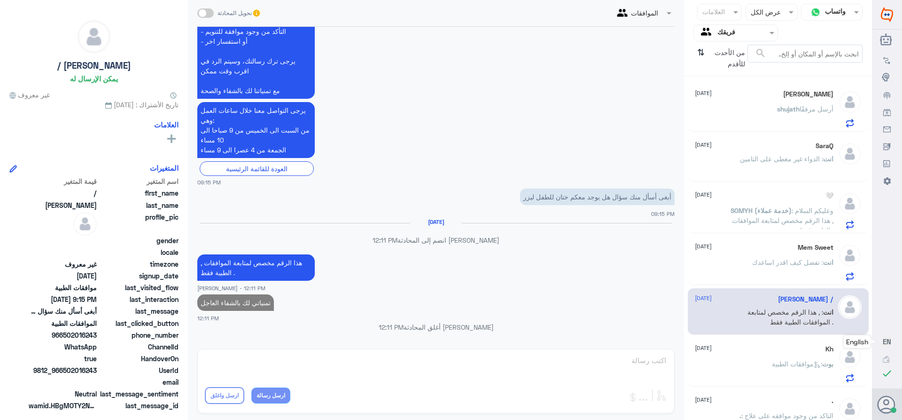
click at [756, 257] on div "Mem Sweet [DATE] انت : تفضل كيف اقدر اساعدك" at bounding box center [764, 261] width 139 height 37
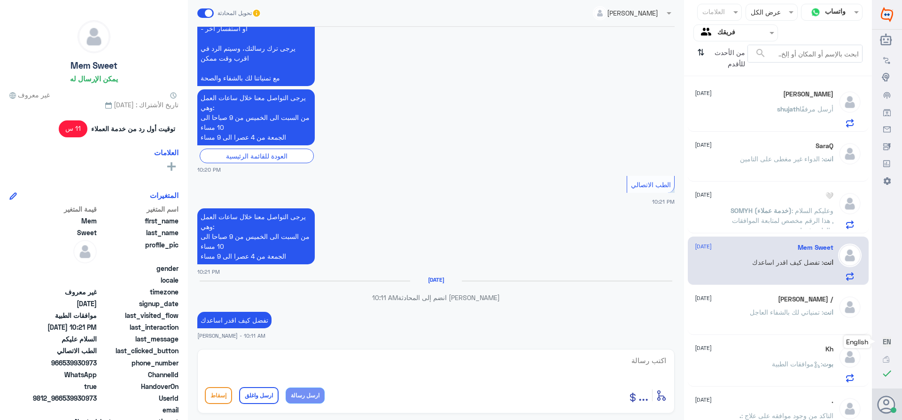
scroll to position [174, 0]
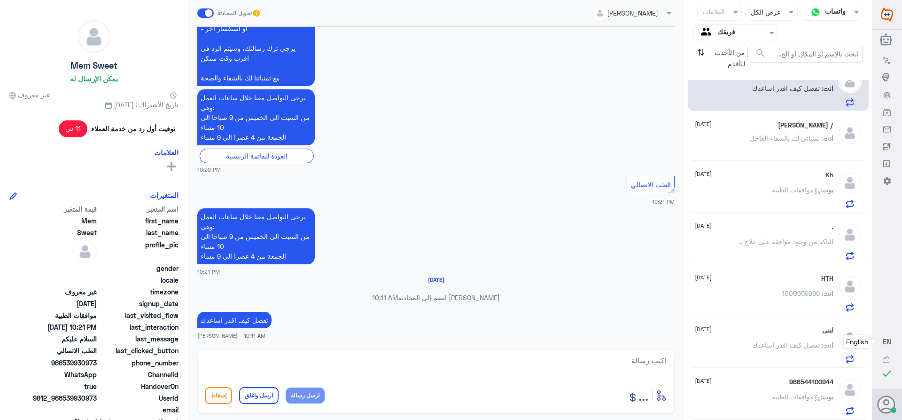
click at [804, 379] on h5 "966544100944" at bounding box center [811, 382] width 44 height 8
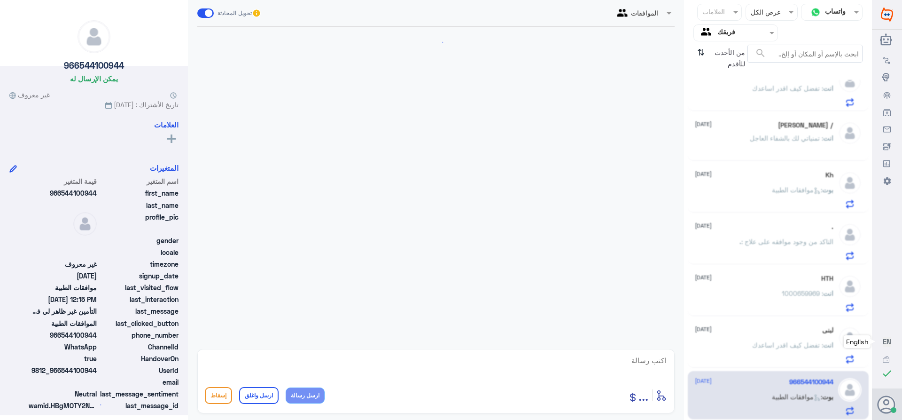
scroll to position [316, 0]
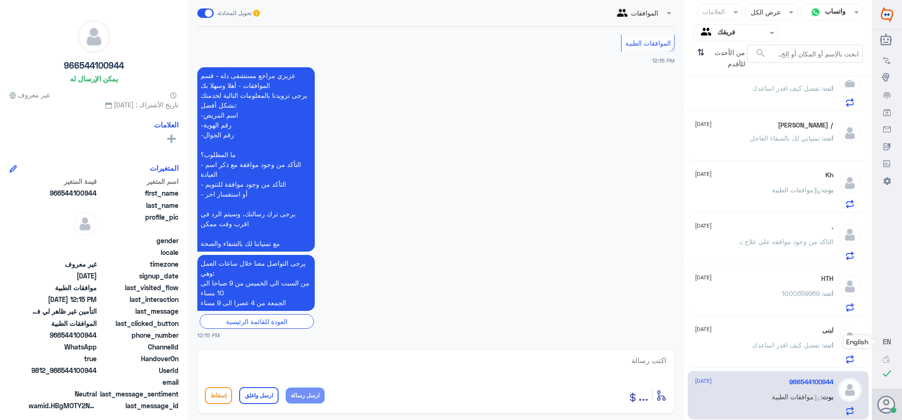
click at [783, 337] on div "لبنى [DATE] انت : تفضل كيف اقدر اساعدك" at bounding box center [764, 344] width 139 height 37
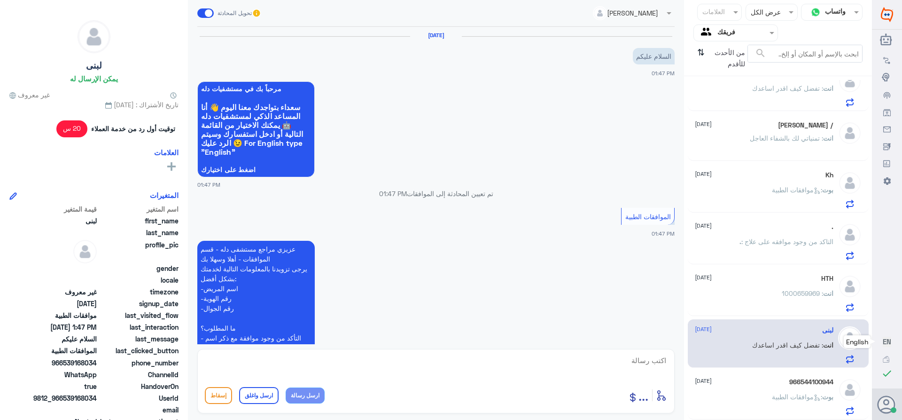
scroll to position [267, 0]
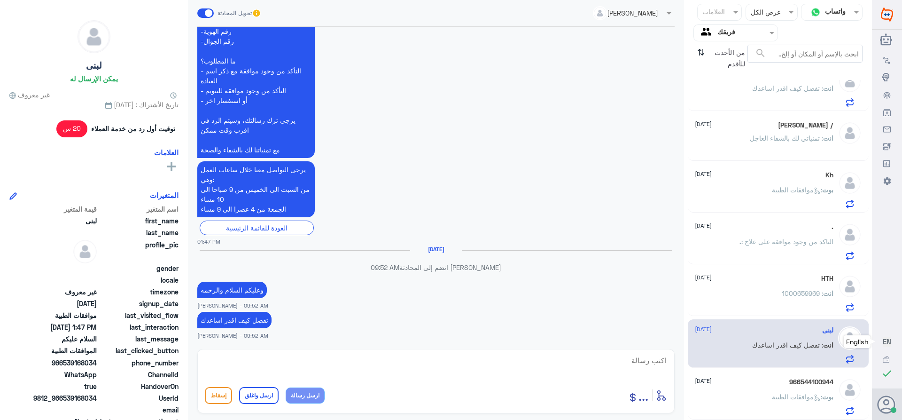
click at [776, 295] on div "انت : 1000659969" at bounding box center [764, 300] width 139 height 21
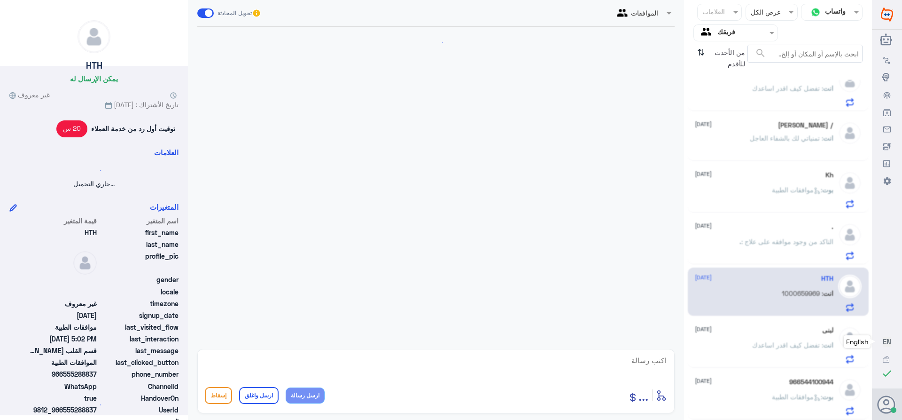
scroll to position [340, 0]
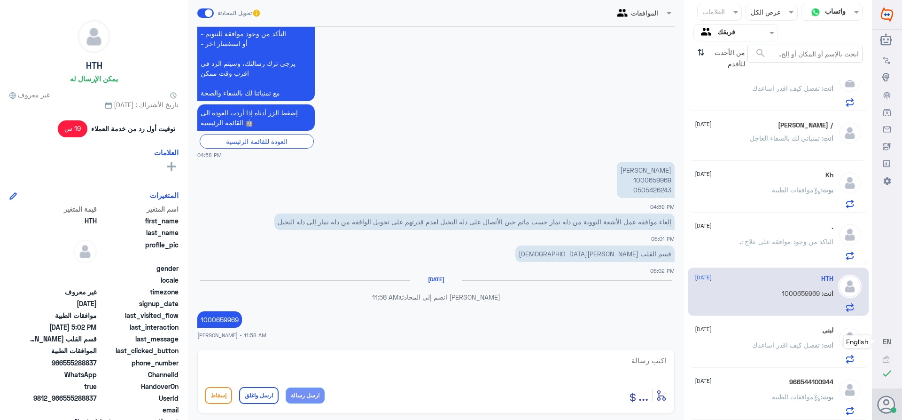
click at [648, 365] on textarea at bounding box center [436, 365] width 462 height 23
type textarea "ف"
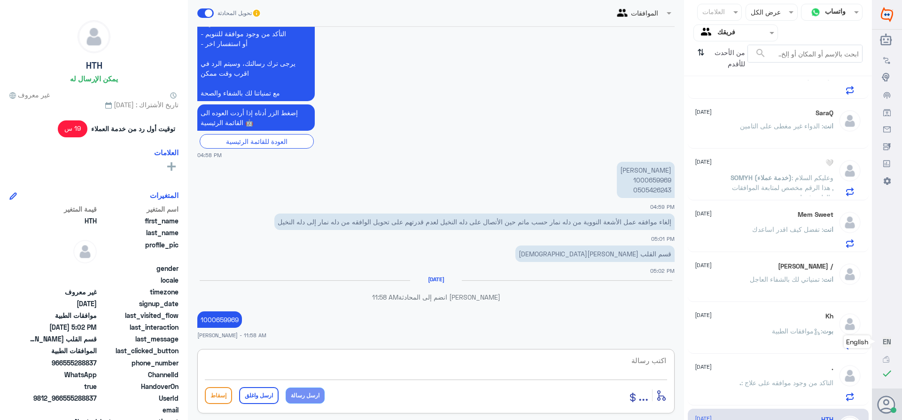
scroll to position [0, 0]
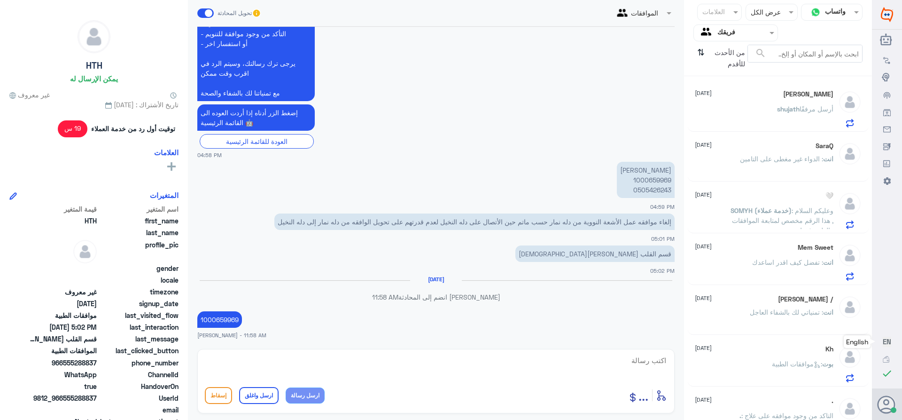
click at [749, 113] on div "[PERSON_NAME] أرسل مرفقًا" at bounding box center [764, 116] width 139 height 21
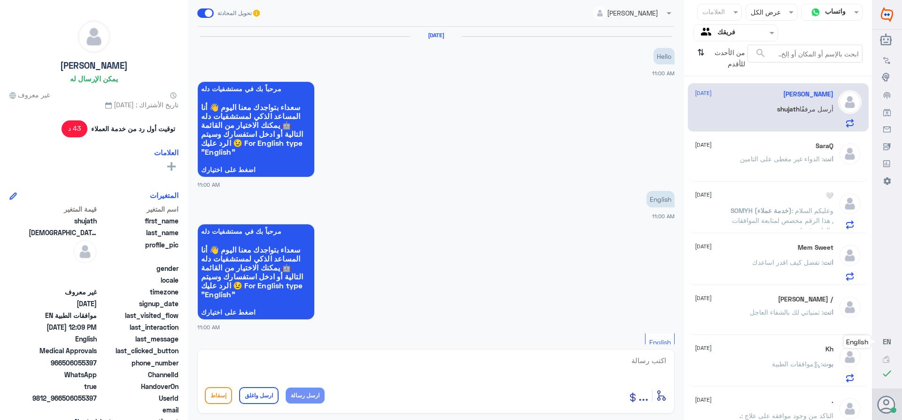
scroll to position [517, 0]
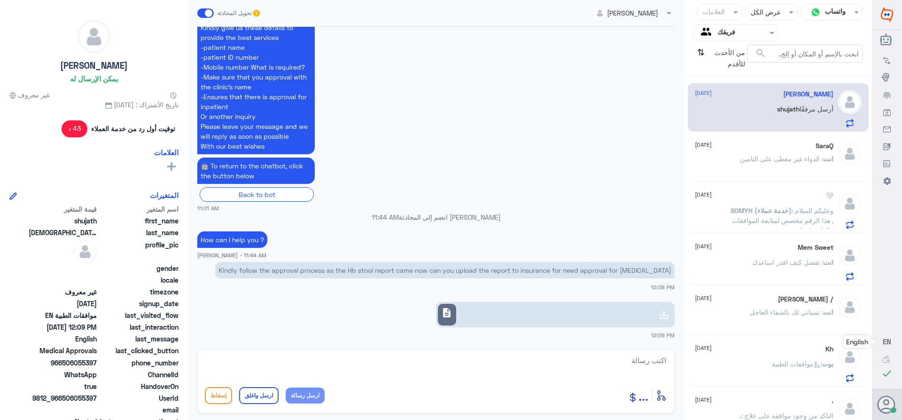
click at [742, 150] on div "SaraQ [DATE] انت : الدواء غير مغطى على التامين" at bounding box center [764, 159] width 139 height 35
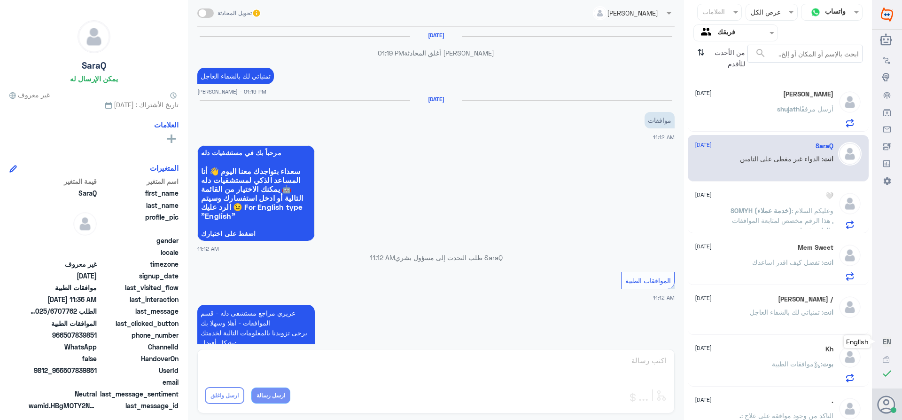
scroll to position [567, 0]
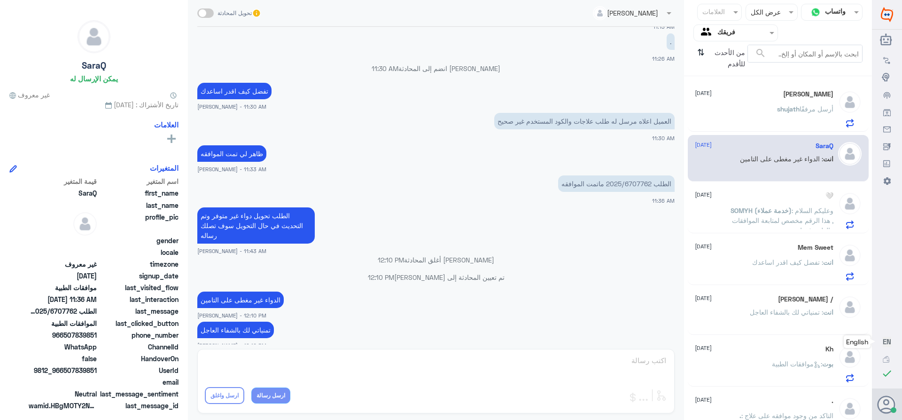
click at [747, 213] on span "SOMYH (خدمة عملاء)" at bounding box center [761, 210] width 61 height 8
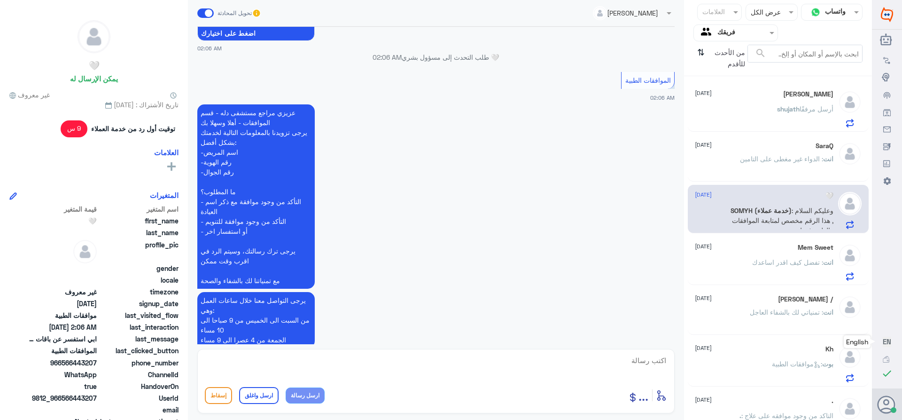
click at [777, 250] on div "Mem Sweet [DATE]" at bounding box center [764, 247] width 139 height 8
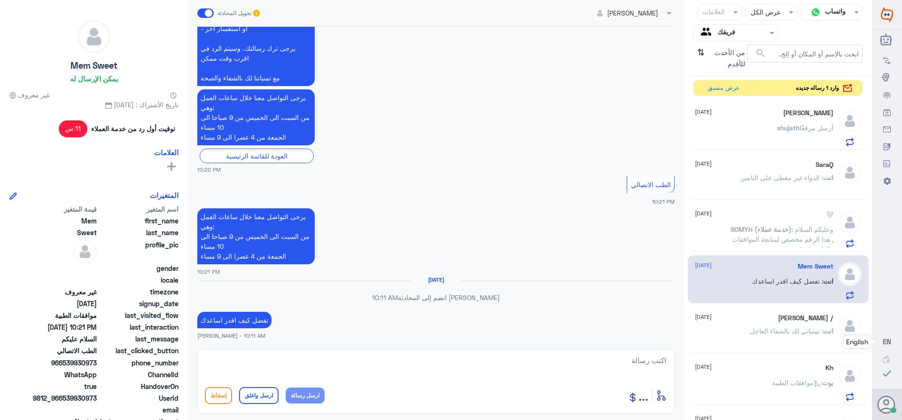
click at [734, 123] on div "[PERSON_NAME] [DATE] [PERSON_NAME] مرفقًا" at bounding box center [764, 127] width 139 height 37
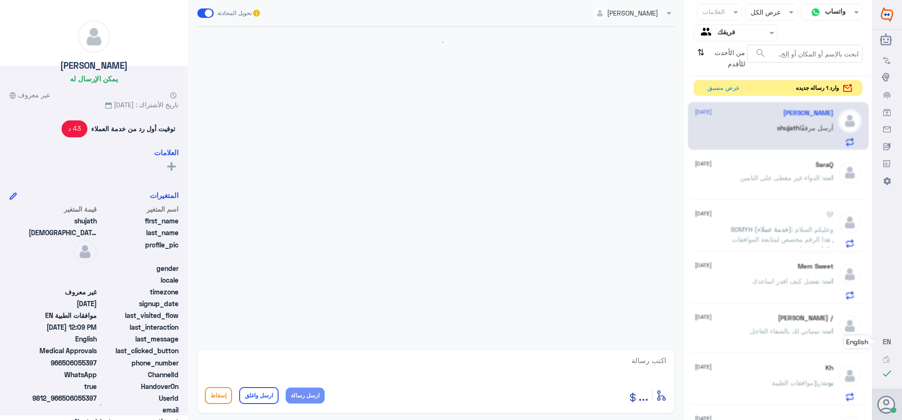
scroll to position [517, 0]
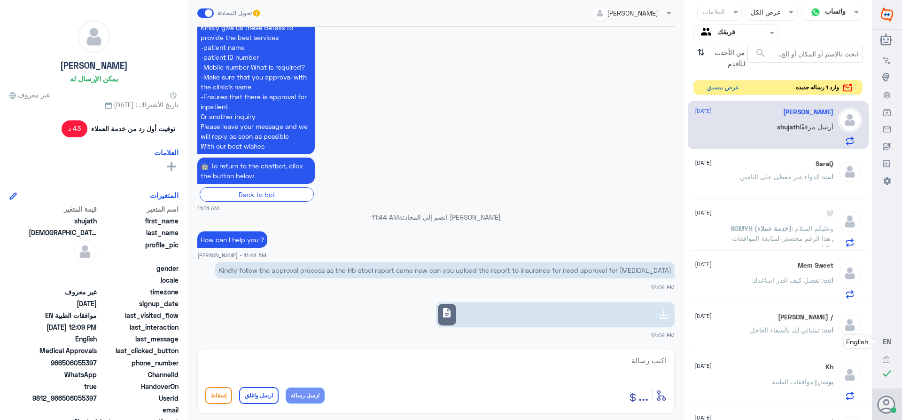
click at [717, 84] on button "عرض مسبق" at bounding box center [722, 87] width 39 height 15
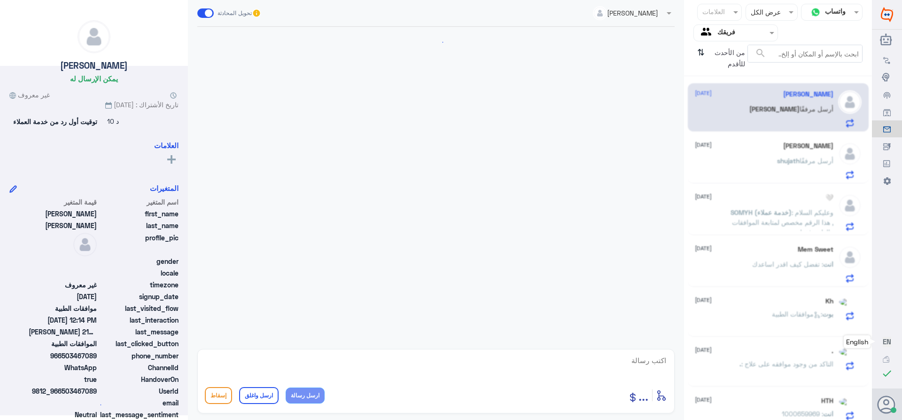
scroll to position [876, 0]
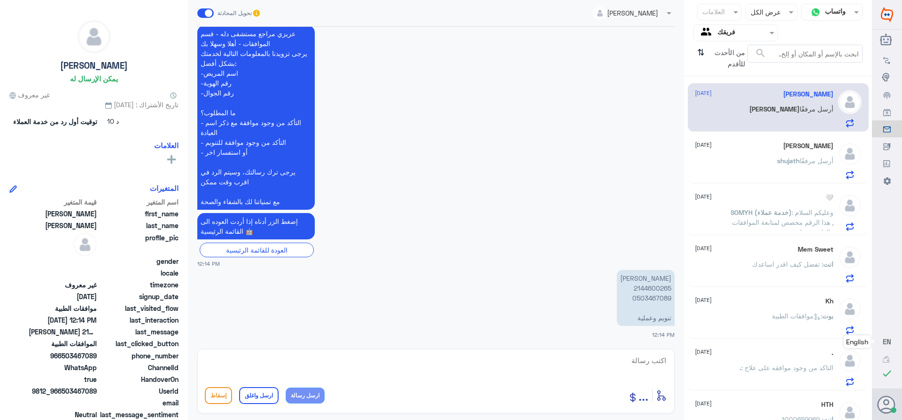
click at [641, 291] on p "[PERSON_NAME] 2144600265 0503467089 تنويم وعملية" at bounding box center [646, 298] width 58 height 56
click at [653, 360] on textarea at bounding box center [436, 365] width 462 height 23
type textarea "تفضلي كيف اقدر اساعدك"
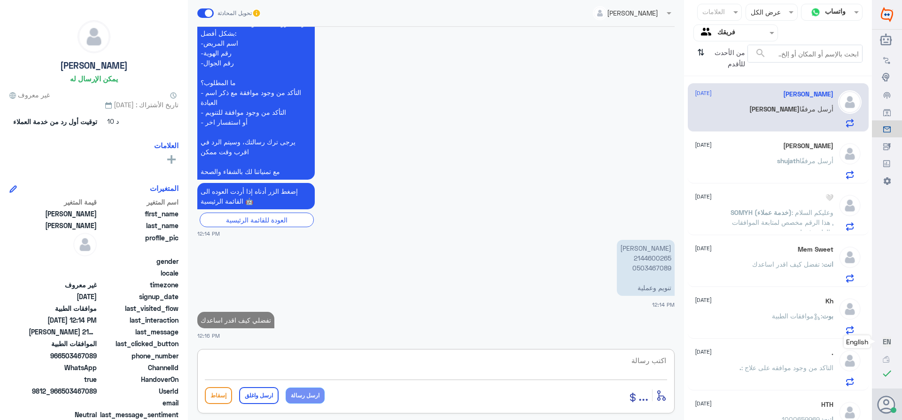
click at [751, 158] on div "[PERSON_NAME] أرسل مرفقًا" at bounding box center [764, 168] width 139 height 21
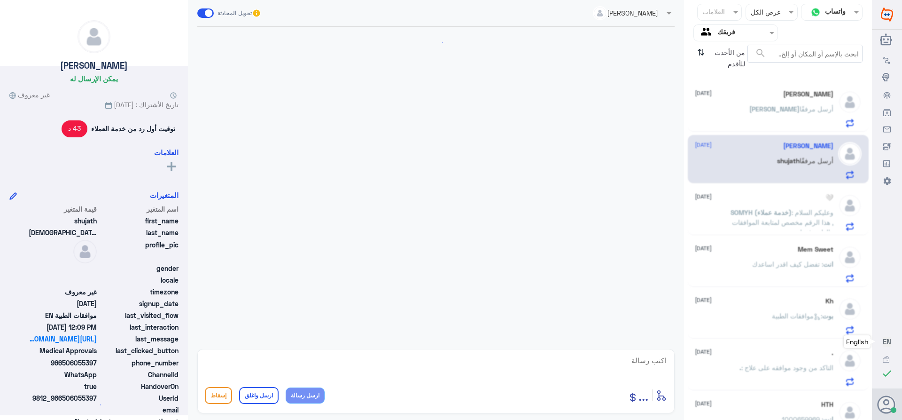
scroll to position [517, 0]
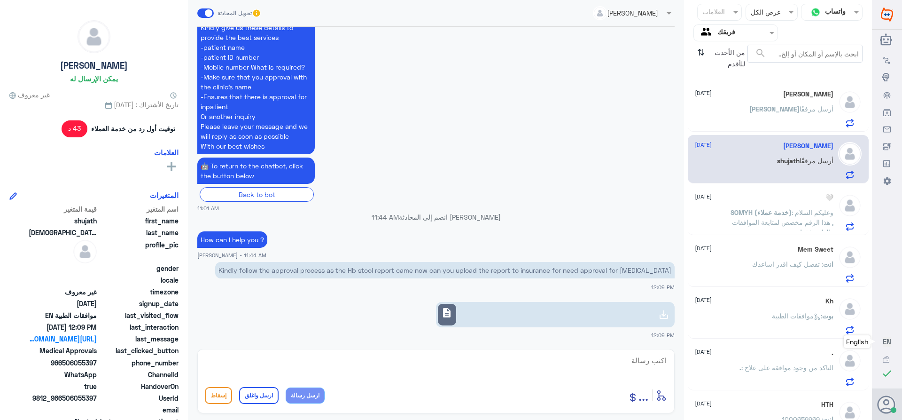
click at [734, 211] on p "SOMYH (خدمة عملاء) : وعليكم السلام , هذا الرقم مخصص لمتابعة الموافقات الطبية فق…" at bounding box center [781, 218] width 106 height 23
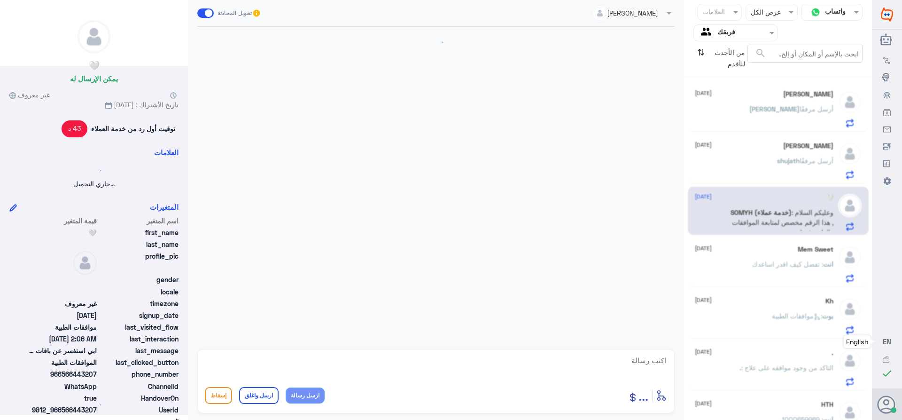
scroll to position [373, 0]
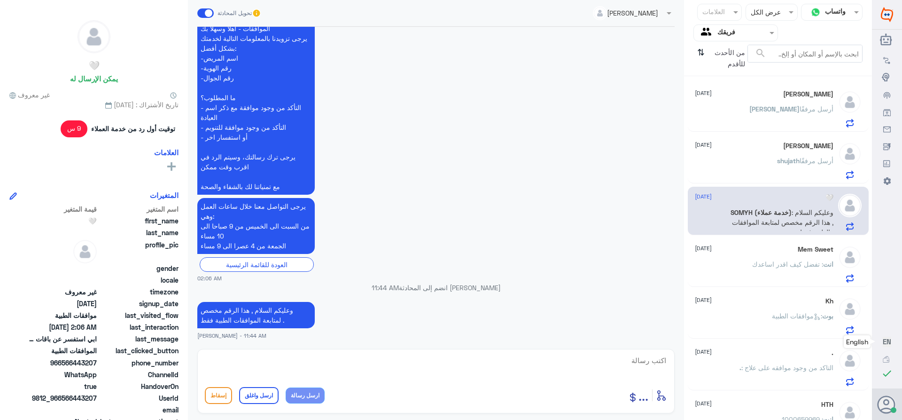
click at [737, 258] on div "Mem Sweet [DATE] انت : تفضل كيف اقدر اساعدك" at bounding box center [764, 263] width 139 height 37
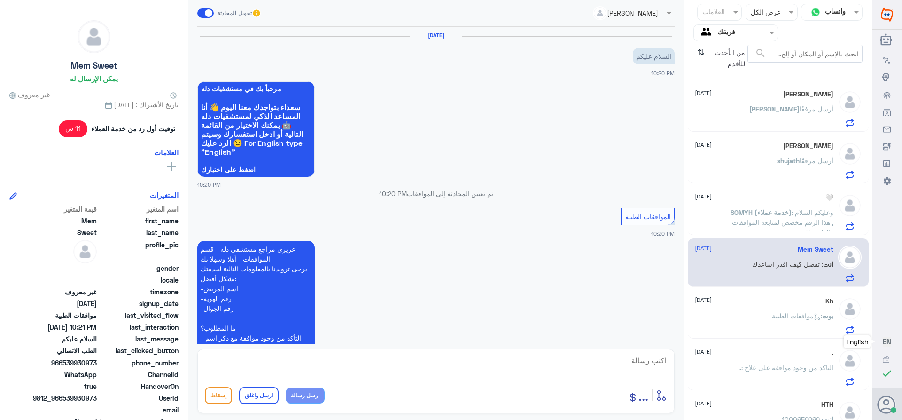
click at [774, 304] on div "Kh [DATE]" at bounding box center [764, 301] width 139 height 8
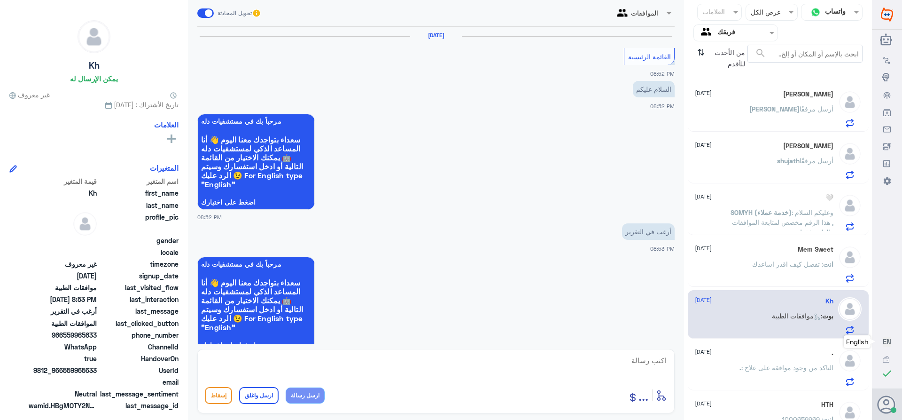
scroll to position [319, 0]
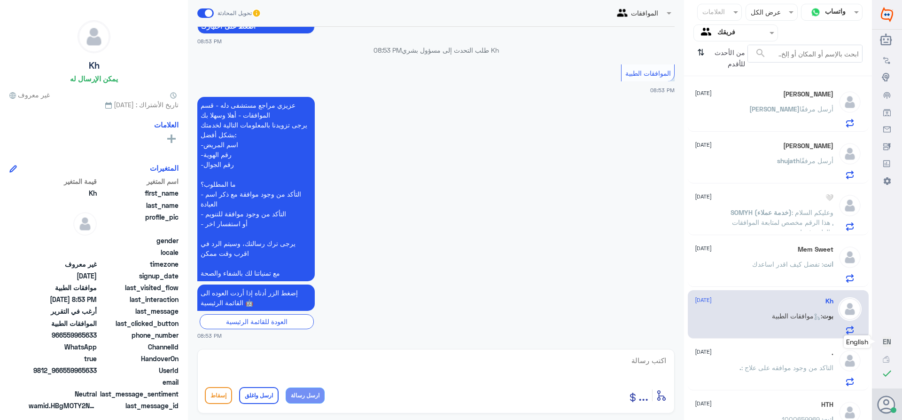
click at [734, 108] on div "[PERSON_NAME] أرسل مرفقًا" at bounding box center [764, 116] width 139 height 21
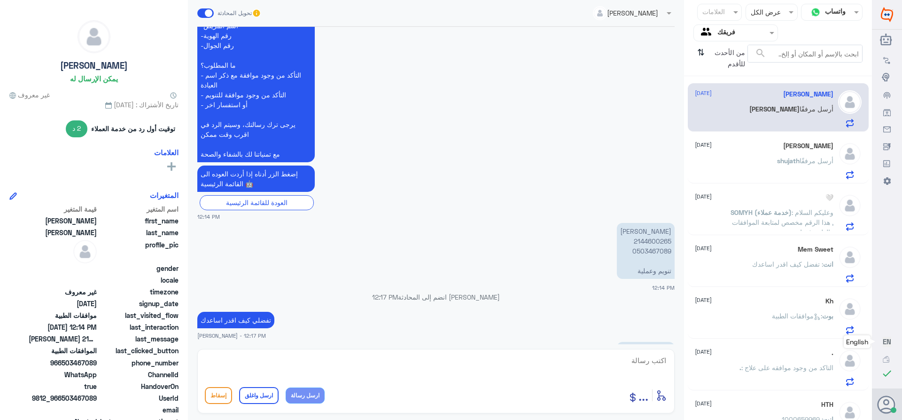
scroll to position [987, 0]
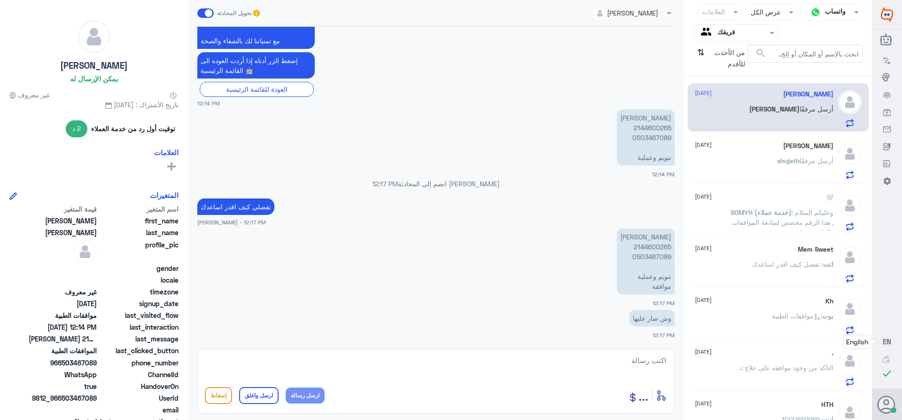
click at [645, 246] on p "[PERSON_NAME] 2144600265 0503467089 تنويم وعملية موافقة" at bounding box center [646, 261] width 58 height 66
click at [655, 354] on textarea at bounding box center [436, 365] width 462 height 23
paste textarea "تمنياتي لك بالشفاء العاجل"
type textarea "تم متابعه طلبك في حال الرفض التواصل مع شركه التامين ****تمنياتي لك بالشفاء العا…"
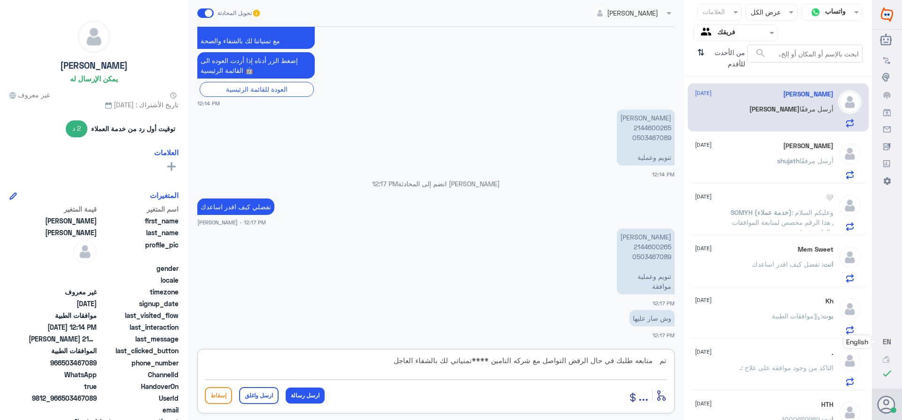
click at [269, 392] on button "ارسل واغلق" at bounding box center [258, 395] width 39 height 17
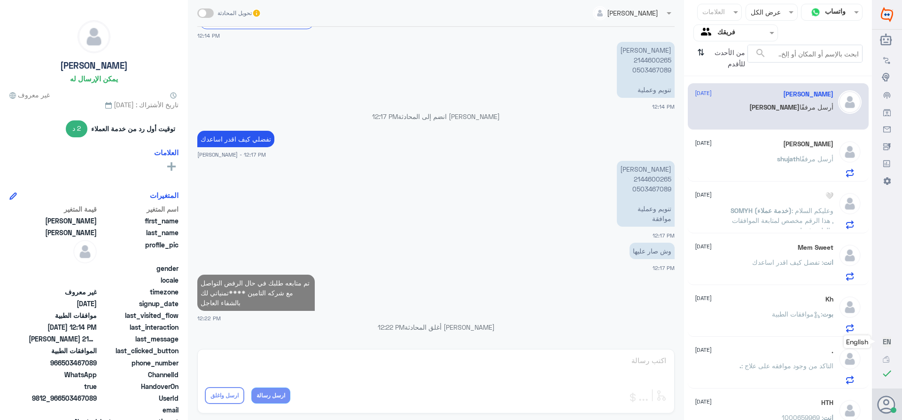
click at [732, 166] on div "[PERSON_NAME] أرسل مرفقًا" at bounding box center [764, 166] width 139 height 21
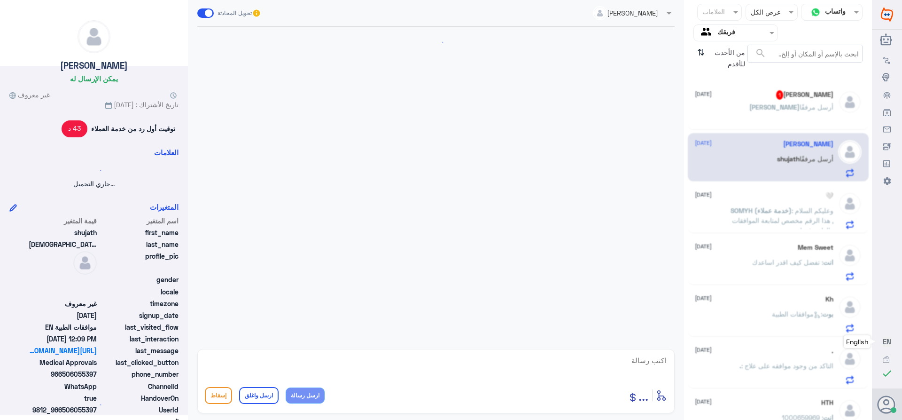
scroll to position [517, 0]
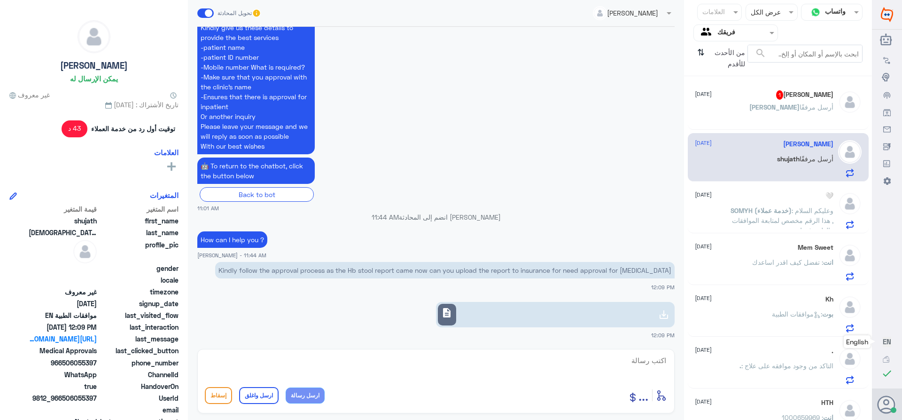
click at [735, 107] on div "[PERSON_NAME] أرسل مرفقًا" at bounding box center [764, 114] width 139 height 21
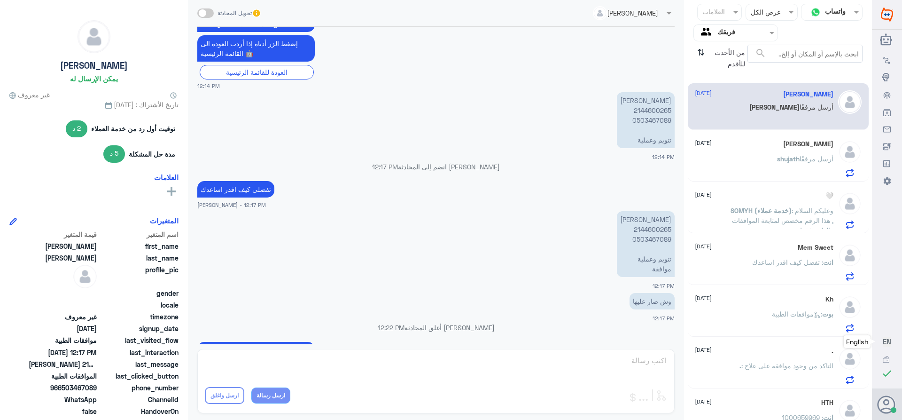
scroll to position [914, 0]
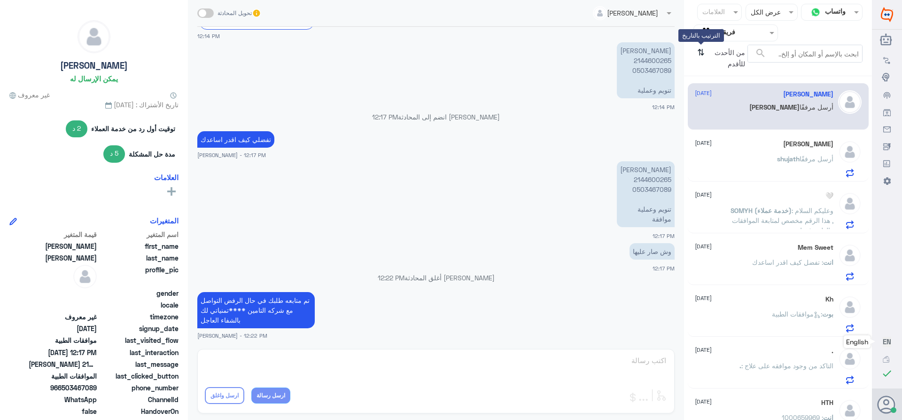
click at [700, 52] on icon "⇅" at bounding box center [701, 57] width 8 height 24
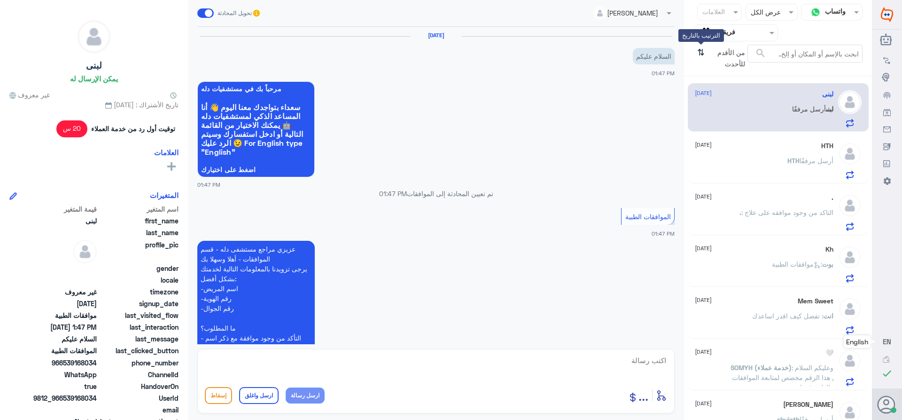
scroll to position [267, 0]
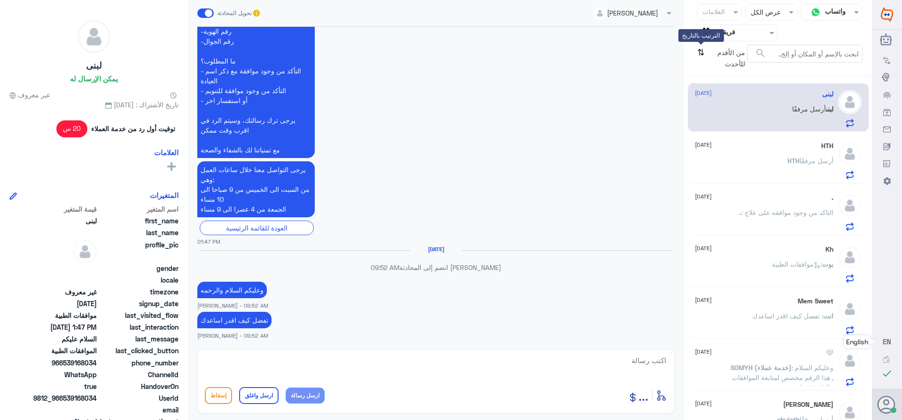
click at [700, 52] on icon "⇅" at bounding box center [701, 57] width 8 height 24
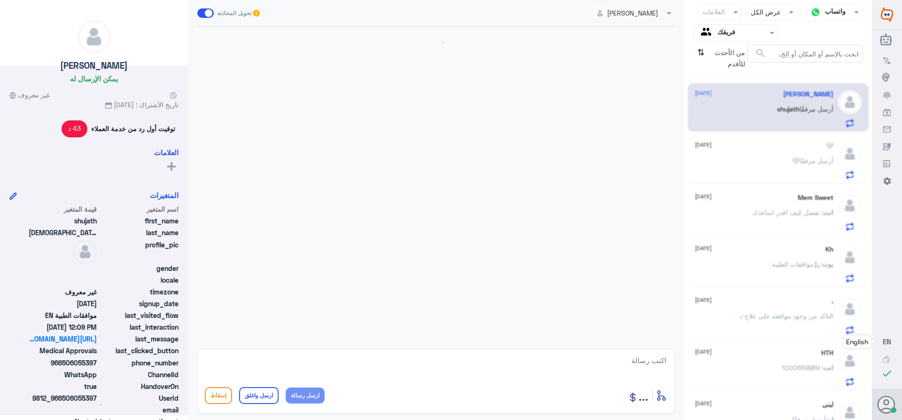
scroll to position [517, 0]
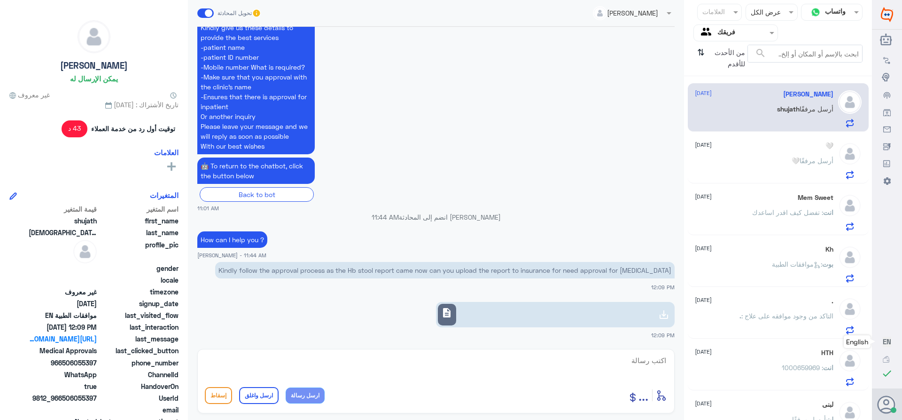
click at [724, 35] on input "text" at bounding box center [744, 32] width 52 height 11
click at [726, 85] on لديك "الوارد لديك" at bounding box center [740, 83] width 30 height 8
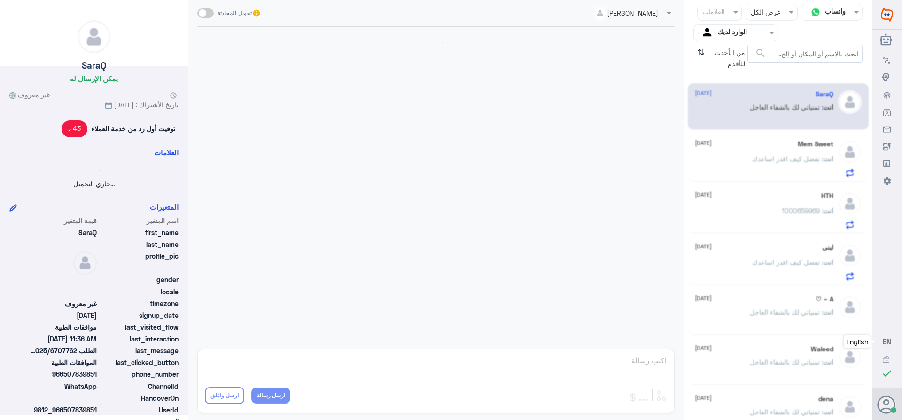
scroll to position [567, 0]
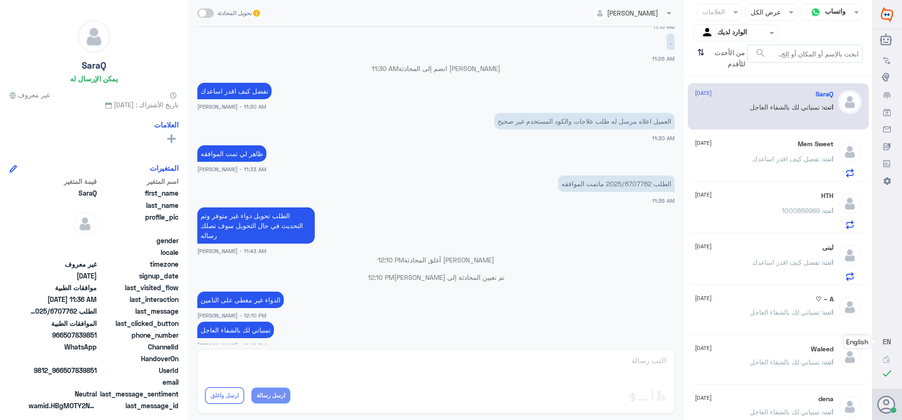
click at [779, 150] on div "Mem Sweet [DATE] انت : تفضل كيف اقدر اساعدك" at bounding box center [764, 158] width 139 height 37
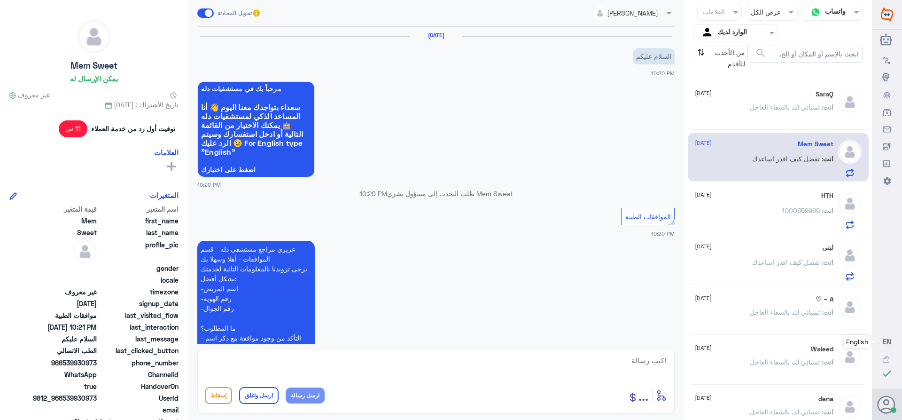
scroll to position [339, 0]
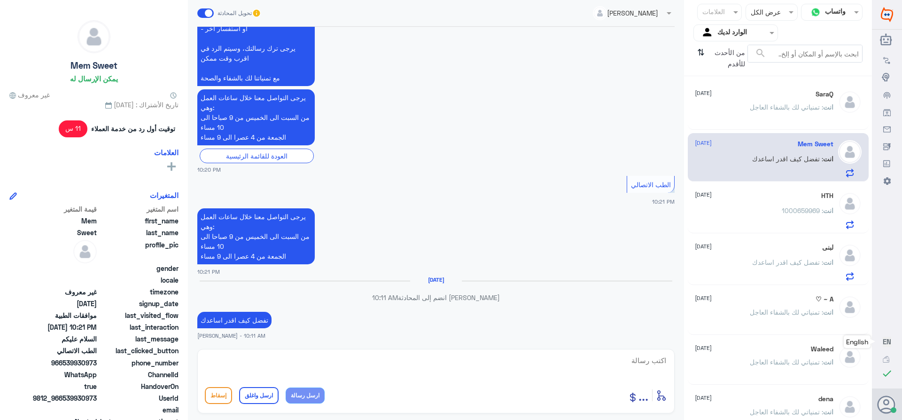
click at [759, 204] on div "HTH [DATE] انت : 1000659969" at bounding box center [764, 210] width 139 height 37
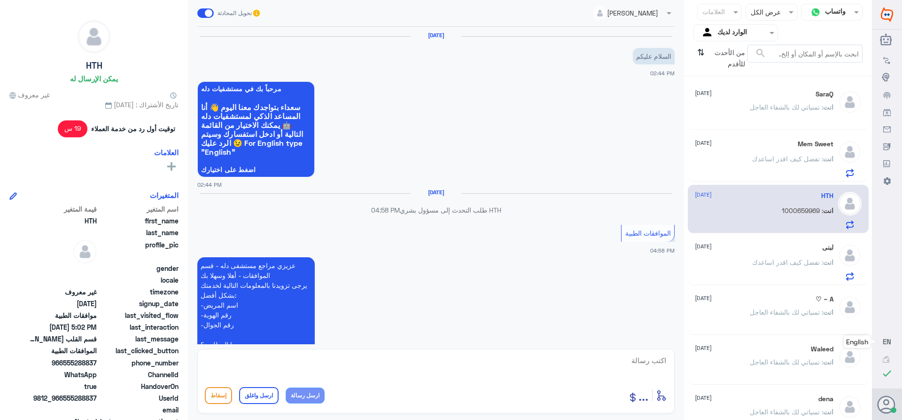
scroll to position [340, 0]
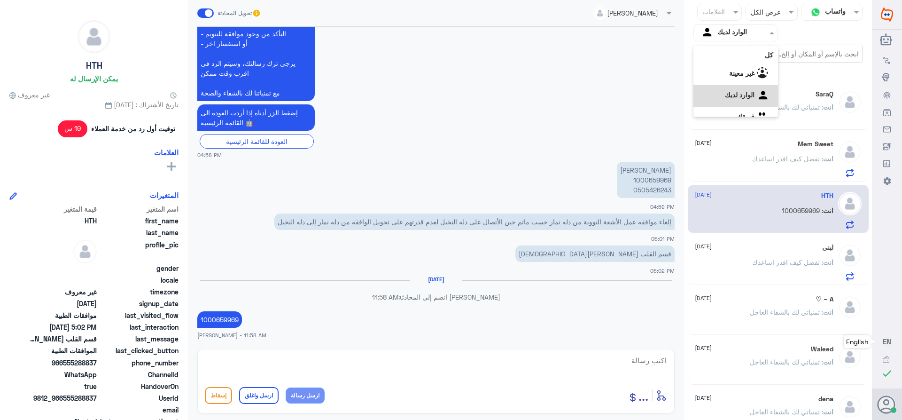
click at [722, 33] on input "text" at bounding box center [744, 32] width 52 height 11
click at [727, 106] on div "فريقك" at bounding box center [736, 106] width 85 height 22
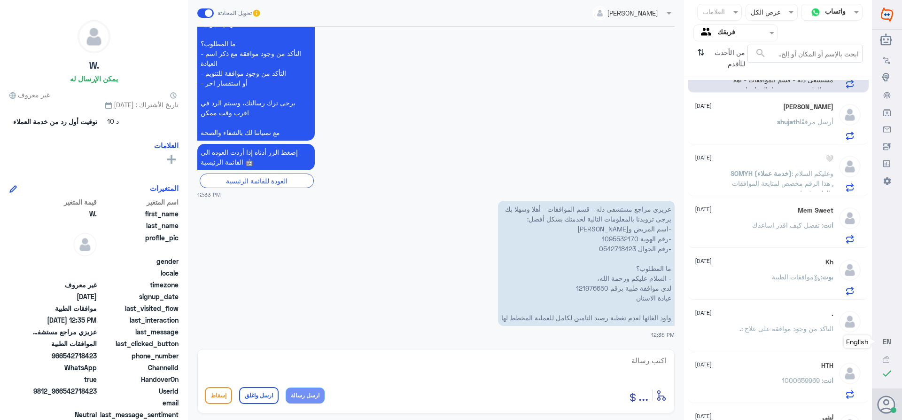
scroll to position [74, 0]
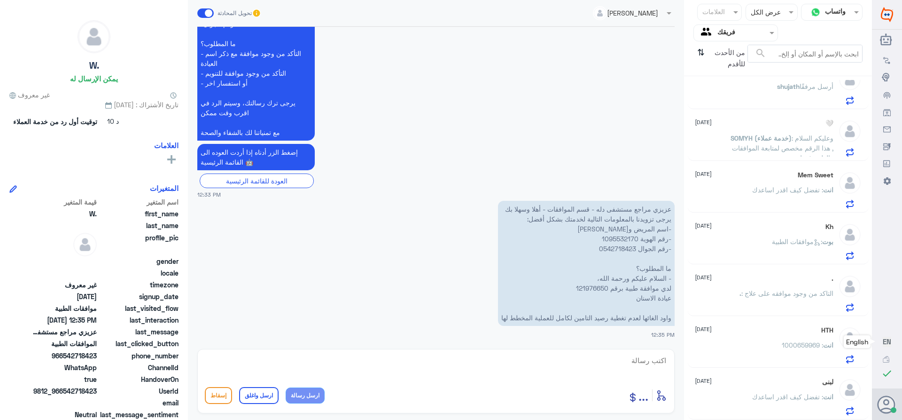
click at [585, 285] on p "عزيزي مراجع مستشفى دله - قسم الموافقات - أهلا وسهلا بك يرجى تزويدنا بالمعلومات …" at bounding box center [586, 263] width 177 height 125
click at [657, 359] on textarea at bounding box center [436, 365] width 462 height 23
type textarea "السلام عليكم ورحمه الله"
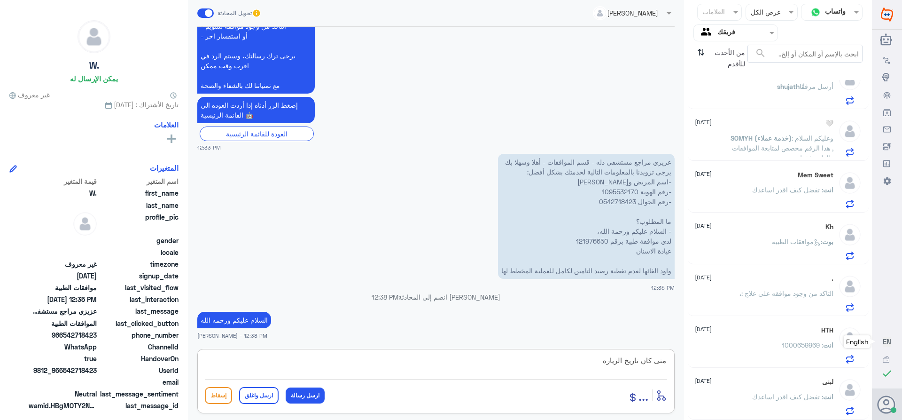
type textarea "متى كان تاريخ الزياره"
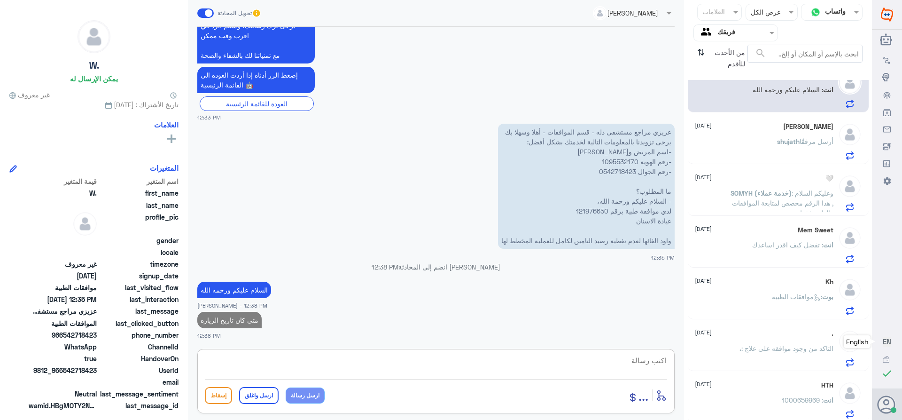
scroll to position [0, 0]
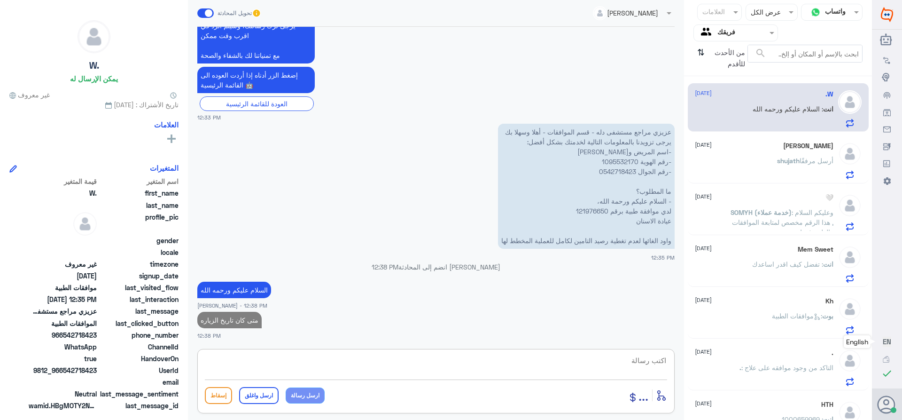
click at [739, 162] on div "[PERSON_NAME] أرسل مرفقًا" at bounding box center [764, 168] width 139 height 21
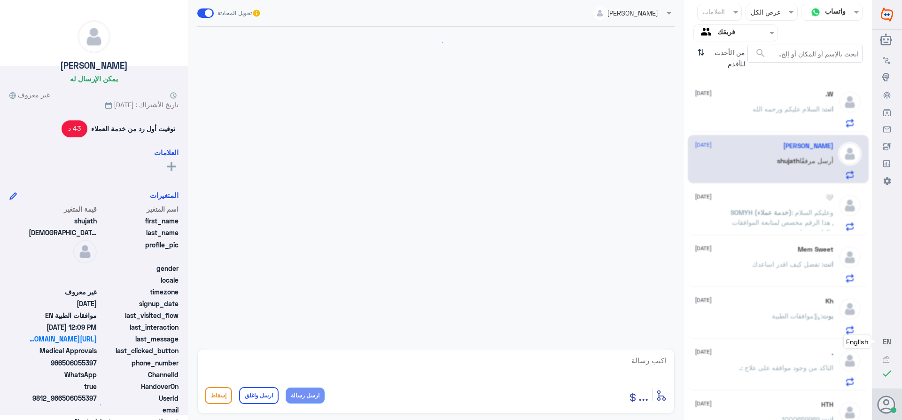
scroll to position [517, 0]
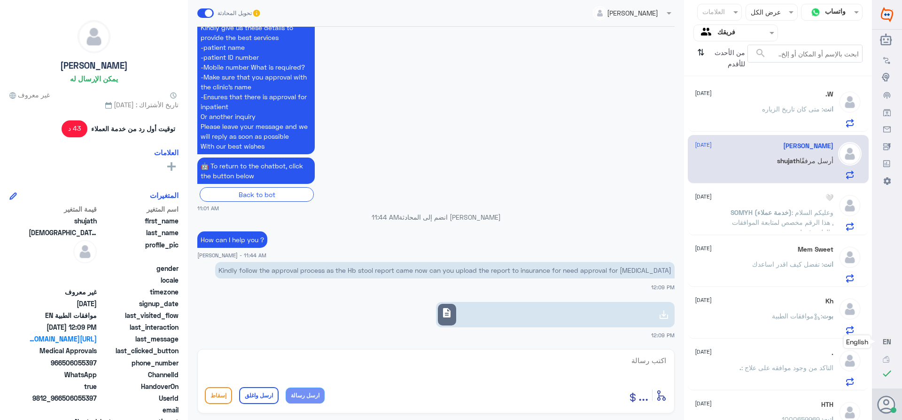
click at [735, 209] on p "SOMYH (خدمة عملاء) : وعليكم السلام , هذا الرقم مخصص لمتابعة الموافقات الطبية فق…" at bounding box center [781, 218] width 106 height 23
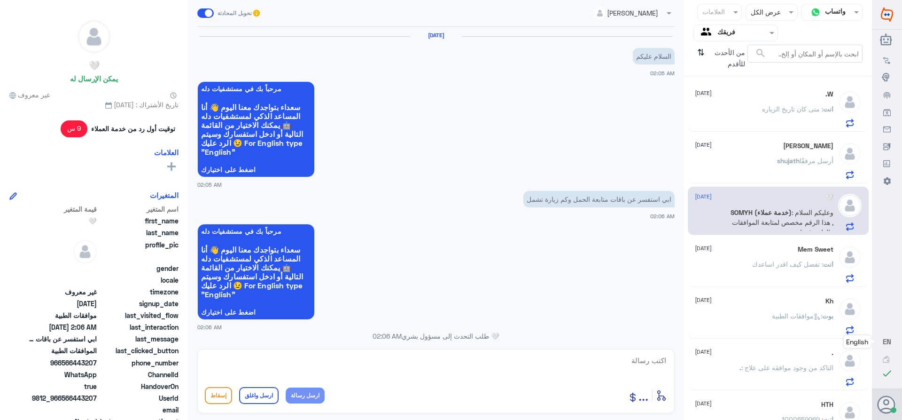
scroll to position [373, 0]
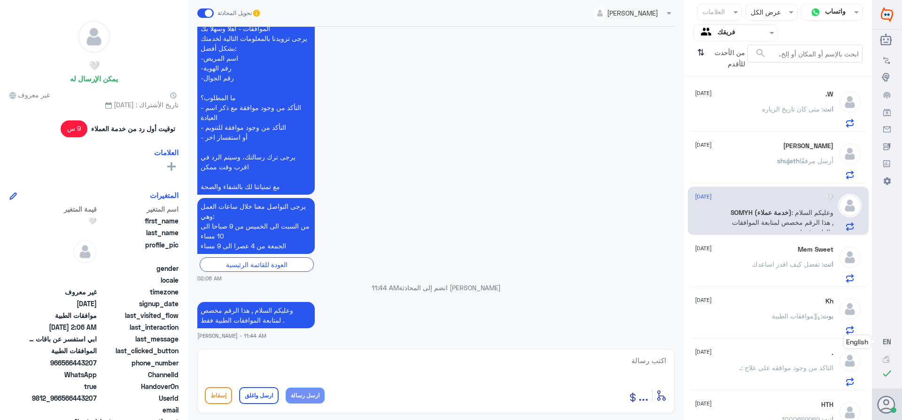
click at [756, 254] on div "Mem Sweet [DATE] انت : تفضل كيف اقدر اساعدك" at bounding box center [764, 263] width 139 height 37
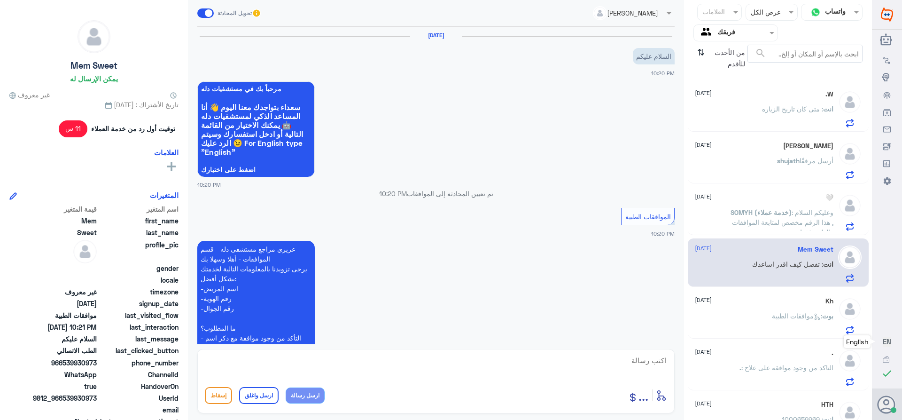
scroll to position [339, 0]
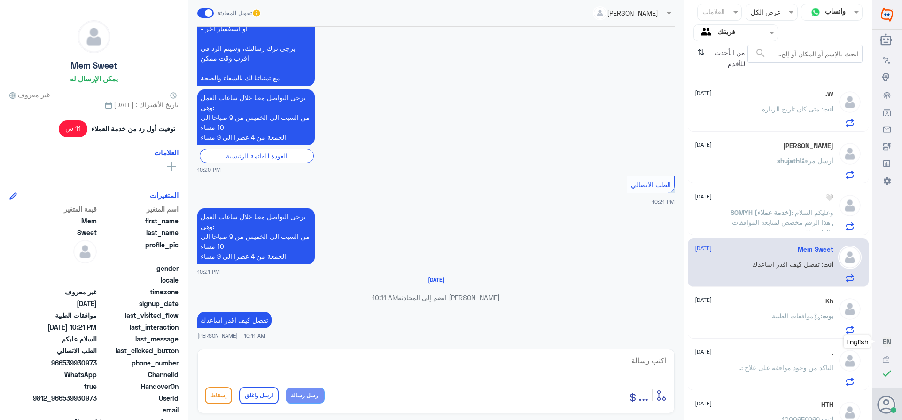
click at [763, 307] on div "Kh [DATE] بوت : موافقات الطبية" at bounding box center [764, 315] width 139 height 37
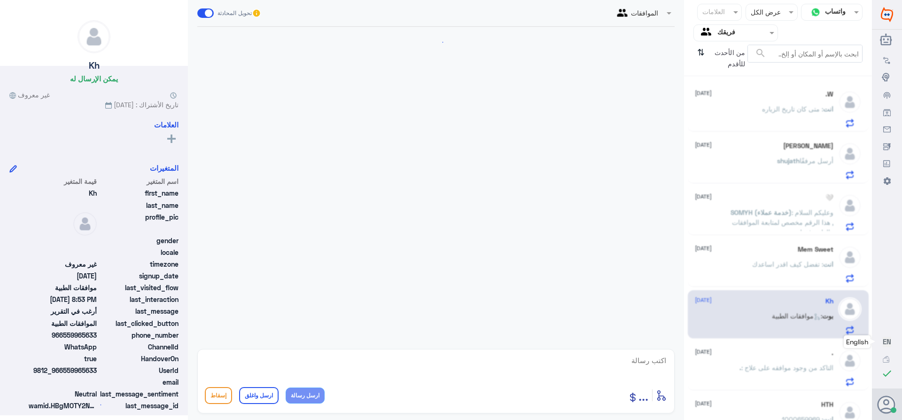
scroll to position [319, 0]
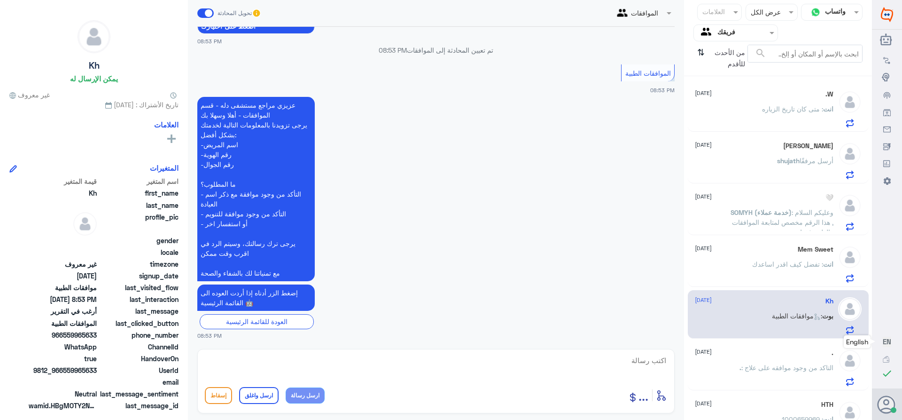
click at [778, 363] on span ": التاكد من وجود موافقه على علاج" at bounding box center [787, 367] width 92 height 8
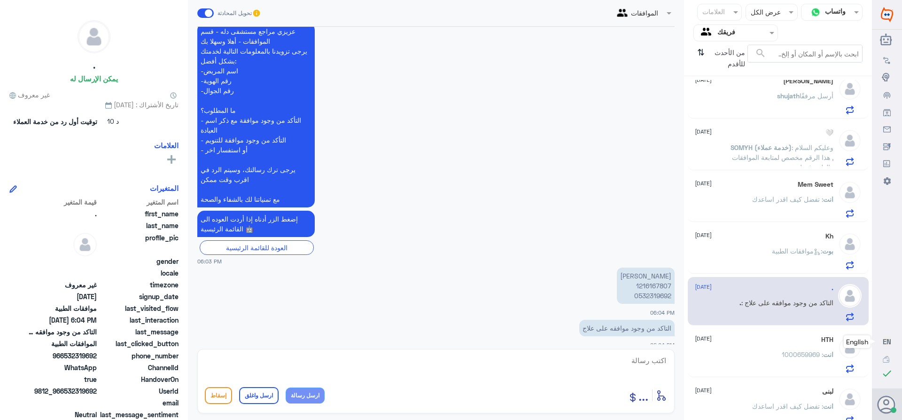
scroll to position [74, 0]
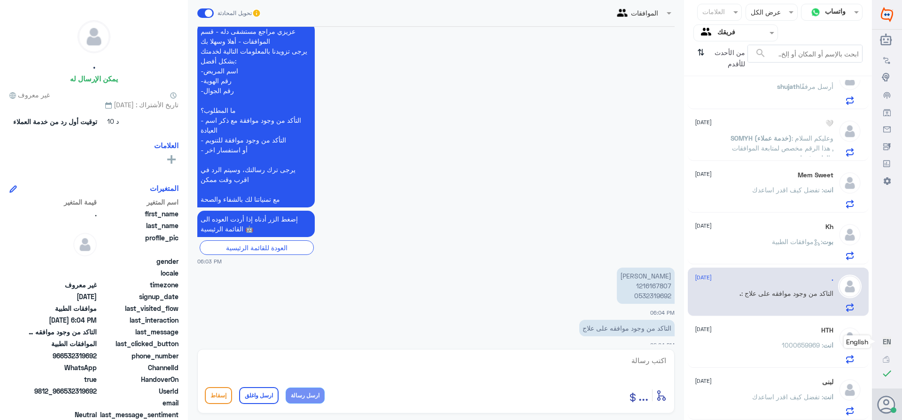
click at [644, 278] on p "[PERSON_NAME] 1216167807 0532319692" at bounding box center [646, 285] width 58 height 36
click at [644, 275] on p "[PERSON_NAME] 1216167807 0532319692" at bounding box center [646, 285] width 58 height 36
click at [659, 364] on textarea at bounding box center [436, 365] width 462 height 23
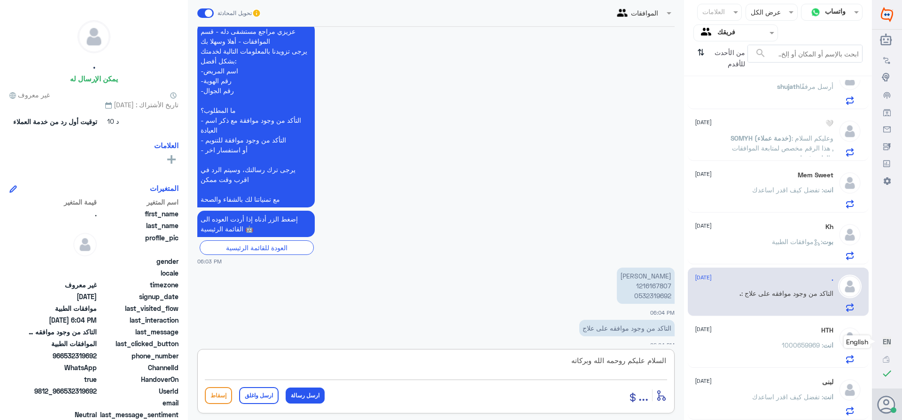
type textarea "السلام عليكم روحمه الله وبركاته"
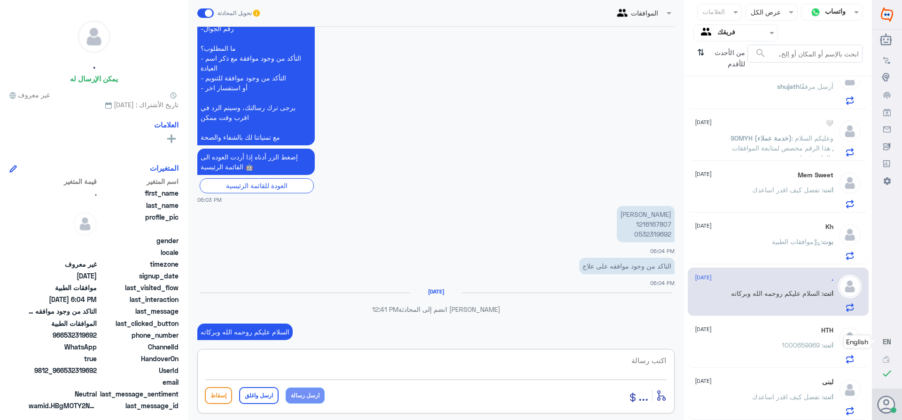
scroll to position [919, 0]
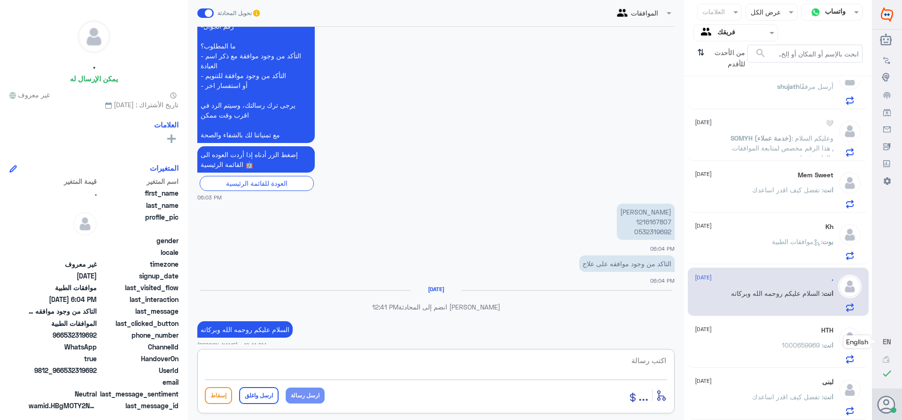
click at [630, 362] on textarea at bounding box center [436, 365] width 462 height 23
click at [631, 362] on textarea at bounding box center [436, 365] width 462 height 23
paste textarea "جزئيه"
type textarea "تمت الموافقه جزئيه"
click at [260, 395] on button "ارسل واغلق" at bounding box center [258, 395] width 39 height 17
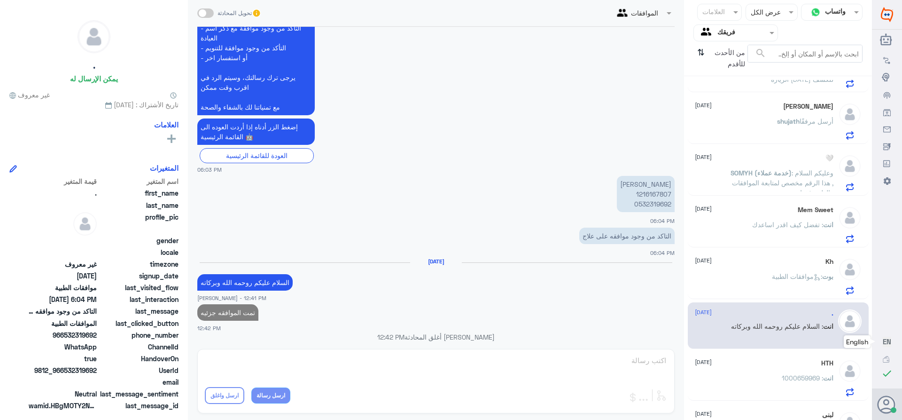
scroll to position [0, 0]
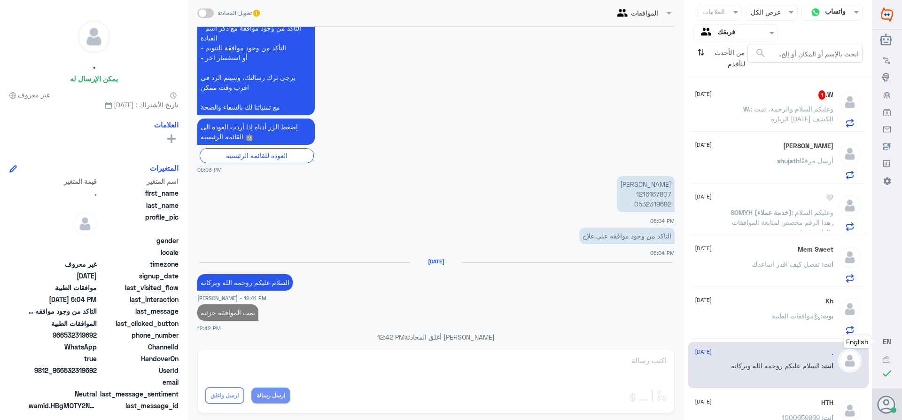
click at [757, 110] on span ": وعليكم السلام والرحمة، تمت الزياره [DATE] للكشف" at bounding box center [792, 114] width 83 height 18
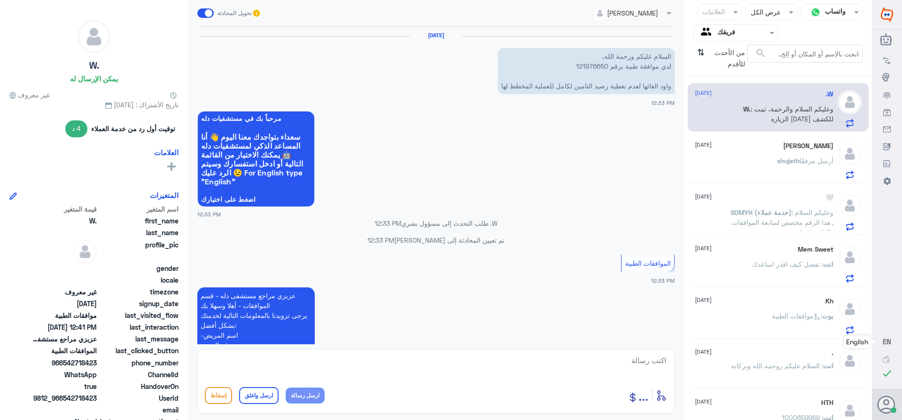
scroll to position [450, 0]
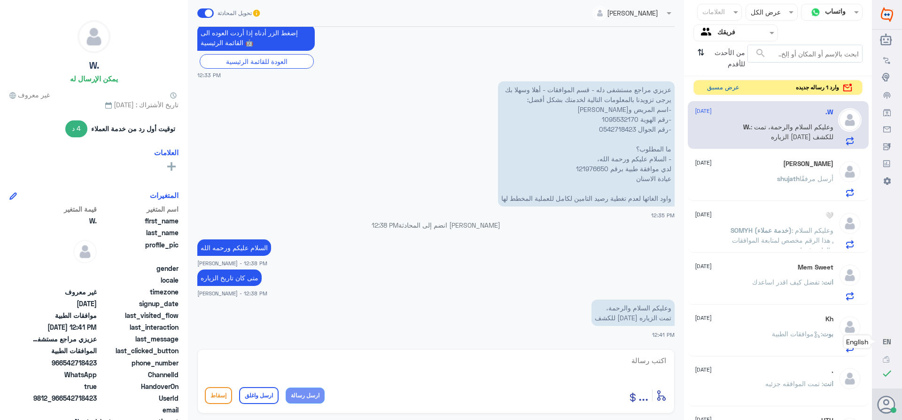
click at [717, 91] on button "عرض مسبق" at bounding box center [722, 87] width 39 height 15
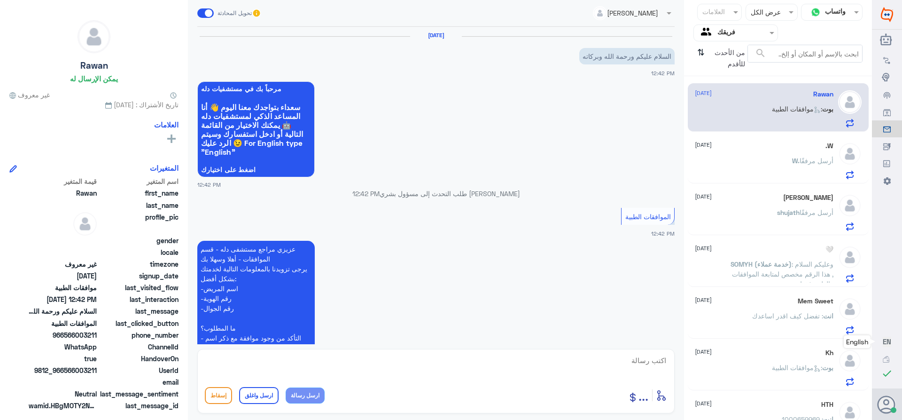
click at [648, 363] on textarea at bounding box center [436, 365] width 462 height 23
type textarea "وعليكم السلام والرحمه"
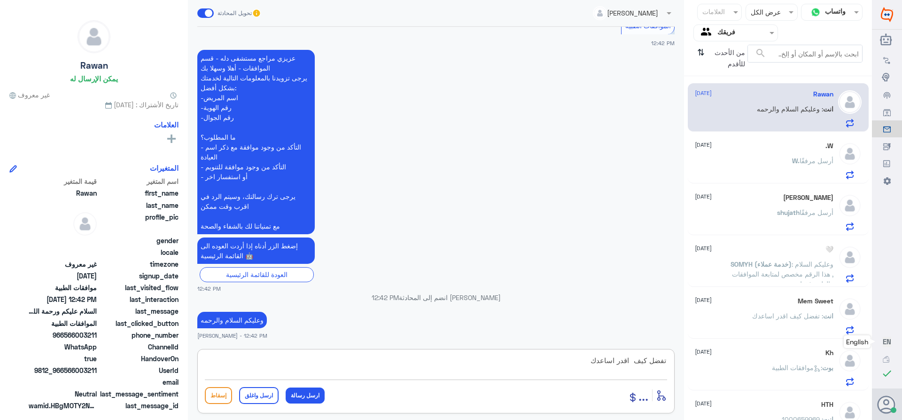
type textarea "تفضل كيف اقدر اساعدك"
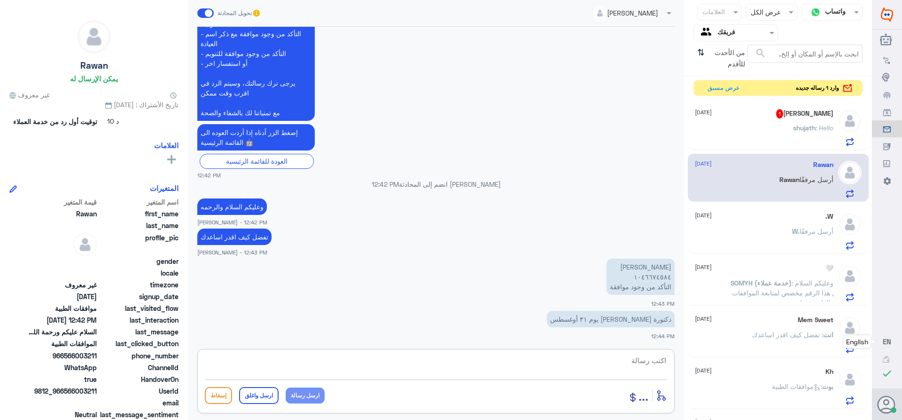
scroll to position [288, 0]
click at [646, 359] on textarea at bounding box center [436, 365] width 462 height 23
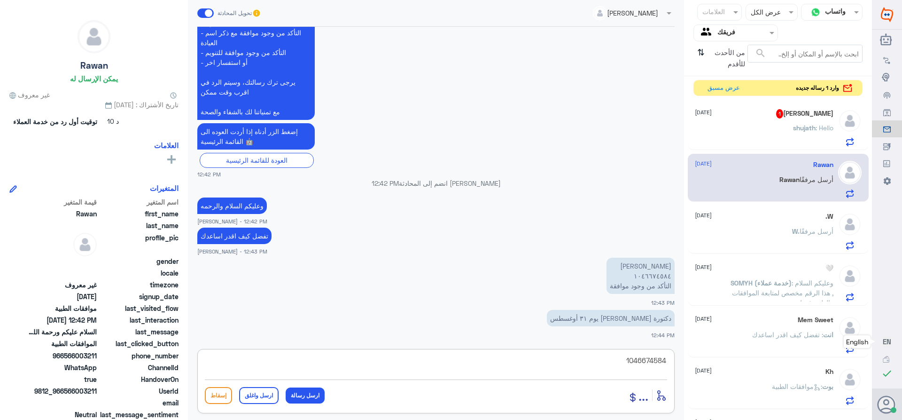
drag, startPoint x: 617, startPoint y: 362, endPoint x: 751, endPoint y: 392, distance: 136.8
click at [752, 392] on div "قناة واتساب Status × عرض الكل العلامات Agent Filter فريقك search من الأحدث للأق…" at bounding box center [436, 211] width 872 height 422
type textarea "1046674584"
click at [663, 352] on div "أدخل اسم مجموعة الرسائل ... إسقاط ارسل واغلق ارسل رسالة" at bounding box center [435, 381] width 477 height 64
click at [666, 361] on textarea at bounding box center [436, 365] width 462 height 23
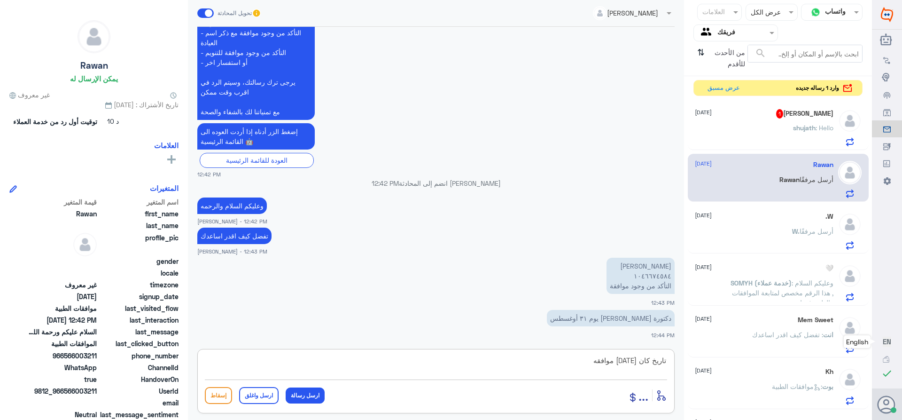
paste textarea "جزئيه"
type textarea "تاريخ كان [DATE] موافقه جزئيه"
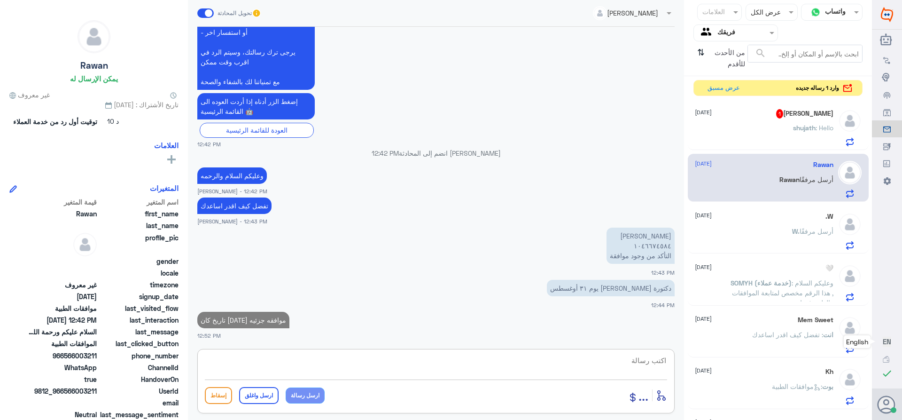
click at [776, 109] on h5 "[PERSON_NAME] 1" at bounding box center [804, 113] width 57 height 9
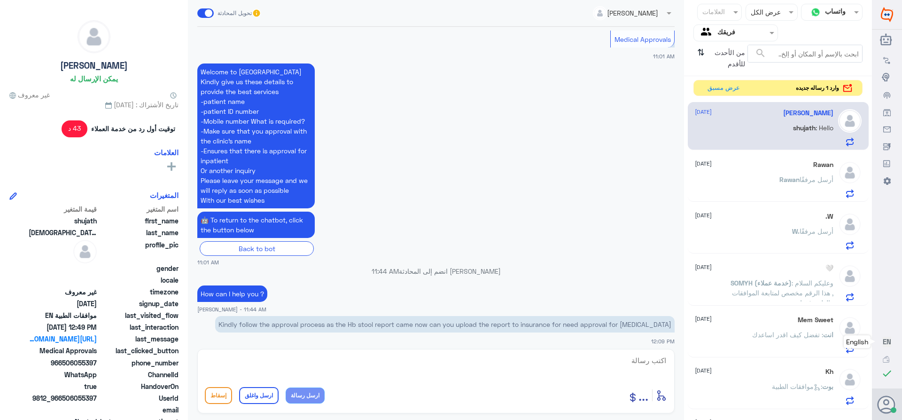
scroll to position [361, 0]
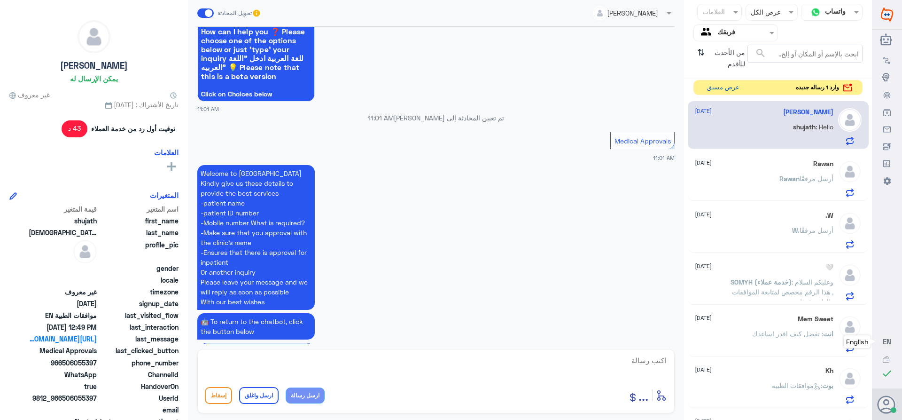
click at [704, 86] on button "عرض مسبق" at bounding box center [722, 87] width 39 height 15
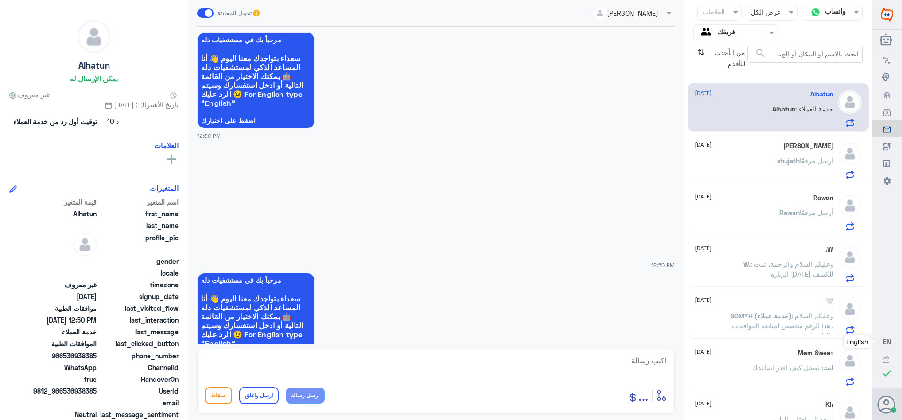
scroll to position [141, 0]
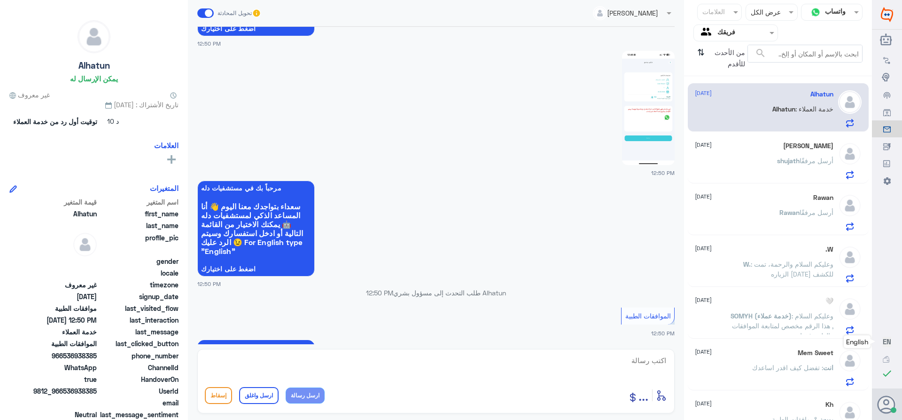
click at [659, 87] on img at bounding box center [648, 108] width 53 height 114
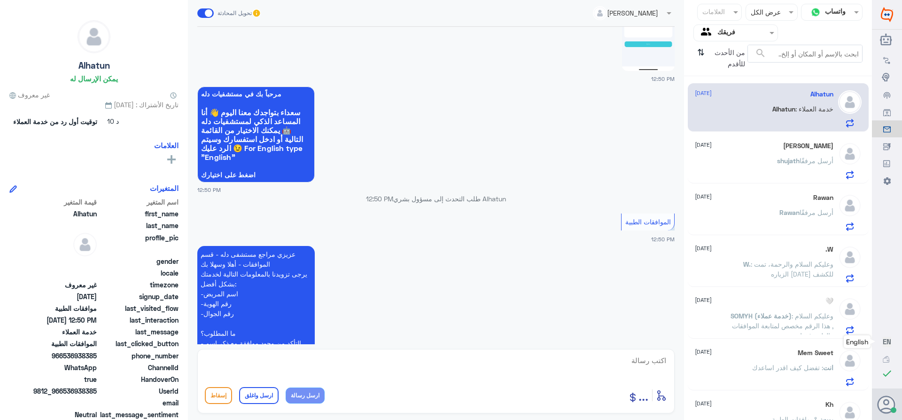
scroll to position [416, 0]
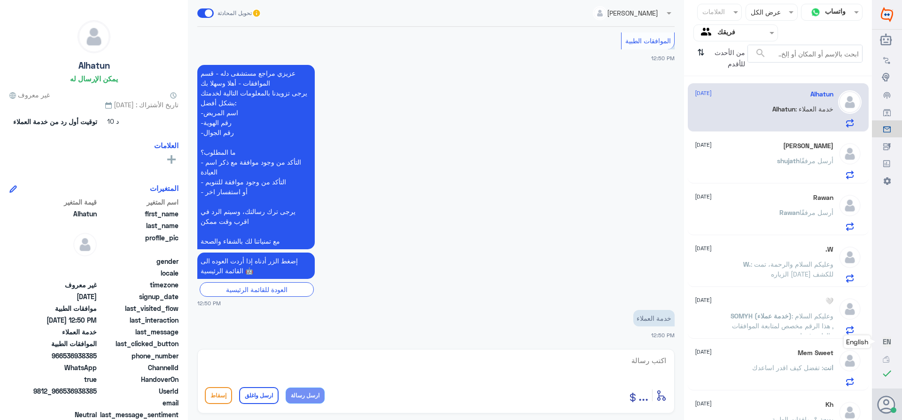
click at [639, 362] on textarea at bounding box center [436, 365] width 462 height 23
type textarea "تفضل كيف اقدر اساعدك"
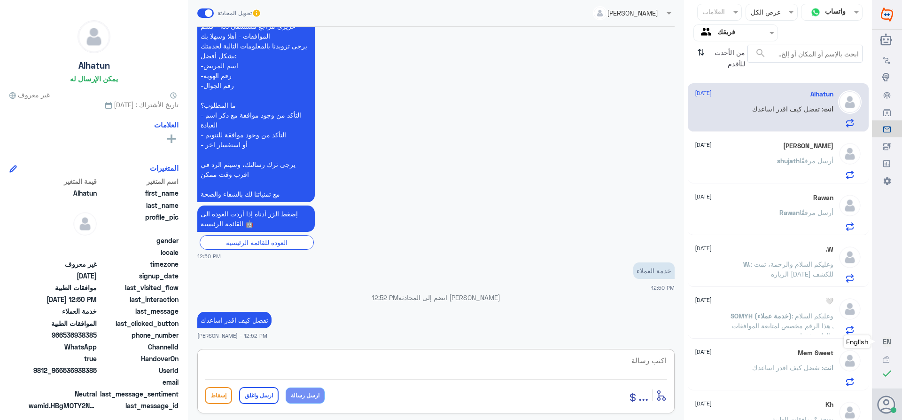
click at [749, 151] on div "[PERSON_NAME] [DATE] [PERSON_NAME] مرفقًا" at bounding box center [764, 160] width 139 height 37
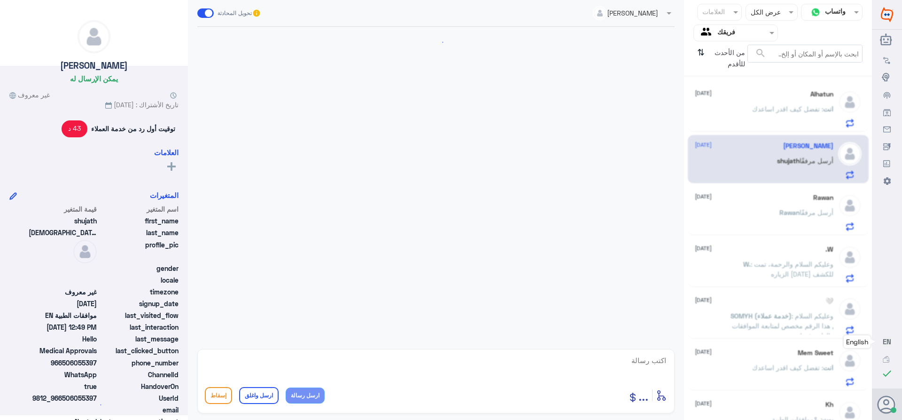
click at [750, 187] on div "[PERSON_NAME] [DATE] [PERSON_NAME] أرسل مرفقًا" at bounding box center [778, 211] width 181 height 48
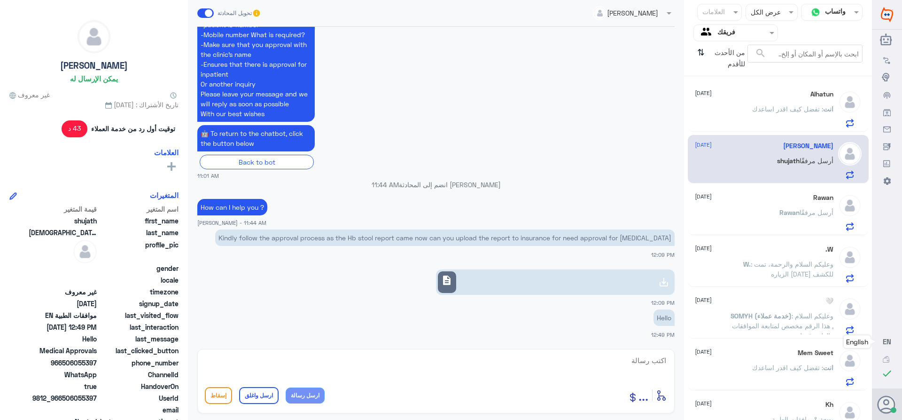
click at [750, 217] on div "[PERSON_NAME] أرسل مرفقًا" at bounding box center [764, 220] width 139 height 21
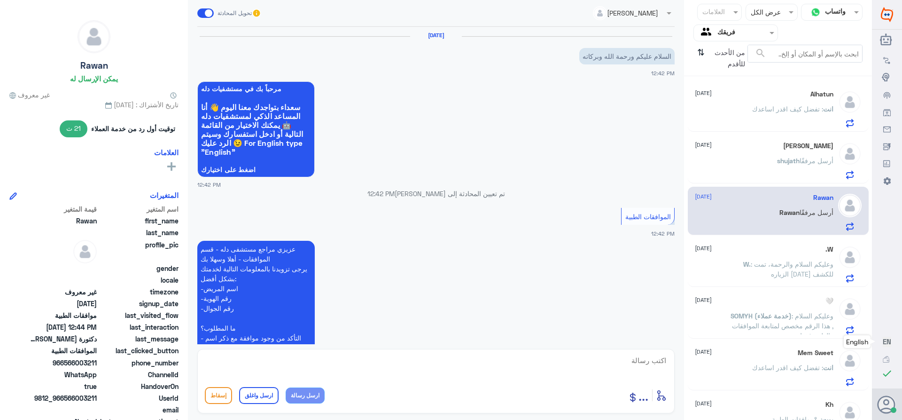
scroll to position [335, 0]
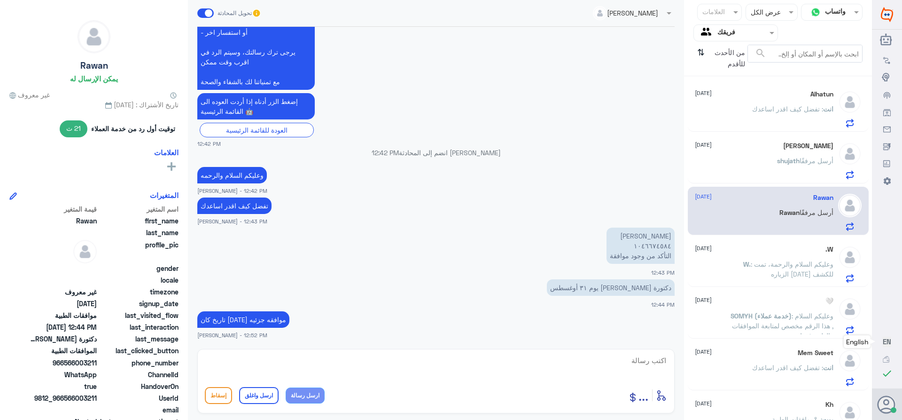
click at [755, 264] on span ": وعليكم السلام والرحمة، تمت الزياره [DATE] للكشف" at bounding box center [792, 269] width 83 height 18
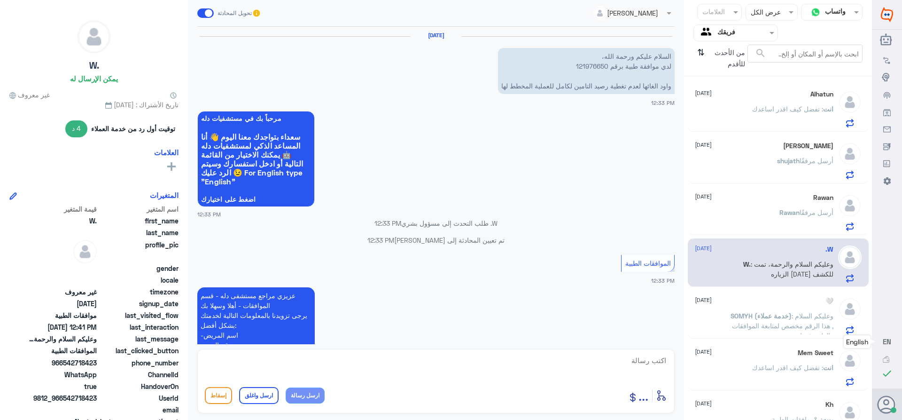
scroll to position [450, 0]
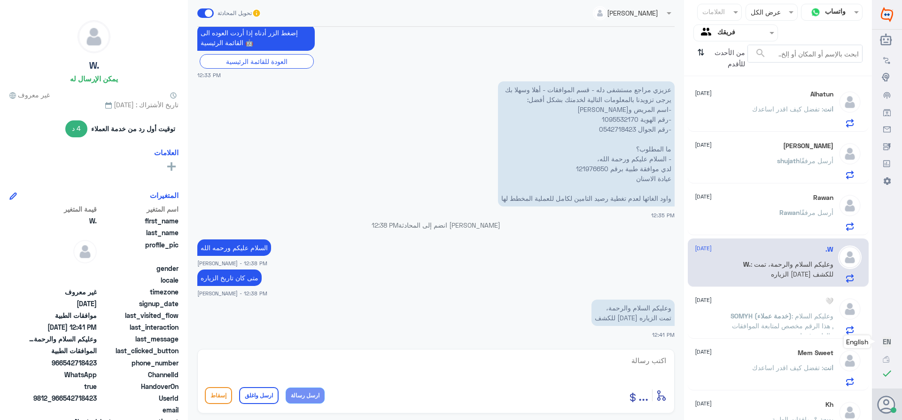
click at [590, 167] on p "عزيزي مراجع مستشفى دله - قسم الموافقات - أهلا وسهلا بك يرجى تزويدنا بالمعلومات …" at bounding box center [586, 143] width 177 height 125
click at [566, 198] on p "عزيزي مراجع مستشفى دله - قسم الموافقات - أهلا وسهلا بك يرجى تزويدنا بالمعلومات …" at bounding box center [586, 143] width 177 height 125
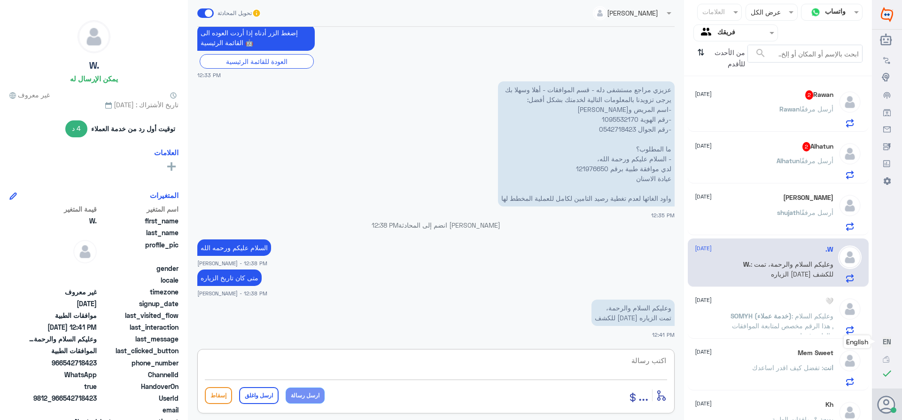
click at [647, 361] on textarea at bounding box center [436, 365] width 462 height 23
paste textarea "تمنياتي لك بالشفاء العاجل"
type textarea "تم الغاء بناء على طلبك /تمنياتي لك بالشفاء العاجل"
click at [250, 394] on button "ارسل واغلق" at bounding box center [258, 395] width 39 height 17
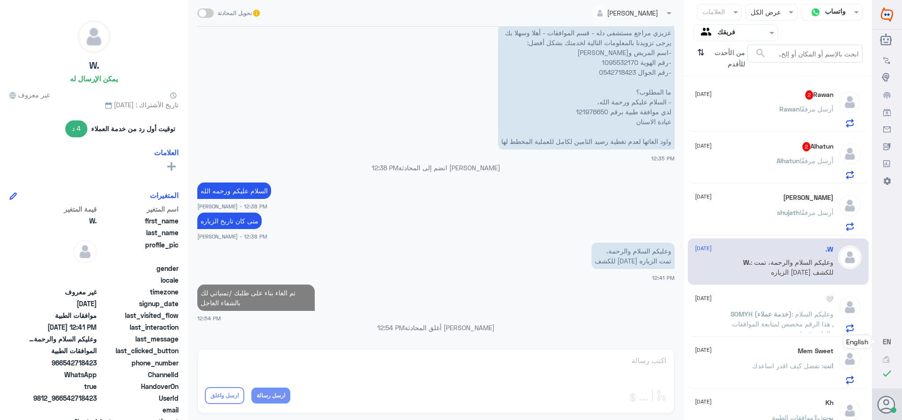
click at [756, 151] on div "Alhatun 2 [DATE]" at bounding box center [764, 146] width 139 height 9
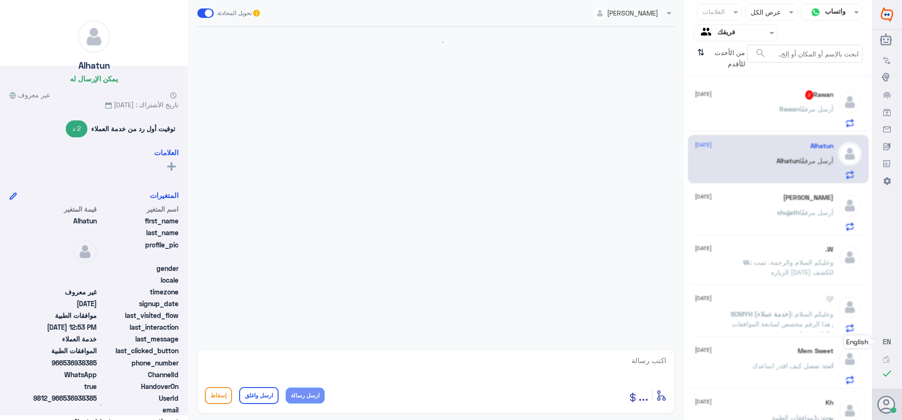
scroll to position [625, 0]
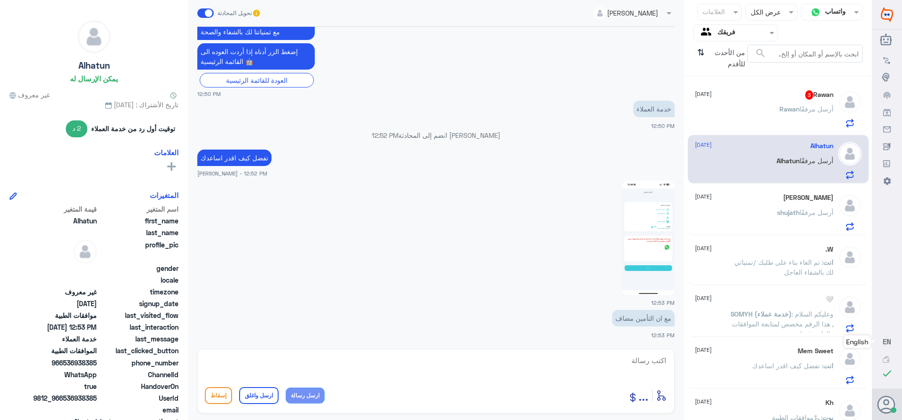
click at [780, 94] on div "Rawan 3 [DATE]" at bounding box center [764, 94] width 139 height 9
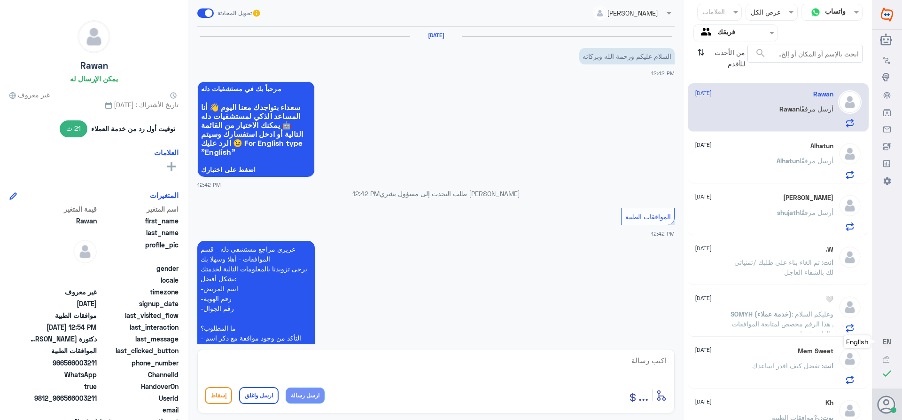
scroll to position [431, 0]
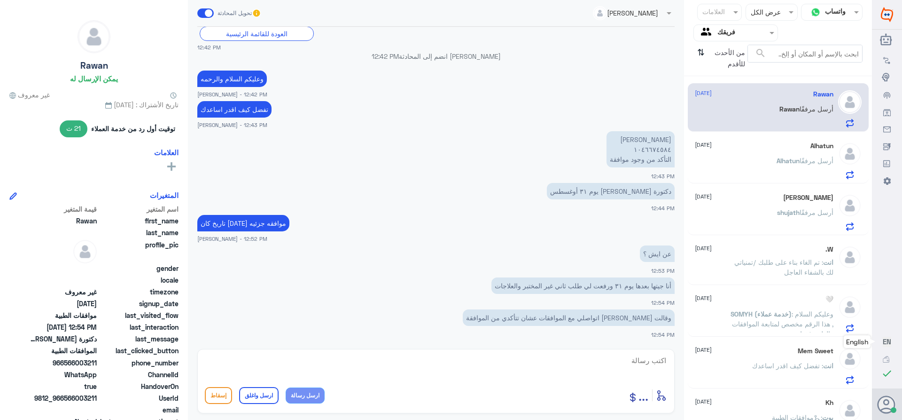
click at [641, 362] on textarea at bounding box center [436, 365] width 462 height 23
click at [629, 358] on textarea at bounding box center [436, 365] width 462 height 23
drag, startPoint x: 628, startPoint y: 356, endPoint x: 717, endPoint y: 380, distance: 92.3
click at [717, 380] on div "قناة واتساب Status × عرض الكل العلامات Agent Filter فريقك search من الأحدث للأق…" at bounding box center [436, 211] width 872 height 422
type textarea "1046674584"
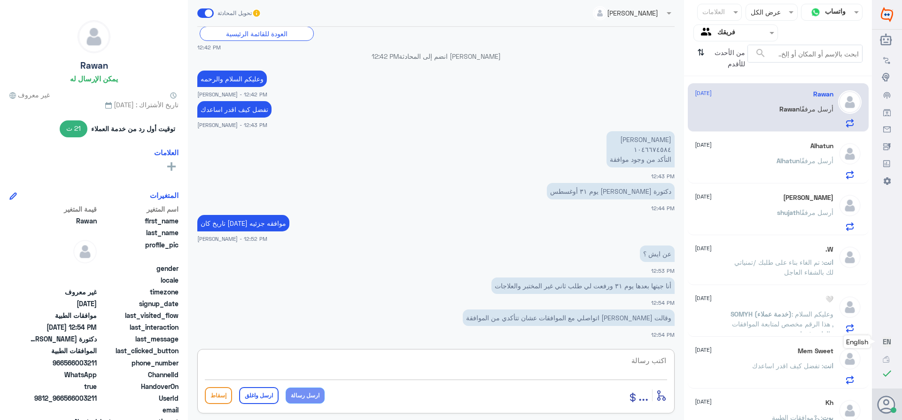
click at [664, 359] on textarea at bounding box center [436, 365] width 462 height 23
type textarea "تم تحديث الطلب"
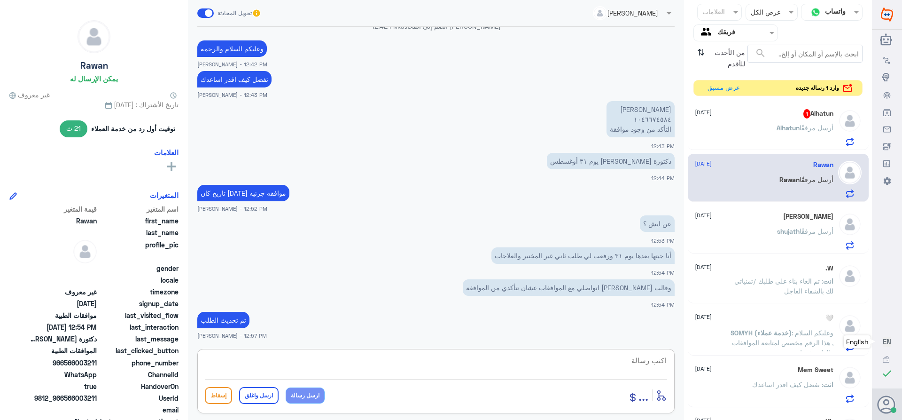
click at [811, 121] on div "Alhatun 1 [DATE] [PERSON_NAME] أرسل مرفقًا" at bounding box center [764, 127] width 139 height 37
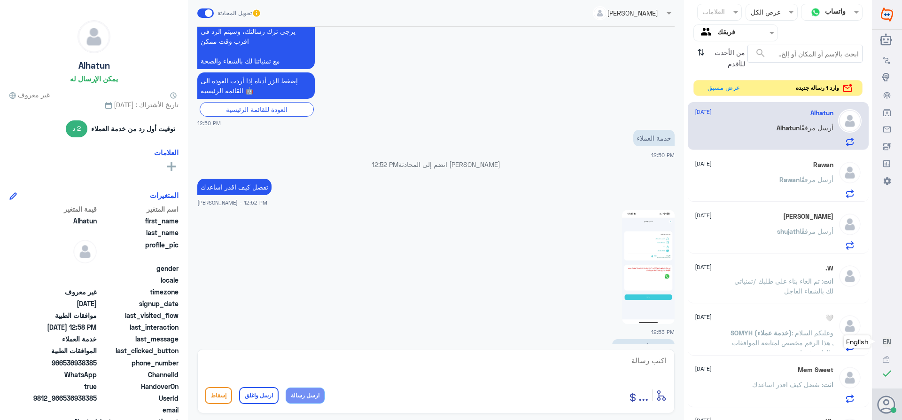
scroll to position [657, 0]
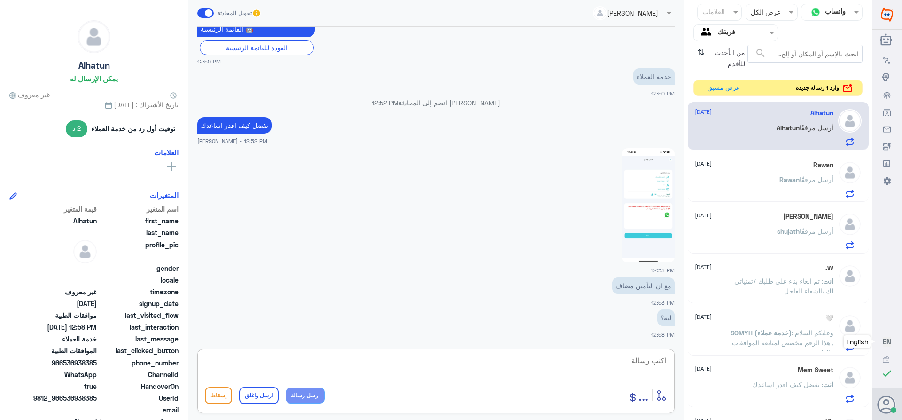
click at [647, 361] on textarea at bounding box center [436, 365] width 462 height 23
type textarea "فضلا رقم الملف او الهويه"
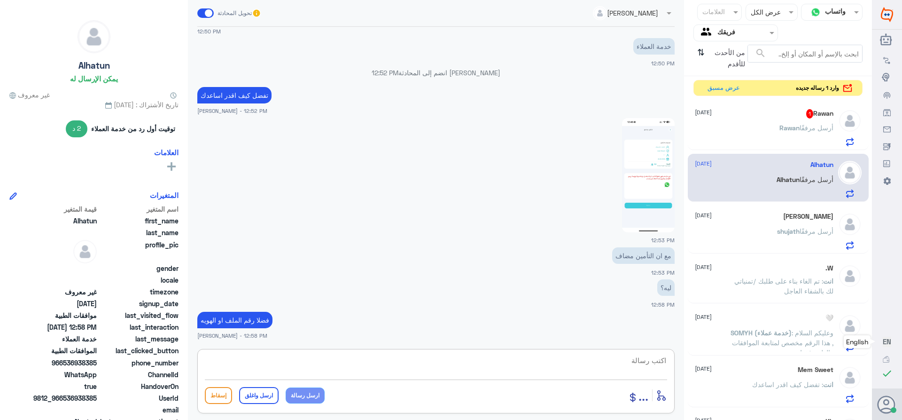
click at [781, 125] on span "Rawan" at bounding box center [790, 128] width 20 height 8
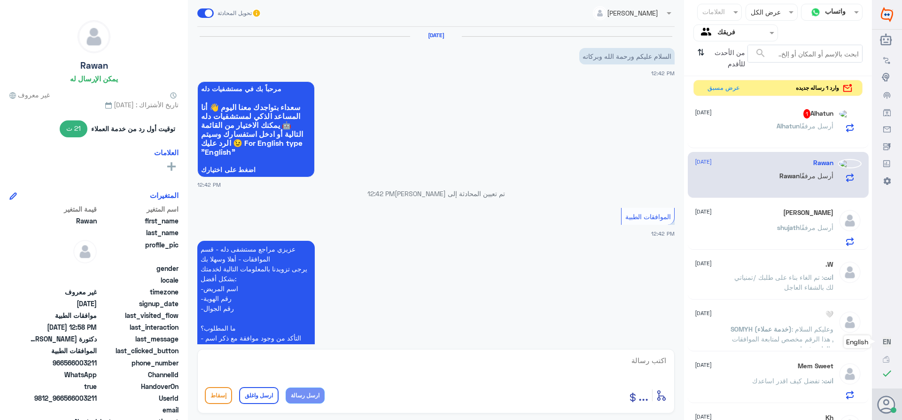
scroll to position [493, 0]
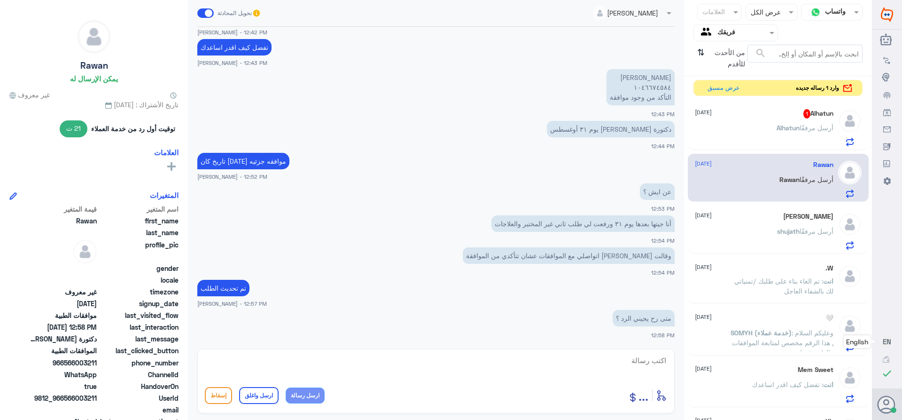
click at [652, 365] on textarea at bounding box center [436, 365] width 462 height 23
type textarea "خلال دقايق"
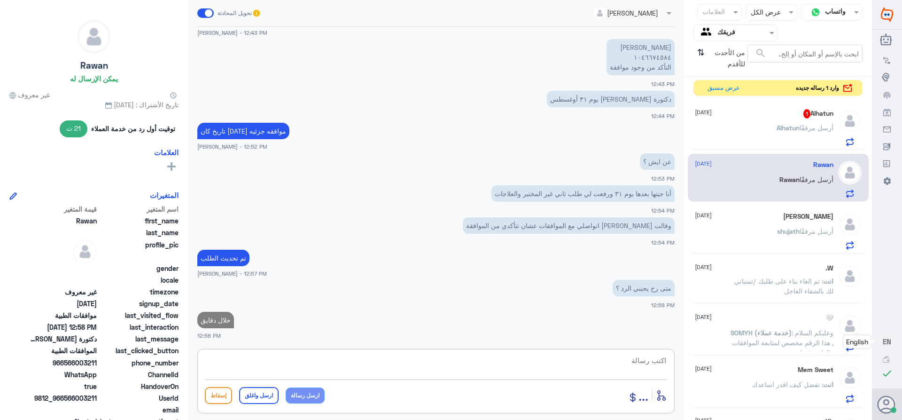
click at [787, 129] on span "Alhatun" at bounding box center [788, 128] width 23 height 8
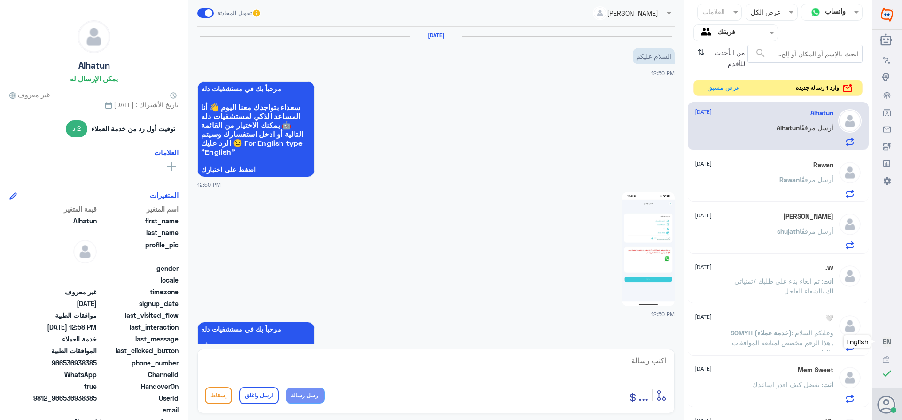
scroll to position [719, 0]
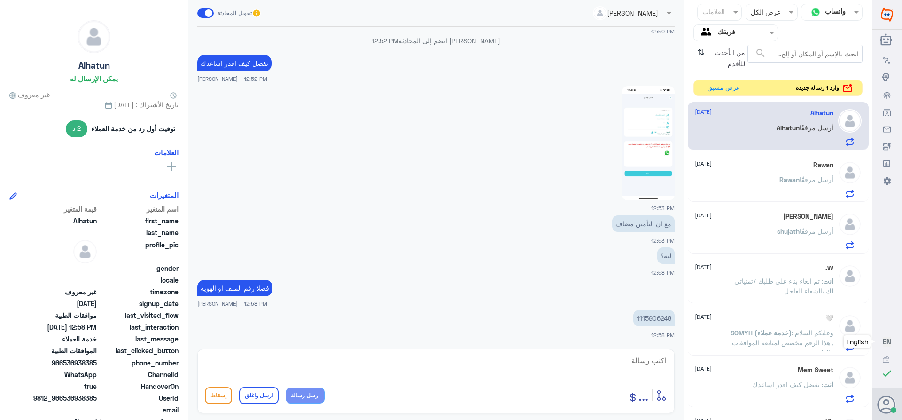
click at [641, 319] on p "1115906248" at bounding box center [653, 318] width 41 height 16
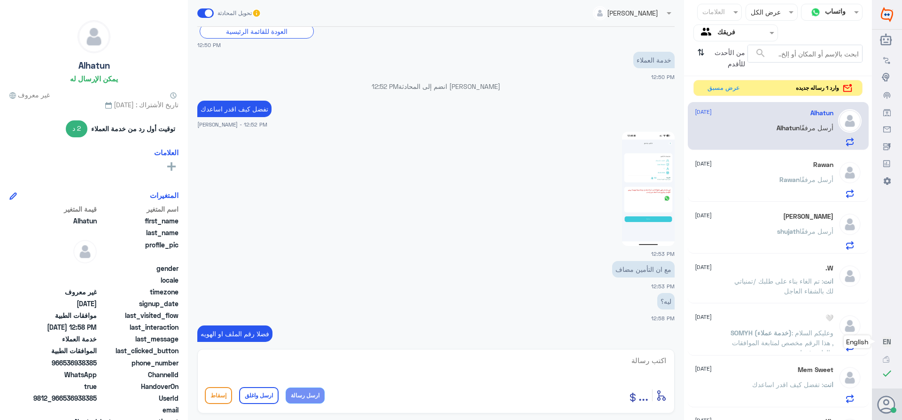
scroll to position [751, 0]
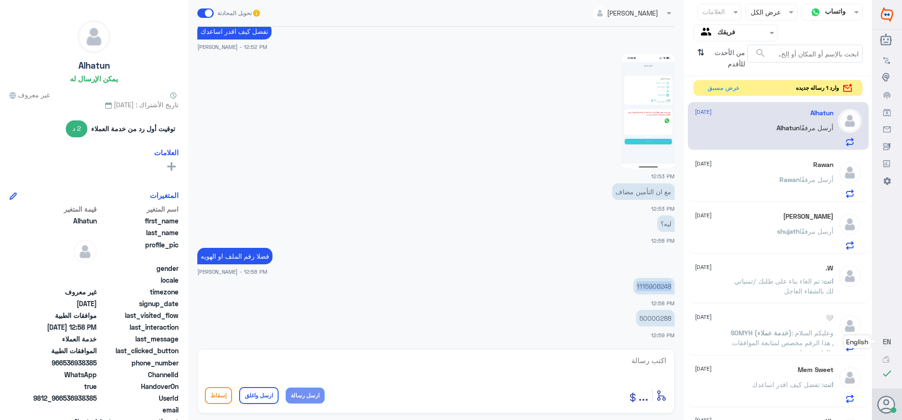
click at [639, 105] on img at bounding box center [648, 111] width 53 height 114
click at [655, 317] on p "50000288" at bounding box center [655, 318] width 39 height 16
click at [648, 363] on textarea at bounding box center [436, 365] width 462 height 23
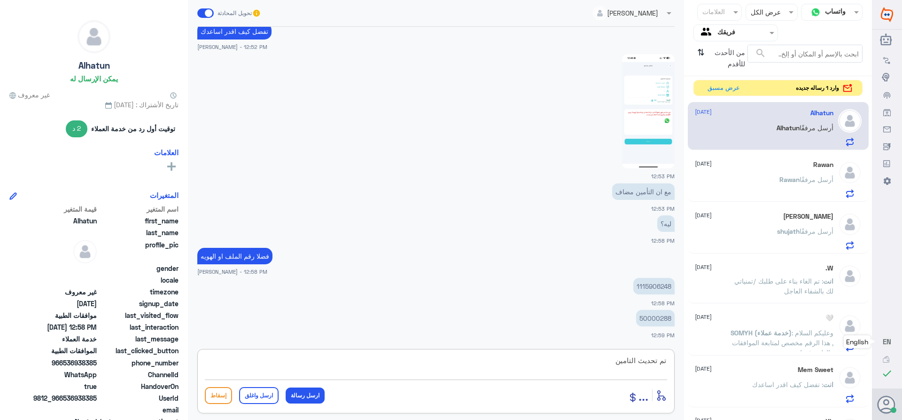
type textarea "تم تحديث التامين"
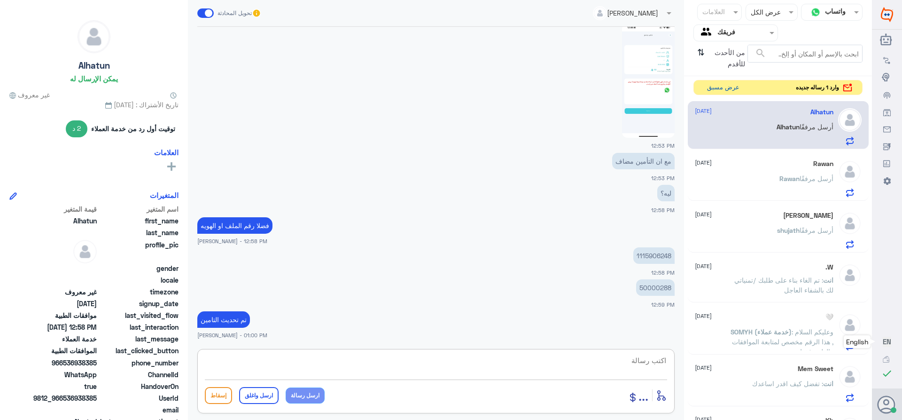
click at [718, 86] on button "عرض مسبق" at bounding box center [722, 87] width 39 height 15
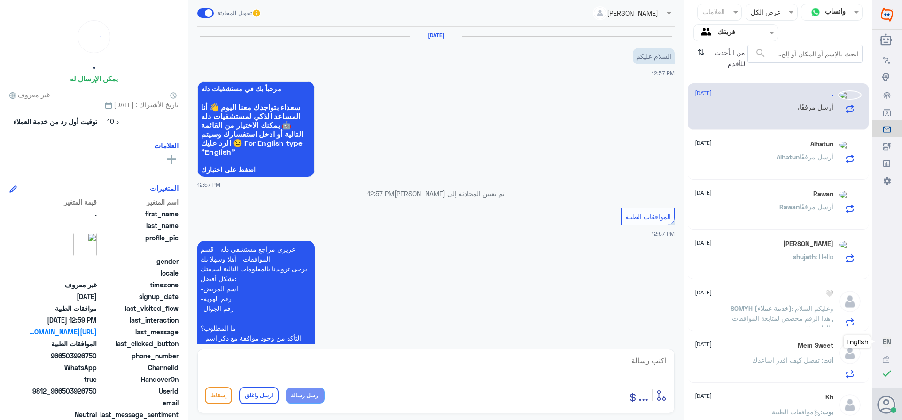
scroll to position [367, 0]
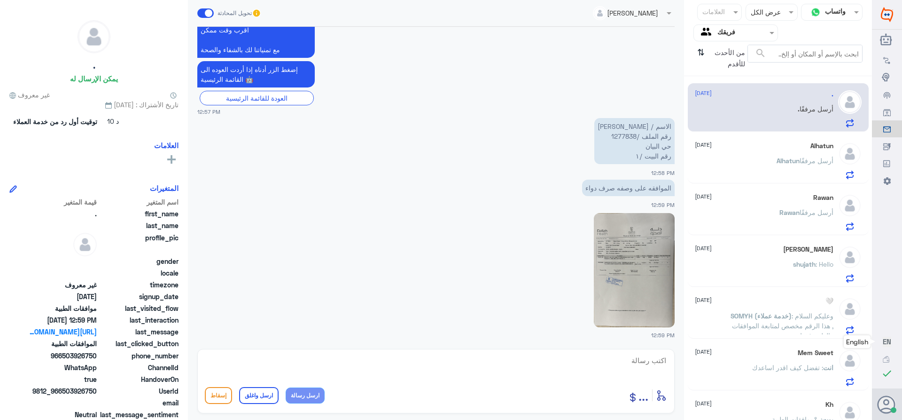
click at [613, 134] on p "الاسم / [PERSON_NAME] رقم الملف /1277838 حي البيان رقم البيت /١" at bounding box center [634, 141] width 80 height 46
click at [623, 134] on p "الاسم / [PERSON_NAME] رقم الملف /1277838 حي البيان رقم البيت /١" at bounding box center [634, 141] width 80 height 46
click at [646, 239] on img at bounding box center [634, 270] width 81 height 114
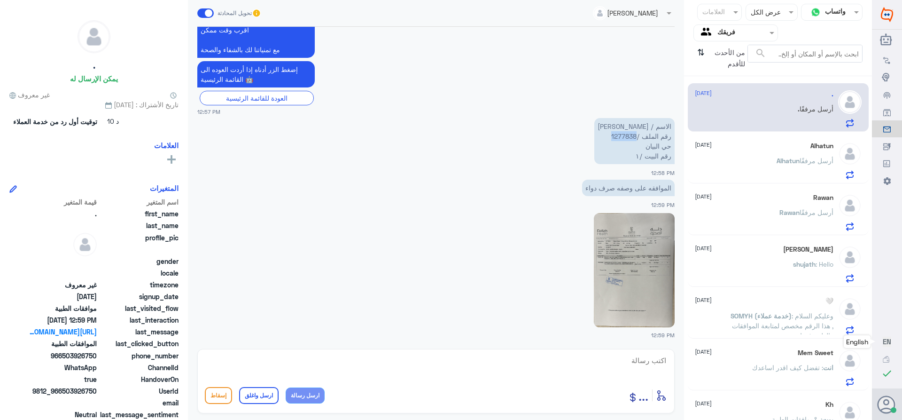
scroll to position [226, 0]
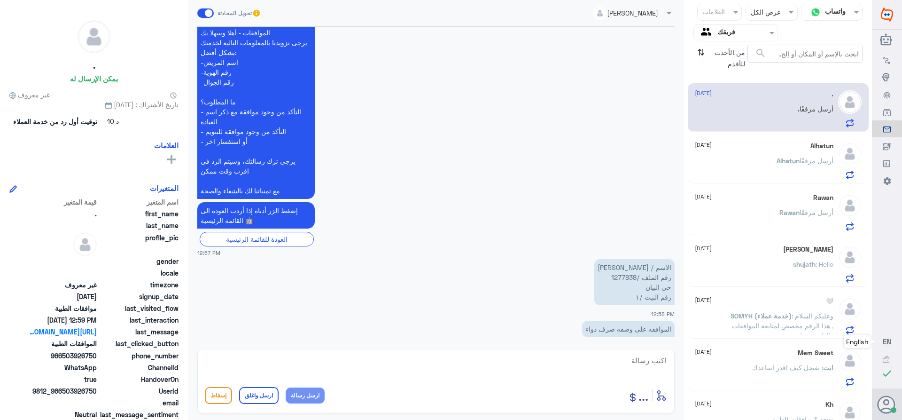
click at [727, 152] on div "Alhatun [DATE] [PERSON_NAME] أرسل مرفقًا" at bounding box center [764, 160] width 139 height 37
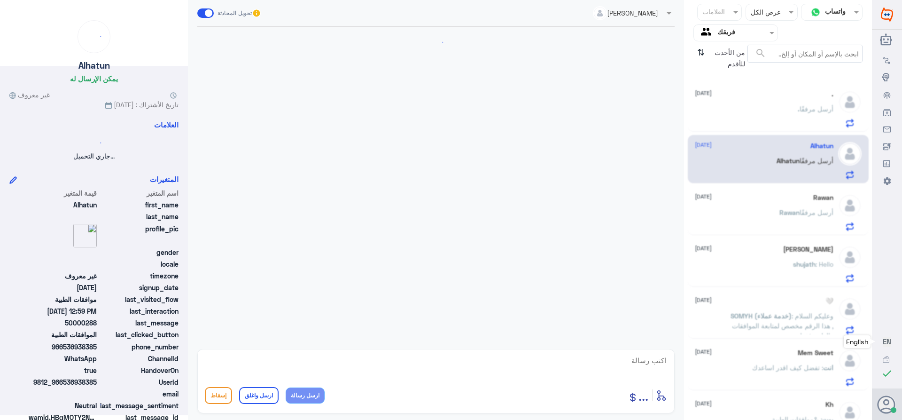
scroll to position [782, 0]
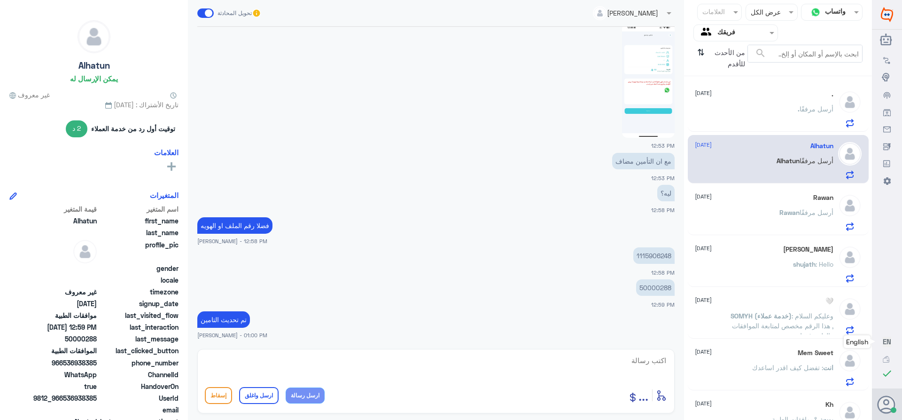
click at [734, 213] on div "[PERSON_NAME] أرسل مرفقًا" at bounding box center [764, 220] width 139 height 21
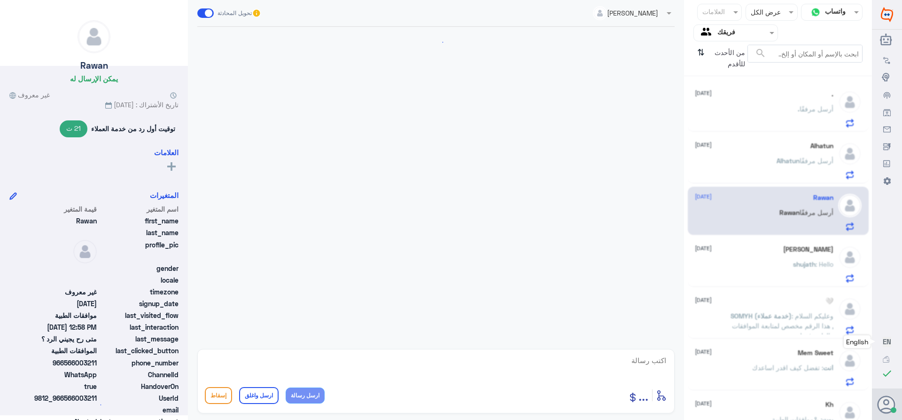
scroll to position [523, 0]
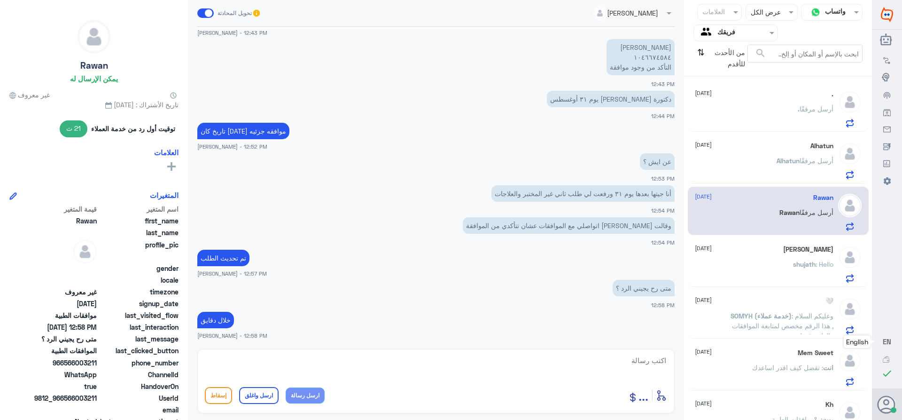
click at [750, 320] on span "SOMYH (خدمة عملاء)" at bounding box center [761, 316] width 61 height 8
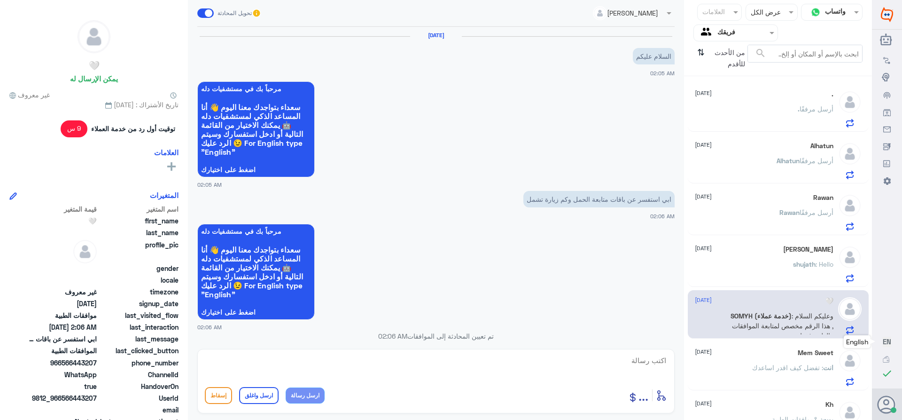
scroll to position [373, 0]
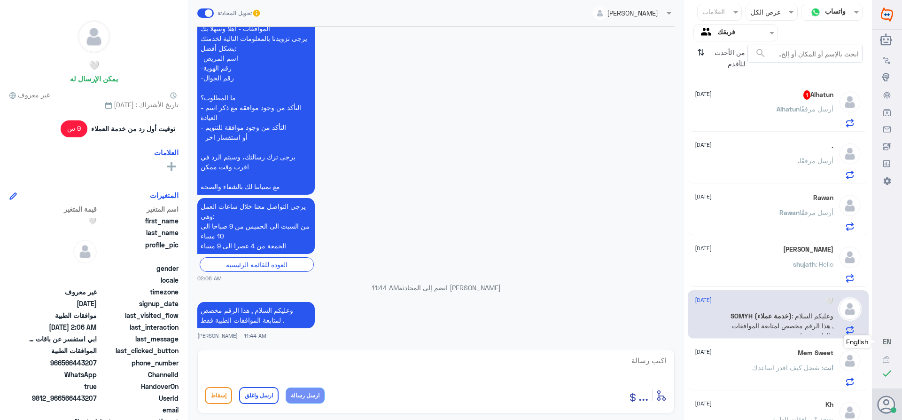
click at [756, 102] on div "Alhatun 1 [DATE] [PERSON_NAME] أرسل مرفقًا" at bounding box center [764, 108] width 139 height 37
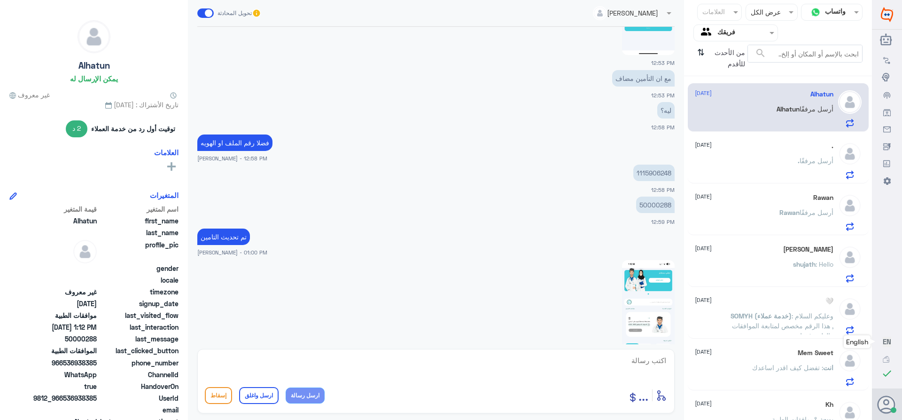
scroll to position [912, 0]
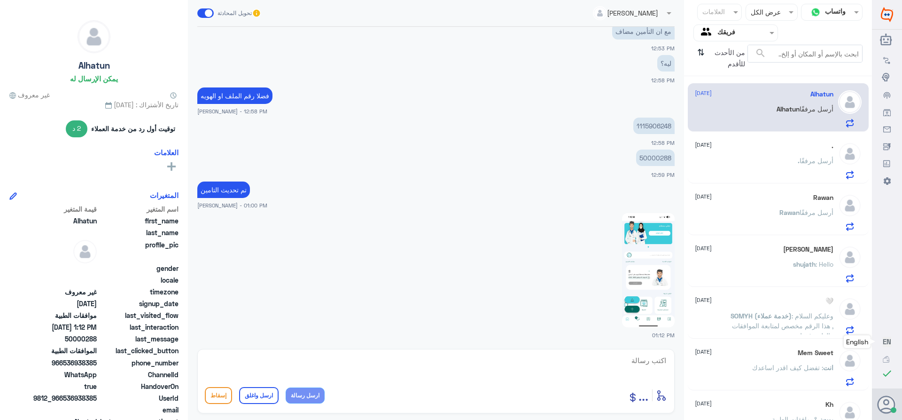
click at [648, 272] on img at bounding box center [648, 270] width 53 height 114
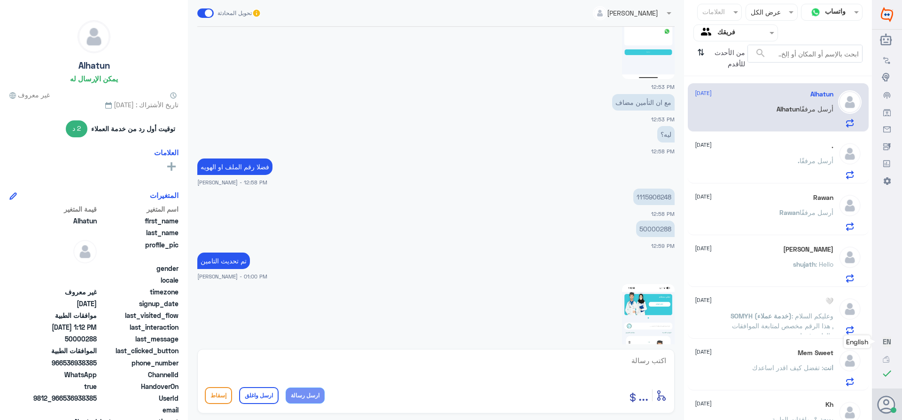
scroll to position [771, 0]
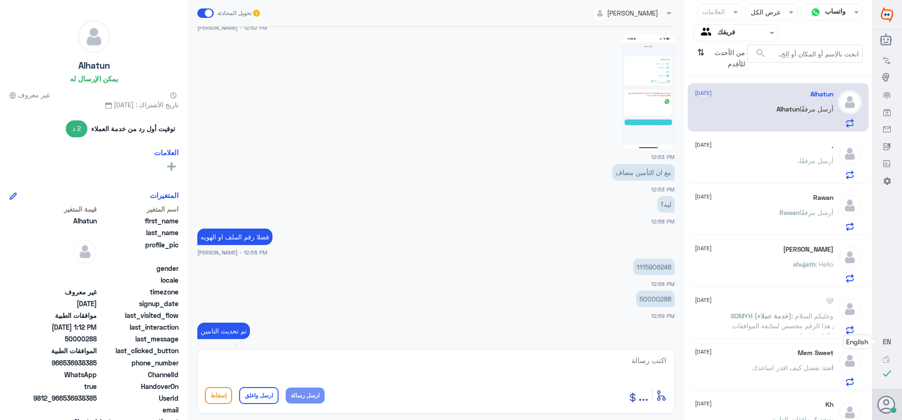
click at [789, 165] on div ". أرسل مرفقًا" at bounding box center [764, 168] width 139 height 21
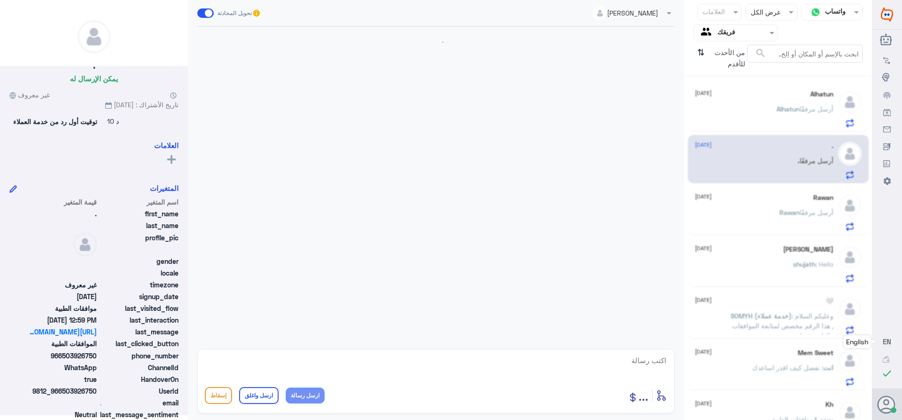
scroll to position [367, 0]
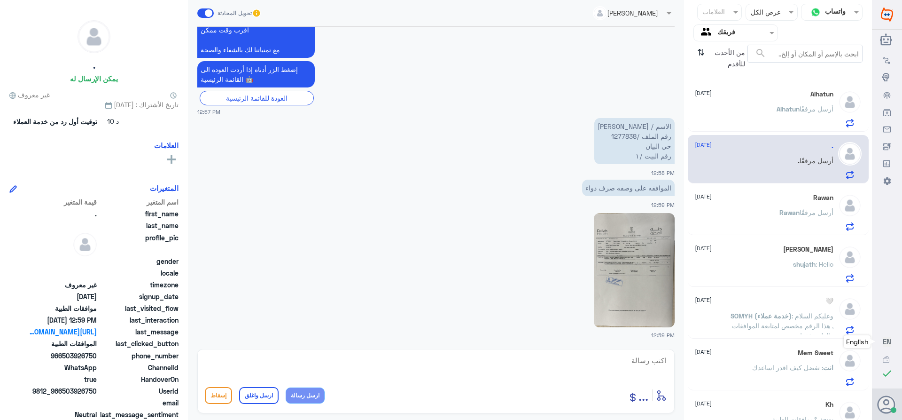
click at [620, 136] on p "الاسم / [PERSON_NAME] رقم الملف /1277838 حي البيان رقم البيت /١" at bounding box center [634, 141] width 80 height 46
drag, startPoint x: 664, startPoint y: 359, endPoint x: 660, endPoint y: 362, distance: 5.7
click at [661, 362] on textarea at bounding box center [436, 365] width 462 height 23
click at [660, 362] on textarea at bounding box center [436, 365] width 462 height 23
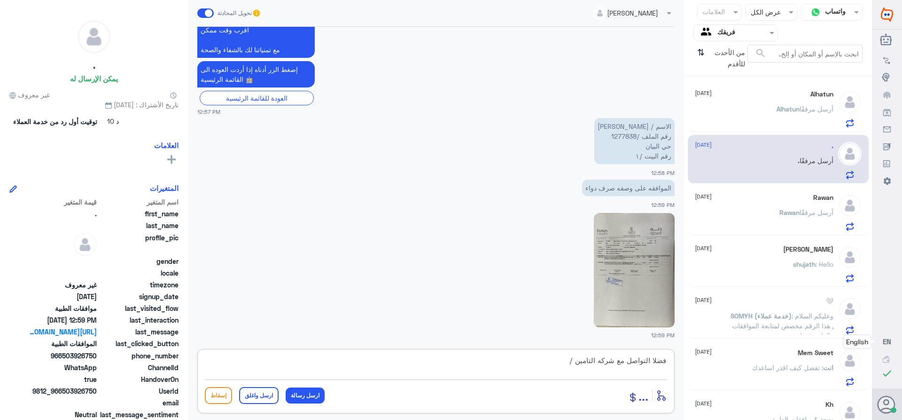
paste textarea "تمنياتي لك بالشفاء العاجل"
type textarea "فضلا التواصل مع شركه التامين /تمنياتي لك بالشفاء العاجل"
click at [265, 398] on button "ارسل واغلق" at bounding box center [258, 395] width 39 height 17
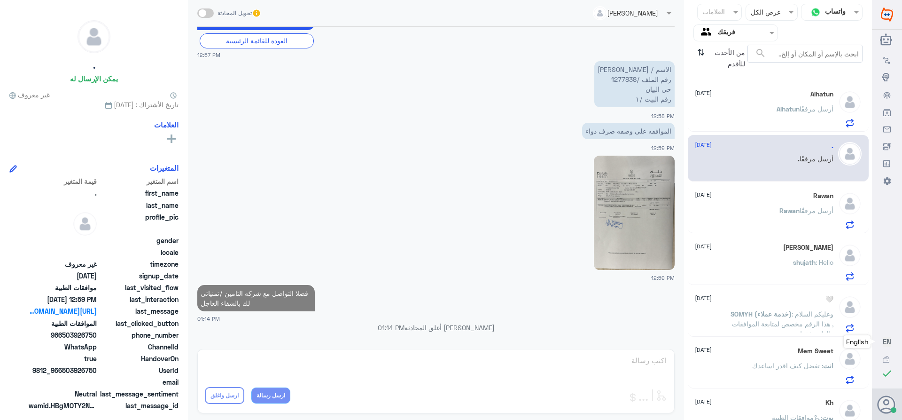
click at [777, 110] on span "Alhatun" at bounding box center [788, 109] width 23 height 8
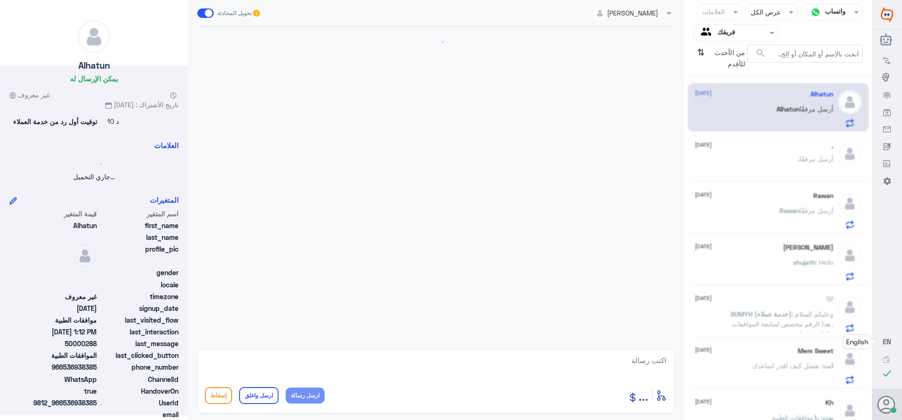
scroll to position [912, 0]
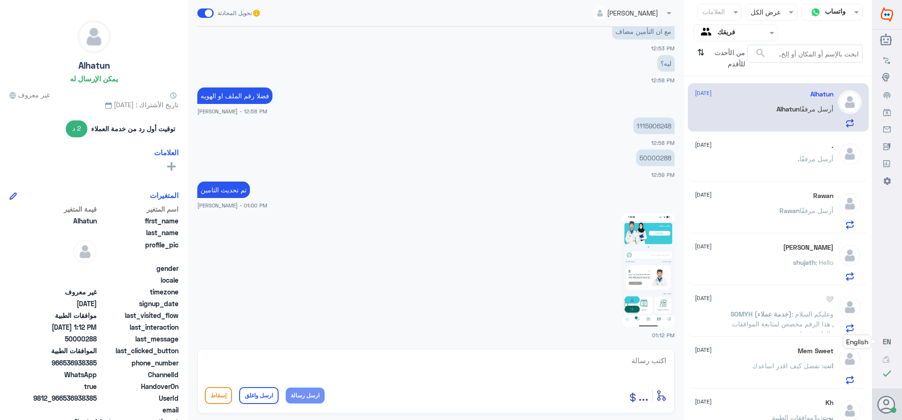
click at [636, 365] on textarea at bounding box center [436, 365] width 462 height 23
paste textarea "تمنياتي لك بالشفاء العاجل"
type textarea "تمنياتي لك بالشفاء العاجل"
click at [256, 387] on button "ارسل واغلق" at bounding box center [258, 395] width 39 height 17
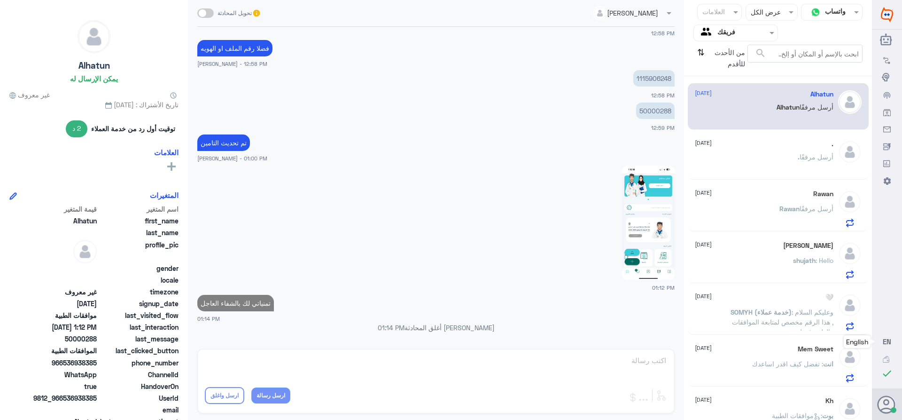
click at [754, 207] on div "[PERSON_NAME] أرسل مرفقًا" at bounding box center [764, 216] width 139 height 21
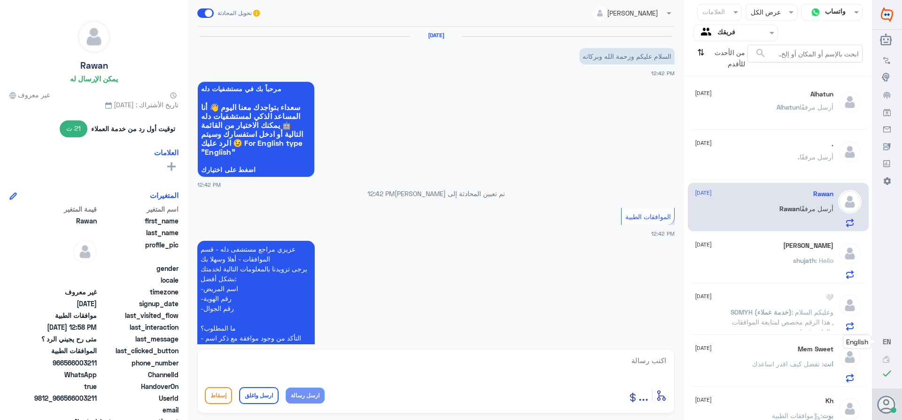
scroll to position [523, 0]
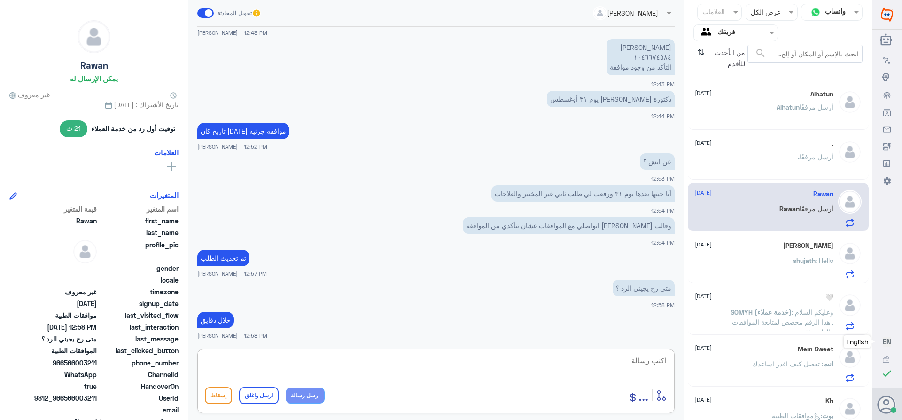
click at [645, 360] on textarea at bounding box center [436, 365] width 462 height 23
drag, startPoint x: 732, startPoint y: 386, endPoint x: 816, endPoint y: 401, distance: 85.4
click at [816, 401] on div "قناة واتساب Status × عرض الكل العلامات Agent Filter فريقك search من الأحدث للأق…" at bounding box center [436, 211] width 872 height 422
type textarea "1046674584"
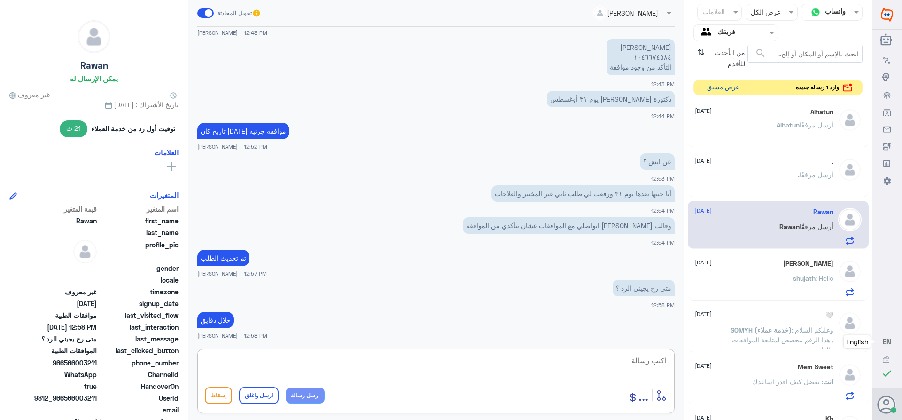
click at [708, 82] on button "عرض مسبق" at bounding box center [722, 87] width 39 height 15
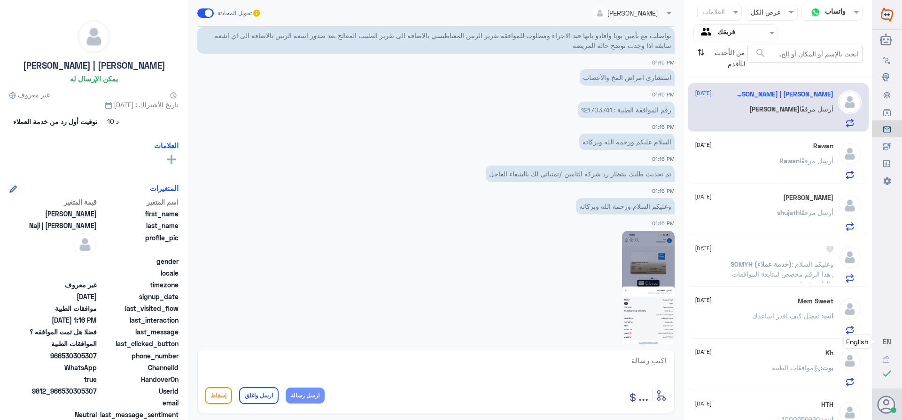
scroll to position [787, 0]
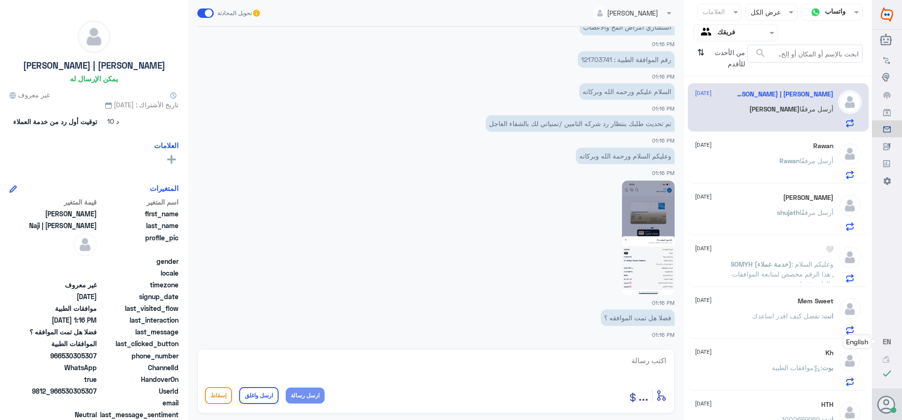
click at [648, 253] on img at bounding box center [648, 237] width 53 height 114
click at [589, 61] on p "رقم الموافقة الطبية : 121703741" at bounding box center [626, 59] width 97 height 16
click at [753, 116] on div "[PERSON_NAME] أرسل مرفقًا" at bounding box center [764, 116] width 139 height 21
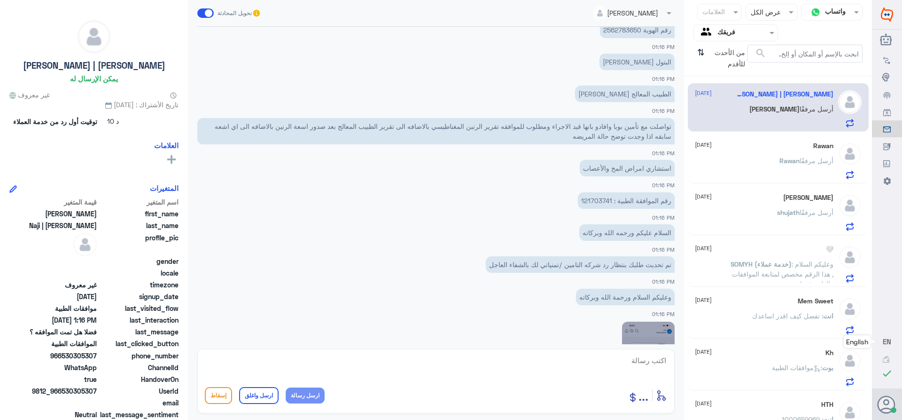
scroll to position [505, 0]
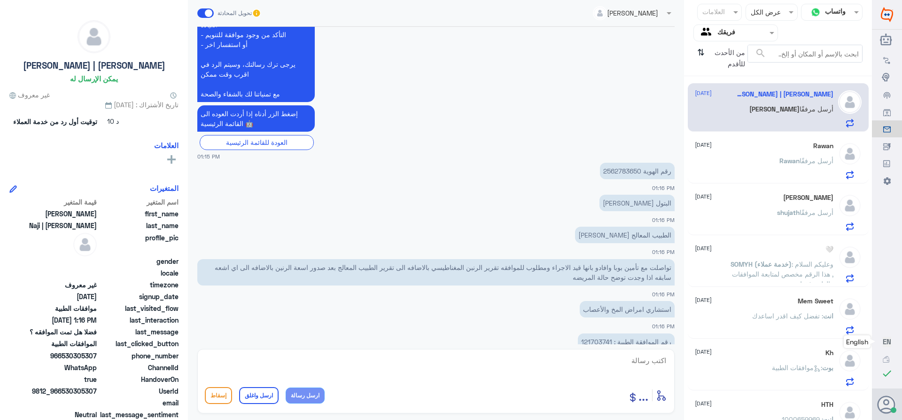
click at [718, 105] on div "[PERSON_NAME] | [PERSON_NAME] [DATE] [PERSON_NAME] أرسل مرفقًا" at bounding box center [764, 108] width 139 height 37
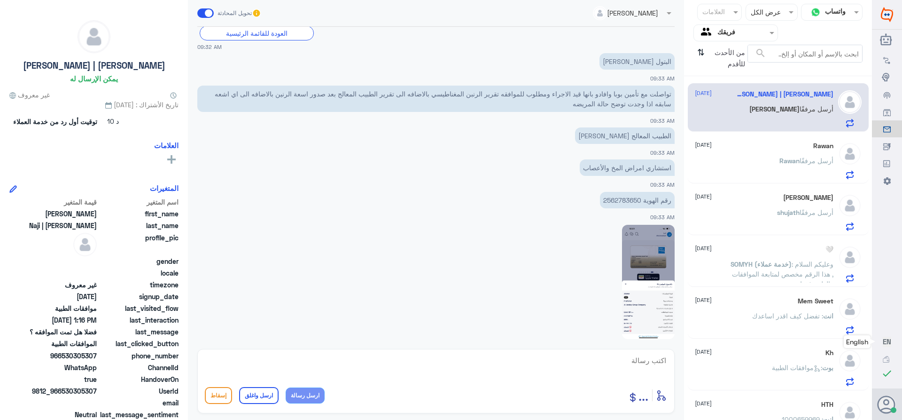
scroll to position [727, 0]
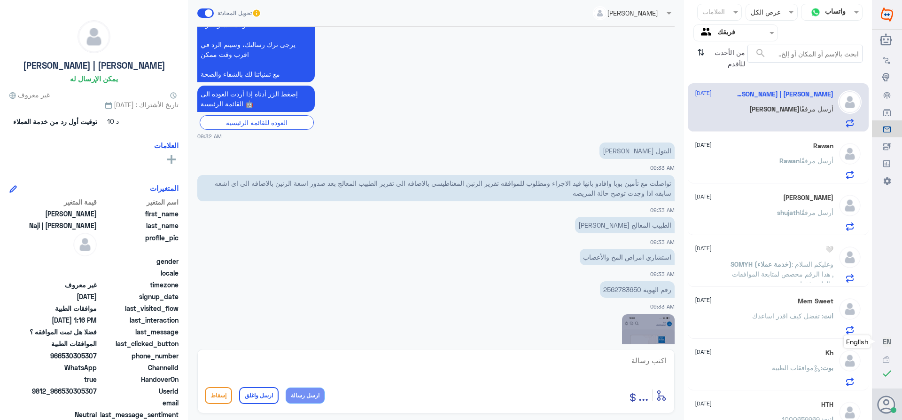
click at [736, 148] on div "Rawan [DATE]" at bounding box center [764, 146] width 139 height 8
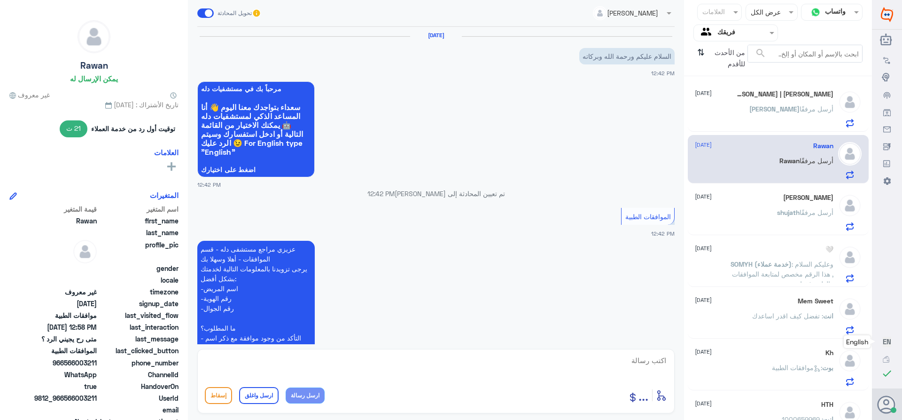
scroll to position [523, 0]
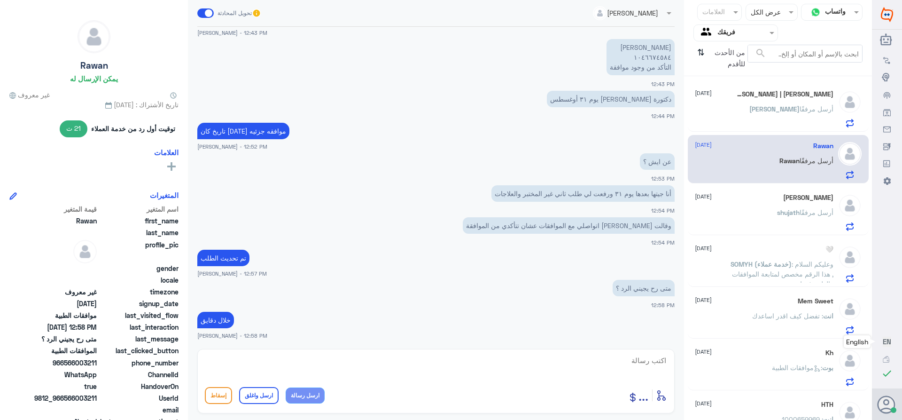
click at [740, 194] on div "[PERSON_NAME] [DATE]" at bounding box center [764, 198] width 139 height 8
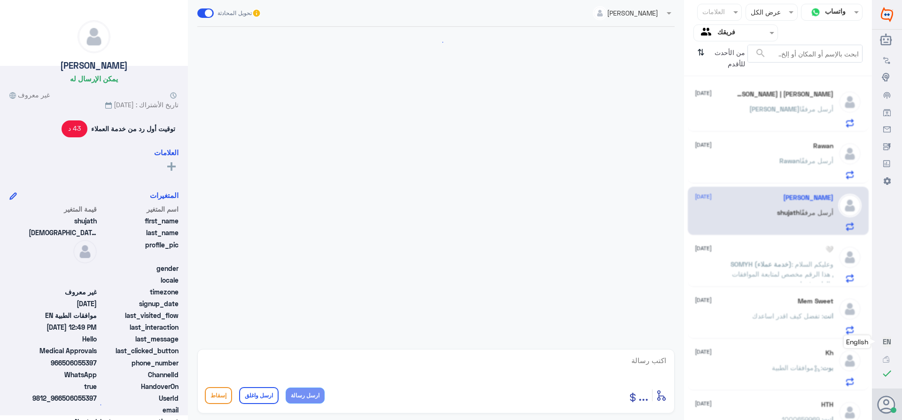
scroll to position [549, 0]
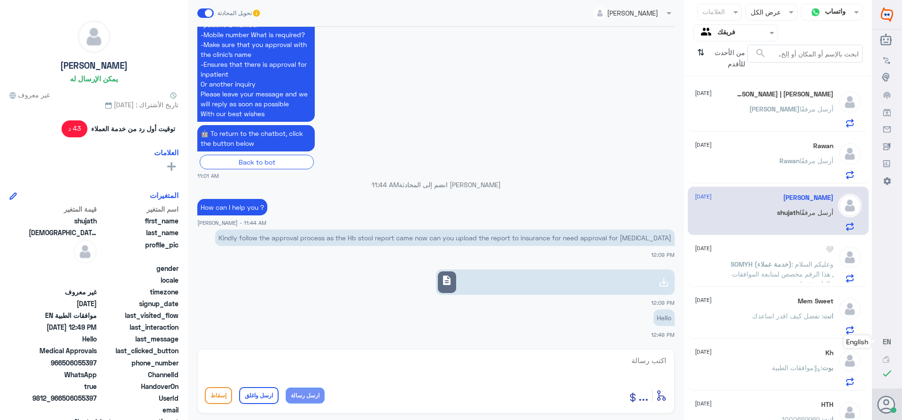
click at [745, 266] on span "SOMYH (خدمة عملاء)" at bounding box center [761, 264] width 61 height 8
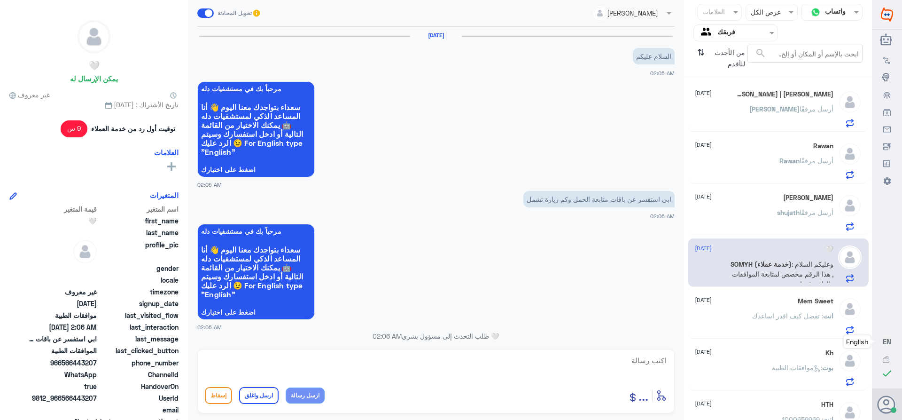
scroll to position [373, 0]
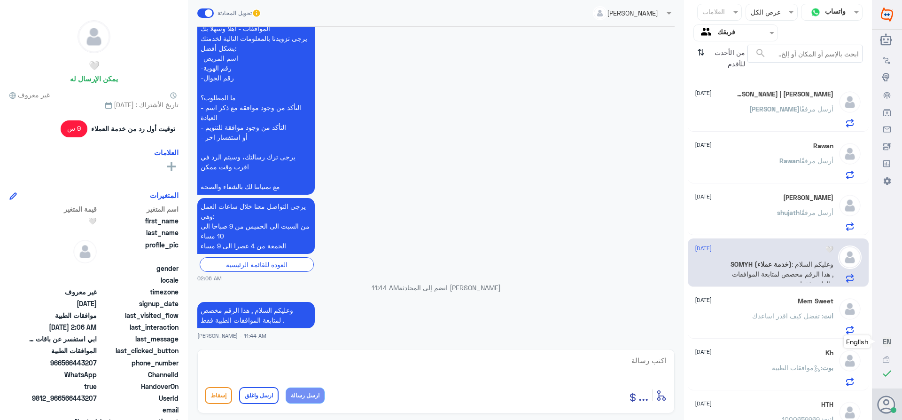
click at [739, 191] on div "[PERSON_NAME] [DATE] [PERSON_NAME] مرفقًا" at bounding box center [778, 211] width 181 height 48
click at [749, 161] on div "[PERSON_NAME] أرسل مرفقًا" at bounding box center [764, 168] width 139 height 21
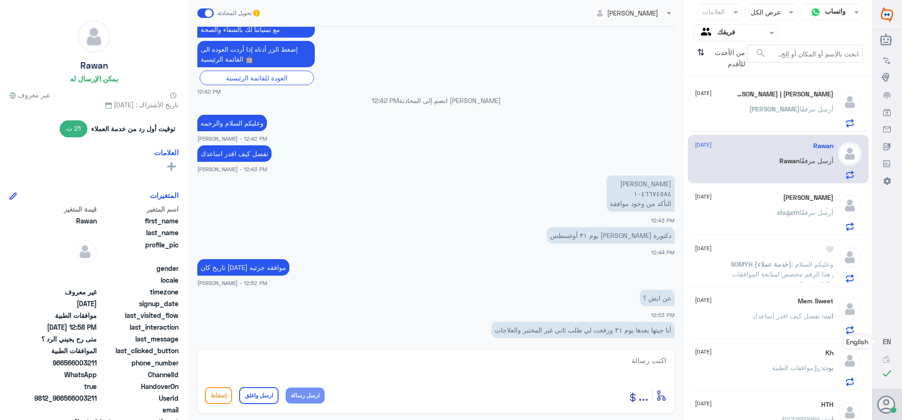
scroll to position [382, 0]
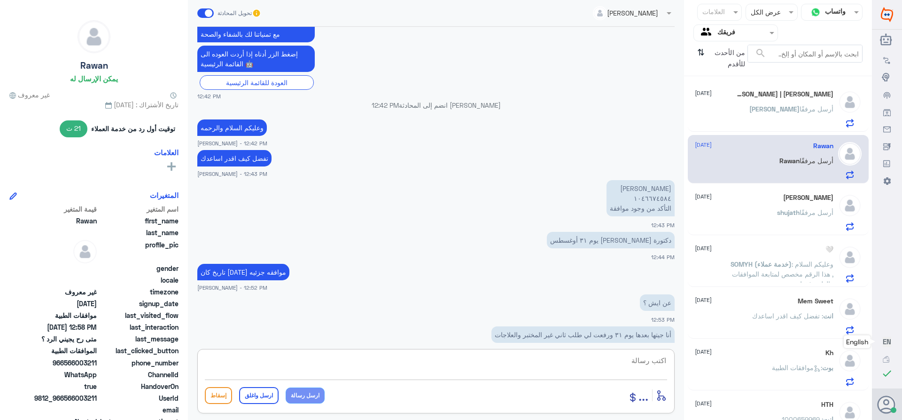
click at [639, 358] on textarea at bounding box center [436, 365] width 462 height 23
drag, startPoint x: 627, startPoint y: 359, endPoint x: 746, endPoint y: 391, distance: 123.1
click at [761, 387] on div "قناة واتساب Status × عرض الكل العلامات Agent Filter فريقك search من الأحدث للأق…" at bounding box center [436, 211] width 872 height 422
type textarea "1046674584"
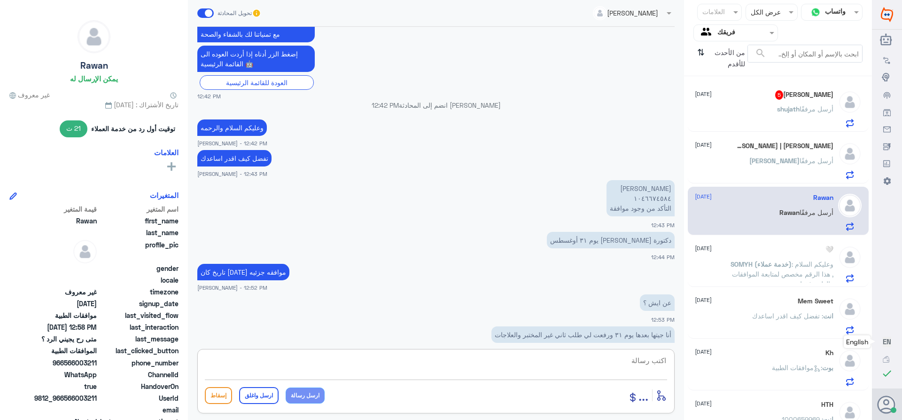
scroll to position [523, 0]
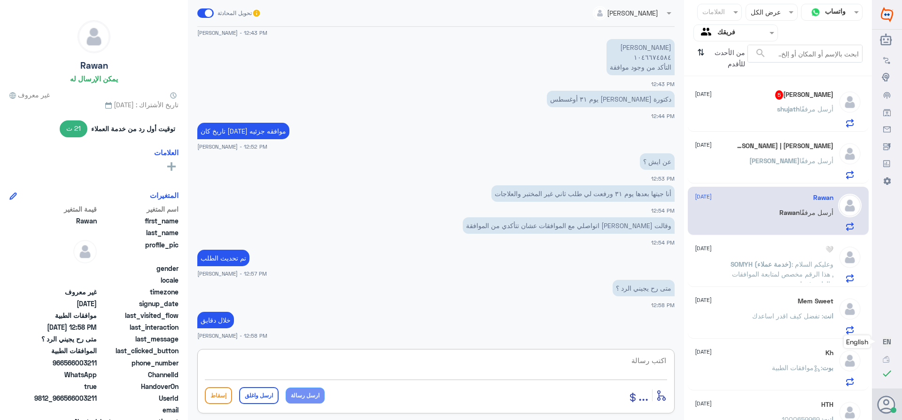
click at [766, 109] on div "[PERSON_NAME] أرسل مرفقًا" at bounding box center [764, 116] width 139 height 21
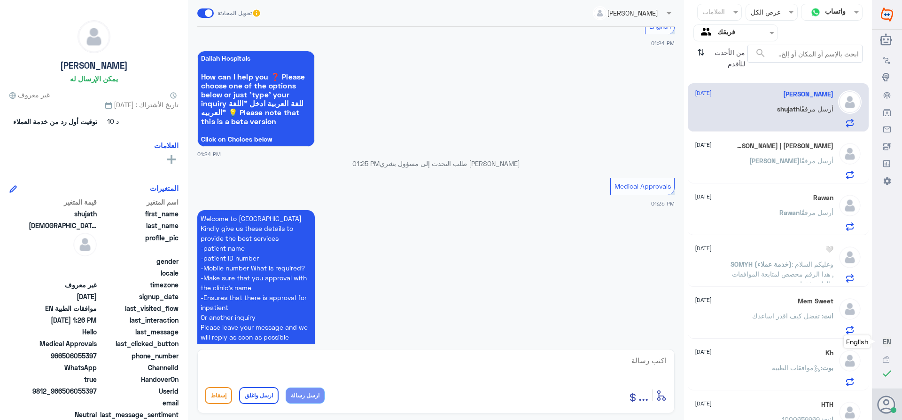
scroll to position [745, 0]
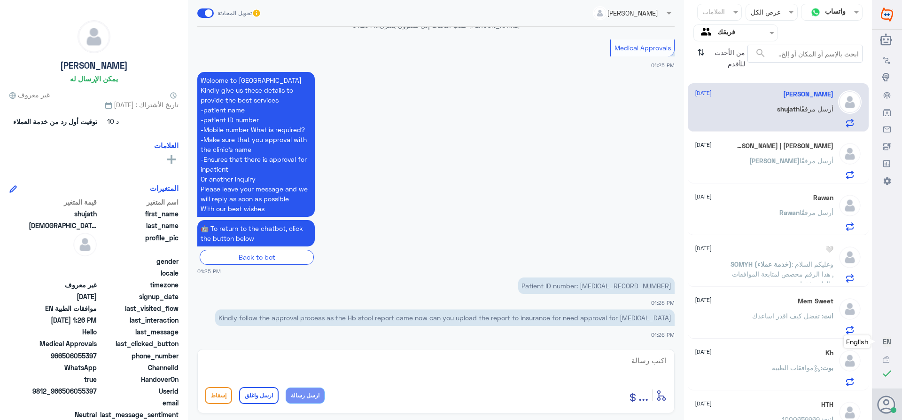
click at [653, 287] on p "Patient ID number: [MEDICAL_RECORD_NUMBER]" at bounding box center [596, 285] width 156 height 16
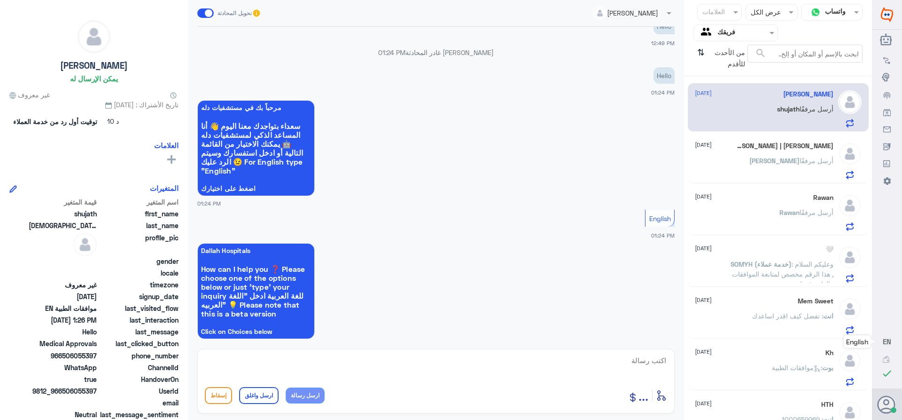
scroll to position [322, 0]
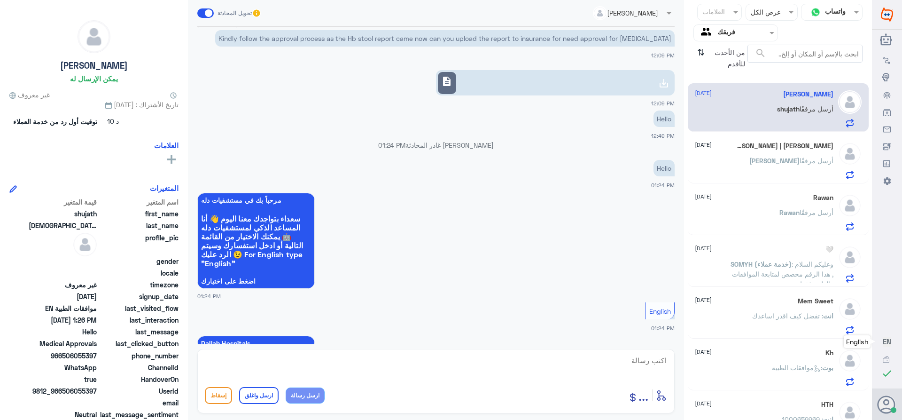
click at [544, 89] on link "description" at bounding box center [555, 82] width 239 height 25
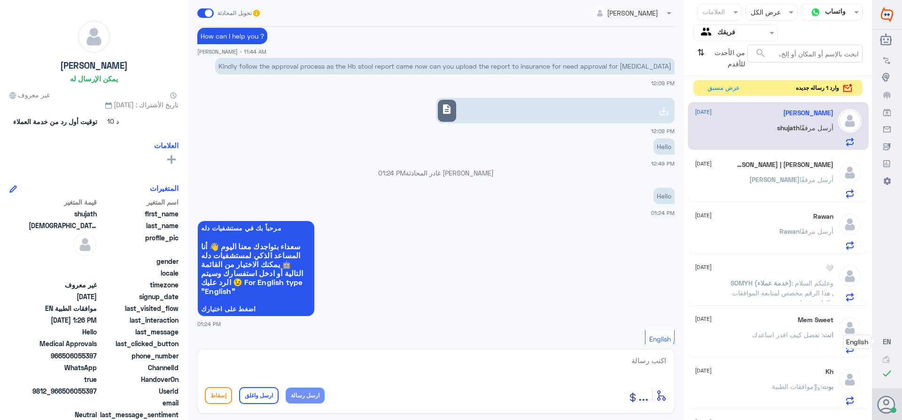
scroll to position [228, 0]
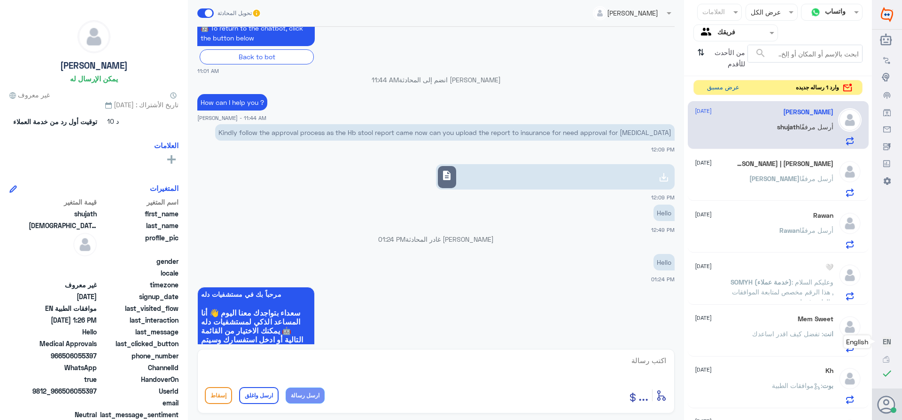
click at [715, 87] on button "عرض مسبق" at bounding box center [722, 87] width 39 height 15
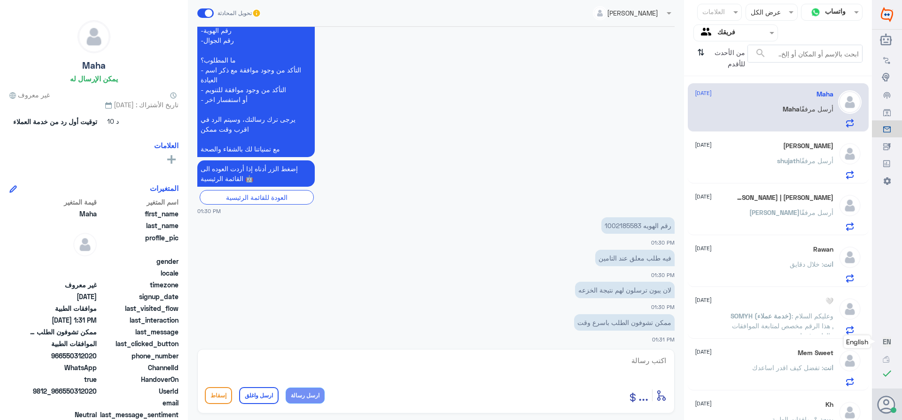
scroll to position [1098, 0]
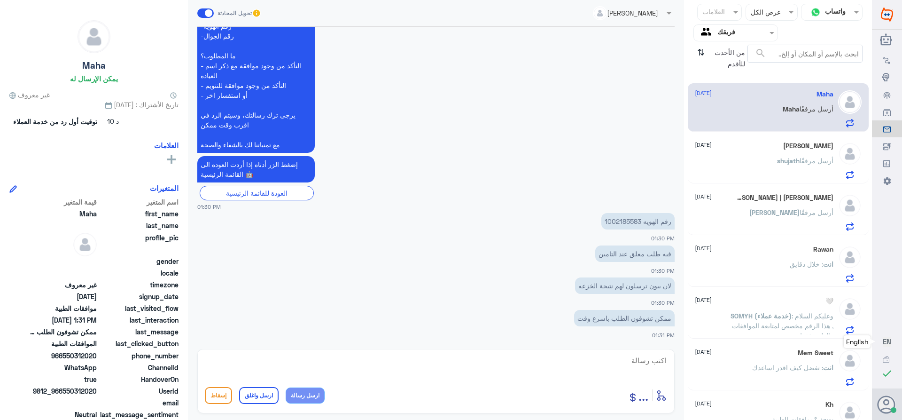
click at [610, 219] on p "رقم الهويه 1002185583" at bounding box center [637, 221] width 73 height 16
click at [609, 219] on p "رقم الهويه 1002185583" at bounding box center [637, 221] width 73 height 16
click at [781, 157] on span "shujath" at bounding box center [788, 160] width 23 height 8
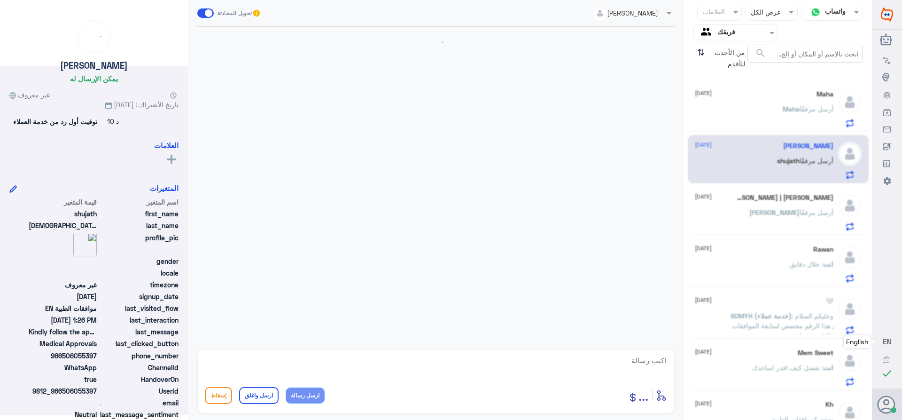
scroll to position [745, 0]
click at [768, 203] on div "[PERSON_NAME] | [PERSON_NAME] [DATE] [PERSON_NAME] أرسل مرفقًا" at bounding box center [764, 212] width 139 height 37
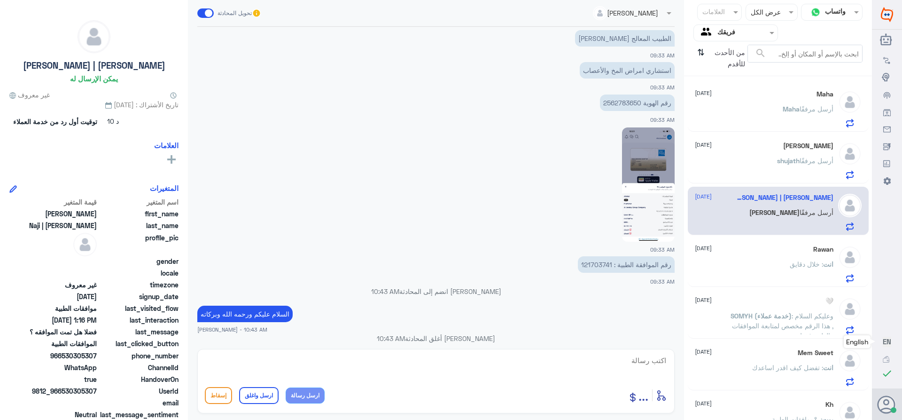
scroll to position [821, 0]
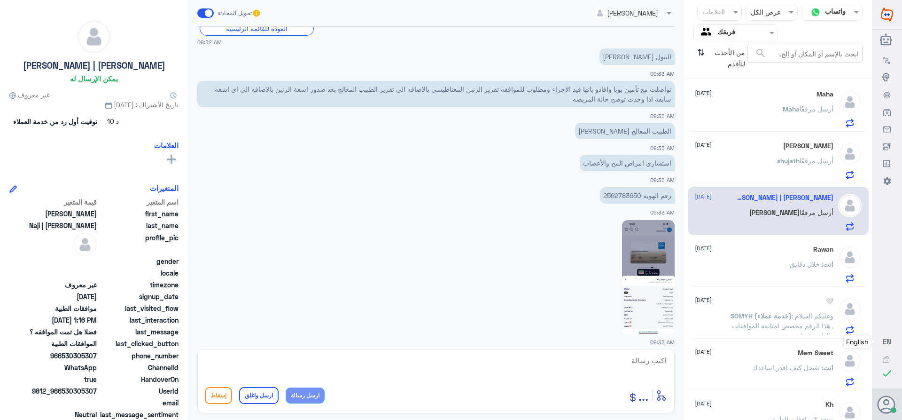
click at [614, 197] on p "رقم الهوية 2562783650" at bounding box center [637, 195] width 75 height 16
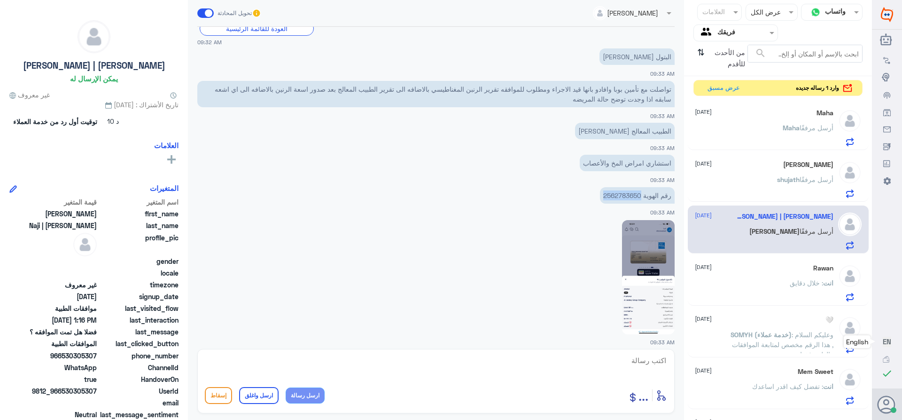
scroll to position [2048, 0]
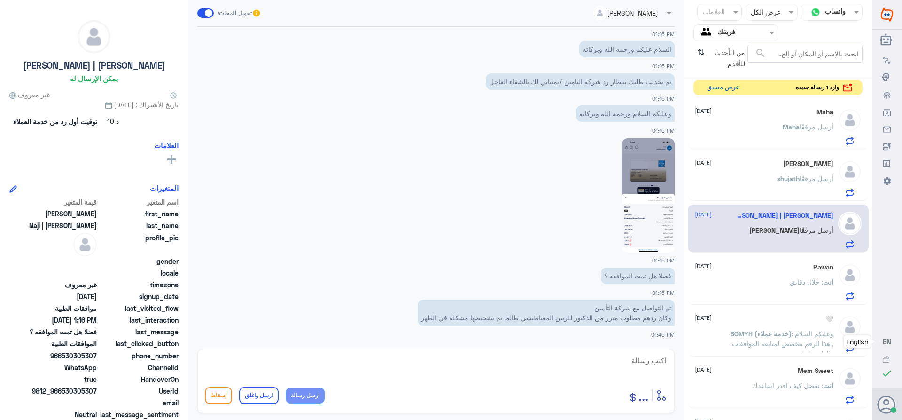
click at [723, 87] on button "عرض مسبق" at bounding box center [722, 87] width 39 height 15
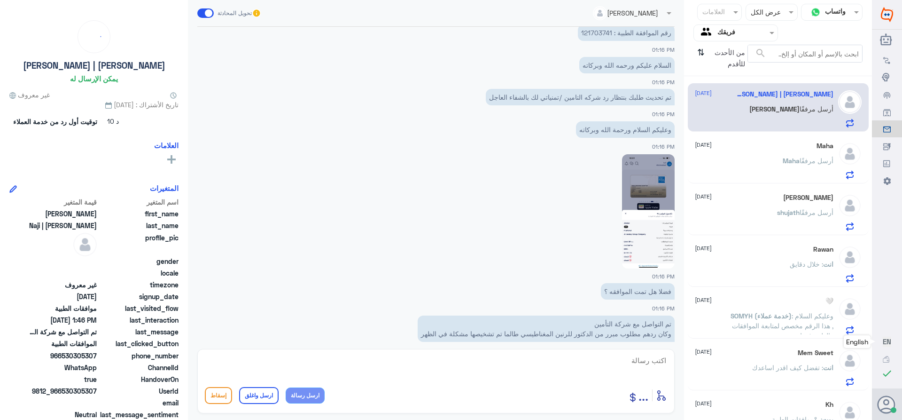
scroll to position [789, 0]
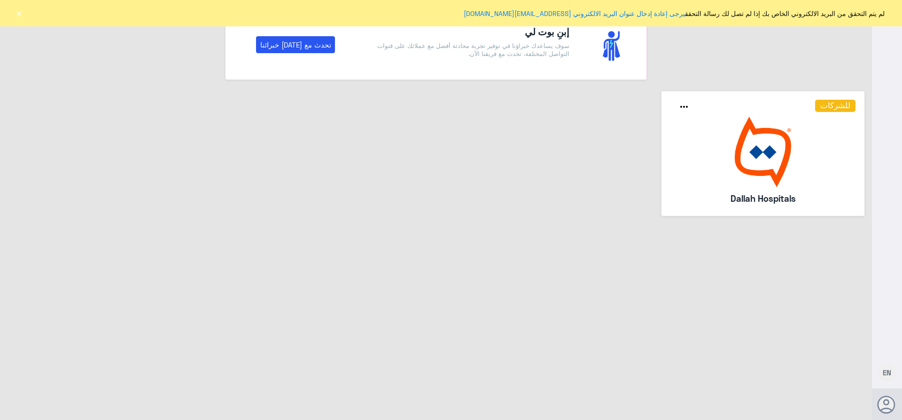
click at [19, 14] on button "×" at bounding box center [18, 12] width 9 height 9
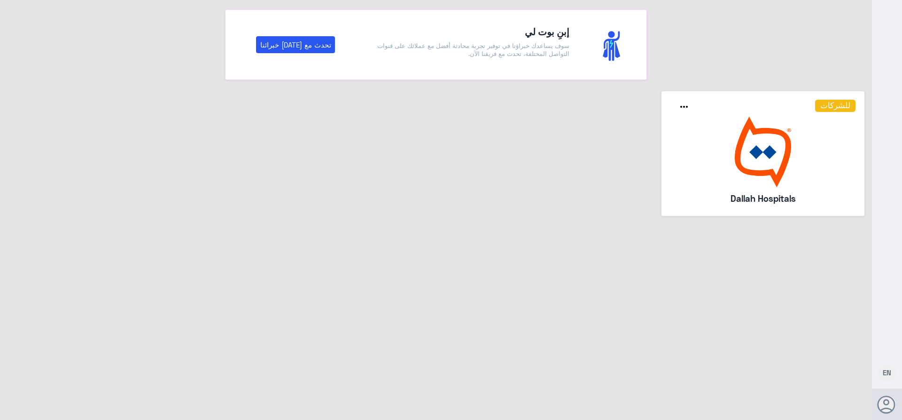
click at [737, 153] on img at bounding box center [764, 152] width 186 height 70
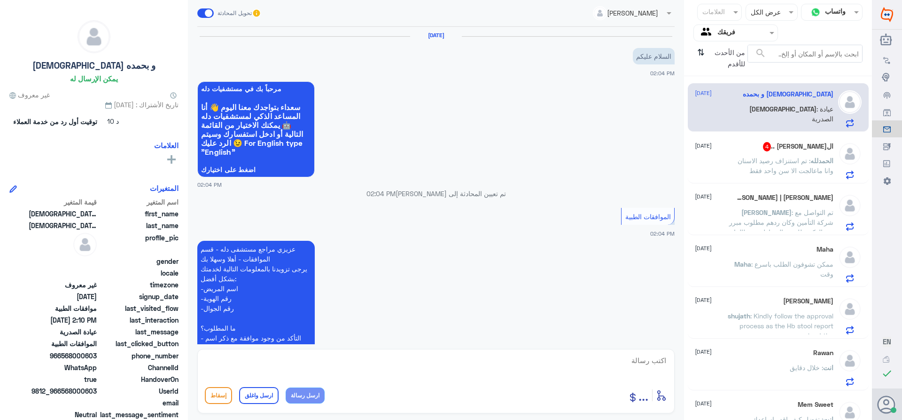
scroll to position [247, 0]
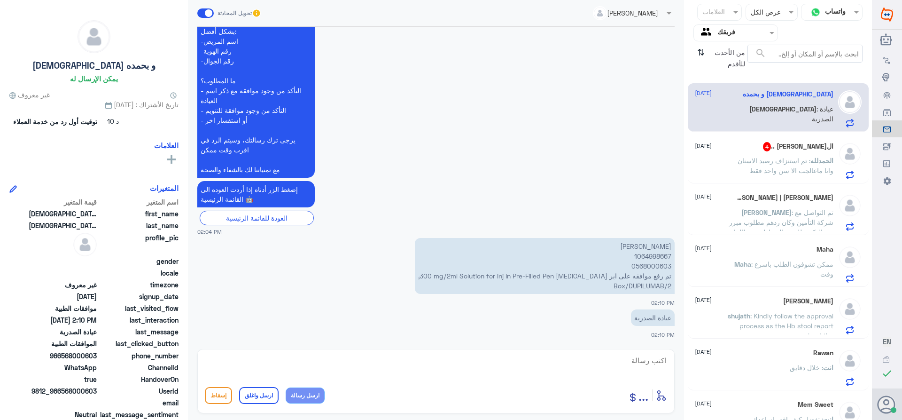
click at [646, 256] on p "خالد صالح العنزي 1064998667 0568000603 تم رفع موافقه على ابر Dupixent 300 mg/2m…" at bounding box center [545, 266] width 260 height 56
copy p "1064998667"
click at [773, 167] on span ": تم استنزاف رصيد الاسنان وانا ماعالجت الا سن واحد فقط" at bounding box center [786, 165] width 96 height 18
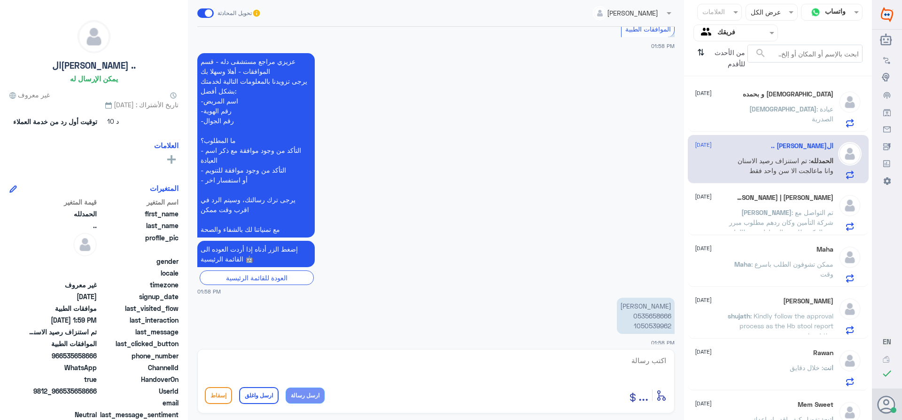
scroll to position [227, 0]
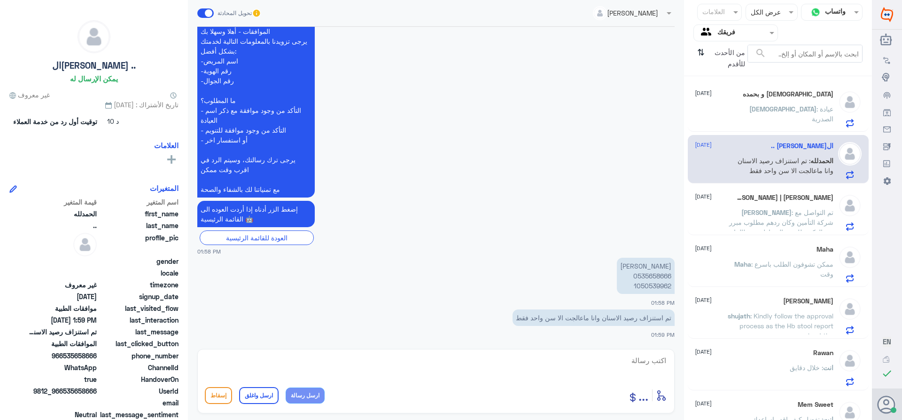
click at [641, 274] on p "نوره السعيد 0535658666 1050539962" at bounding box center [646, 275] width 58 height 36
click at [641, 286] on p "نوره السعيد 0535658666 1050539962" at bounding box center [646, 275] width 58 height 36
copy p "1050539962"
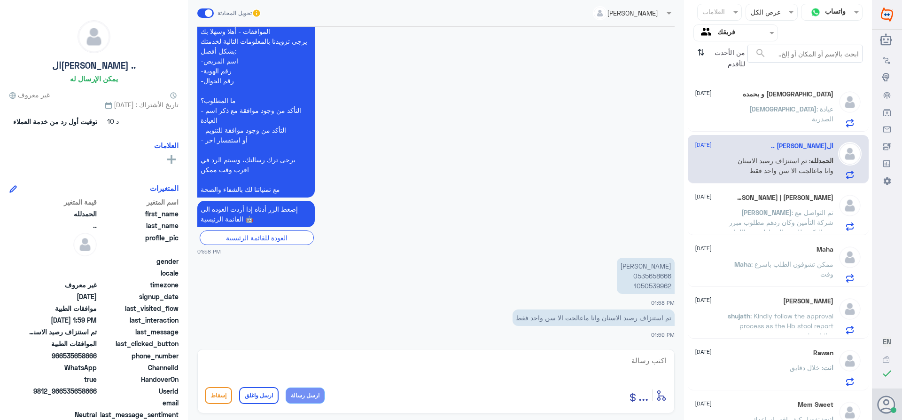
click at [655, 357] on textarea at bounding box center [436, 365] width 462 height 23
type textarea "السلام عليكم ورحمه الله وبركاته"
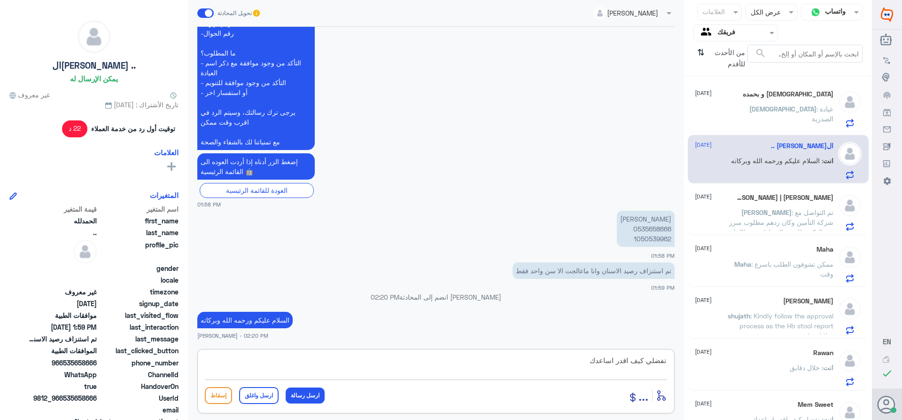
type textarea "تفضلي كيف اقدر اساعدك"
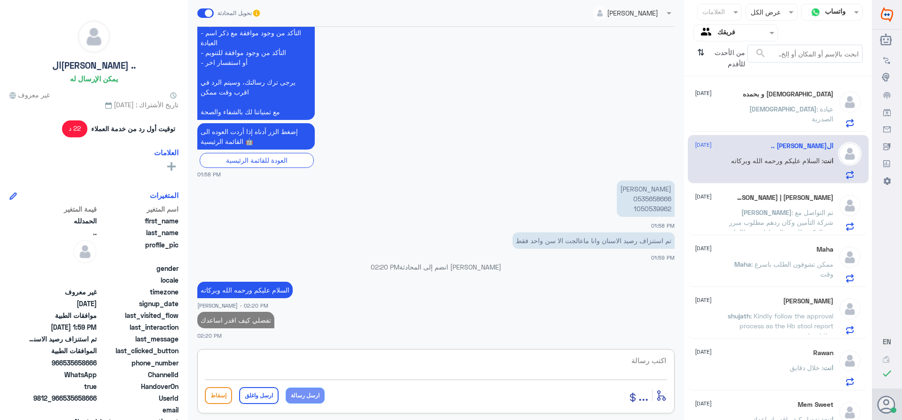
drag, startPoint x: 760, startPoint y: 214, endPoint x: 748, endPoint y: 200, distance: 18.3
click at [760, 214] on span ": تم التواصل مع شركة التأمين وكان ردهم مطلوب مبرر من الدكتور للرنين المغناطيسي …" at bounding box center [781, 227] width 104 height 38
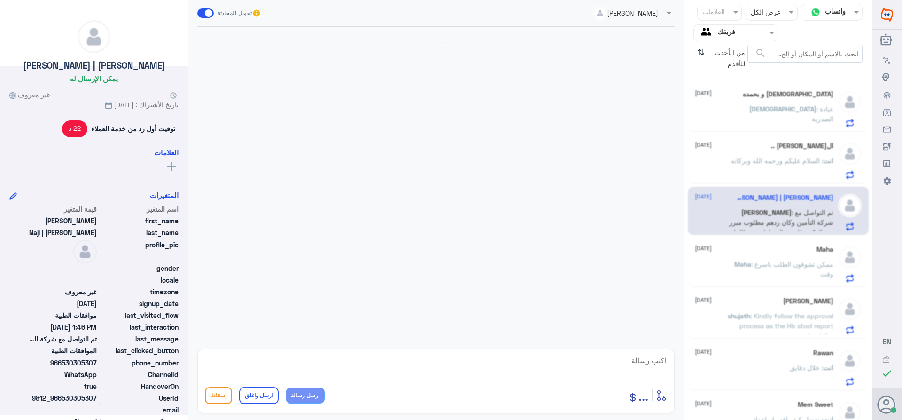
scroll to position [789, 0]
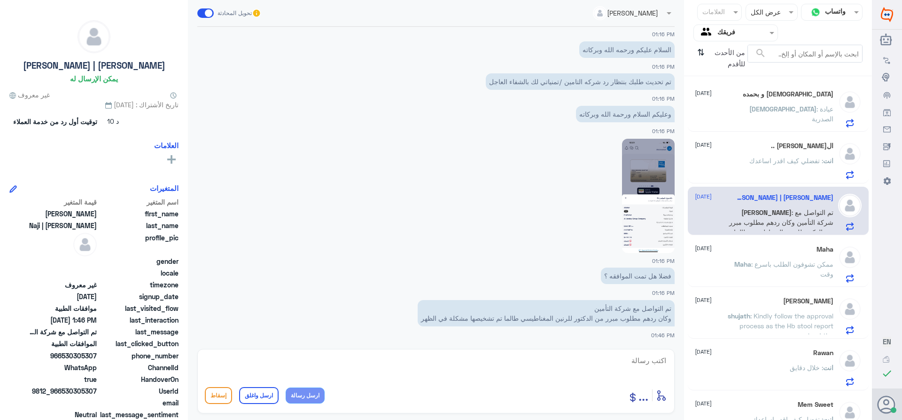
click at [754, 156] on p "انت : تفضلي كيف اقدر اساعدك" at bounding box center [791, 167] width 84 height 23
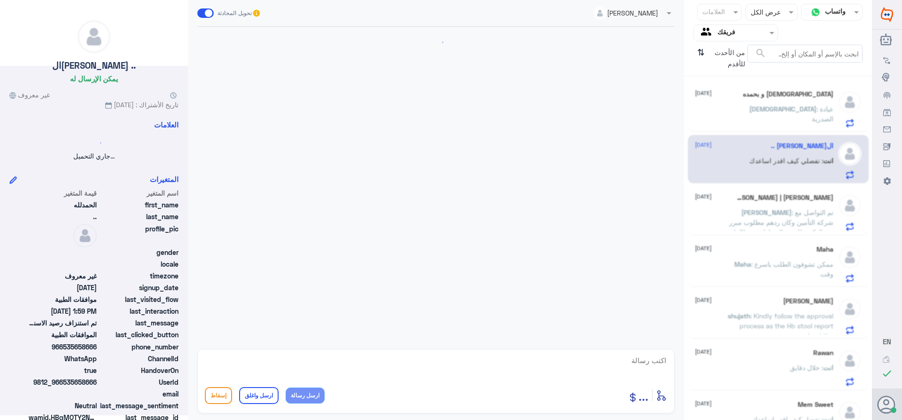
scroll to position [304, 0]
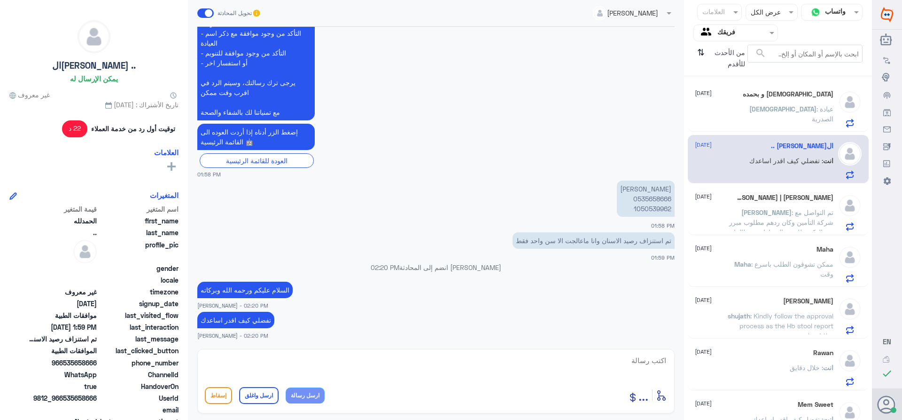
click at [749, 106] on div "سبحان : عيادة الصدرية" at bounding box center [764, 116] width 139 height 21
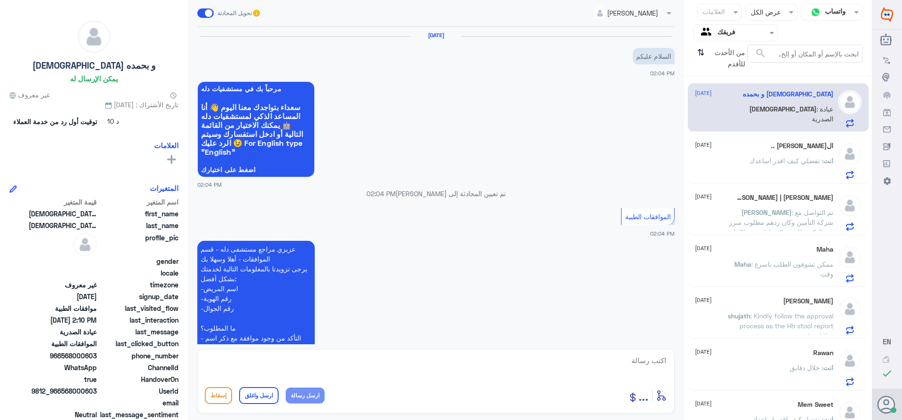
scroll to position [247, 0]
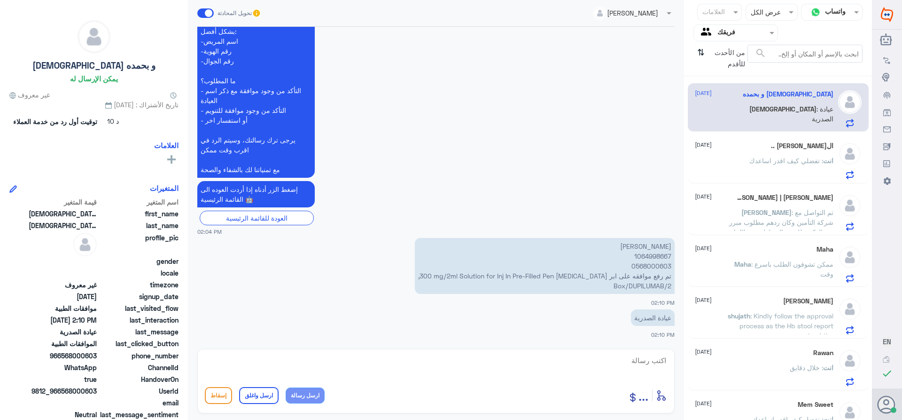
click at [655, 362] on textarea at bounding box center [436, 365] width 462 height 23
type textarea "تم تحديث طلبك بنتظار رد شركه التامين"
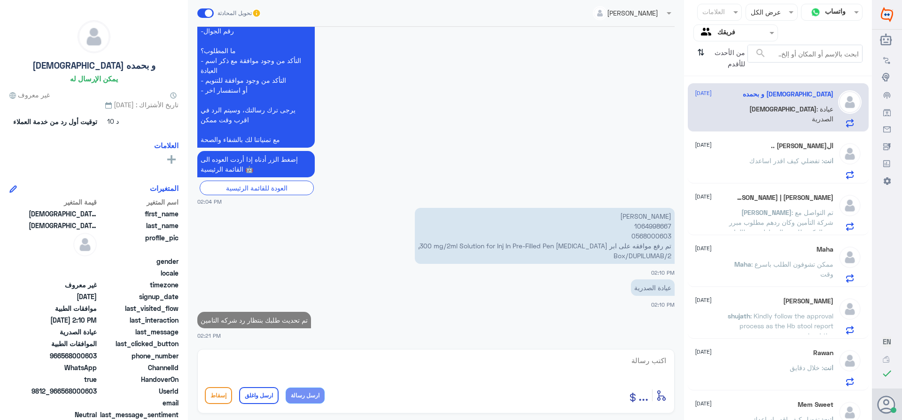
click at [750, 312] on span "shujath" at bounding box center [739, 316] width 23 height 8
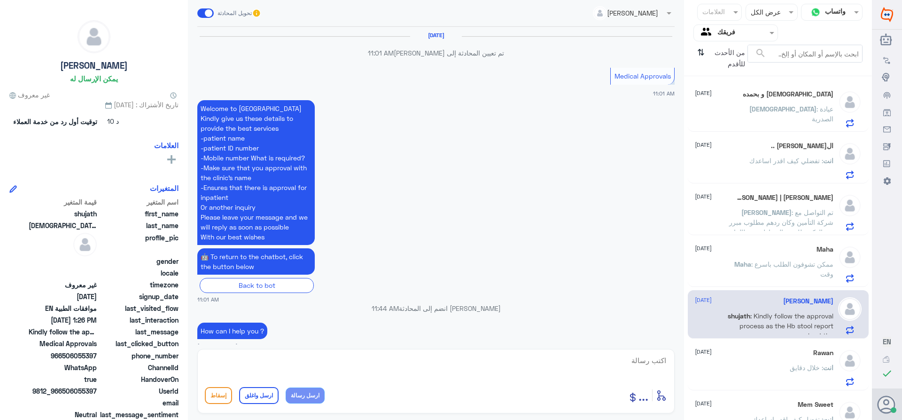
click at [763, 270] on p "Maha : ممكن تشوفون الطلب باسرع وقت" at bounding box center [781, 270] width 106 height 23
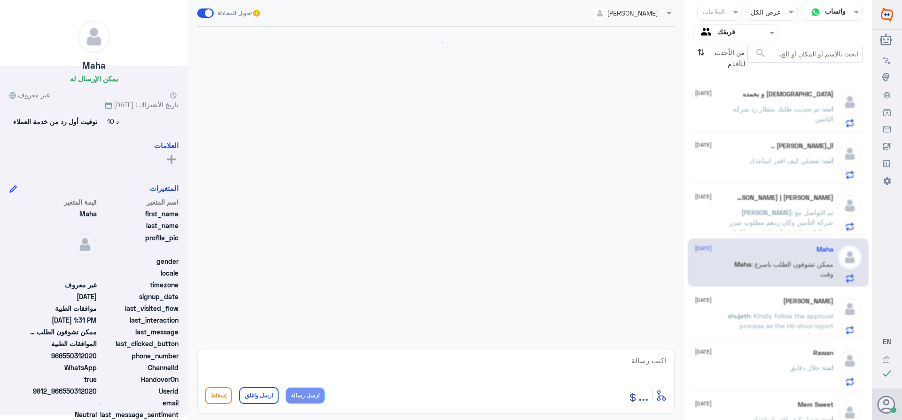
scroll to position [592, 0]
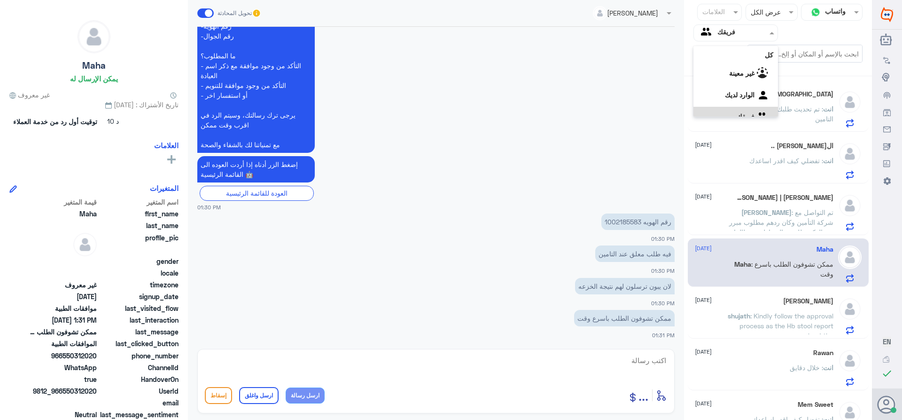
click at [722, 36] on input "text" at bounding box center [744, 32] width 52 height 11
click at [726, 98] on لديك "الوارد لديك" at bounding box center [740, 95] width 30 height 8
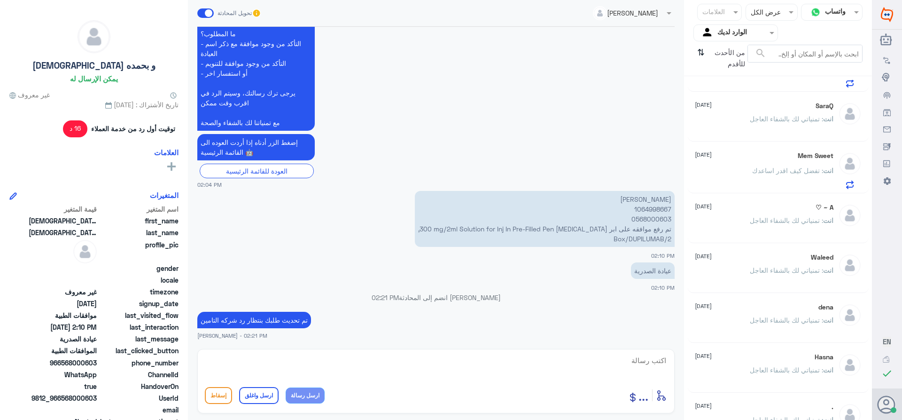
scroll to position [0, 0]
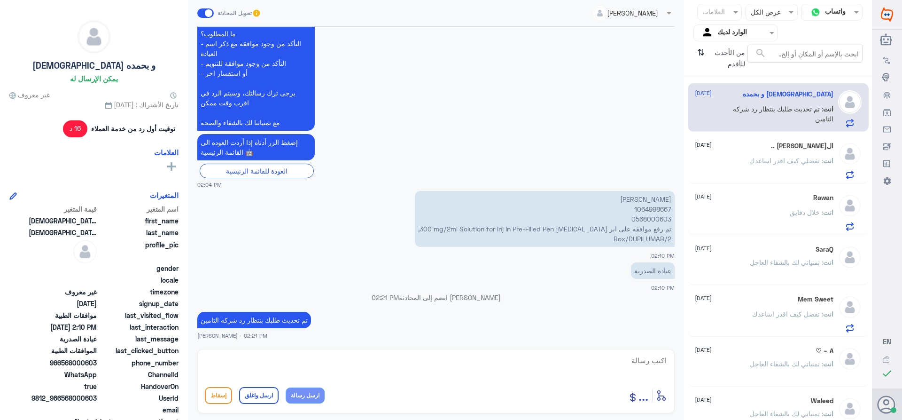
click at [755, 153] on div "الحمدلله .. 6 September انت : تفضلي كيف اقدر اساعدك" at bounding box center [764, 160] width 139 height 37
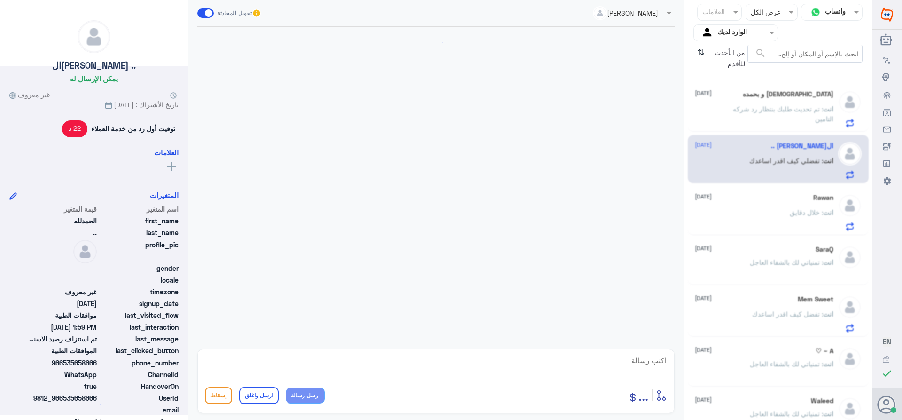
scroll to position [304, 0]
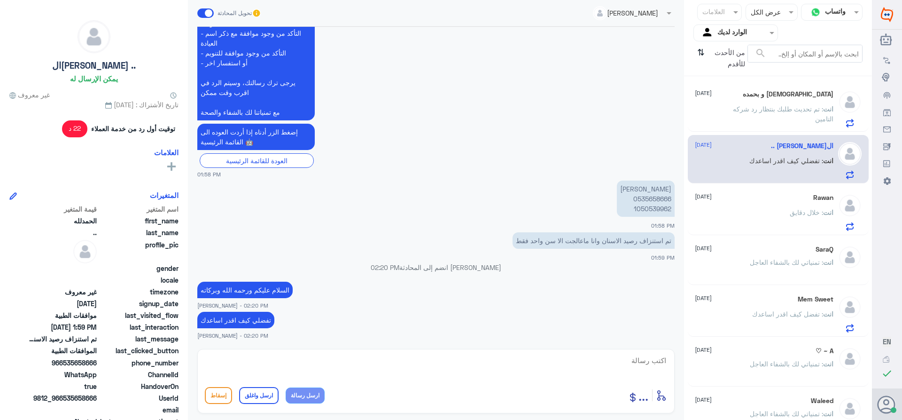
click at [749, 107] on span ": تم تحديث طلبك بنتظار رد شركه التامين" at bounding box center [783, 114] width 101 height 18
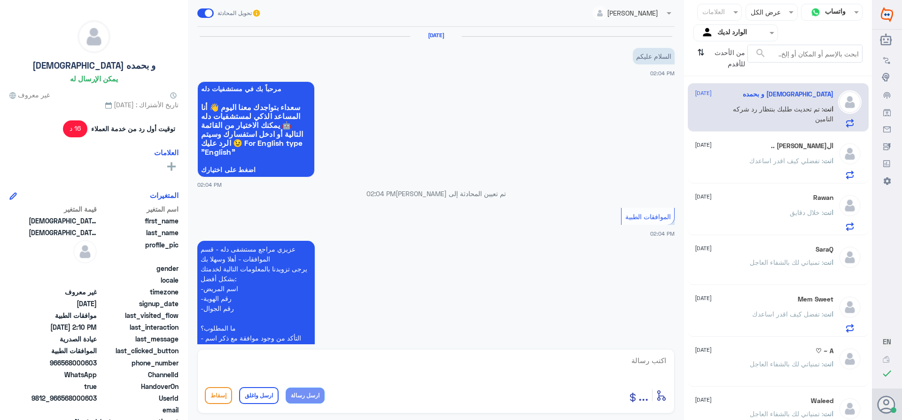
scroll to position [294, 0]
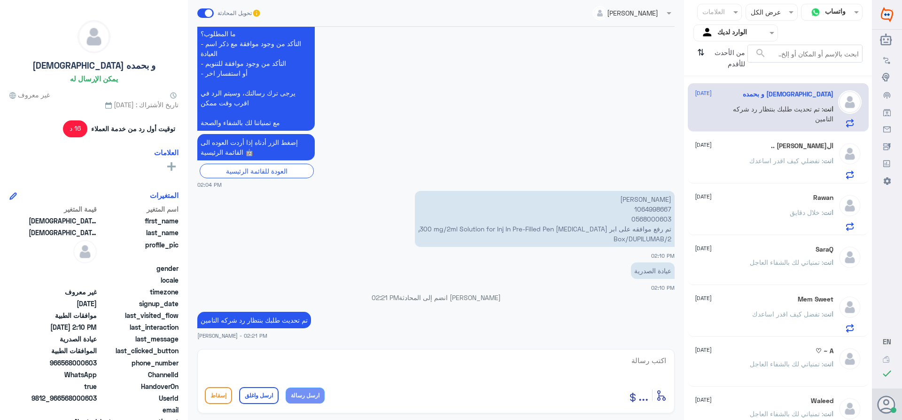
click at [636, 207] on p "خالد صالح العنزي 1064998667 0568000603 تم رفع موافقه على ابر Dupixent 300 mg/2m…" at bounding box center [545, 219] width 260 height 56
copy p "1064998667"
click at [726, 154] on div "الحمدلله .. 6 September انت : تفضلي كيف اقدر اساعدك" at bounding box center [764, 160] width 139 height 37
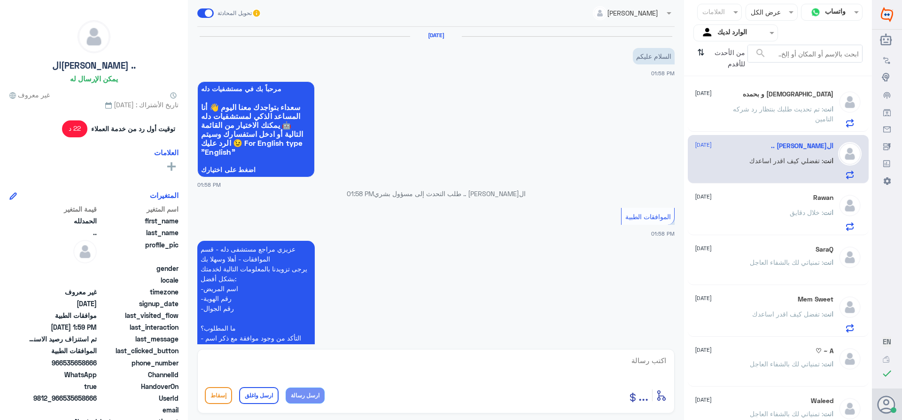
scroll to position [304, 0]
